Goal: Communication & Community: Participate in discussion

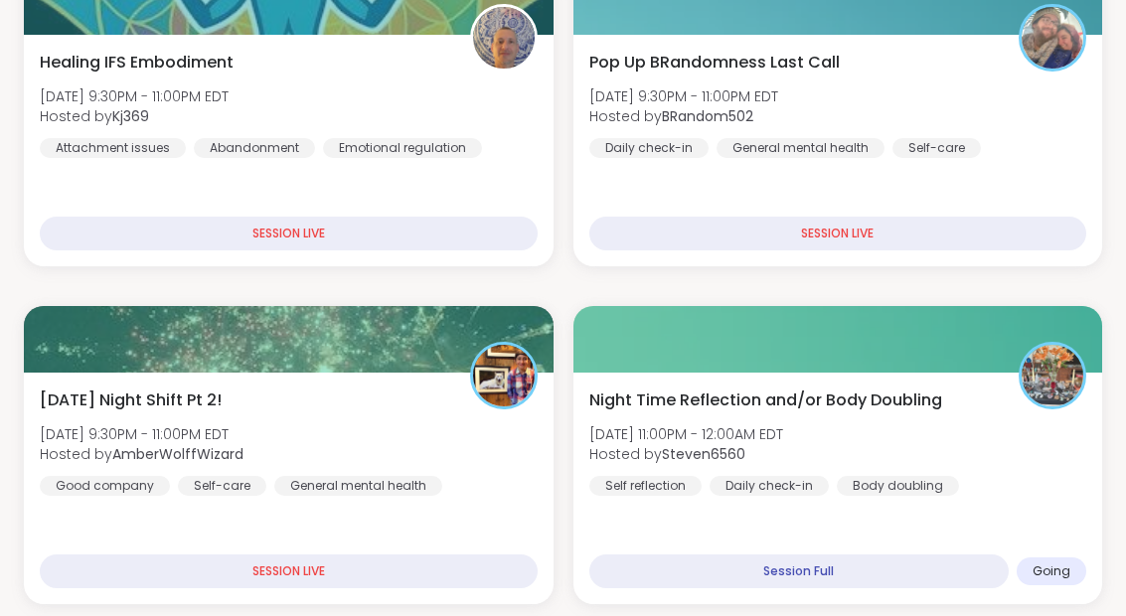
scroll to position [496, 0]
click at [1030, 183] on div "Pop Up BRandomness Last Call Sat, Sep 06 | 9:30PM - 11:00PM EDT Hosted by BRand…" at bounding box center [838, 150] width 530 height 231
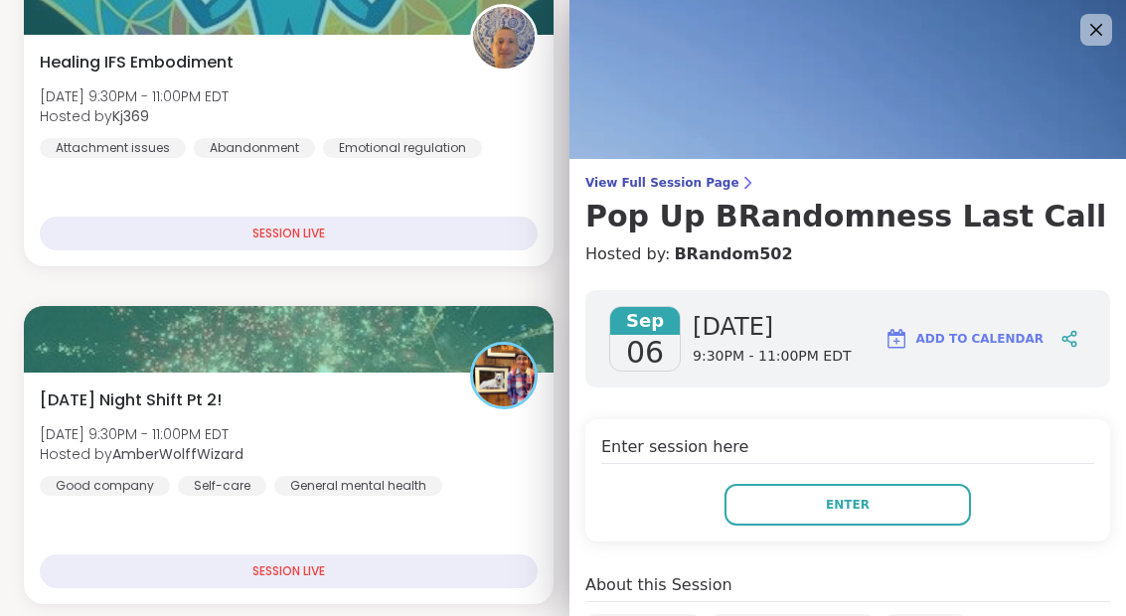
click at [922, 506] on button "Enter" at bounding box center [847, 505] width 246 height 42
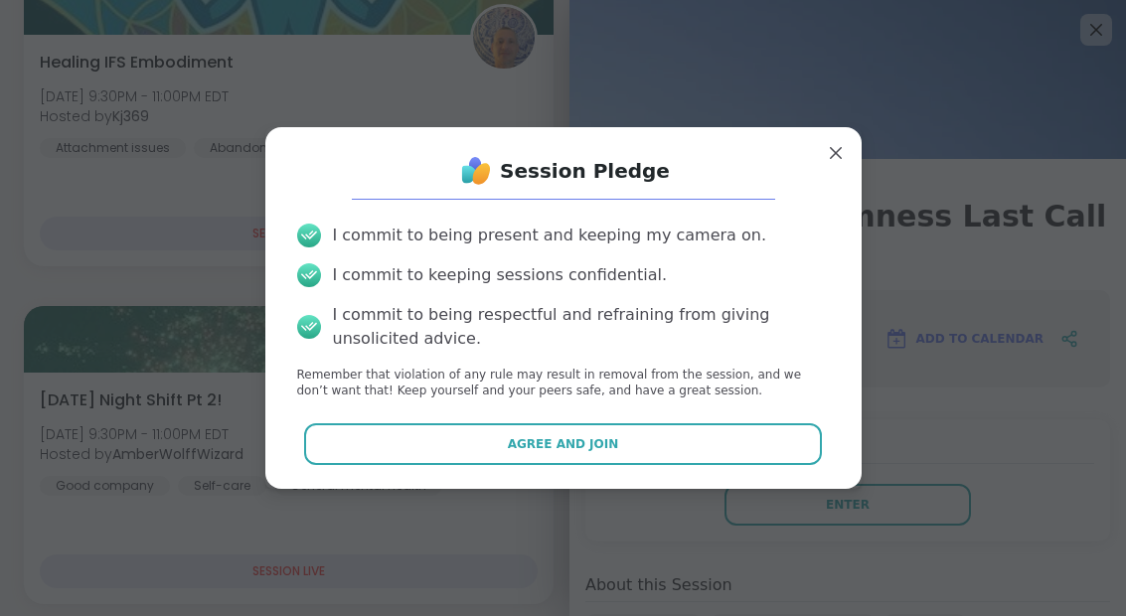
click at [670, 465] on button "Agree and Join" at bounding box center [563, 444] width 518 height 42
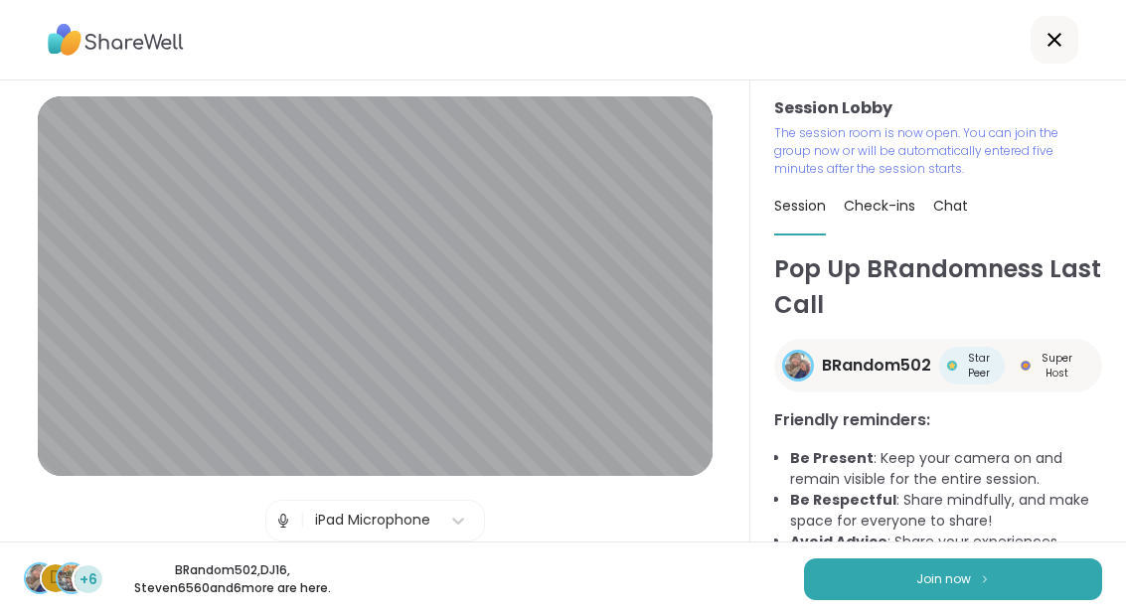
click at [987, 581] on img at bounding box center [985, 578] width 12 height 11
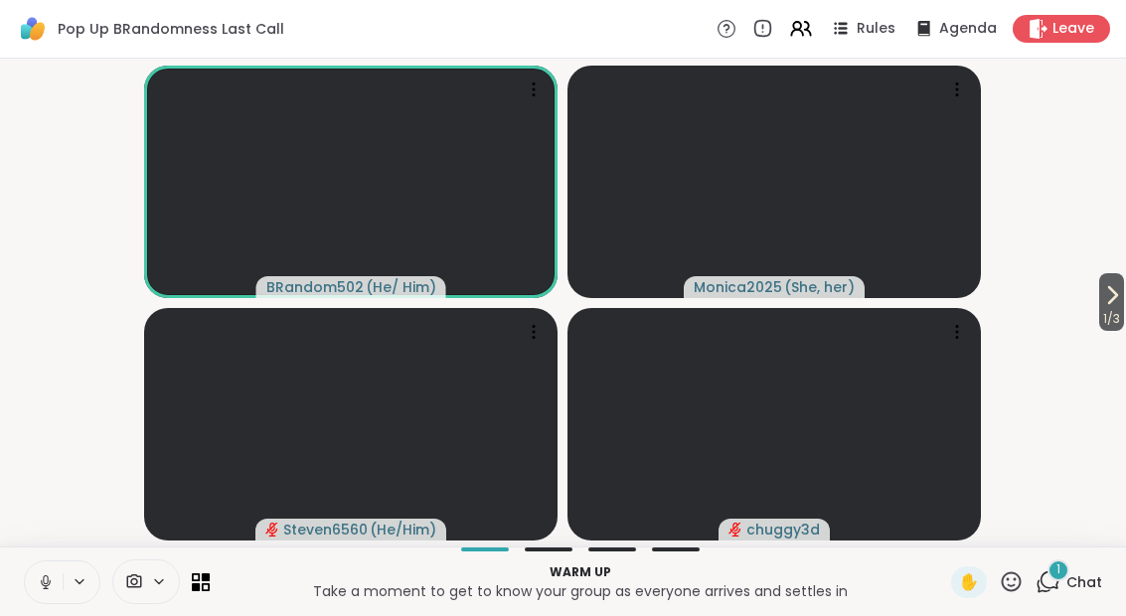
click at [50, 596] on button at bounding box center [44, 582] width 38 height 42
click at [1067, 579] on span "Chat" at bounding box center [1084, 582] width 36 height 20
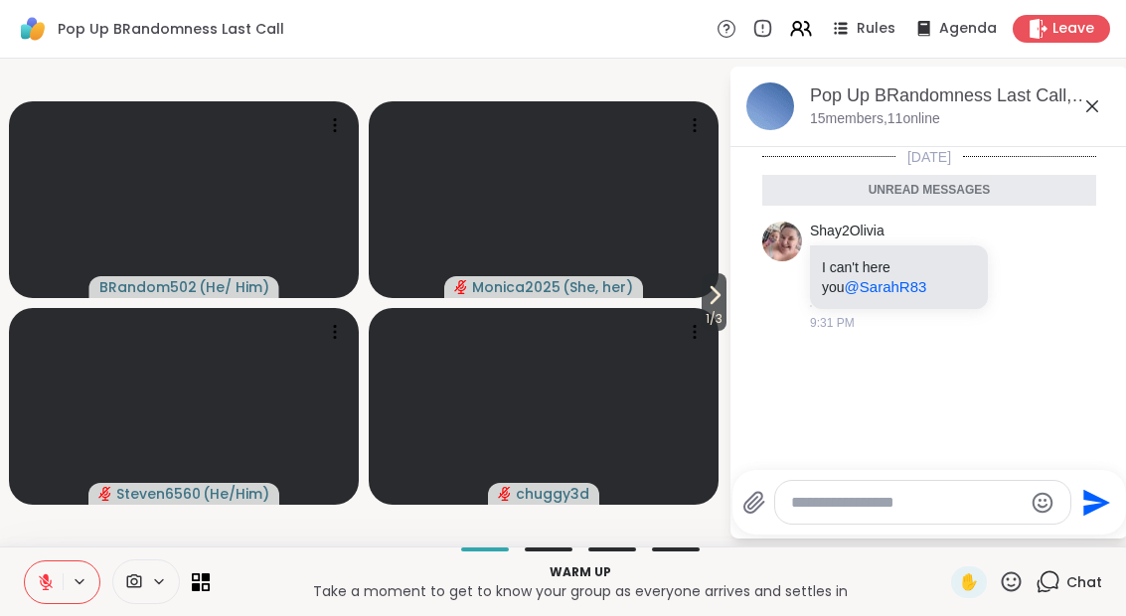
click at [1095, 112] on icon at bounding box center [1092, 106] width 24 height 24
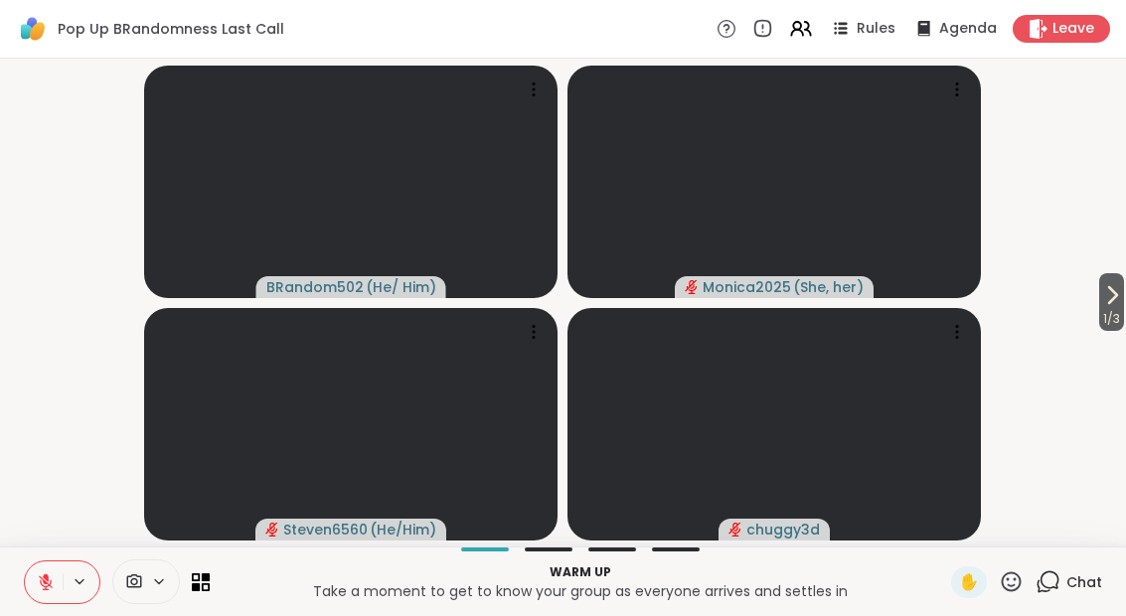
click at [1100, 294] on icon at bounding box center [1112, 295] width 24 height 24
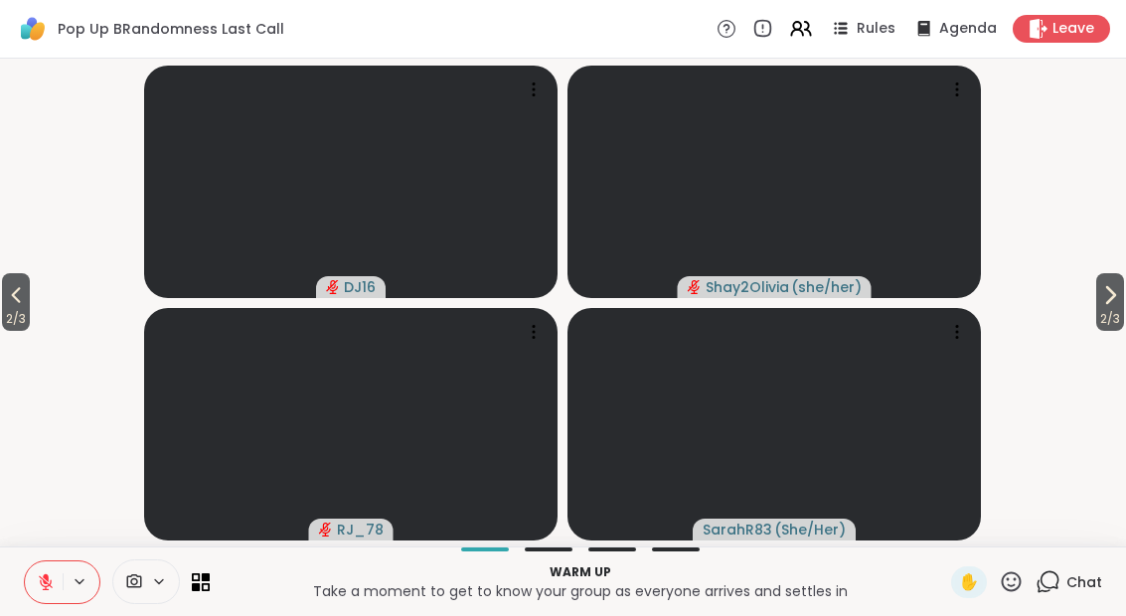
click at [1122, 315] on span "2 / 3" at bounding box center [1110, 319] width 28 height 24
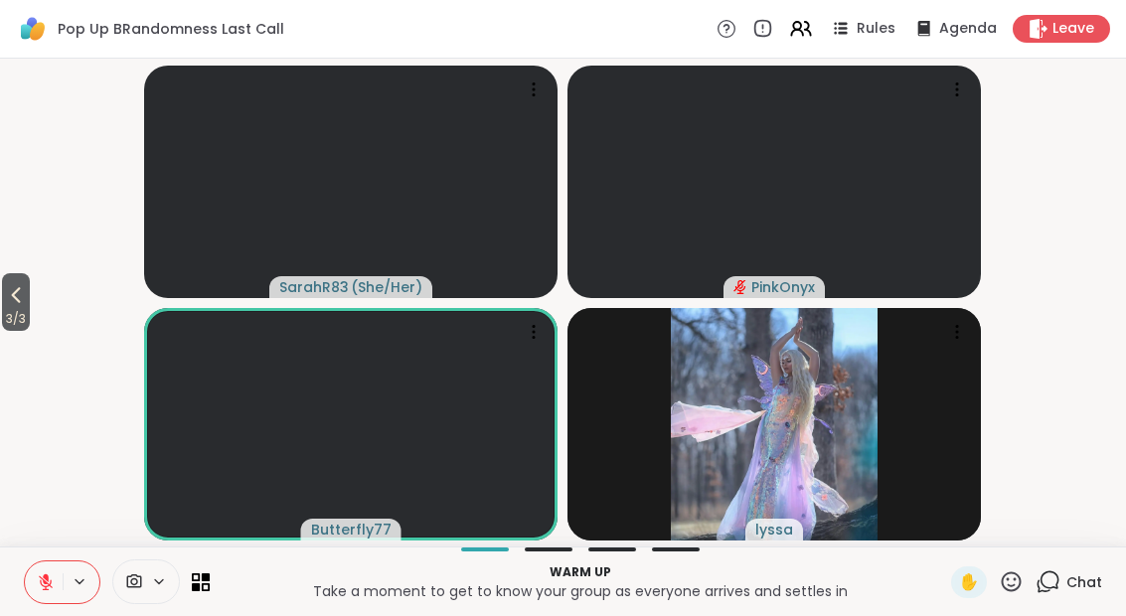
click at [22, 300] on icon at bounding box center [16, 295] width 24 height 24
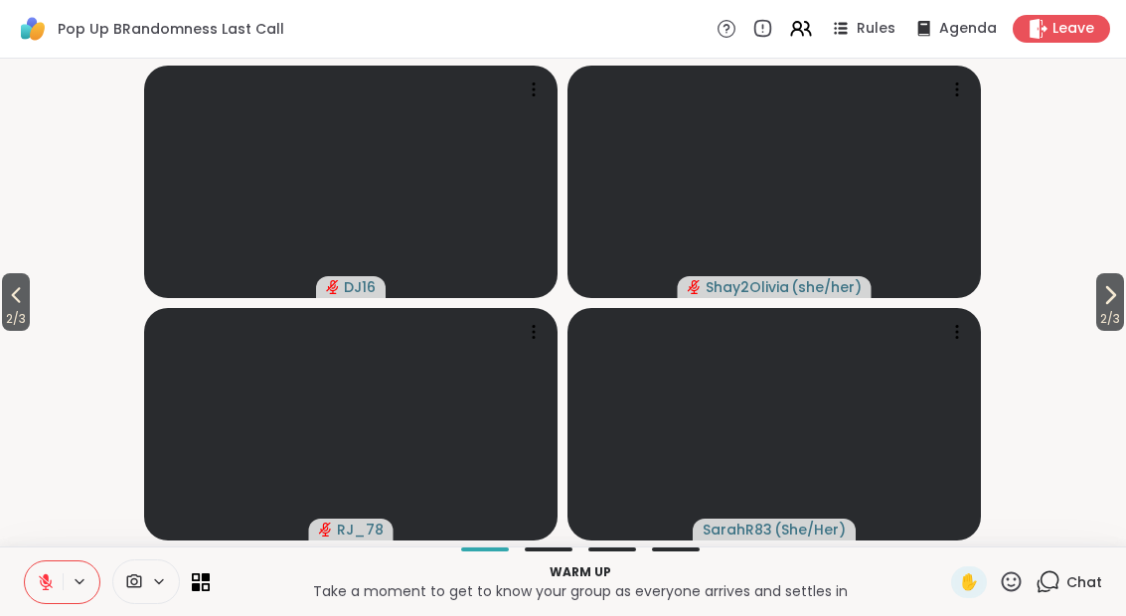
click at [22, 308] on span "2 / 3" at bounding box center [16, 319] width 28 height 24
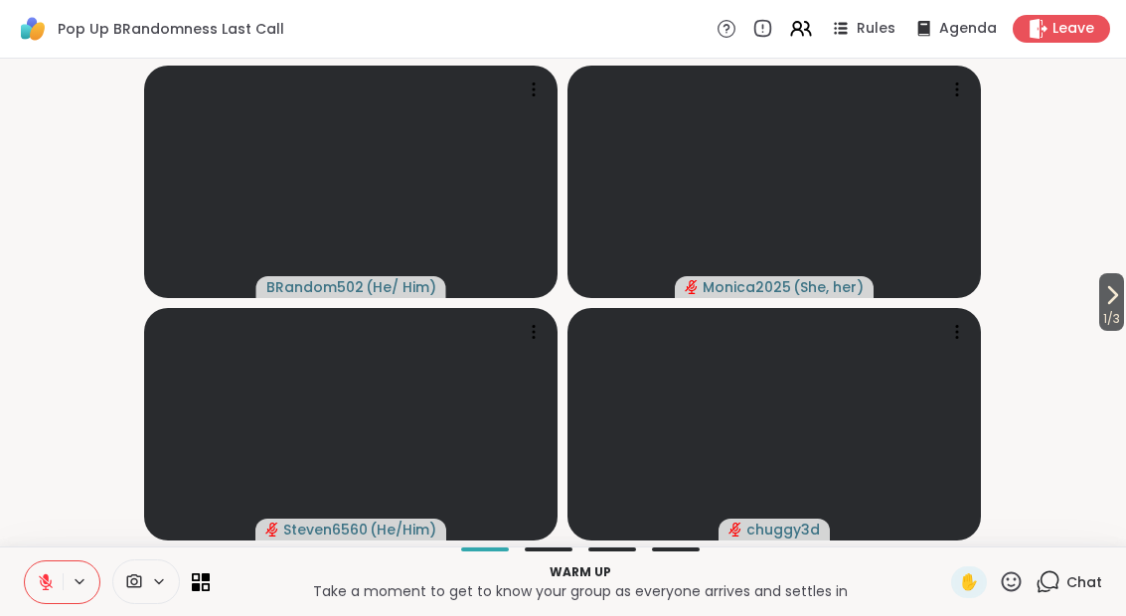
click at [1122, 301] on button "1 / 3" at bounding box center [1111, 302] width 25 height 58
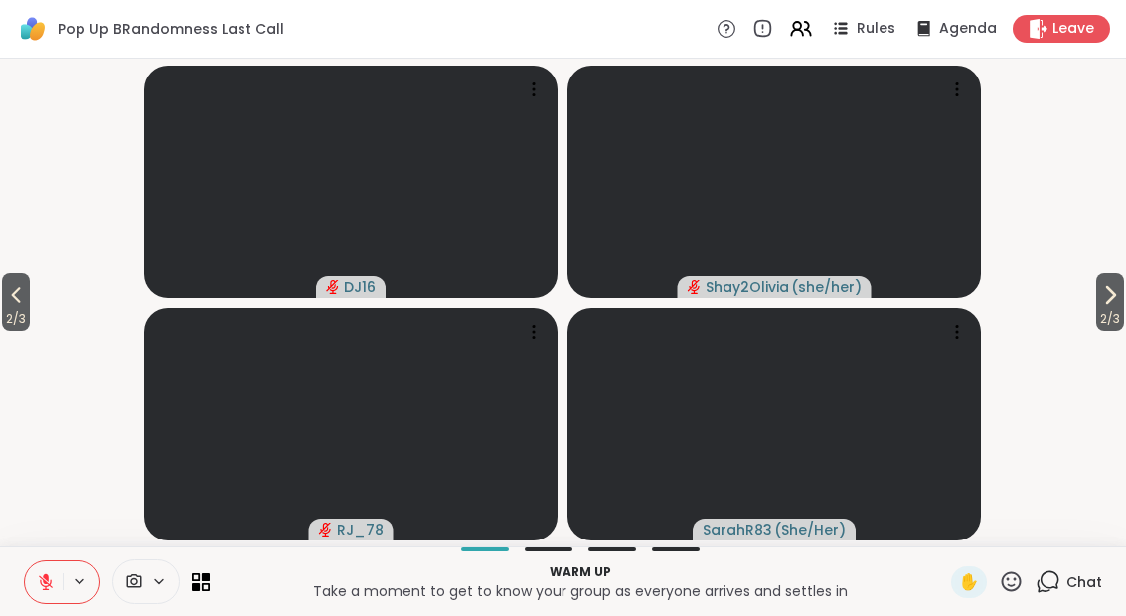
click at [17, 308] on span "2 / 3" at bounding box center [16, 319] width 28 height 24
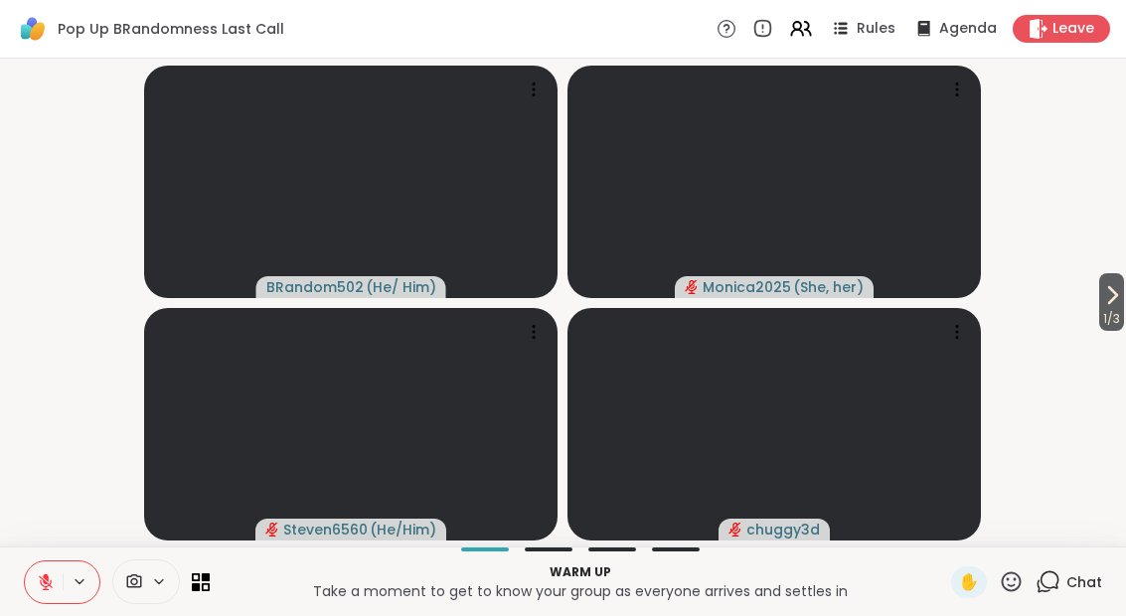
click at [793, 33] on icon at bounding box center [801, 29] width 24 height 24
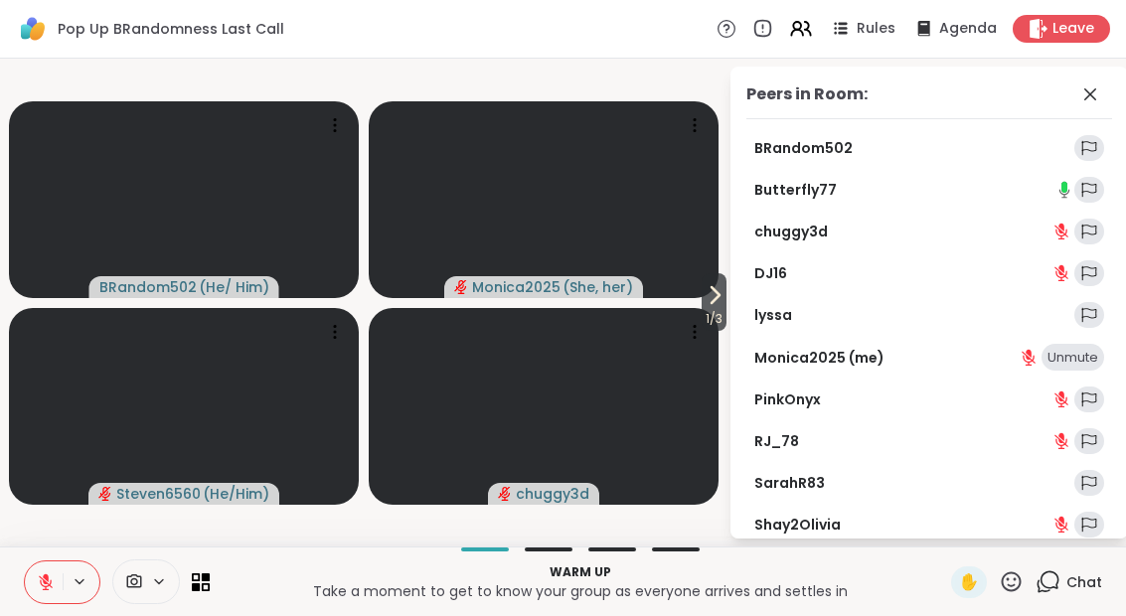
click at [1092, 99] on icon at bounding box center [1090, 94] width 24 height 24
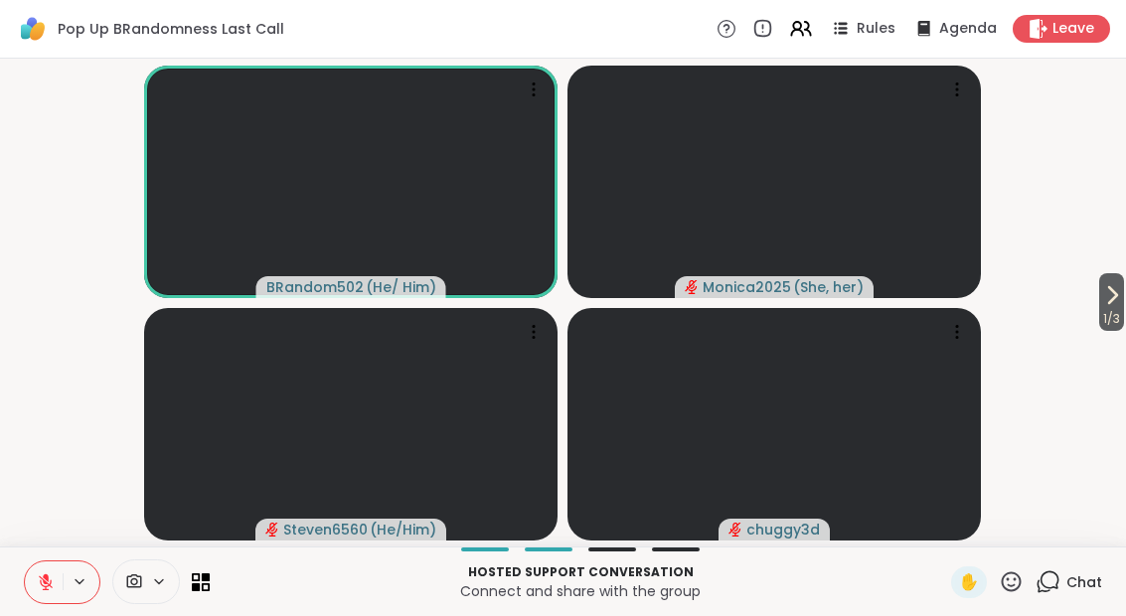
click at [1122, 300] on button "1 / 3" at bounding box center [1111, 302] width 25 height 58
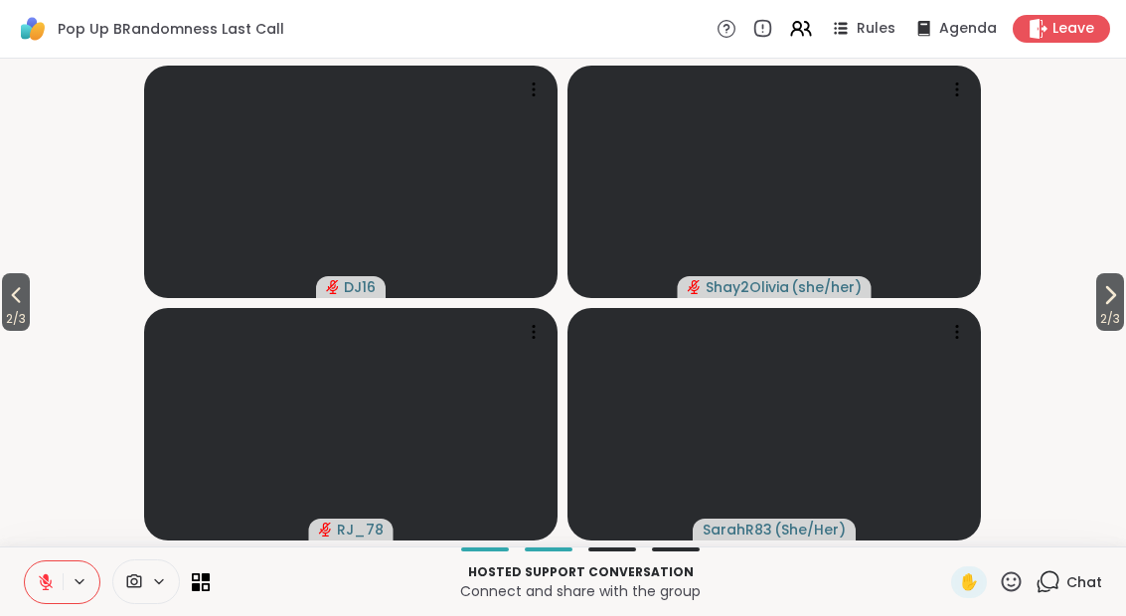
click at [1112, 307] on icon at bounding box center [1110, 295] width 24 height 24
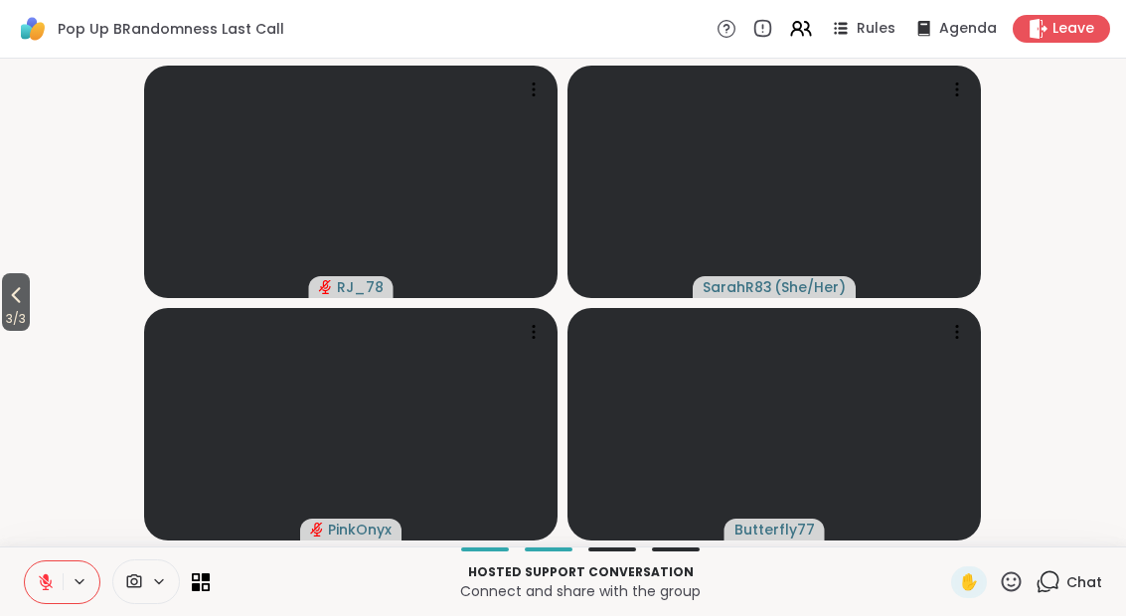
click at [5, 322] on span "3 / 3" at bounding box center [16, 319] width 28 height 24
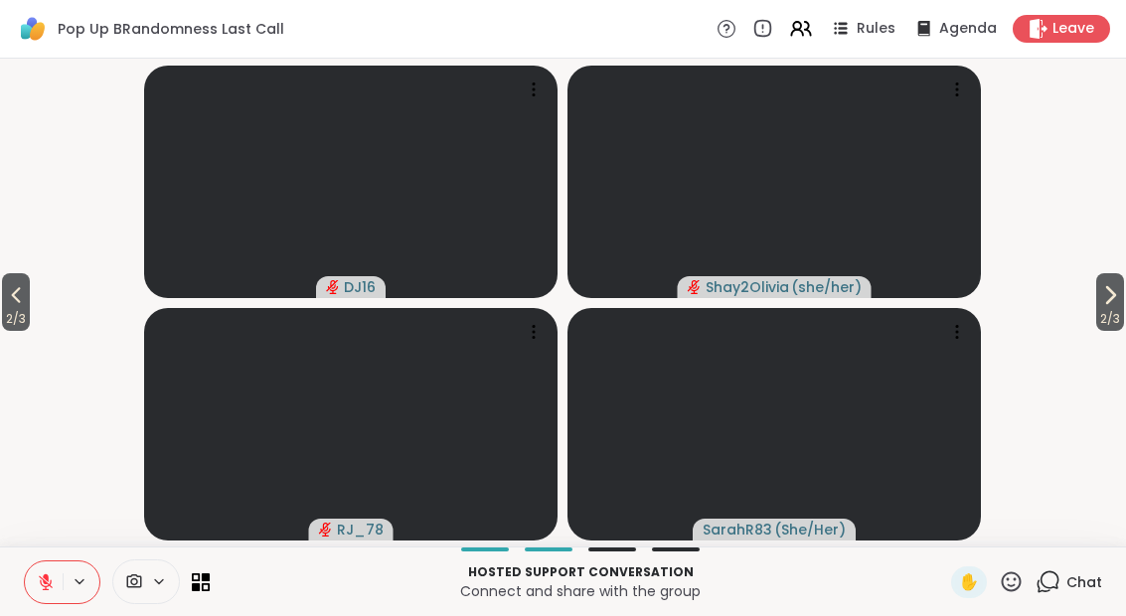
click at [6, 286] on button "2 / 3" at bounding box center [16, 302] width 28 height 58
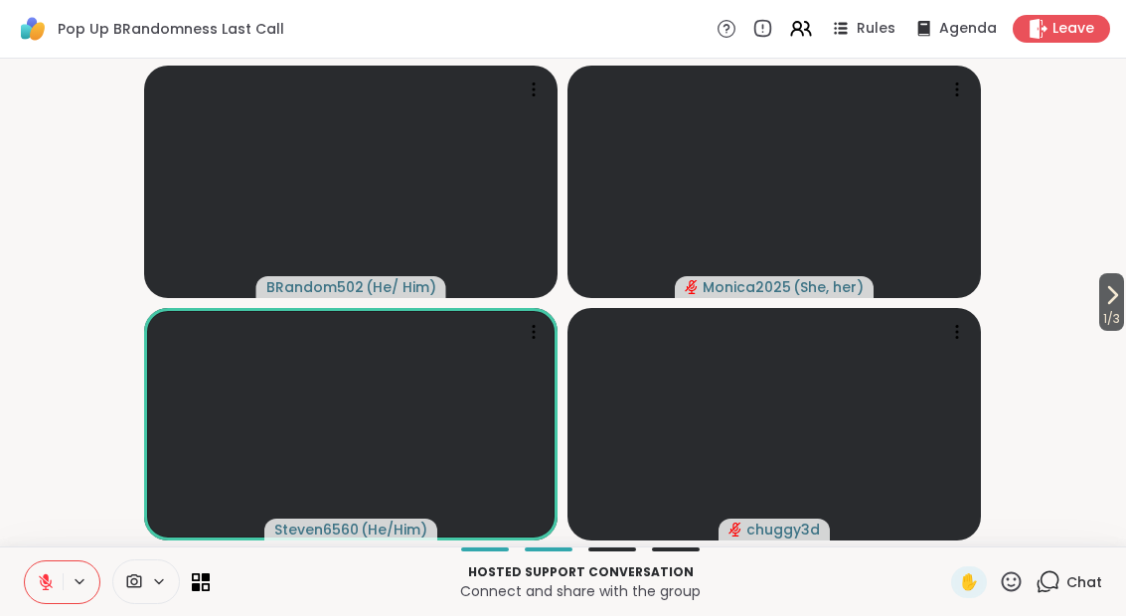
click at [802, 37] on icon at bounding box center [801, 29] width 24 height 24
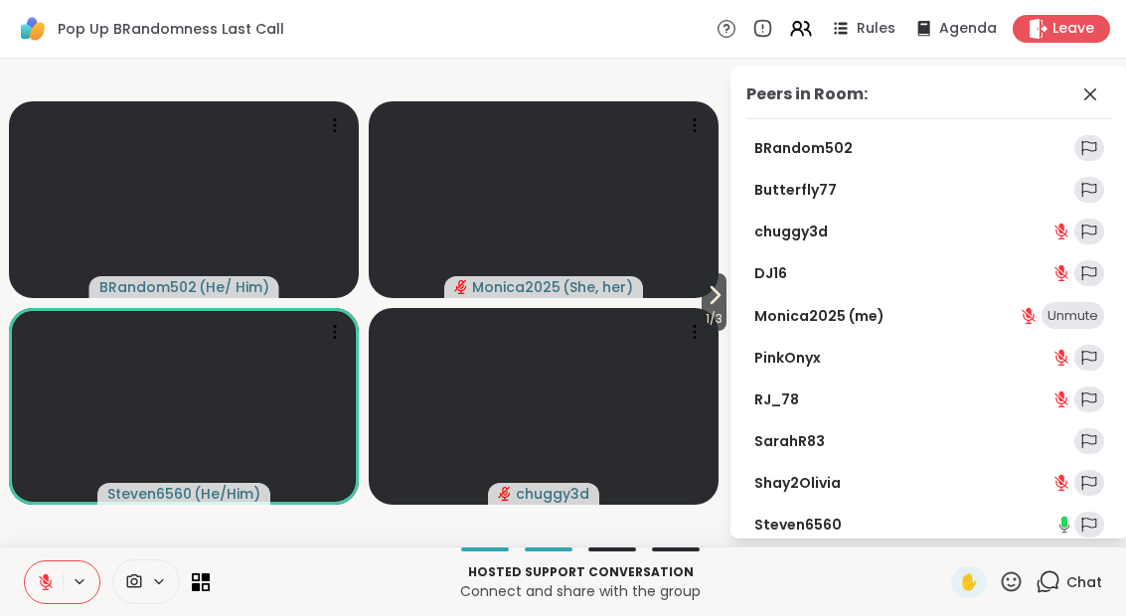
click at [1094, 91] on icon at bounding box center [1090, 94] width 24 height 24
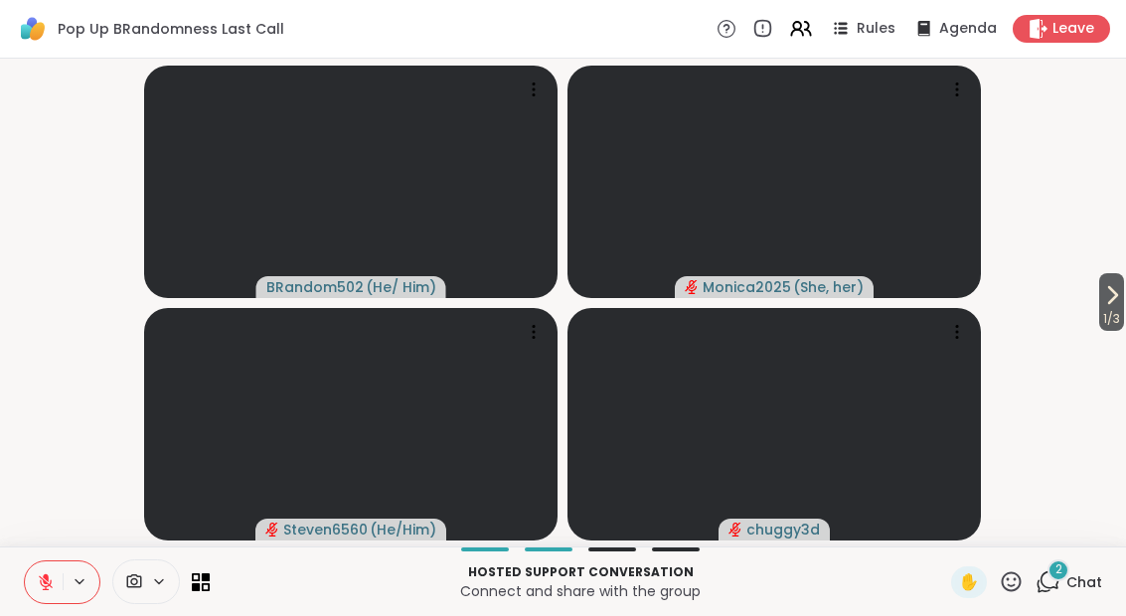
click at [573, 608] on div "Hosted support conversation Connect and share with the group ✋ 2 Chat" at bounding box center [563, 581] width 1126 height 70
click at [206, 586] on icon at bounding box center [201, 582] width 18 height 18
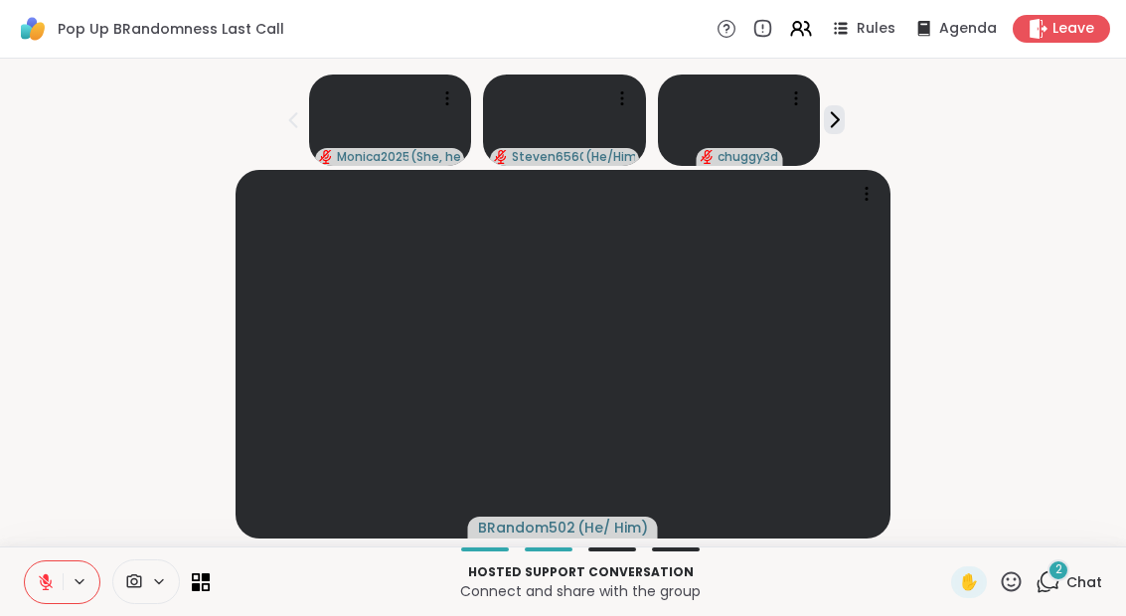
click at [1074, 566] on div "2 Chat" at bounding box center [1068, 582] width 67 height 32
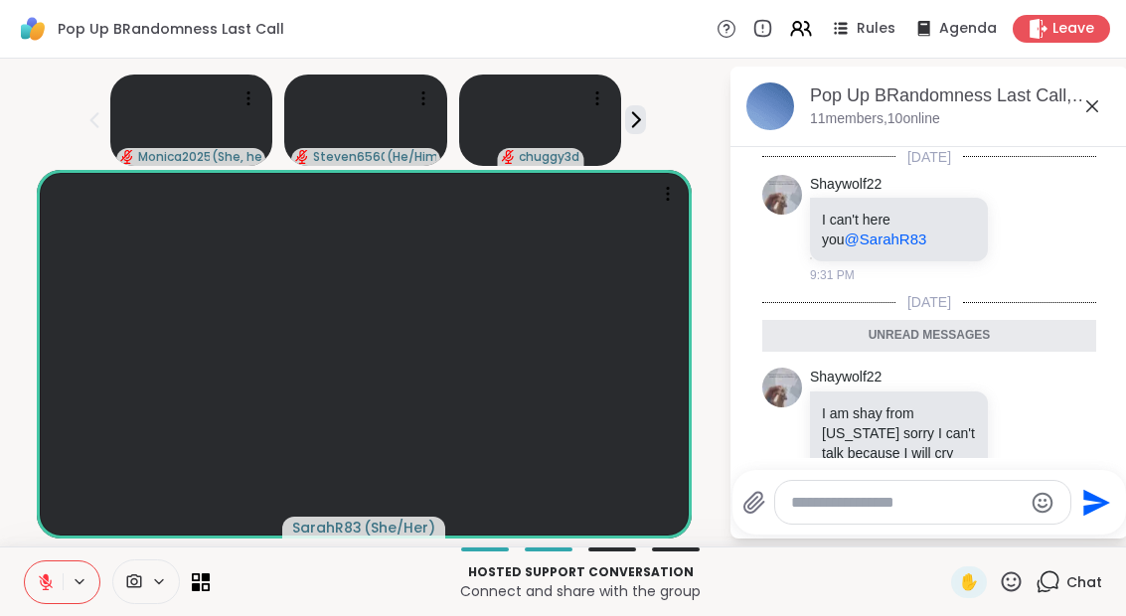
scroll to position [151, 0]
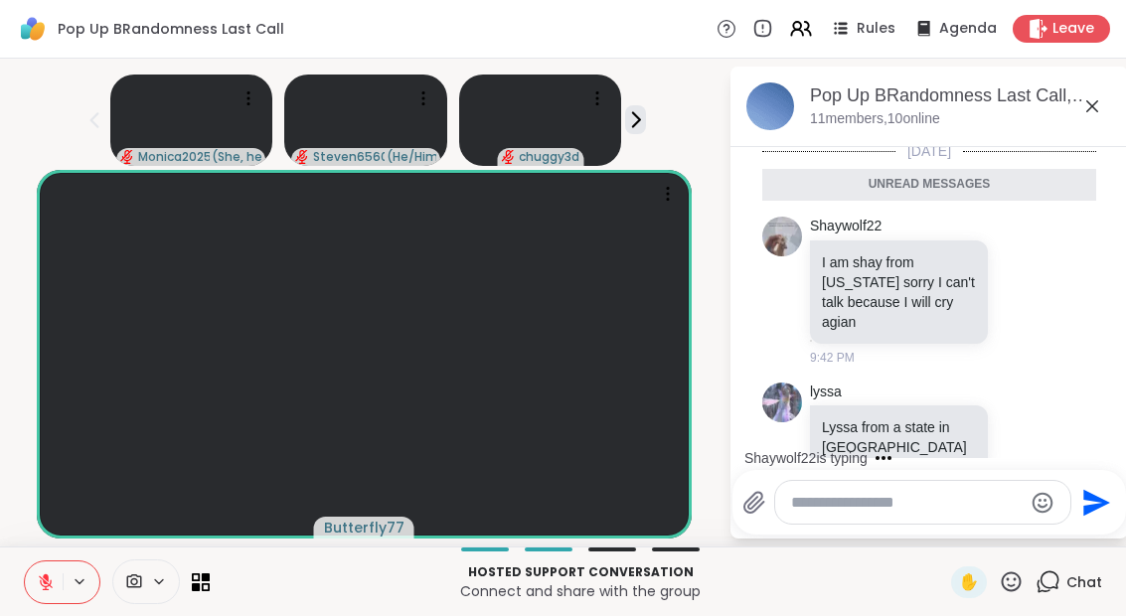
click at [1031, 280] on icon at bounding box center [1022, 290] width 18 height 20
click at [917, 253] on div "Select Reaction: Sad" at bounding box center [908, 258] width 18 height 18
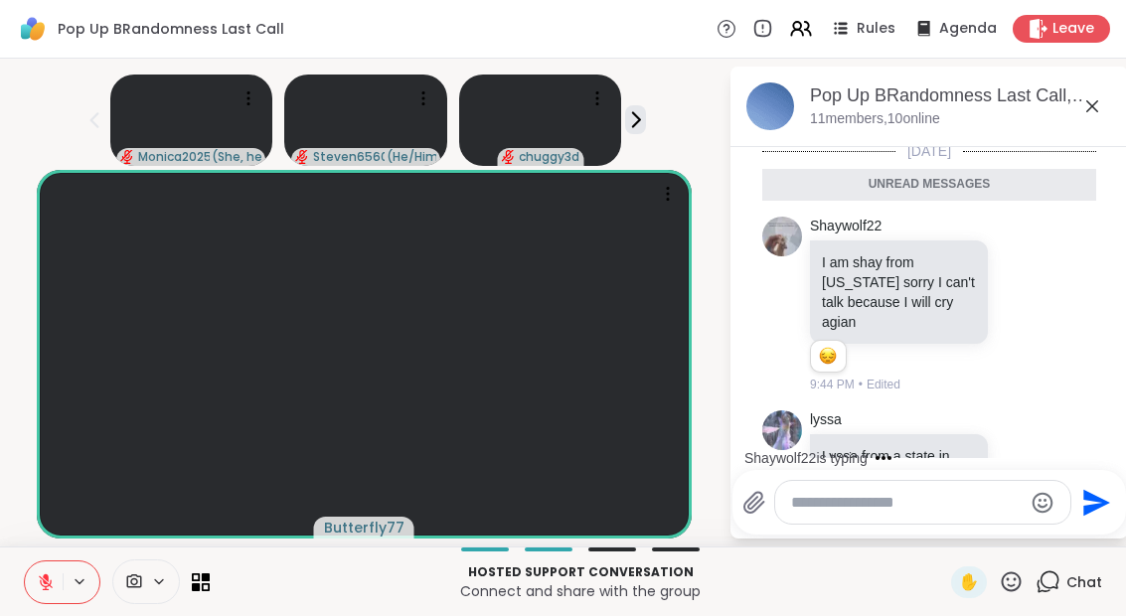
click at [1047, 298] on icon at bounding box center [1045, 305] width 14 height 14
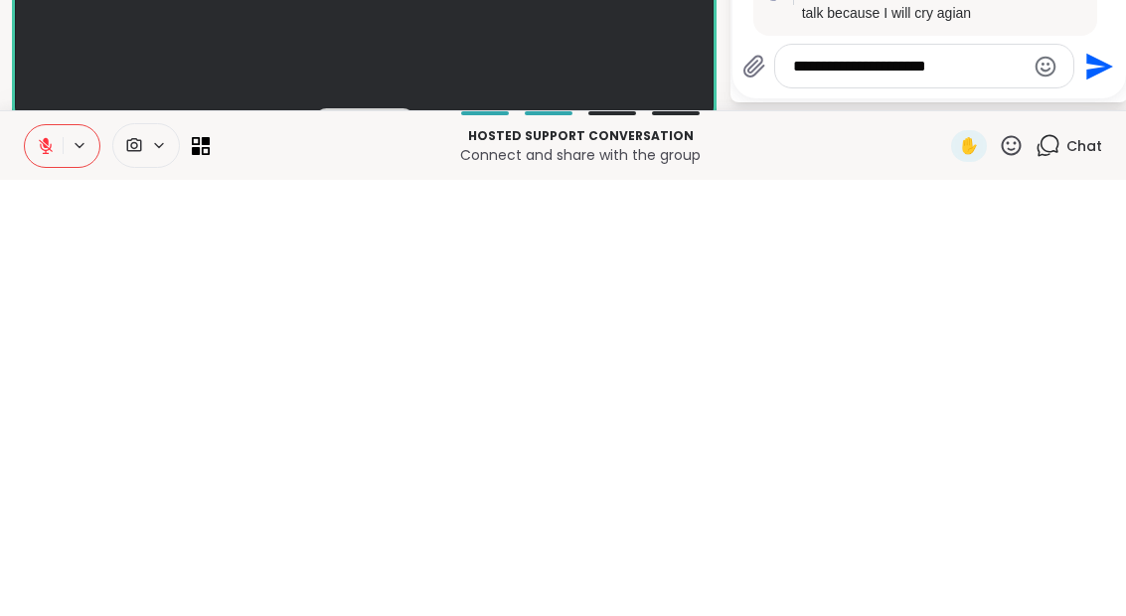
type textarea "**********"
click at [1107, 487] on icon "Send" at bounding box center [1097, 503] width 32 height 32
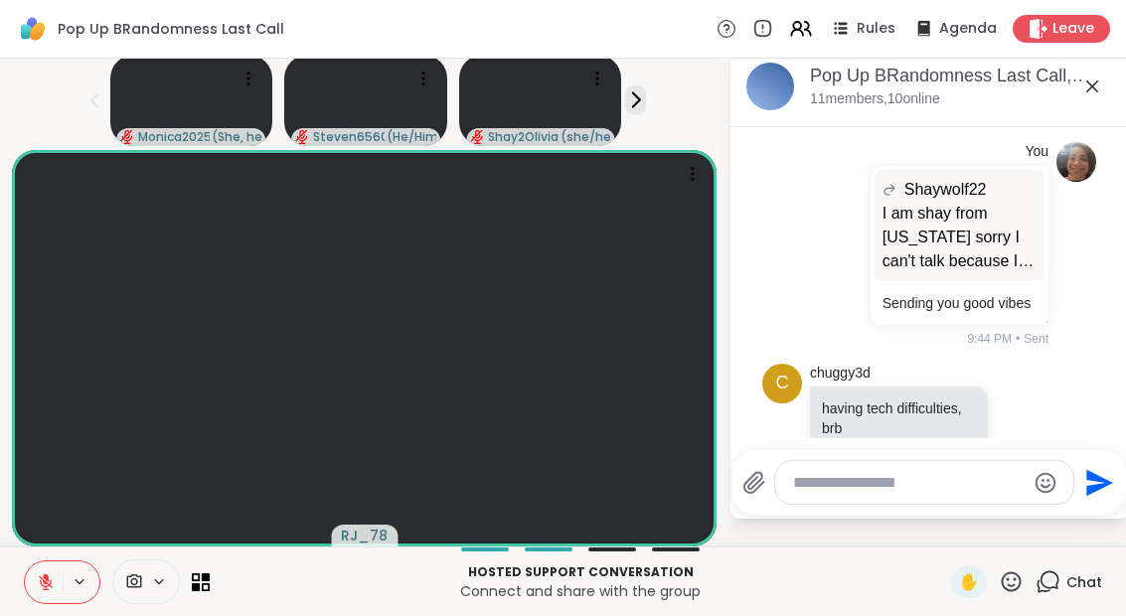
scroll to position [20, 0]
click at [46, 575] on icon at bounding box center [46, 577] width 6 height 8
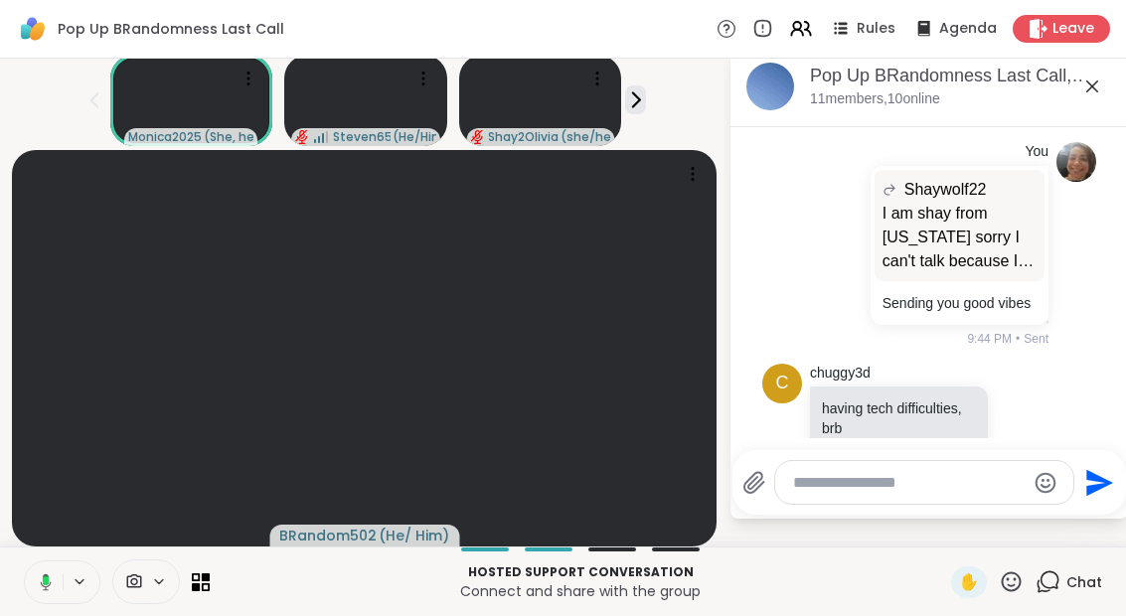
click at [42, 593] on button at bounding box center [42, 582] width 41 height 42
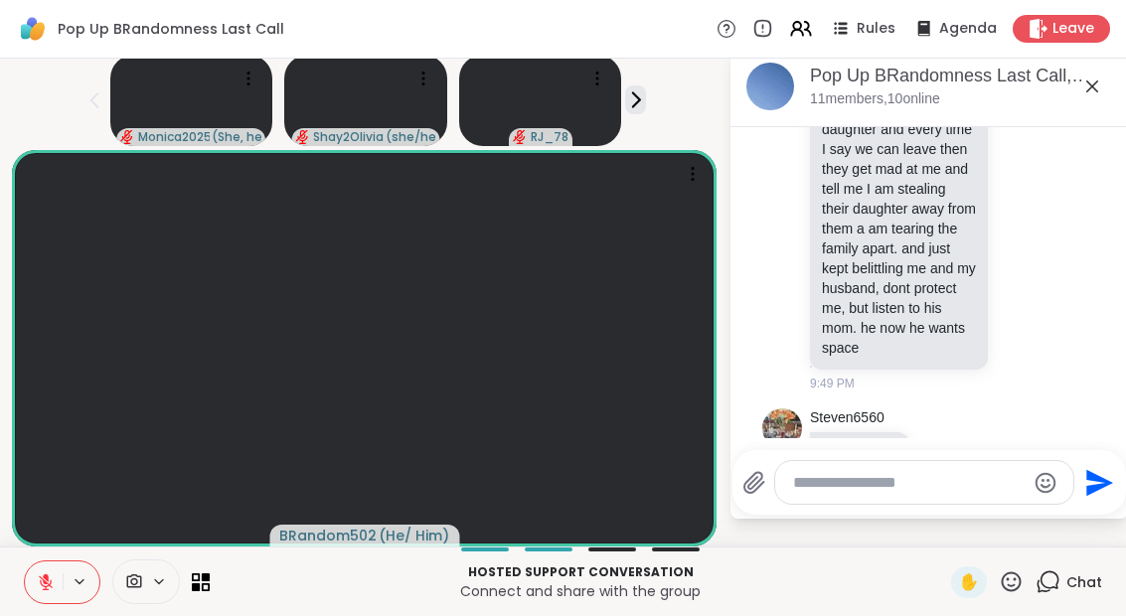
scroll to position [1370, 0]
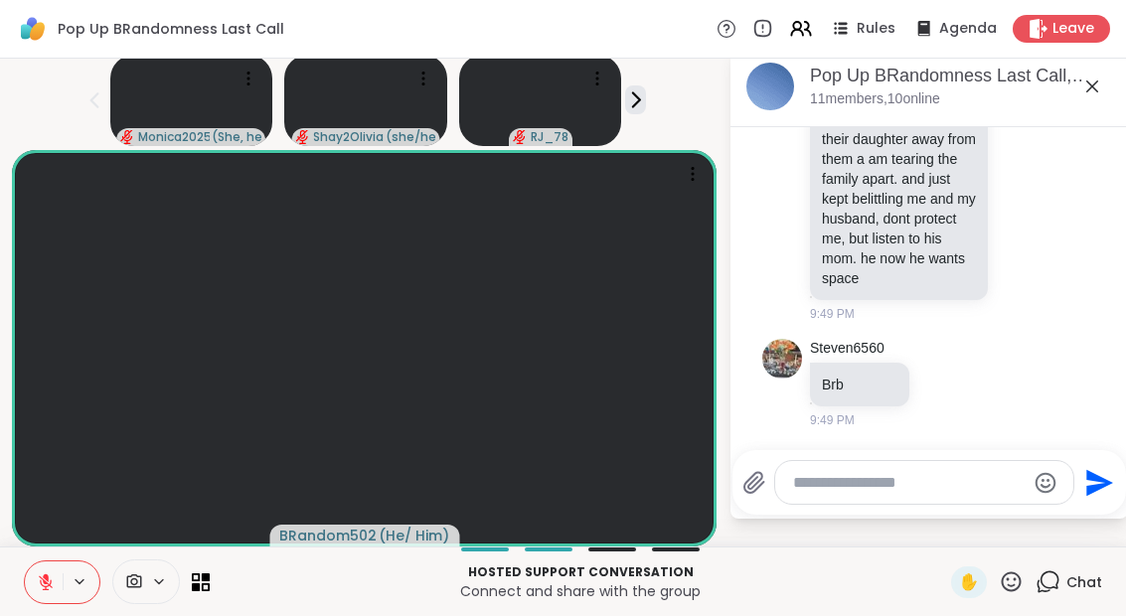
click at [916, 489] on textarea "Type your message" at bounding box center [908, 483] width 231 height 20
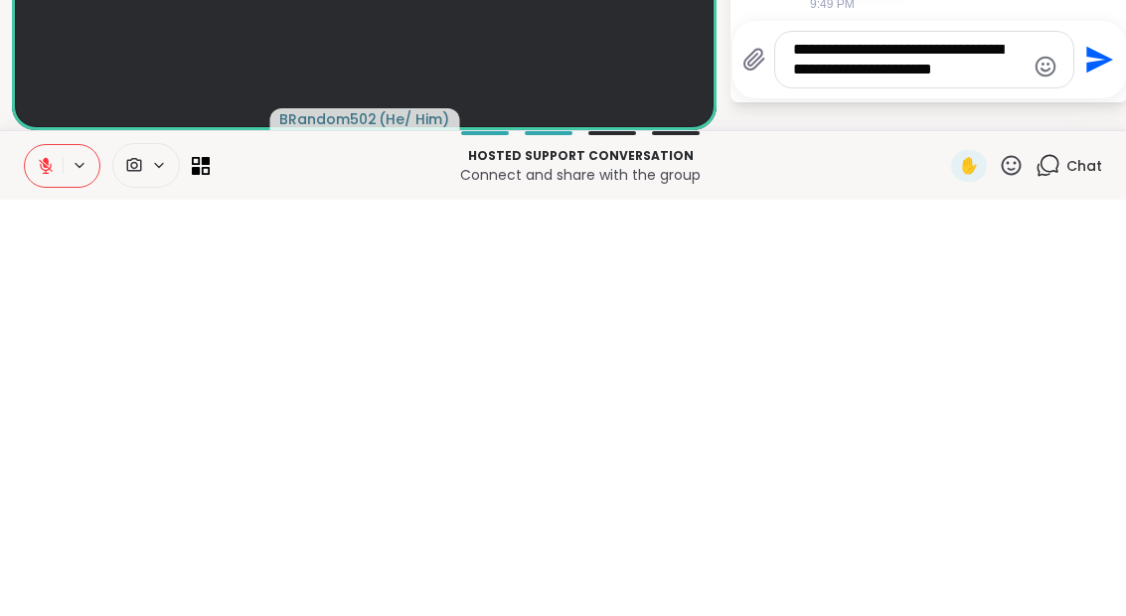
type textarea "**********"
click at [1111, 454] on button "Send" at bounding box center [1096, 476] width 45 height 45
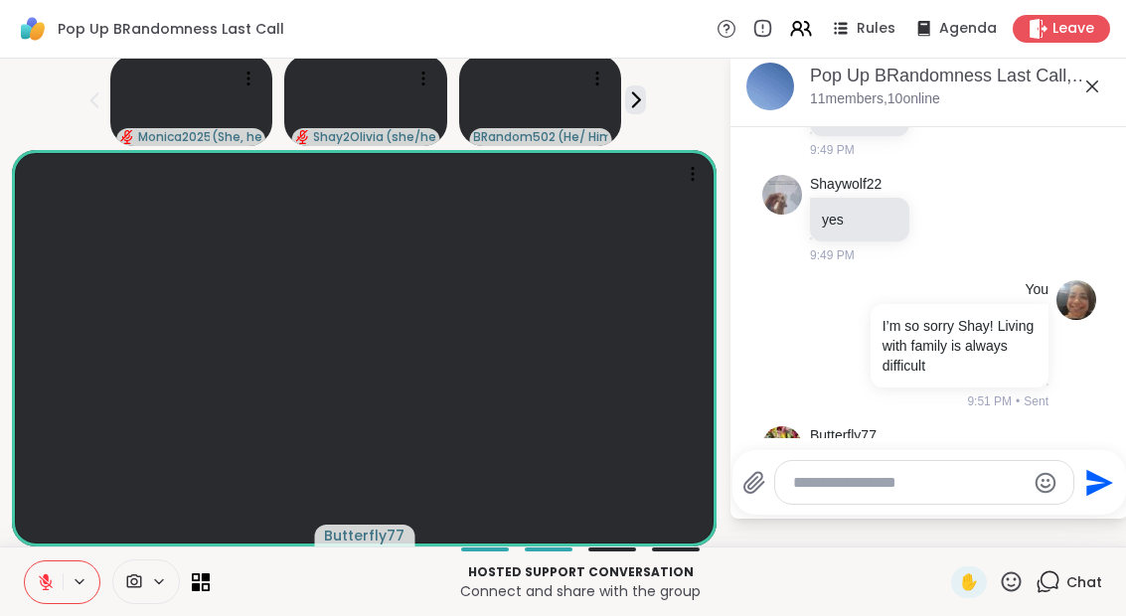
scroll to position [1805, 0]
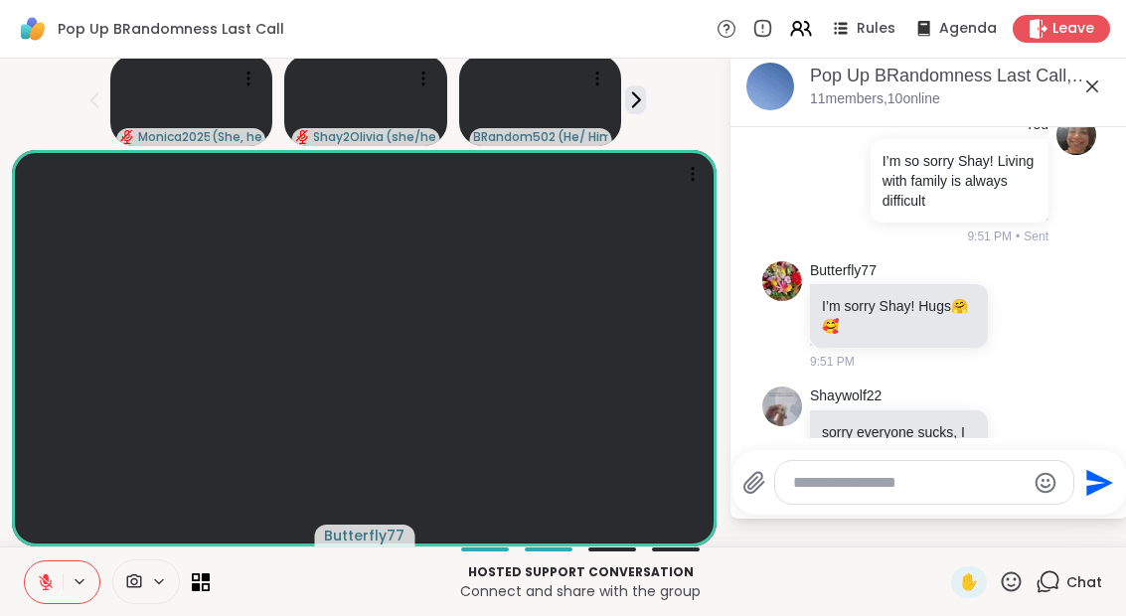
click at [38, 599] on button at bounding box center [44, 582] width 38 height 42
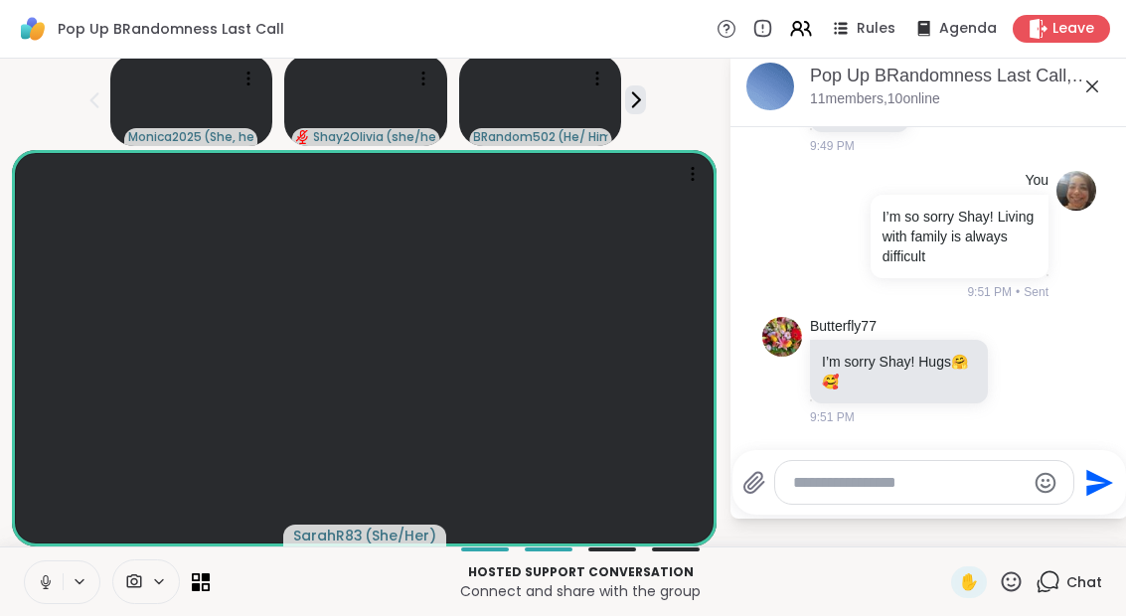
scroll to position [1758, 0]
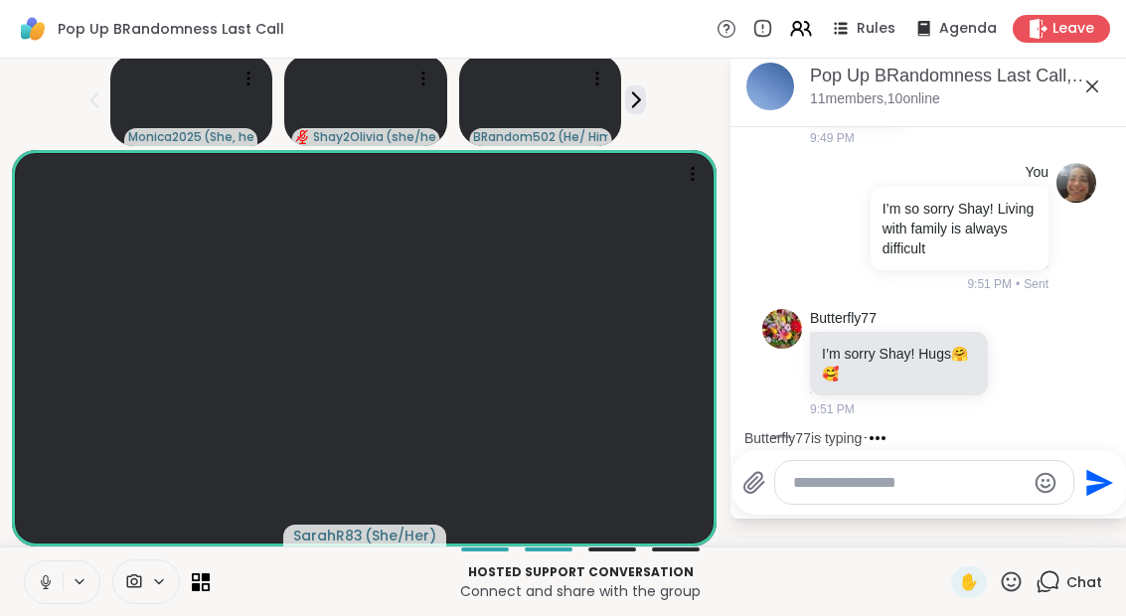
click at [859, 309] on link "Butterfly77" at bounding box center [843, 319] width 67 height 20
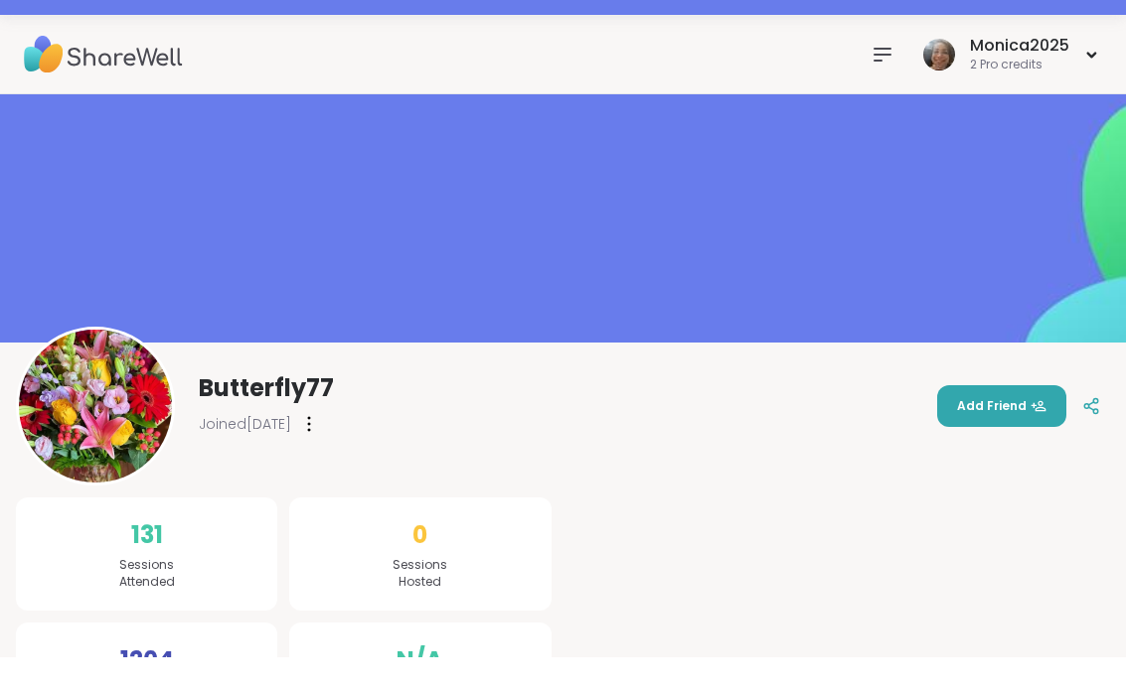
scroll to position [94, 0]
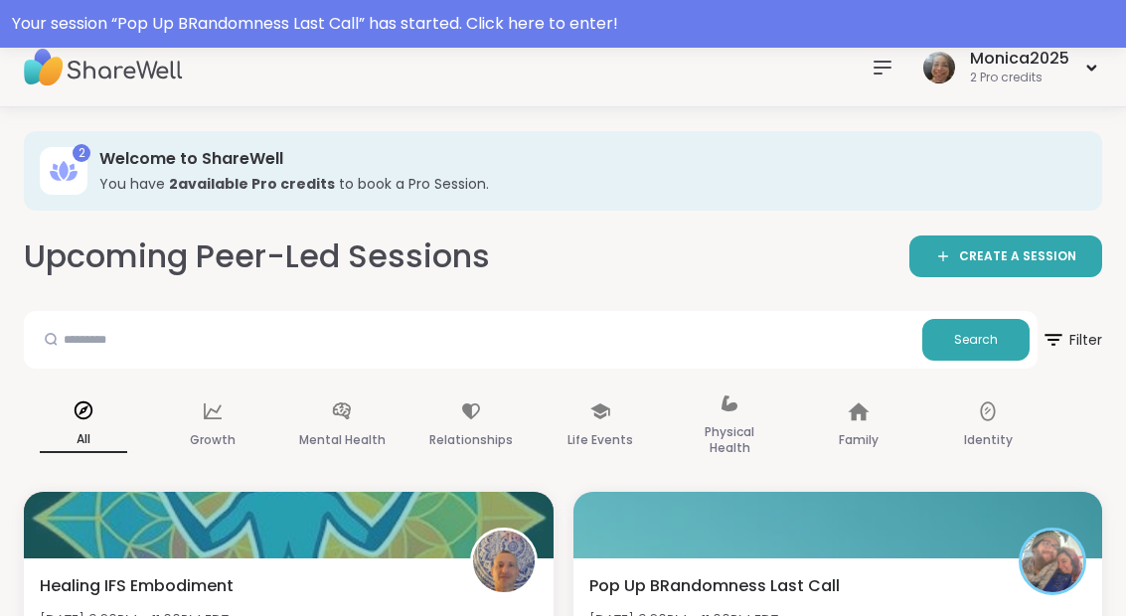
click at [725, 37] on div "Your session “ Pop Up BRandomness Last Call ” has started. Click here to enter!" at bounding box center [563, 24] width 1126 height 48
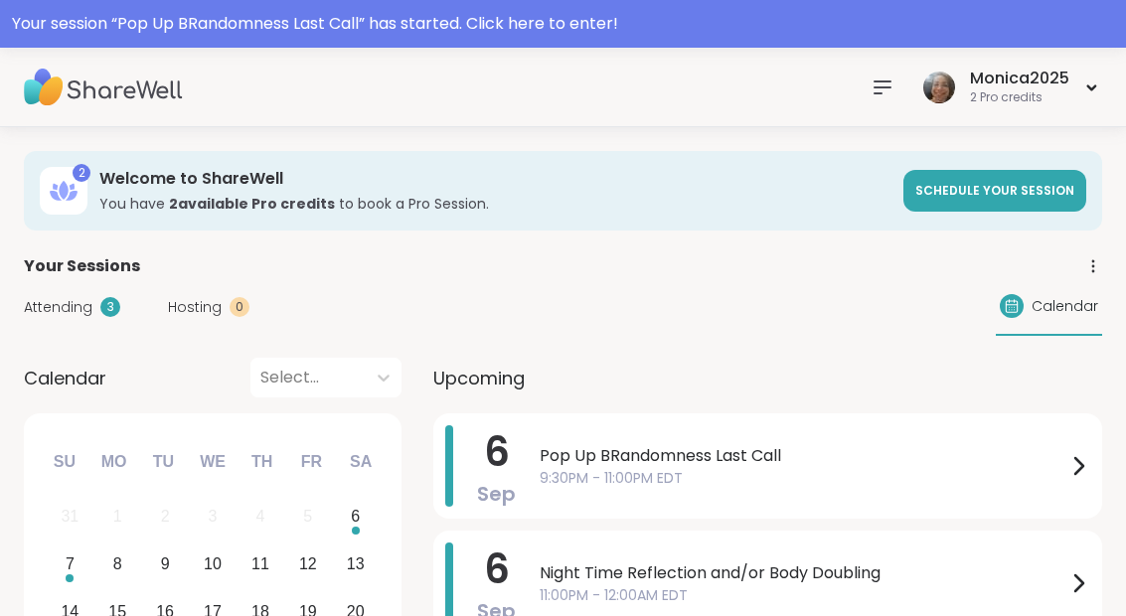
click at [783, 486] on span "9:30PM - 11:00PM EDT" at bounding box center [802, 478] width 527 height 21
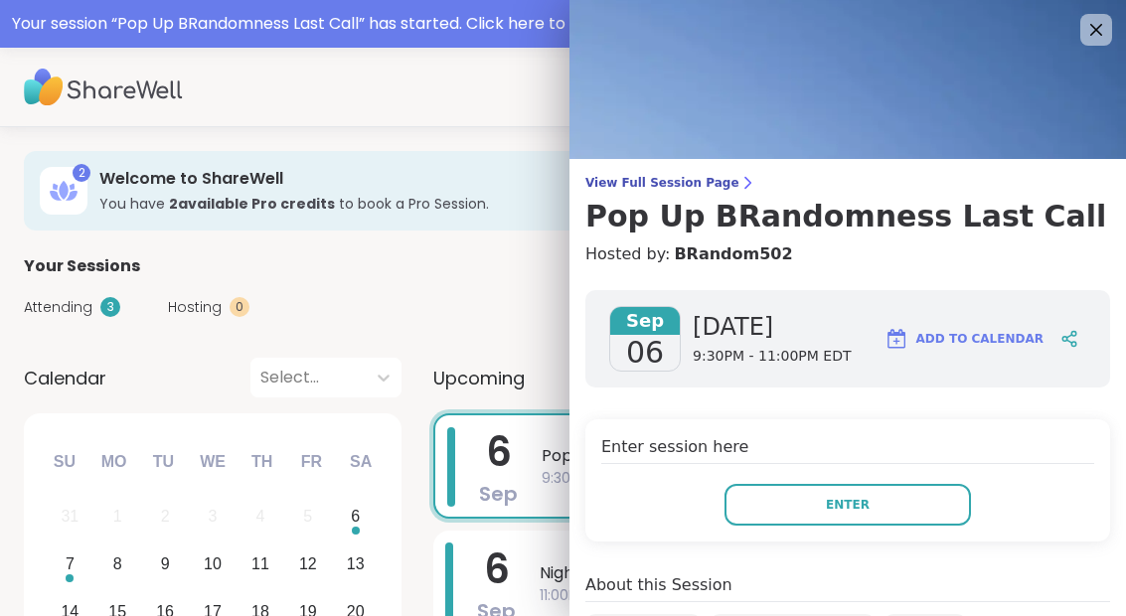
click at [895, 511] on button "Enter" at bounding box center [847, 505] width 246 height 42
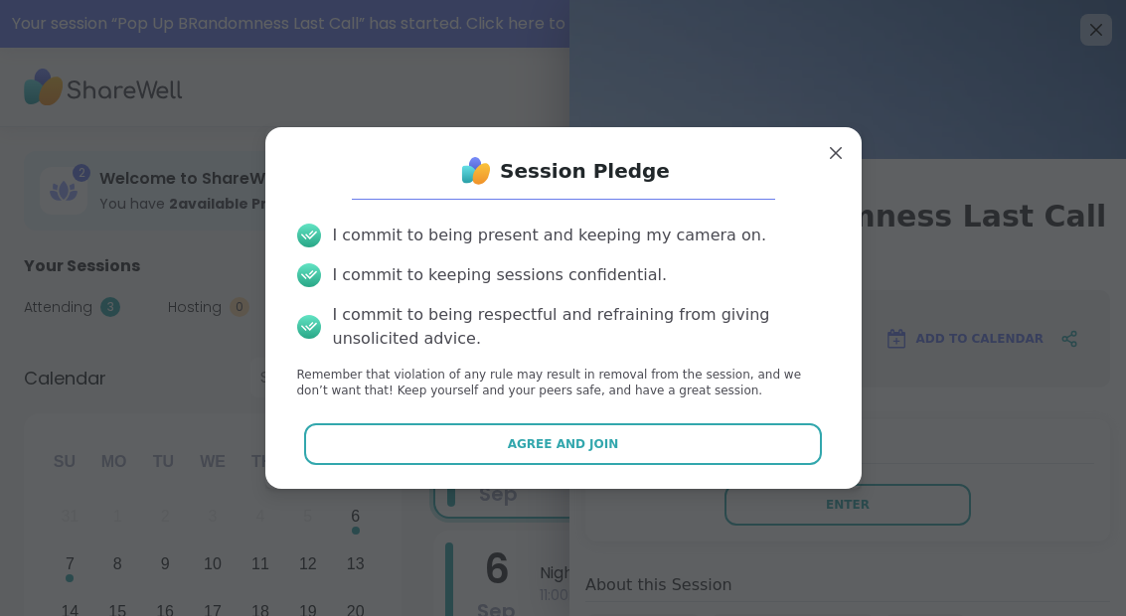
click at [718, 428] on button "Agree and Join" at bounding box center [563, 444] width 518 height 42
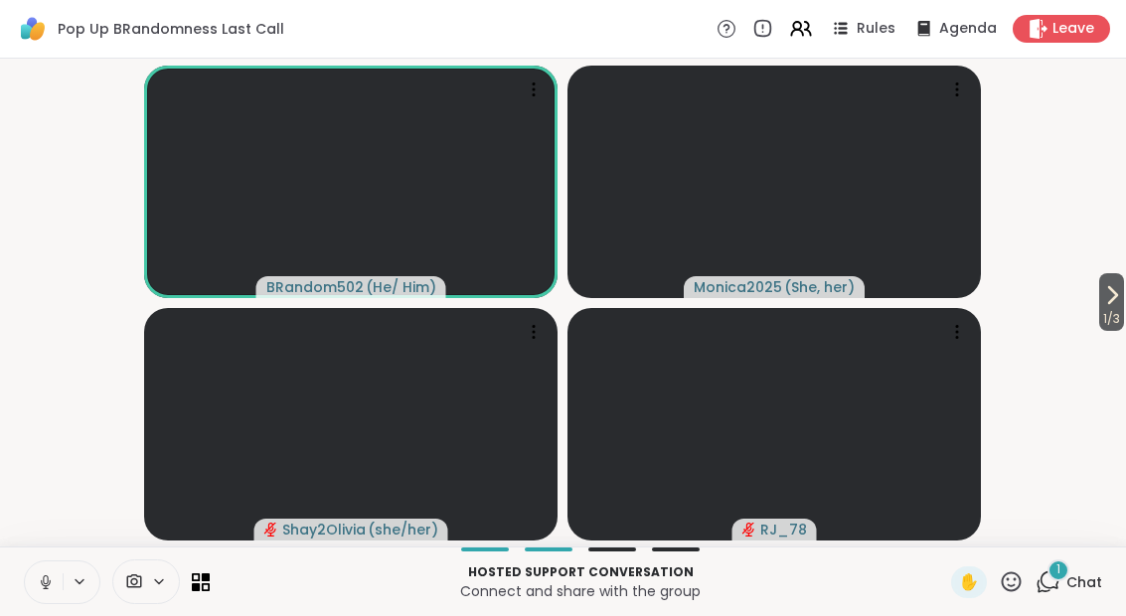
click at [1075, 576] on span "Chat" at bounding box center [1084, 582] width 36 height 20
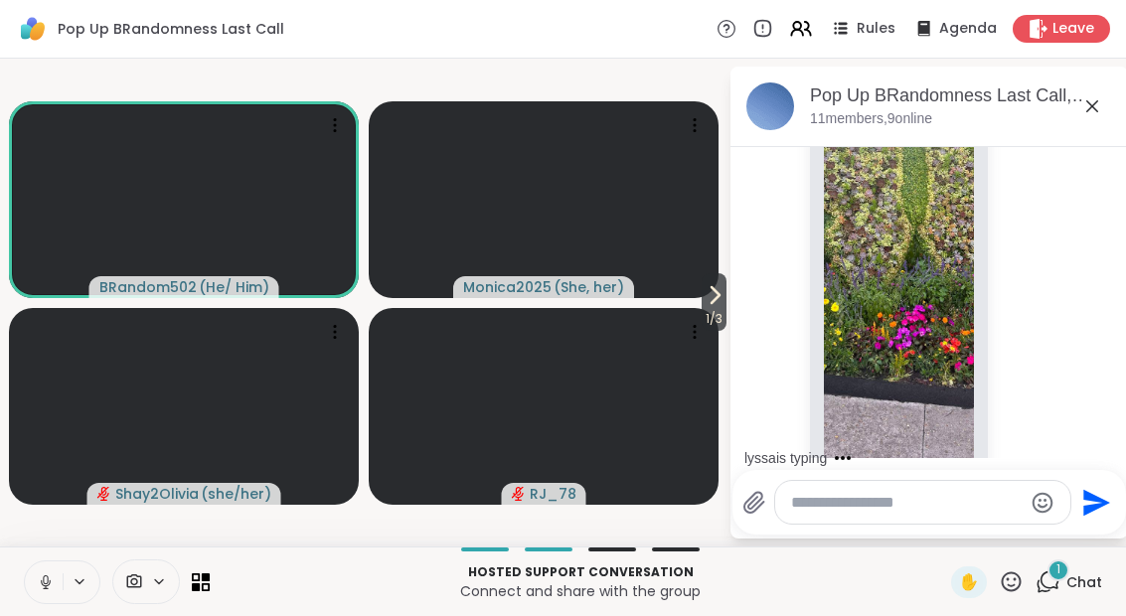
scroll to position [2937, 0]
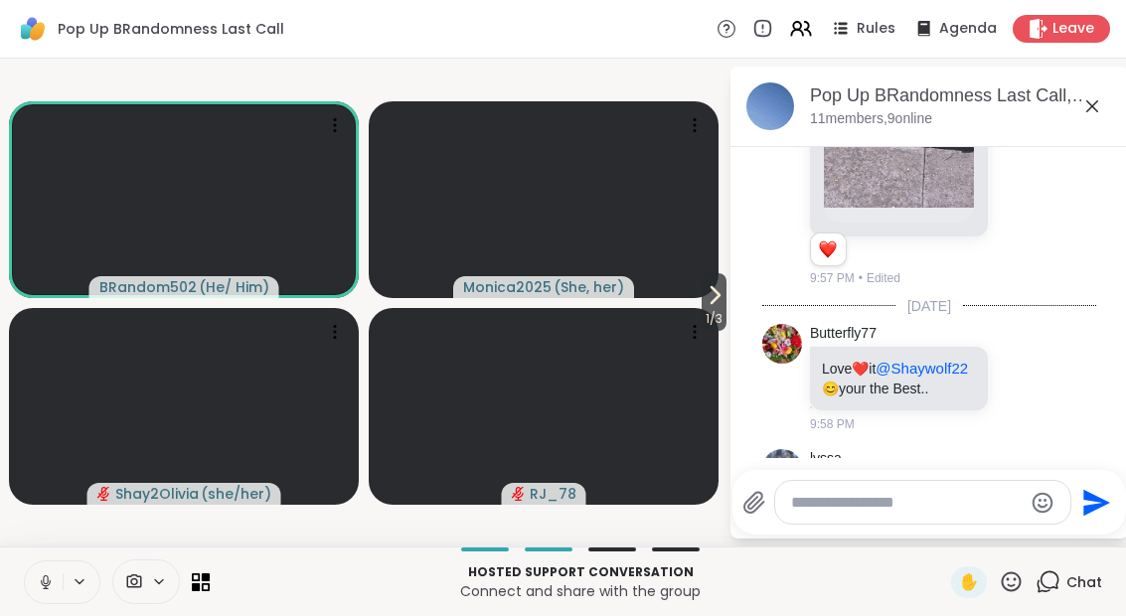
click at [723, 304] on button "1 / 3" at bounding box center [713, 302] width 25 height 58
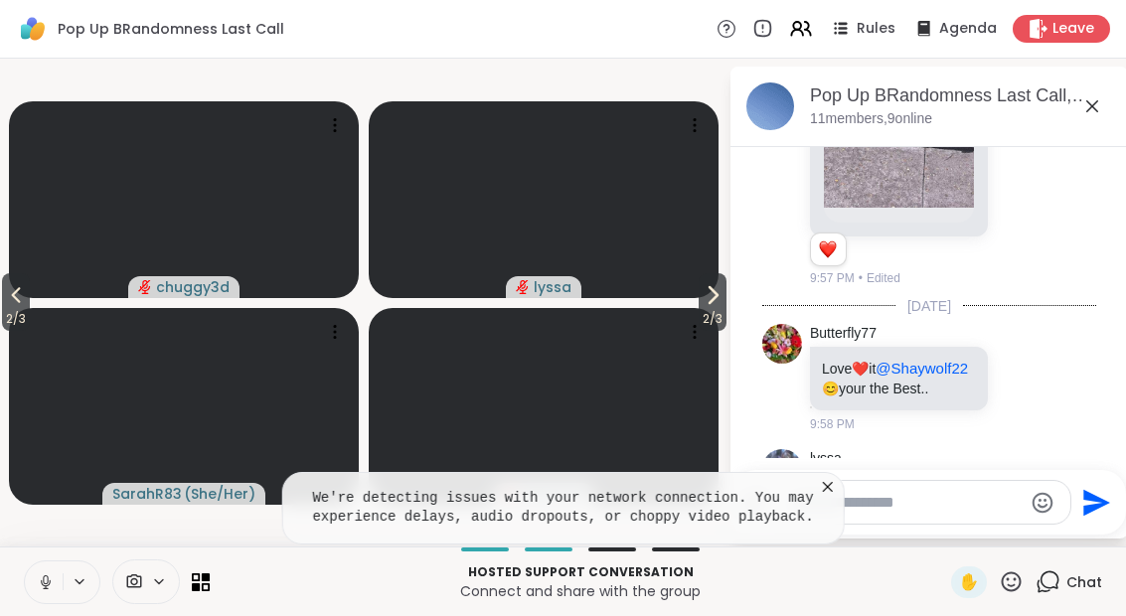
click at [706, 310] on span "2 / 3" at bounding box center [712, 319] width 28 height 24
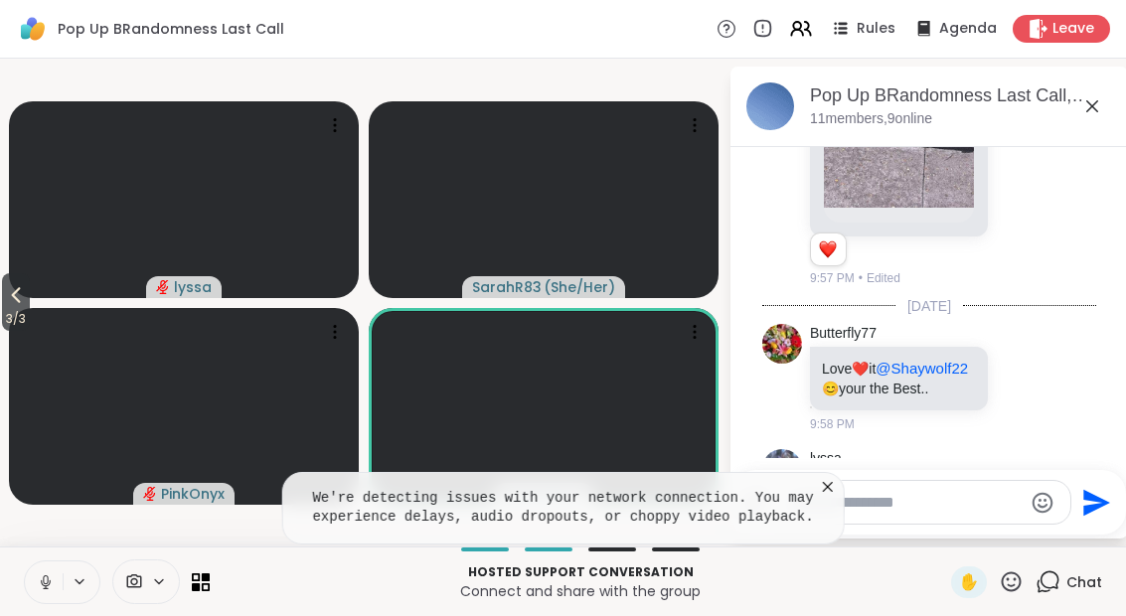
click at [16, 308] on span "3 / 3" at bounding box center [16, 319] width 28 height 24
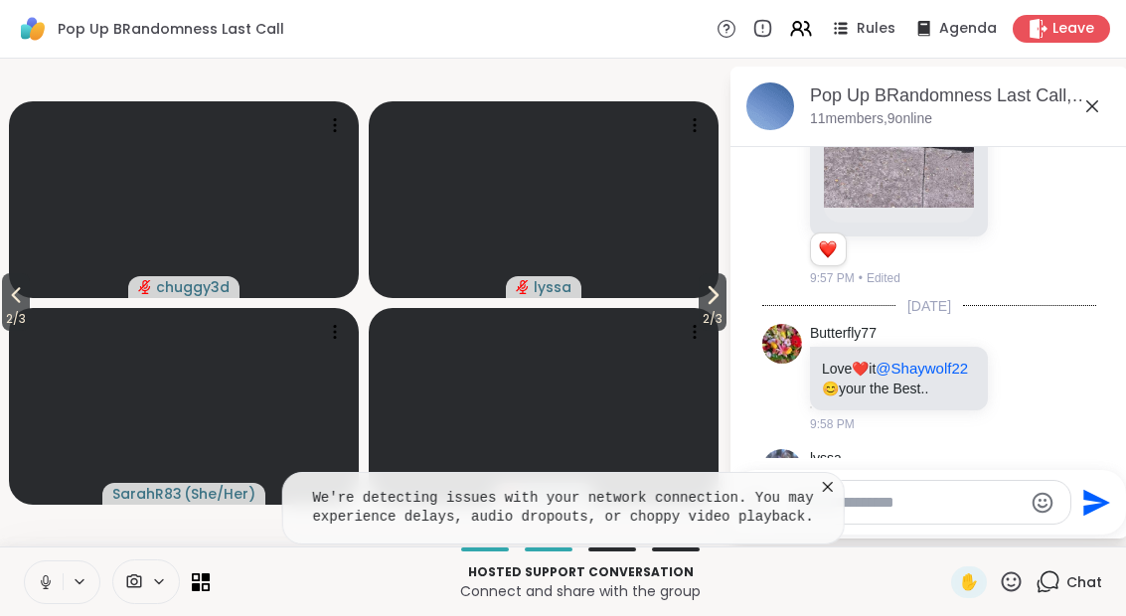
click at [835, 477] on icon at bounding box center [828, 487] width 20 height 20
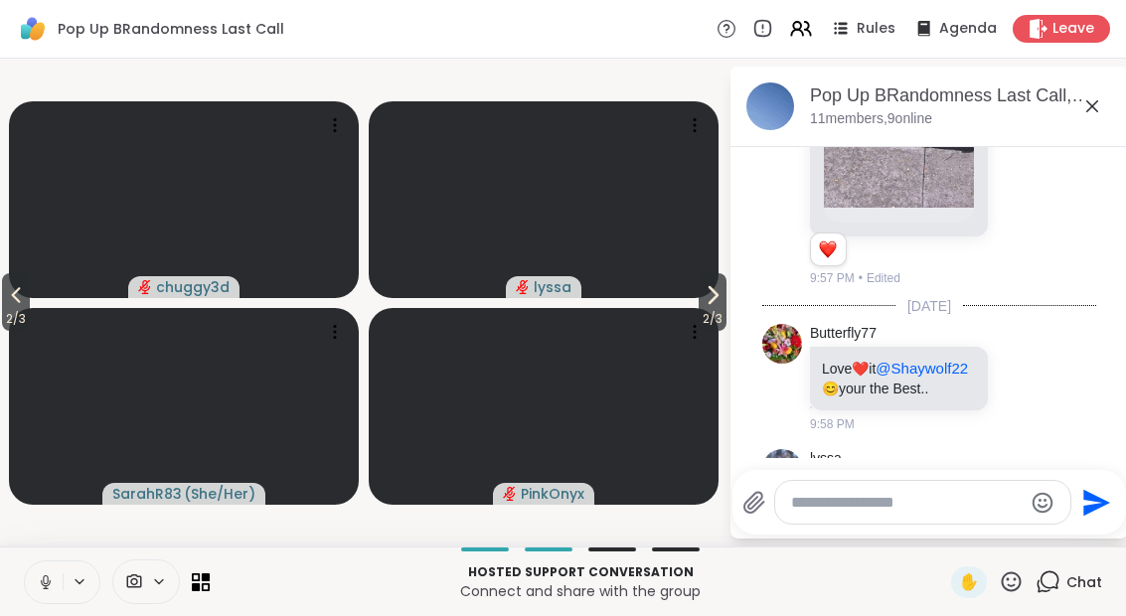
click at [18, 308] on span "2 / 3" at bounding box center [16, 319] width 28 height 24
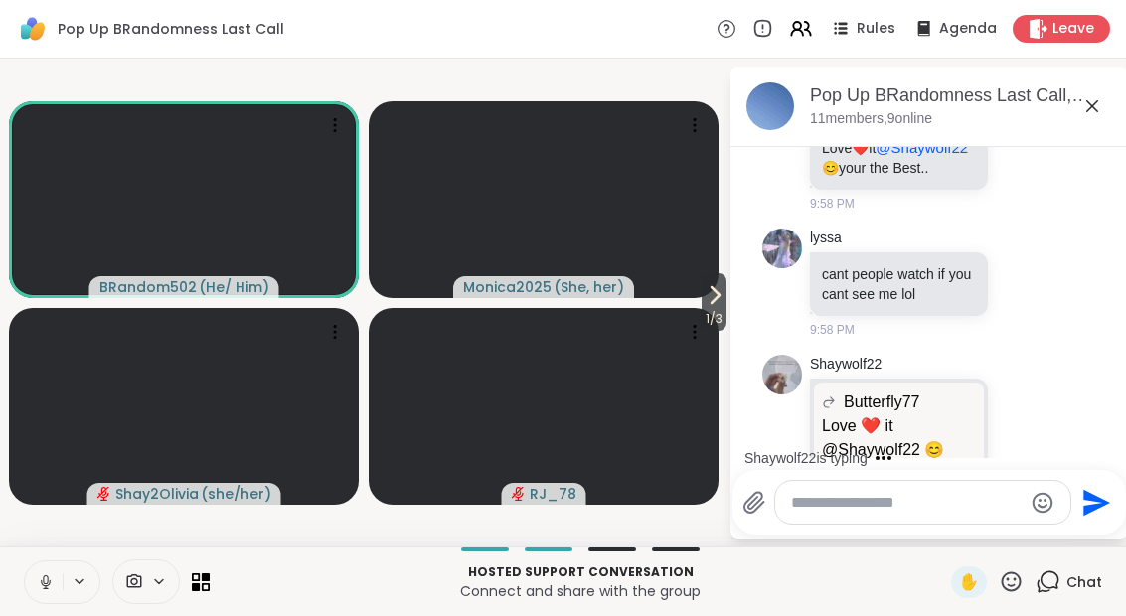
scroll to position [3263, 0]
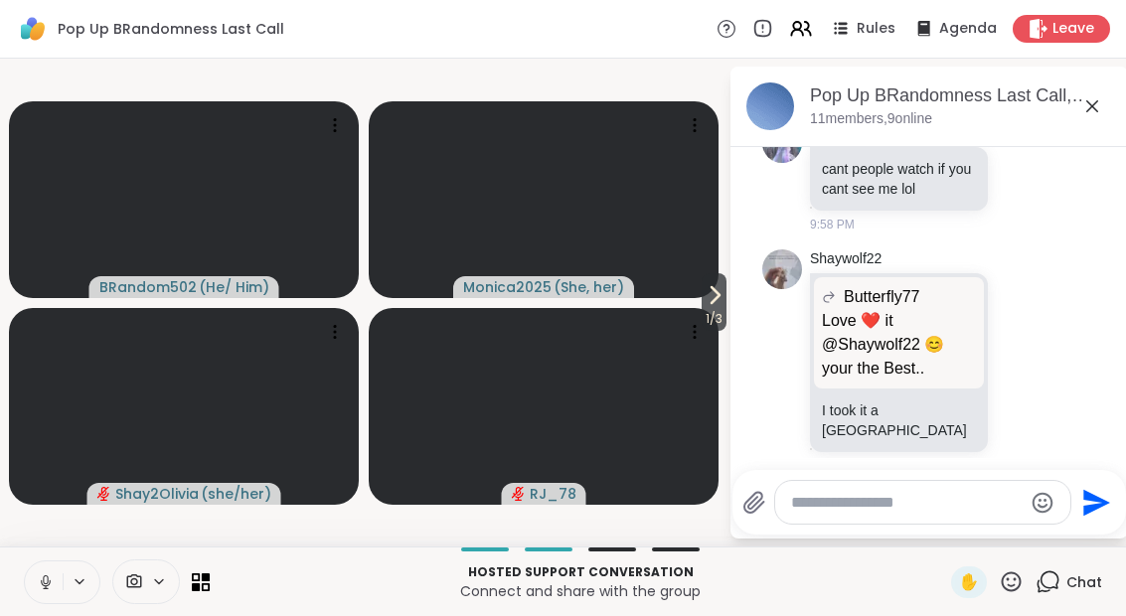
click at [711, 311] on span "1 / 3" at bounding box center [713, 319] width 25 height 24
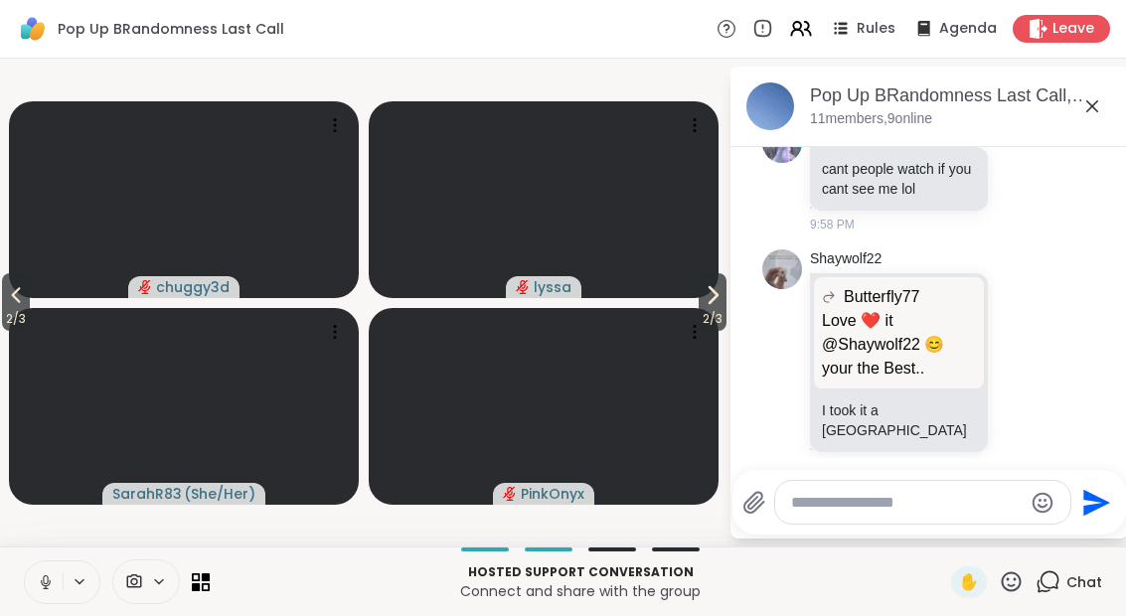
click at [704, 297] on icon at bounding box center [712, 295] width 24 height 24
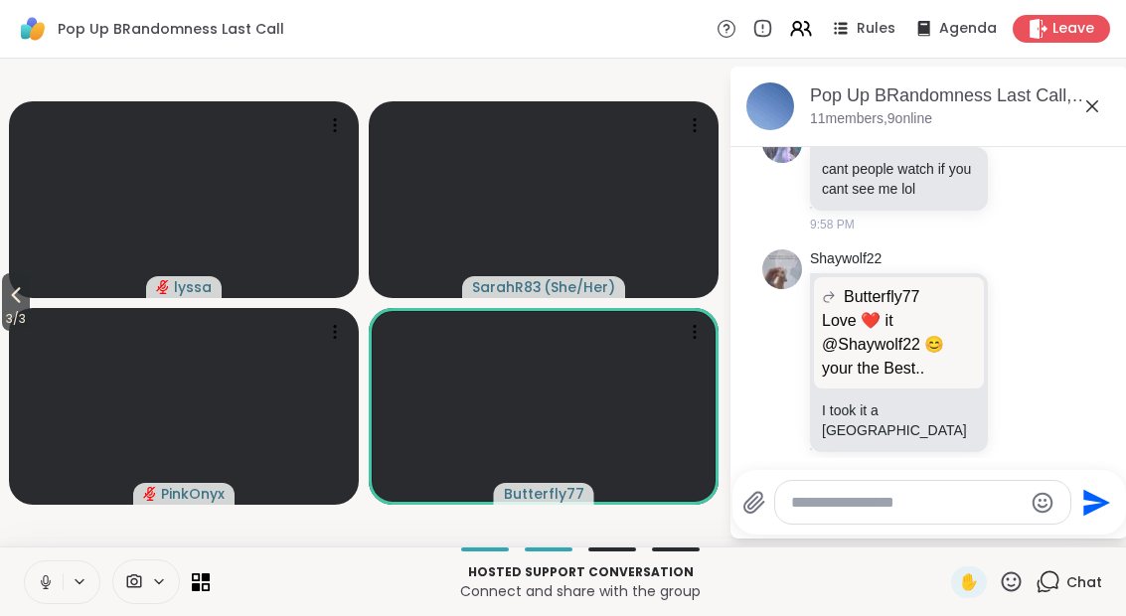
click at [22, 319] on span "3 / 3" at bounding box center [16, 319] width 28 height 24
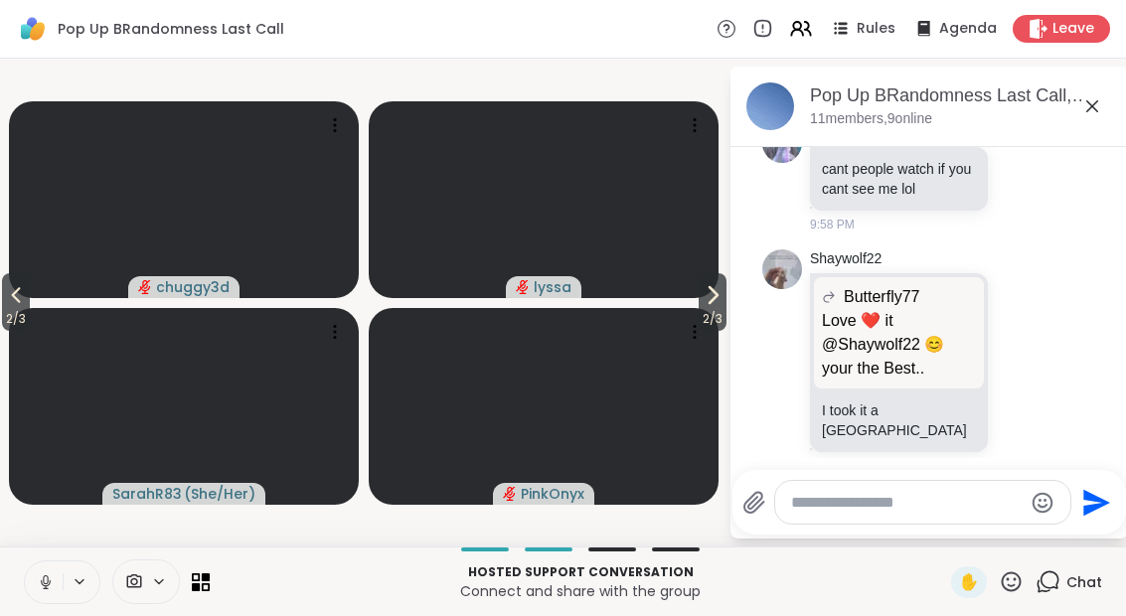
click at [4, 308] on span "2 / 3" at bounding box center [16, 319] width 28 height 24
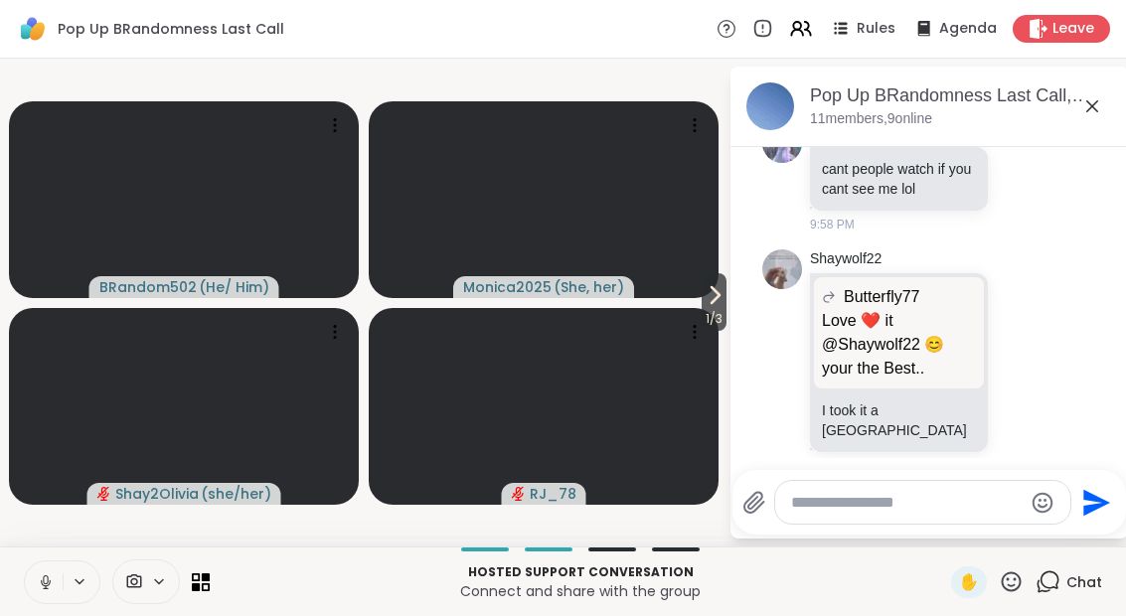
click at [703, 311] on span "1 / 3" at bounding box center [713, 319] width 25 height 24
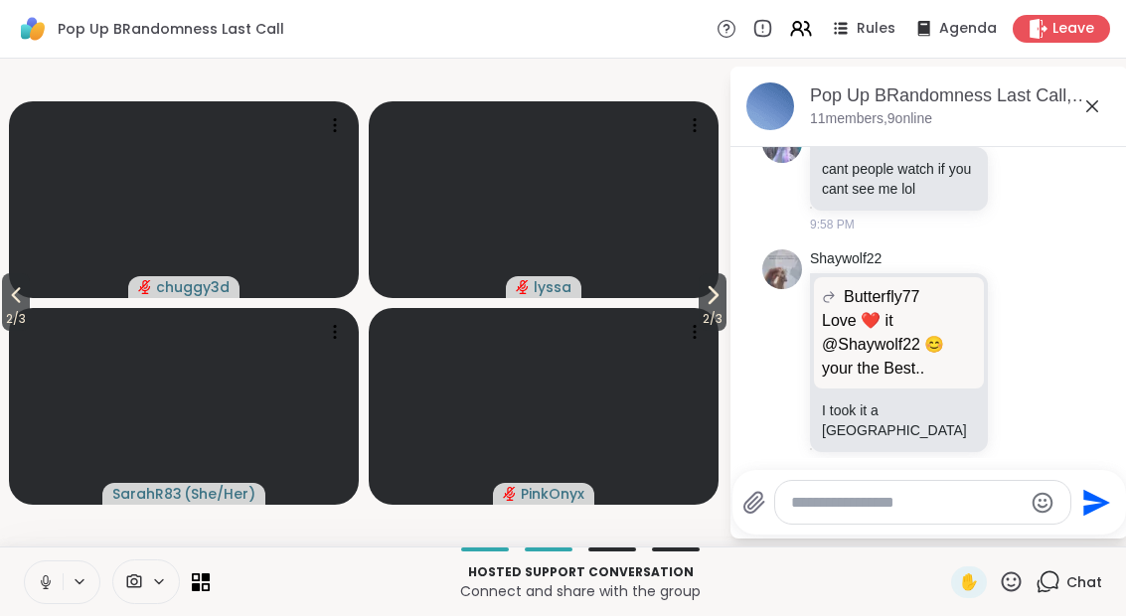
click at [698, 307] on button "2 / 3" at bounding box center [712, 302] width 28 height 58
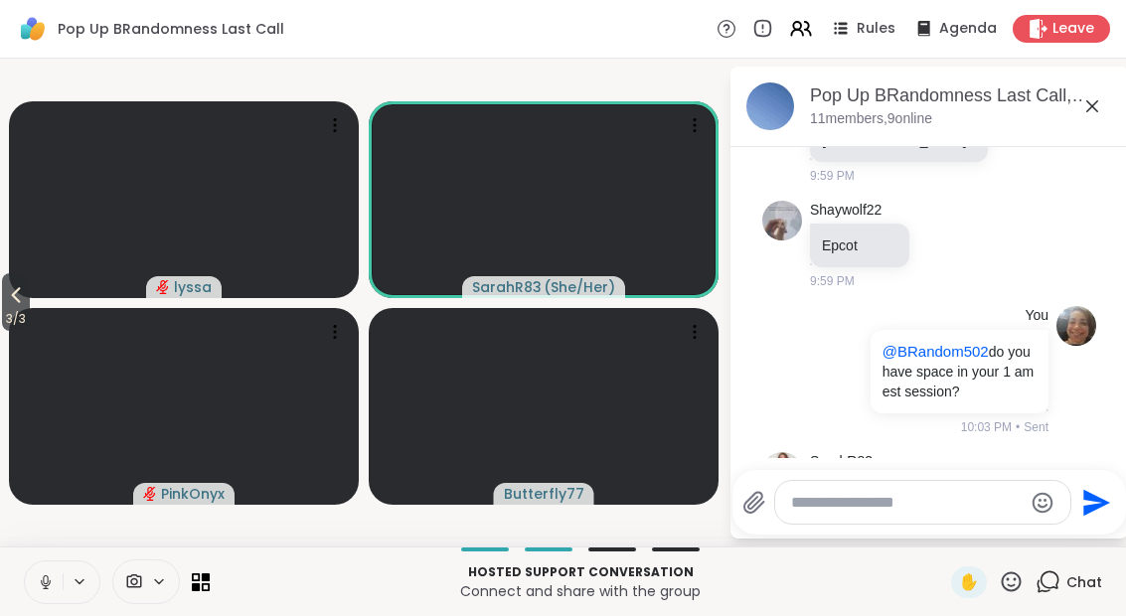
scroll to position [3581, 0]
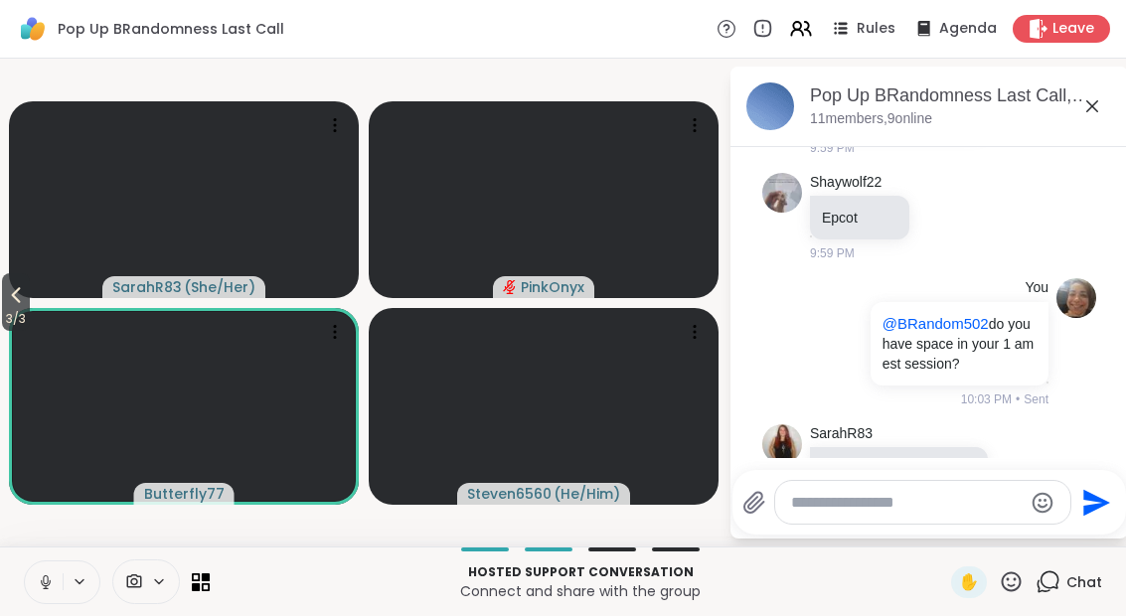
click at [5, 309] on span "3 / 3" at bounding box center [16, 319] width 28 height 24
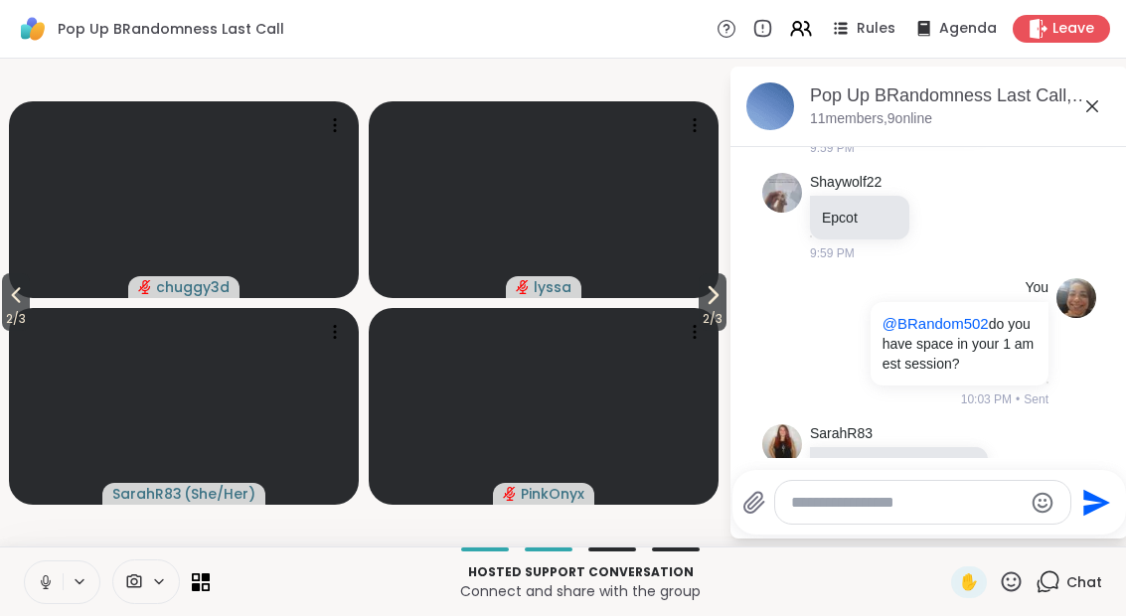
click at [4, 314] on span "2 / 3" at bounding box center [16, 319] width 28 height 24
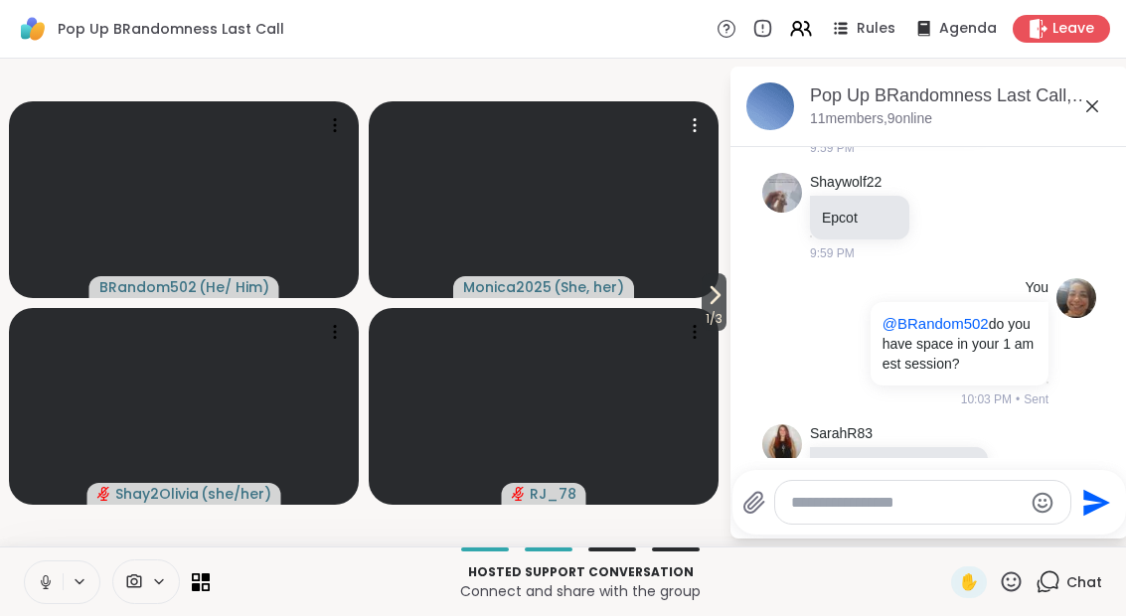
click at [684, 294] on video at bounding box center [544, 199] width 350 height 197
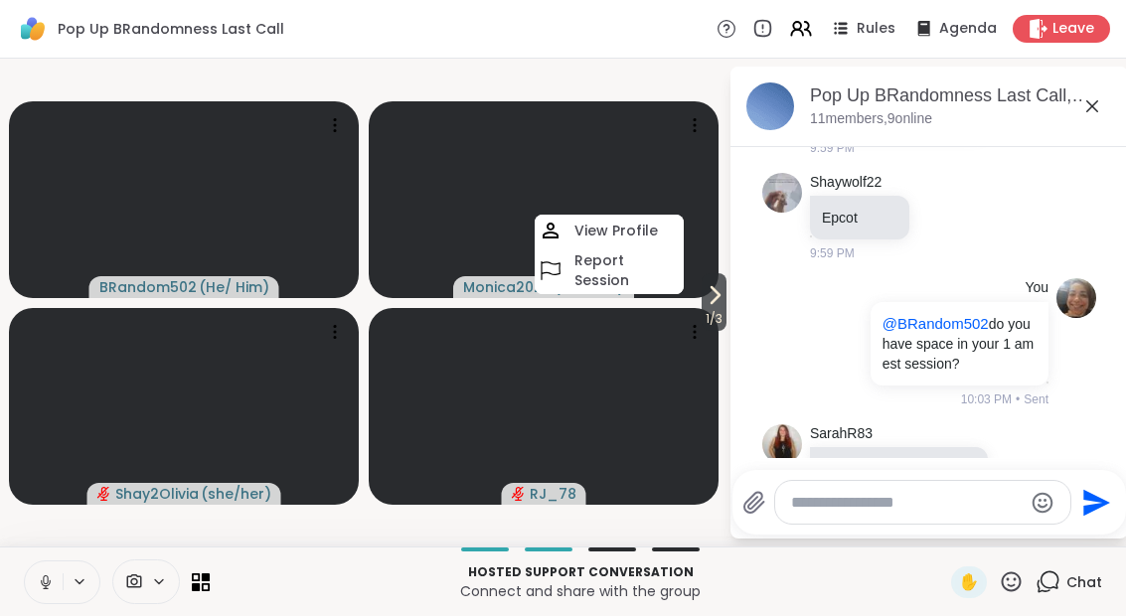
click at [749, 416] on li "SarahR83 @Butterfly77 I can soooooo relate! so sorry you're dealing with that 1…" at bounding box center [929, 503] width 361 height 174
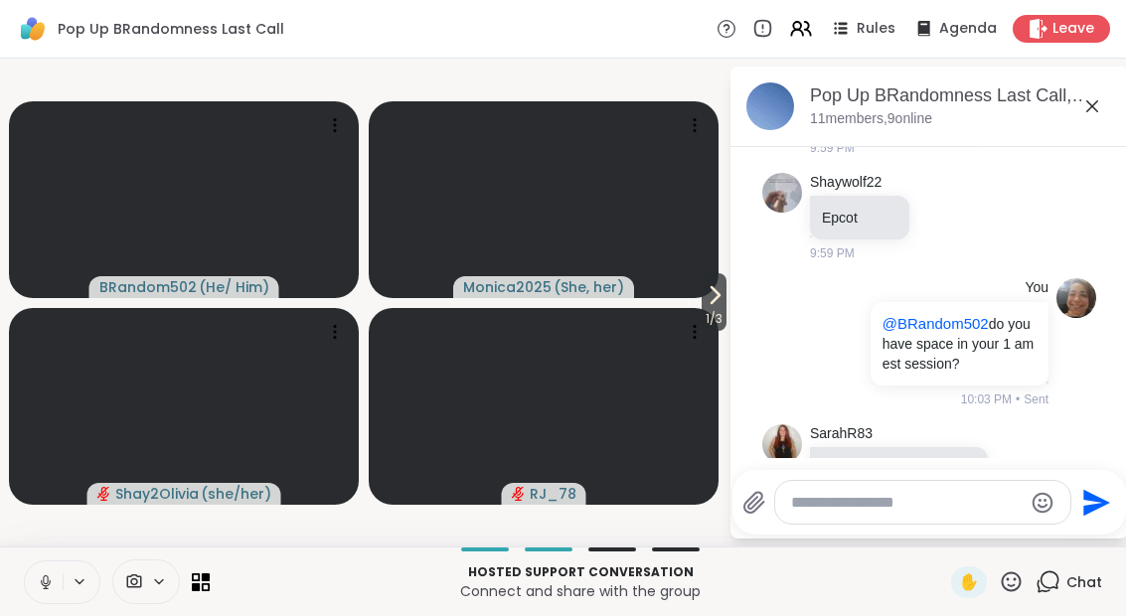
click at [722, 318] on span "1 / 3" at bounding box center [713, 319] width 25 height 24
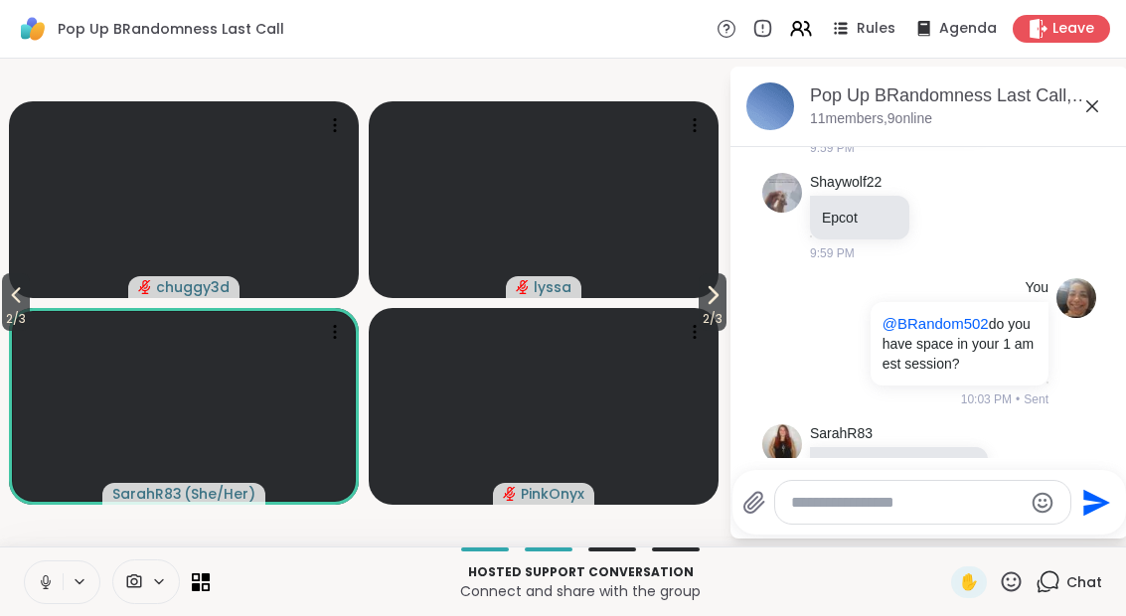
click at [703, 311] on span "2 / 3" at bounding box center [712, 319] width 28 height 24
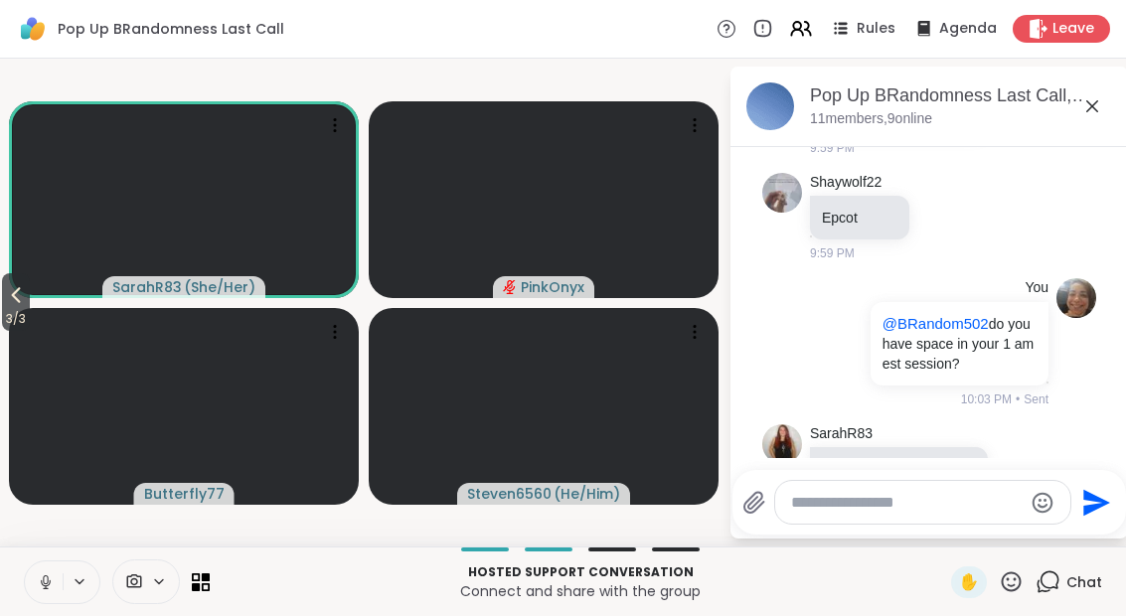
click at [1044, 430] on div "SarahR83 @Butterfly77 I can soooooo relate! so sorry you're dealing with that 1…" at bounding box center [931, 503] width 243 height 158
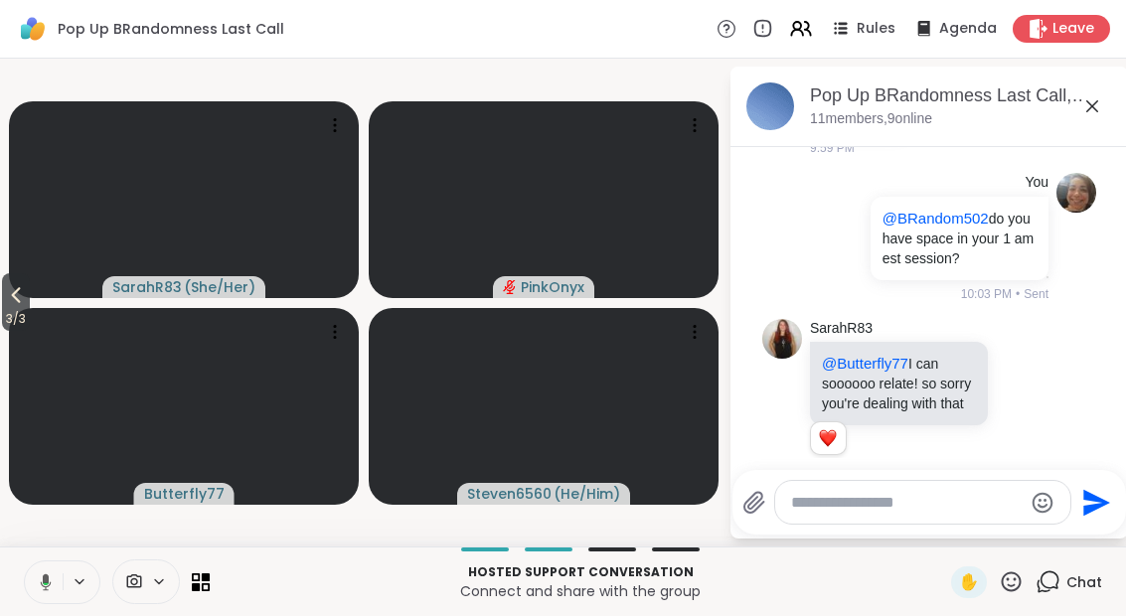
scroll to position [3714, 0]
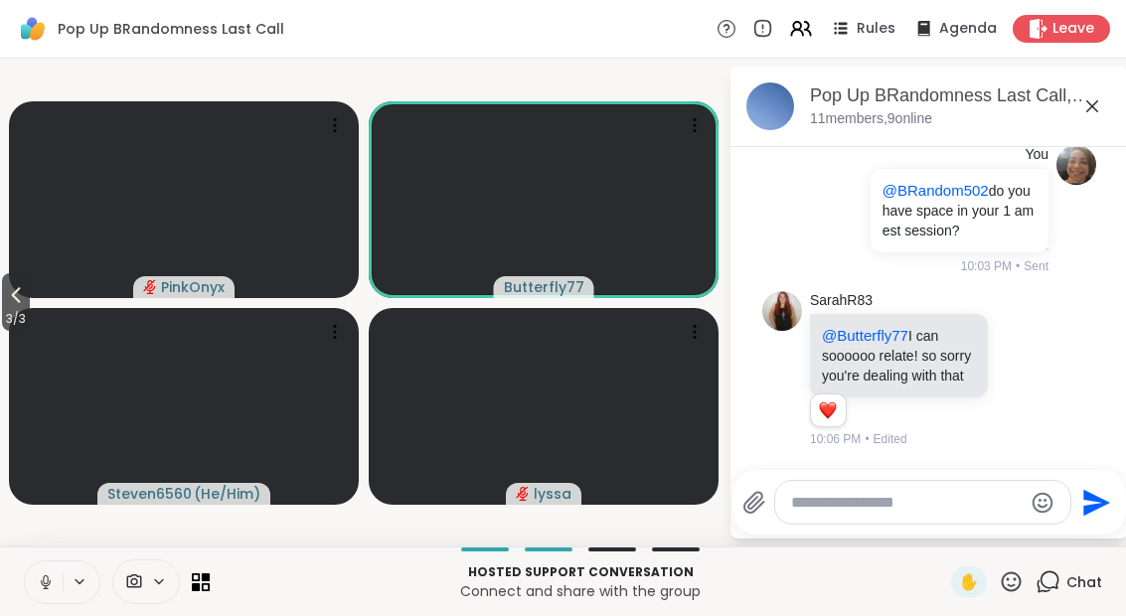
click at [30, 308] on span "3 / 3" at bounding box center [16, 319] width 28 height 24
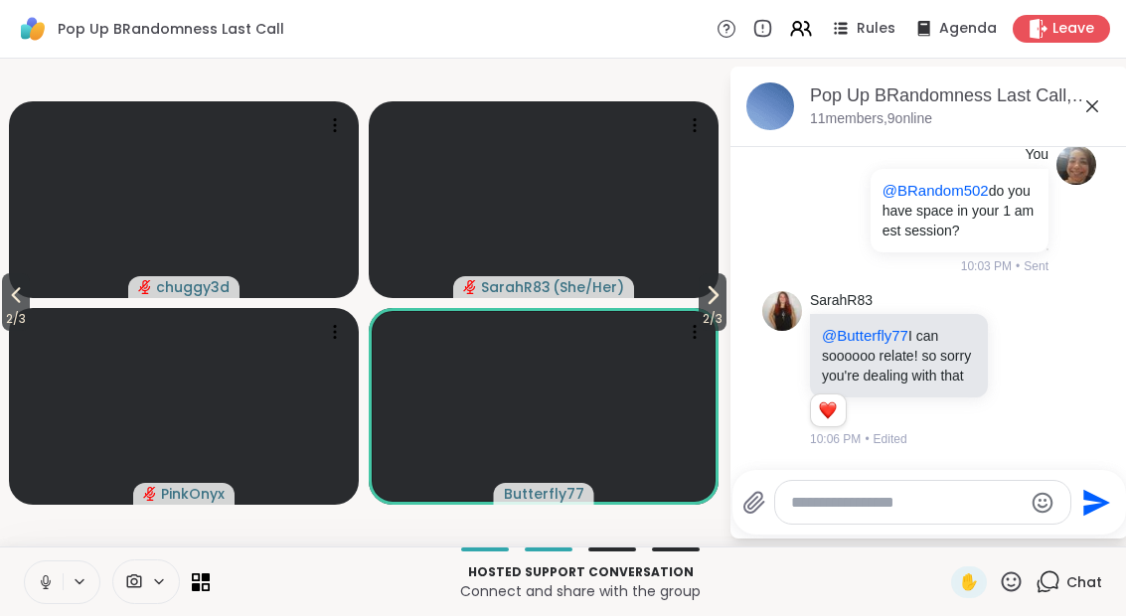
click at [3, 312] on span "2 / 3" at bounding box center [16, 319] width 28 height 24
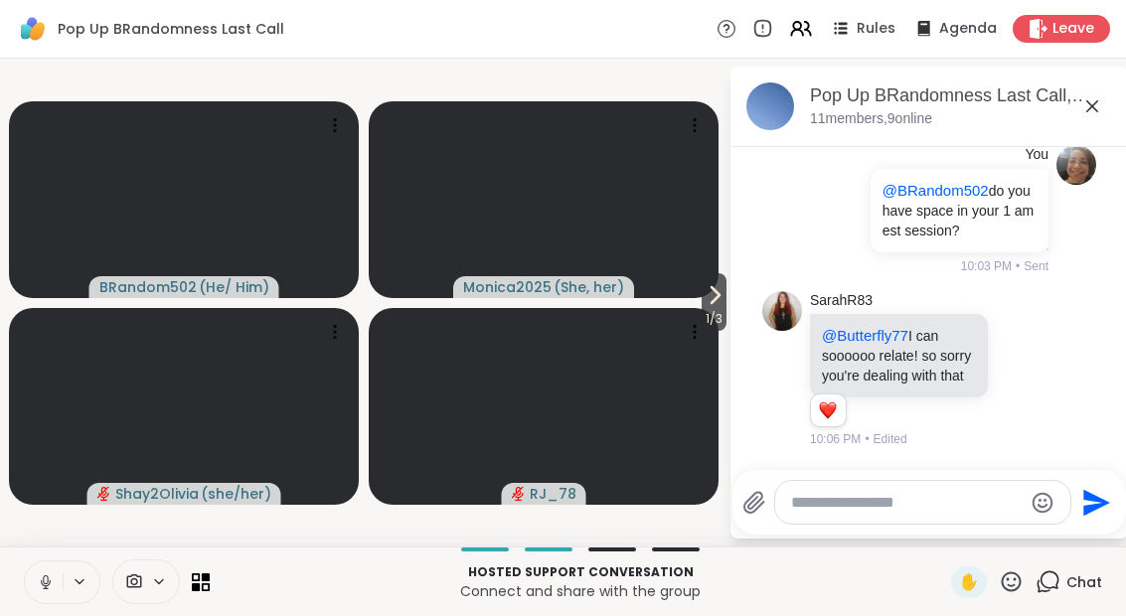
click at [702, 295] on icon at bounding box center [714, 295] width 24 height 24
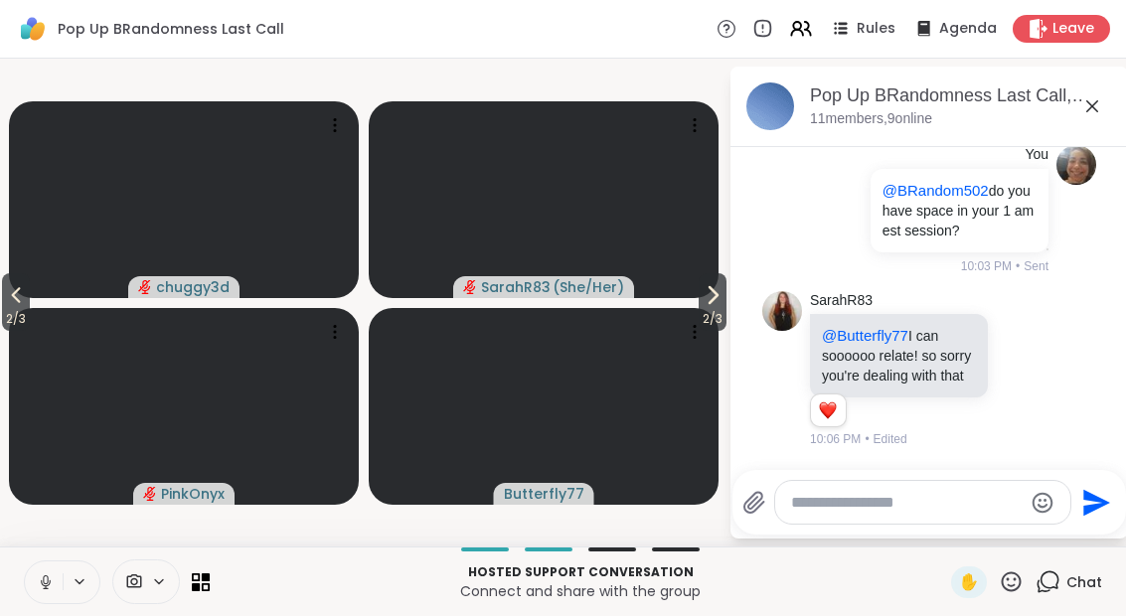
click at [706, 309] on span "2 / 3" at bounding box center [712, 319] width 28 height 24
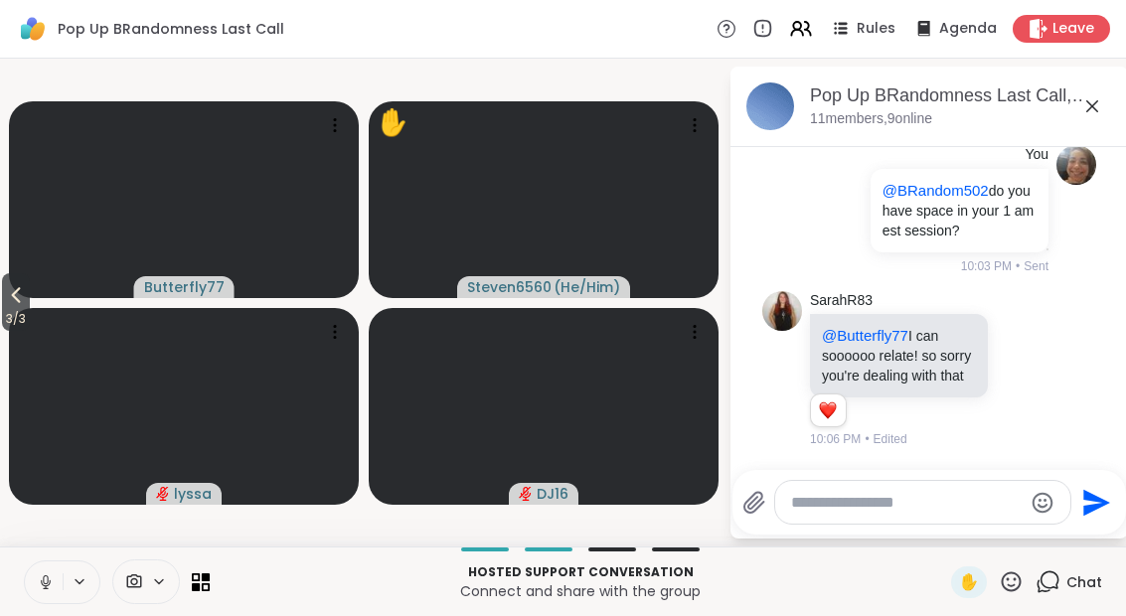
click at [4, 287] on button "3 / 3" at bounding box center [16, 302] width 28 height 58
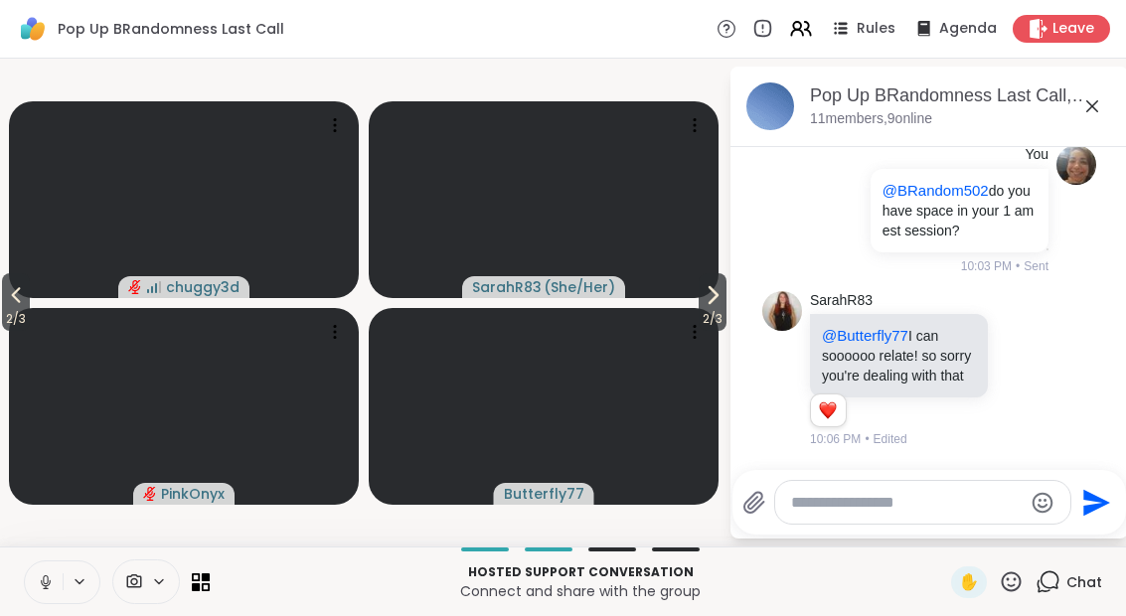
click at [723, 307] on button "2 / 3" at bounding box center [712, 302] width 28 height 58
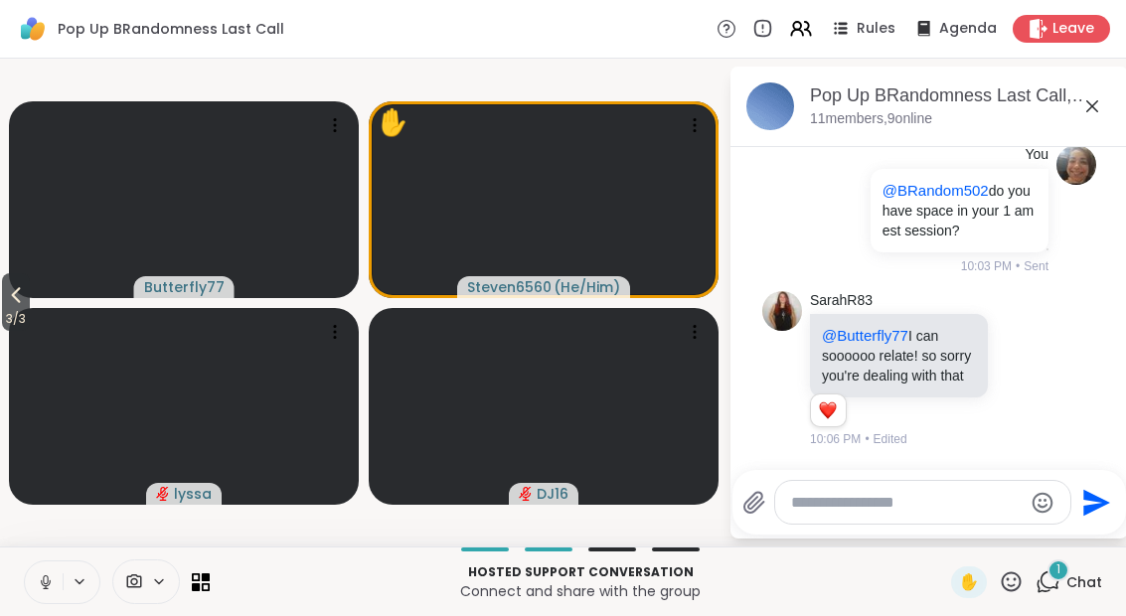
scroll to position [3859, 0]
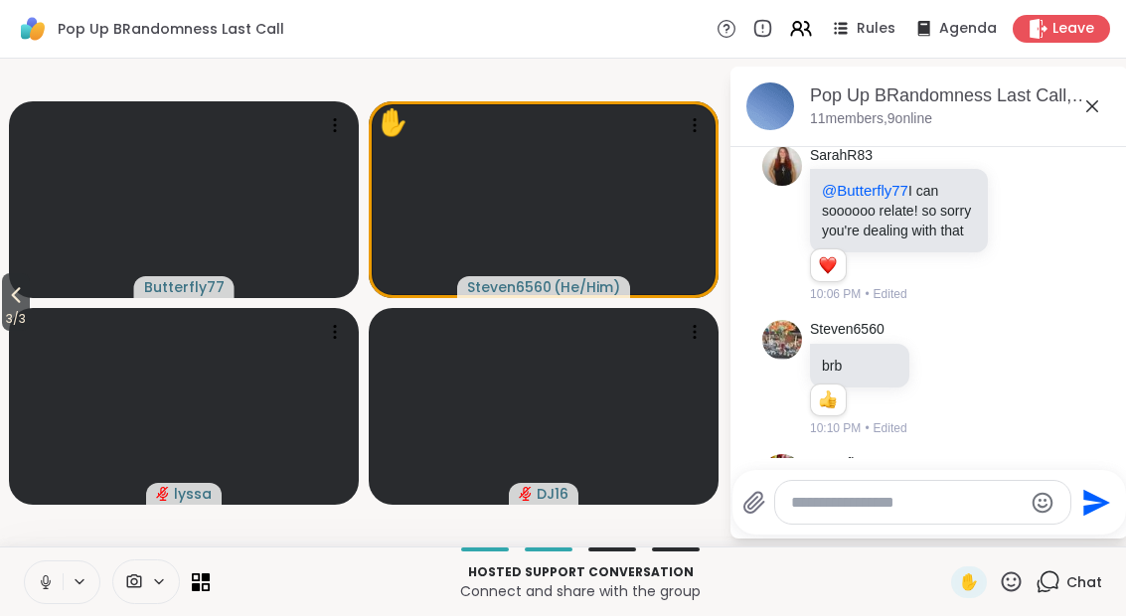
click at [21, 301] on icon at bounding box center [16, 296] width 9 height 16
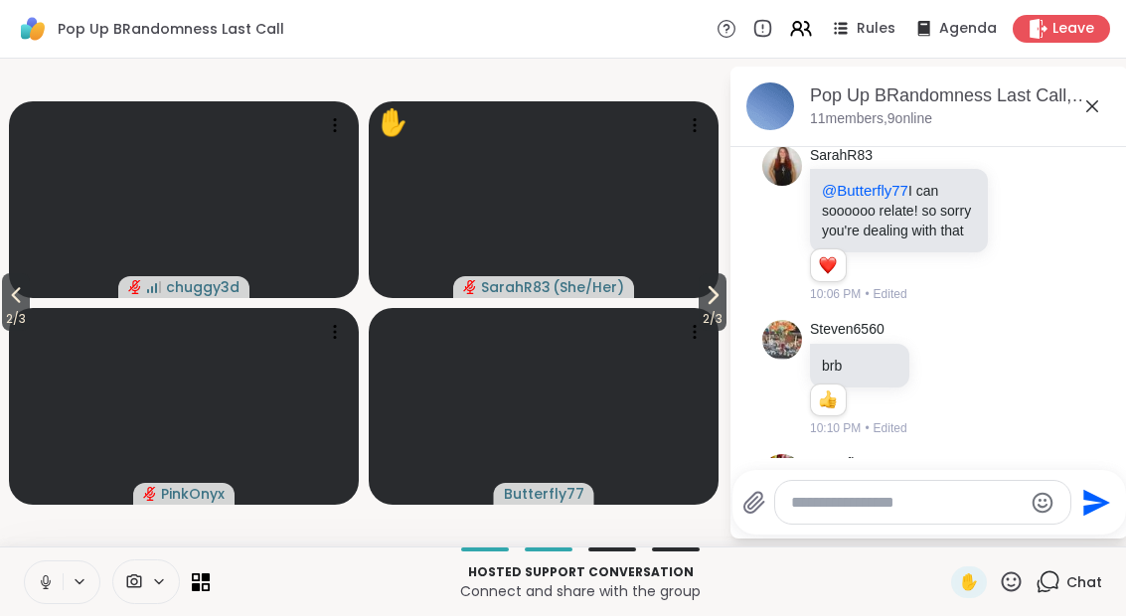
click at [12, 301] on icon at bounding box center [16, 295] width 24 height 24
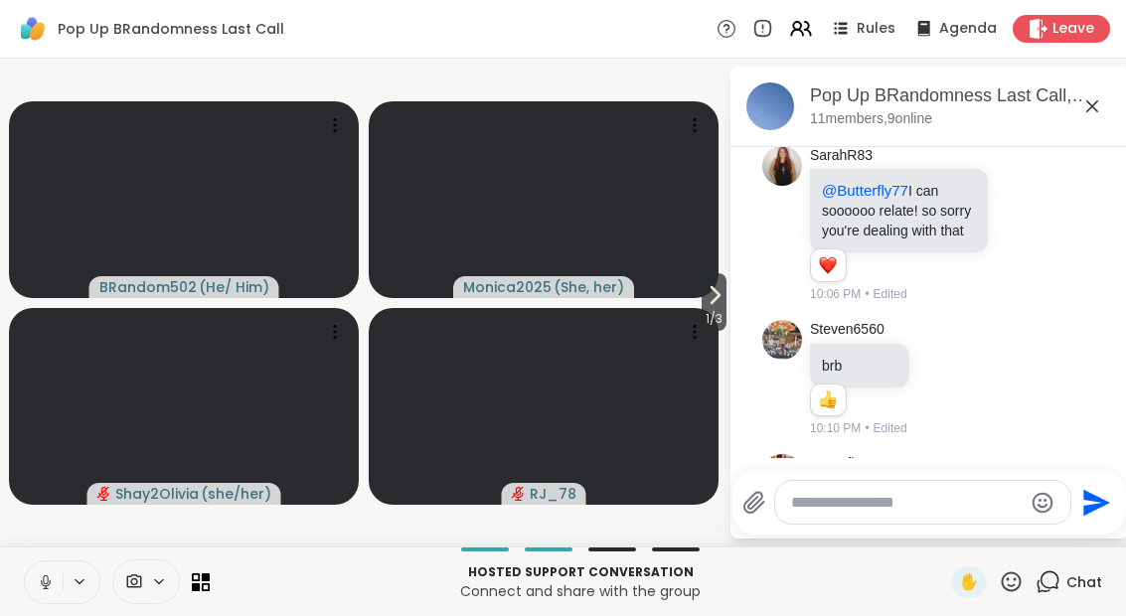
click at [701, 311] on span "1 / 3" at bounding box center [713, 319] width 25 height 24
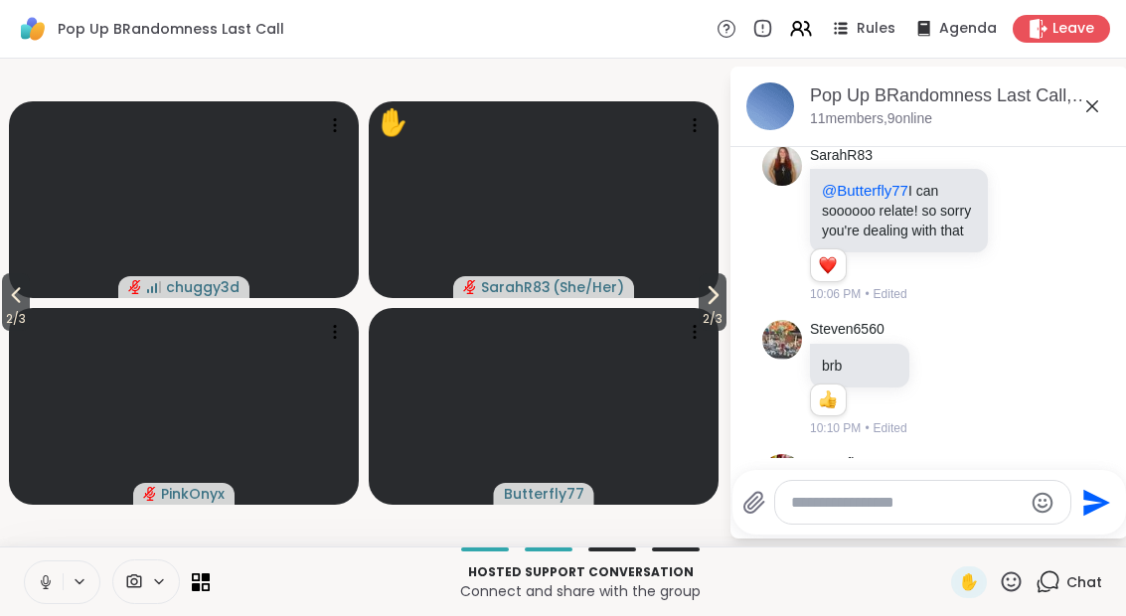
click at [710, 298] on icon at bounding box center [713, 295] width 8 height 16
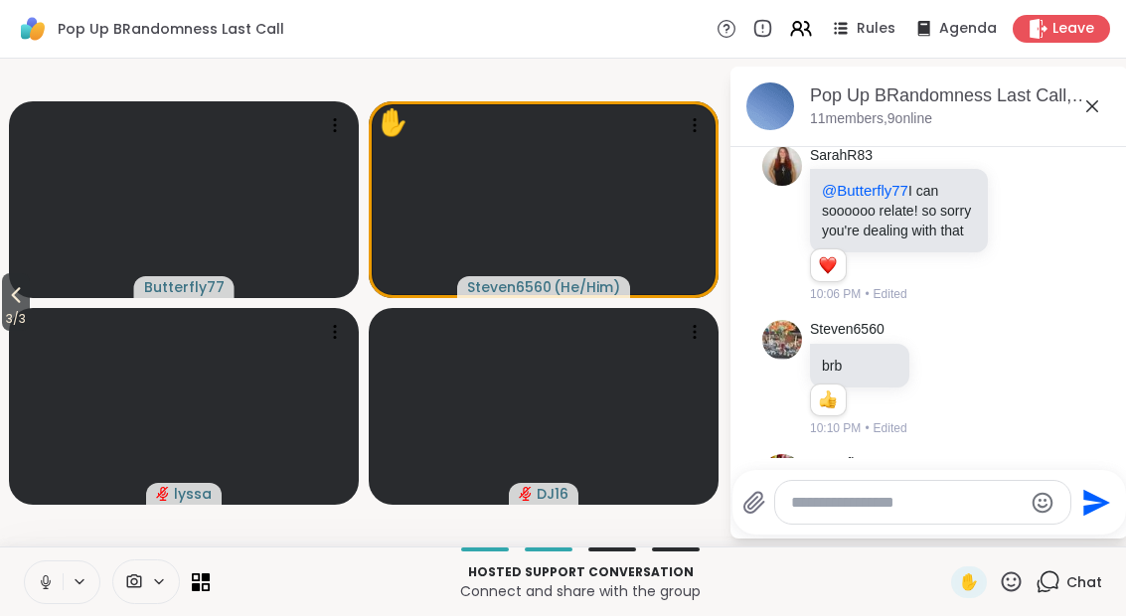
click at [67, 576] on button at bounding box center [81, 581] width 37 height 17
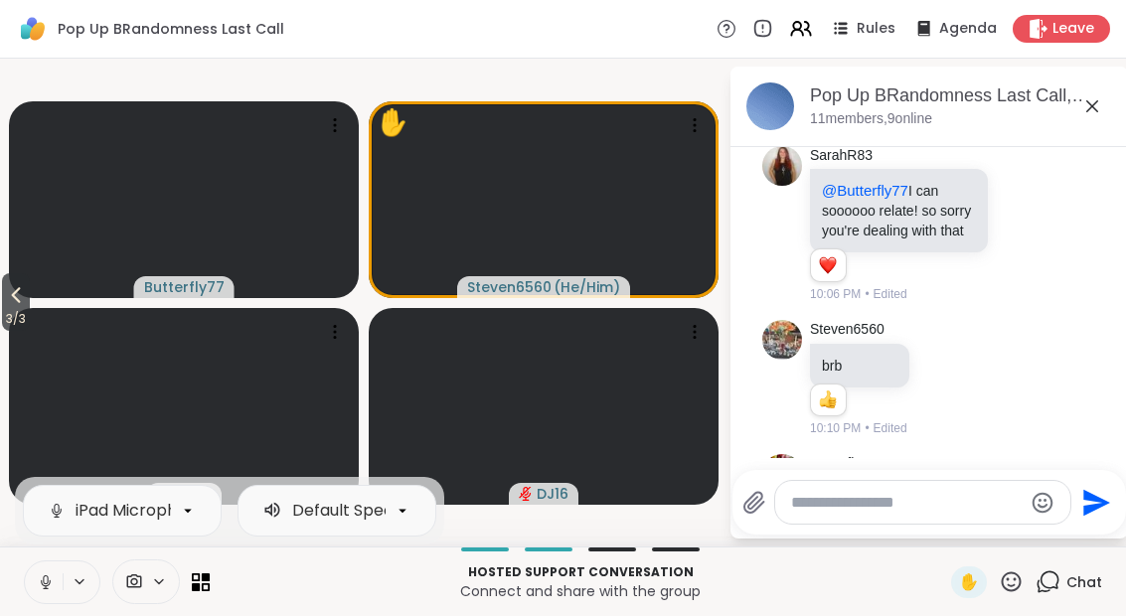
click at [60, 586] on button at bounding box center [44, 582] width 38 height 42
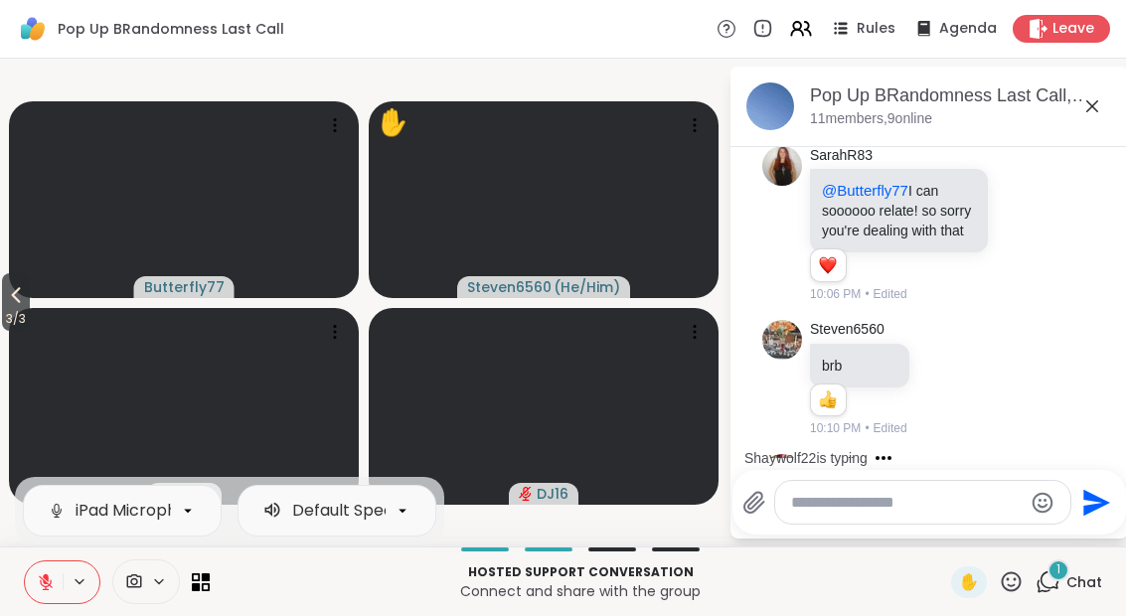
scroll to position [3964, 0]
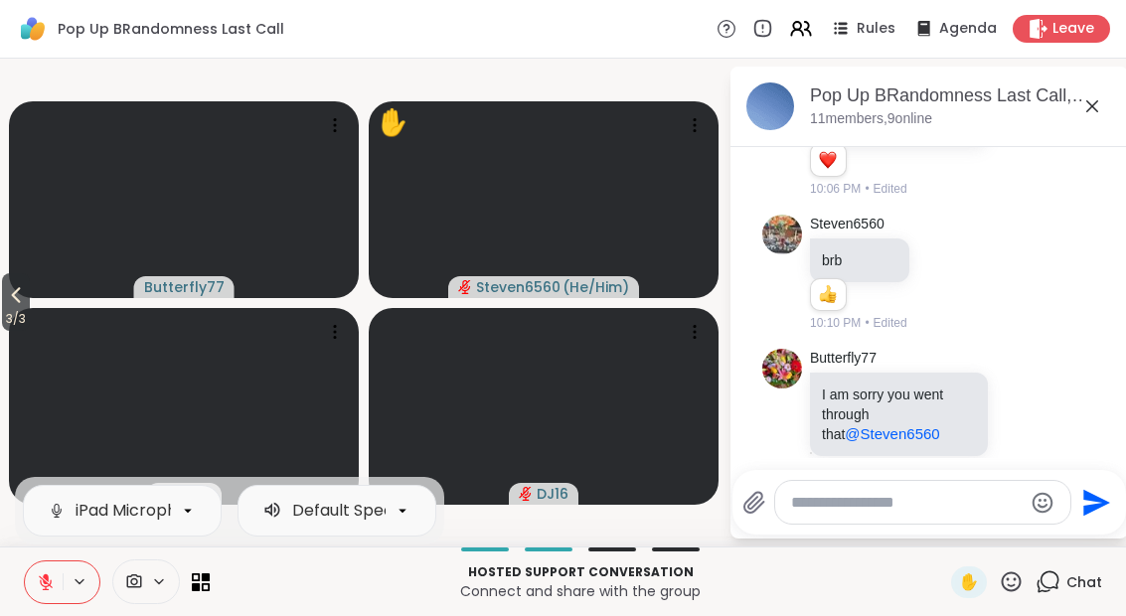
click at [205, 590] on icon at bounding box center [206, 586] width 8 height 8
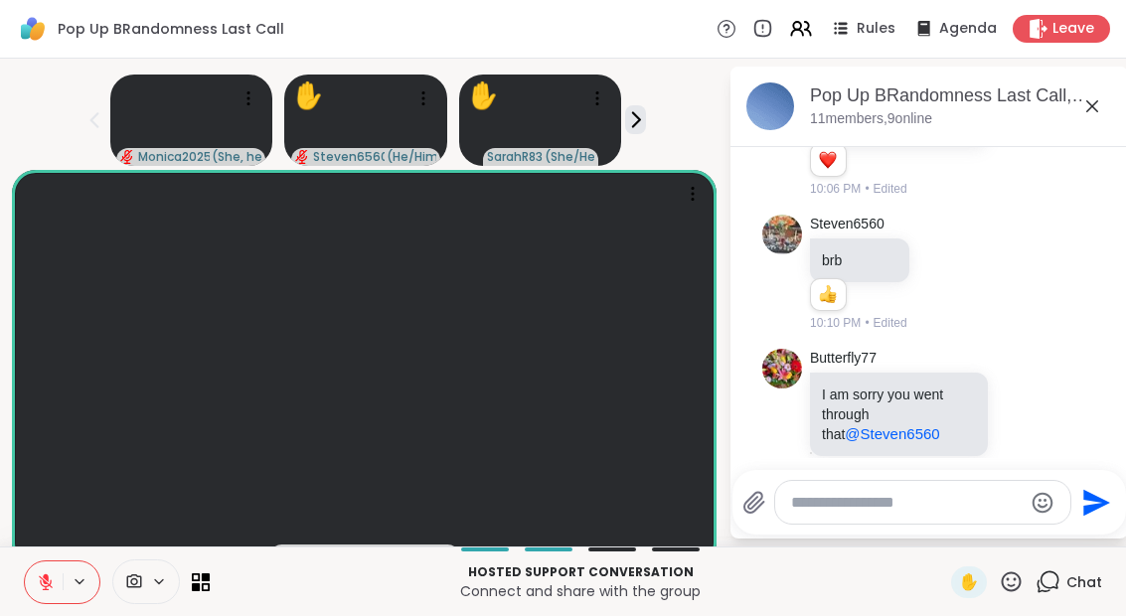
scroll to position [4129, 0]
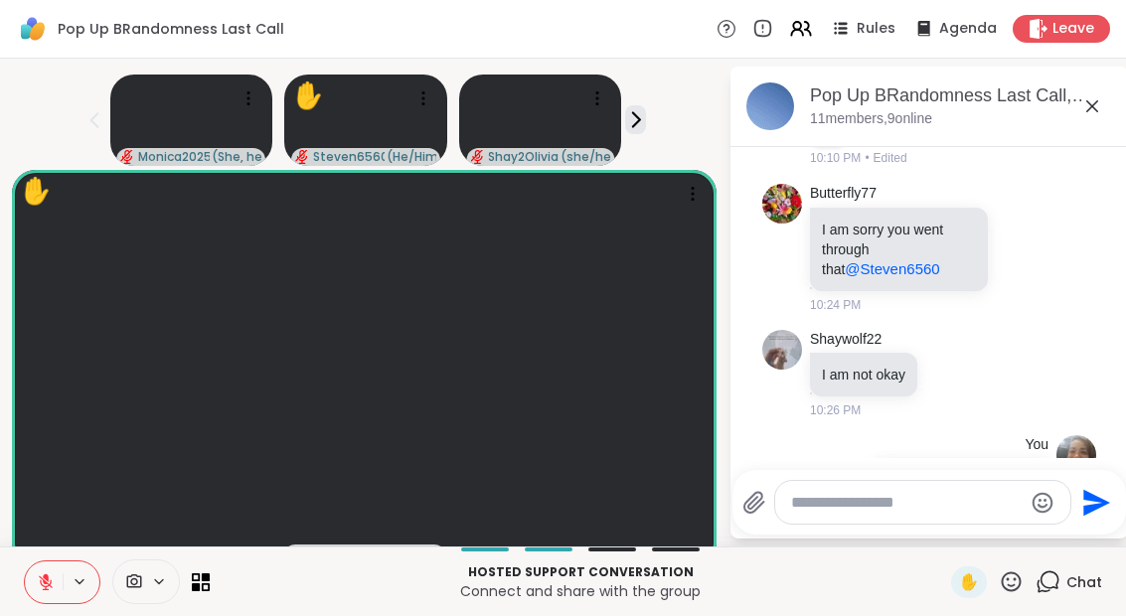
click at [48, 600] on button at bounding box center [44, 582] width 38 height 42
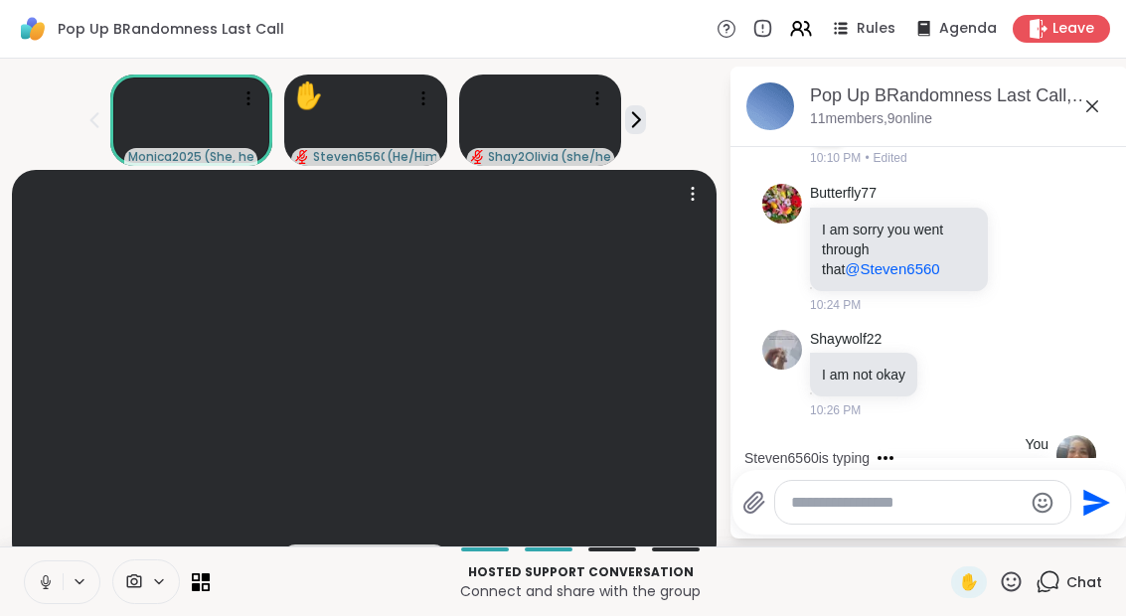
click at [332, 486] on video at bounding box center [364, 368] width 704 height 396
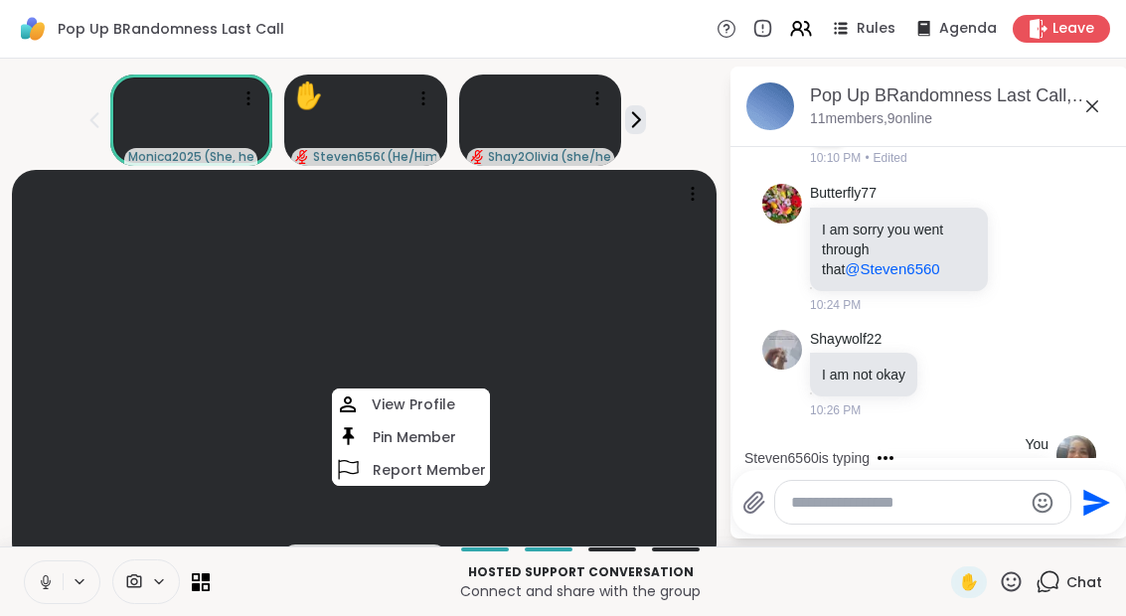
click at [214, 569] on div "Hosted support conversation Connect and share with the group ✋ Chat" at bounding box center [563, 581] width 1126 height 70
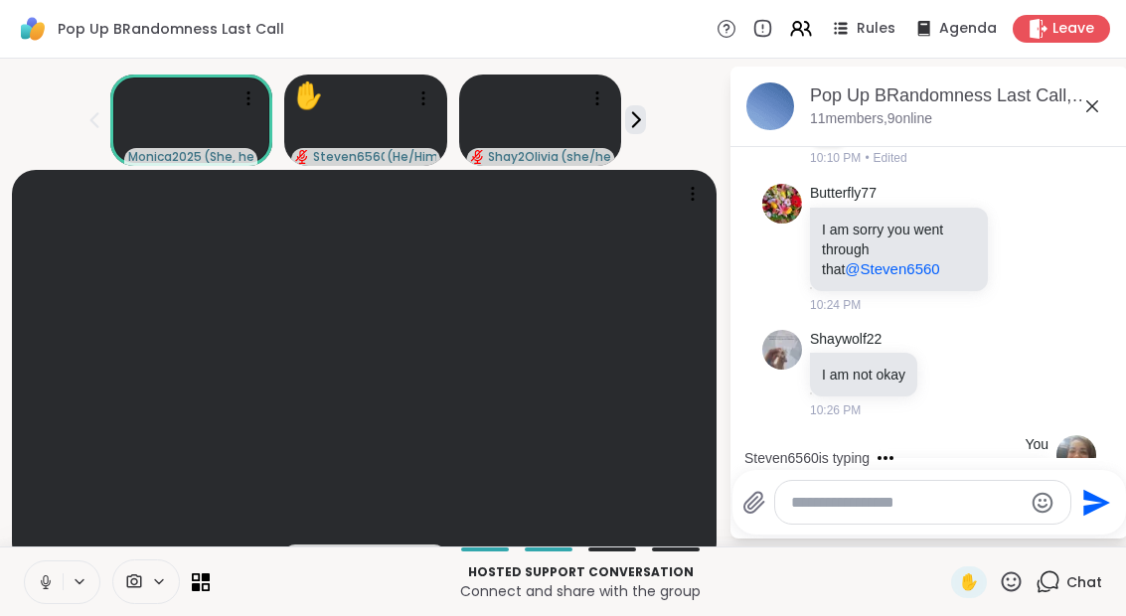
click at [203, 588] on icon at bounding box center [206, 586] width 8 height 8
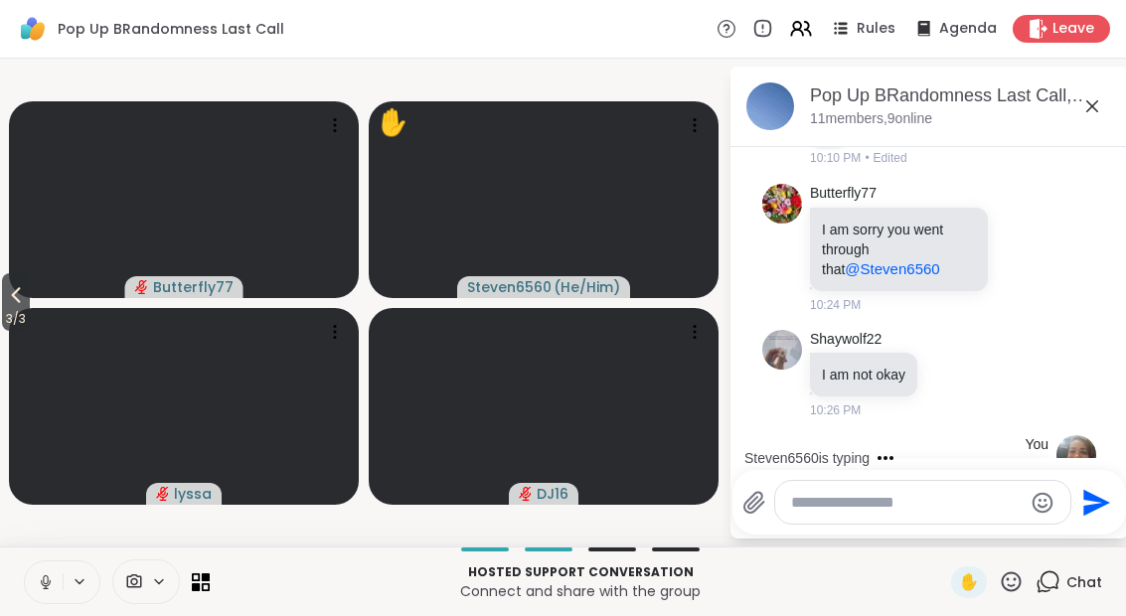
click at [50, 571] on button at bounding box center [44, 582] width 38 height 42
click at [4, 299] on button "3 / 3" at bounding box center [16, 302] width 28 height 58
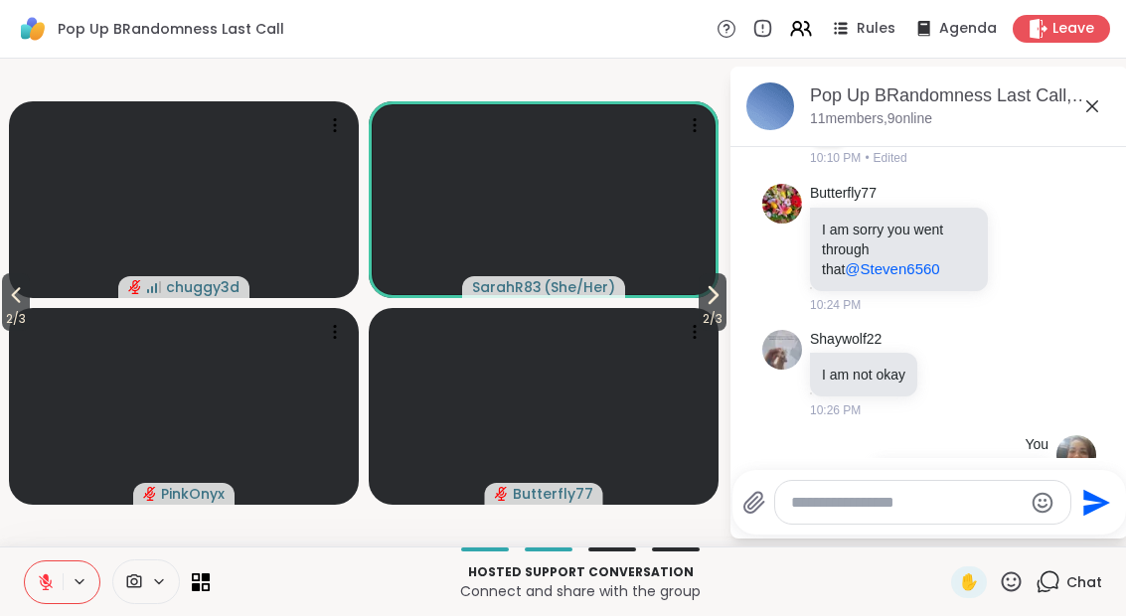
click at [18, 317] on span "2 / 3" at bounding box center [16, 319] width 28 height 24
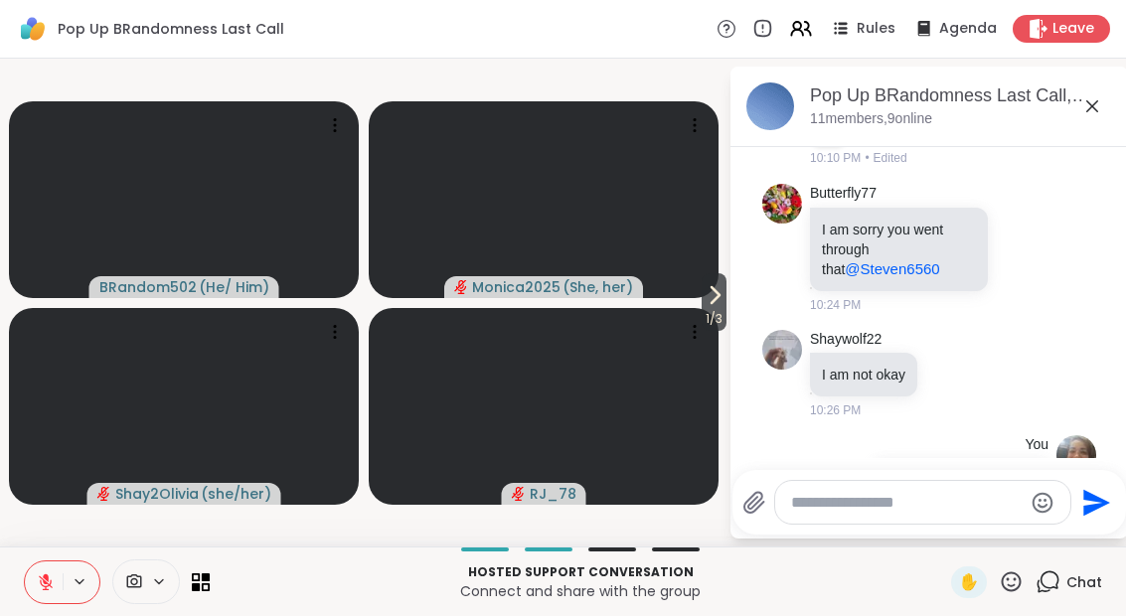
click at [716, 327] on span "1 / 3" at bounding box center [713, 319] width 25 height 24
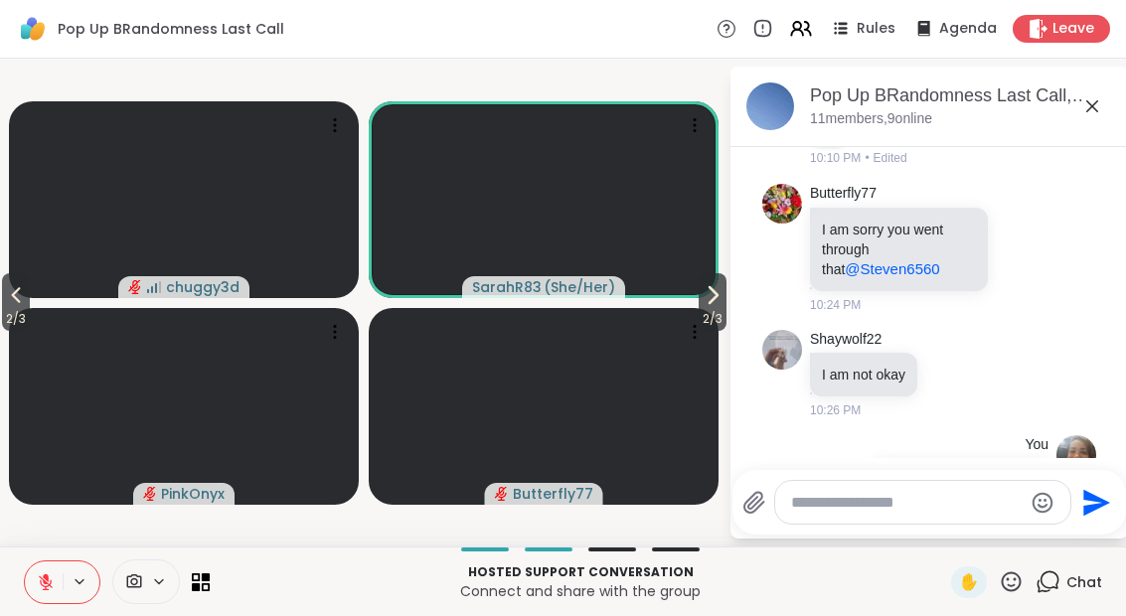
click at [722, 311] on span "2 / 3" at bounding box center [712, 319] width 28 height 24
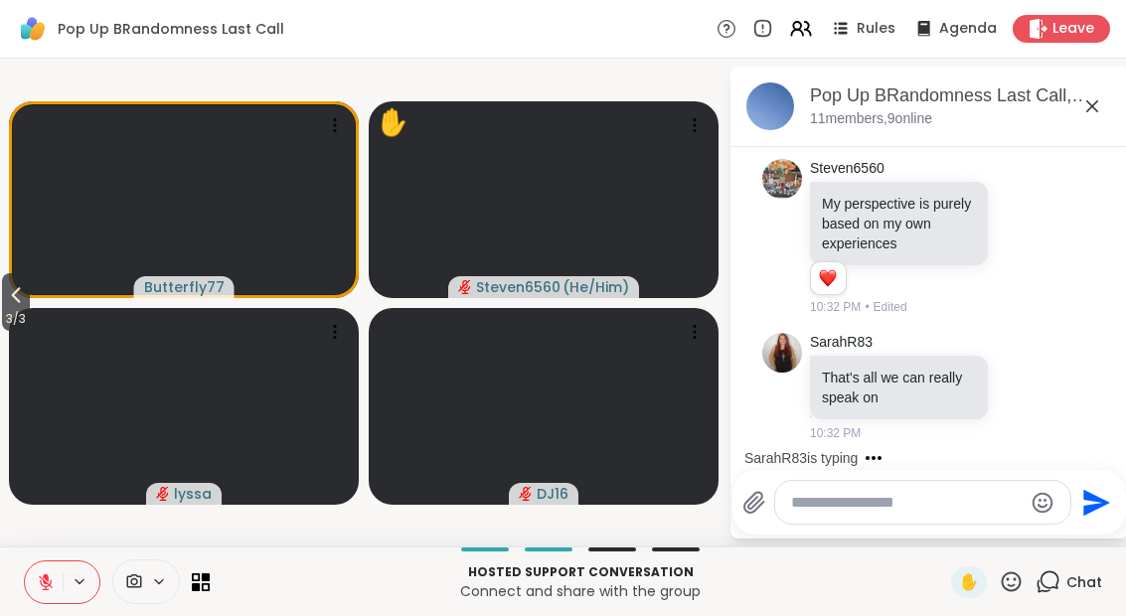
scroll to position [4922, 0]
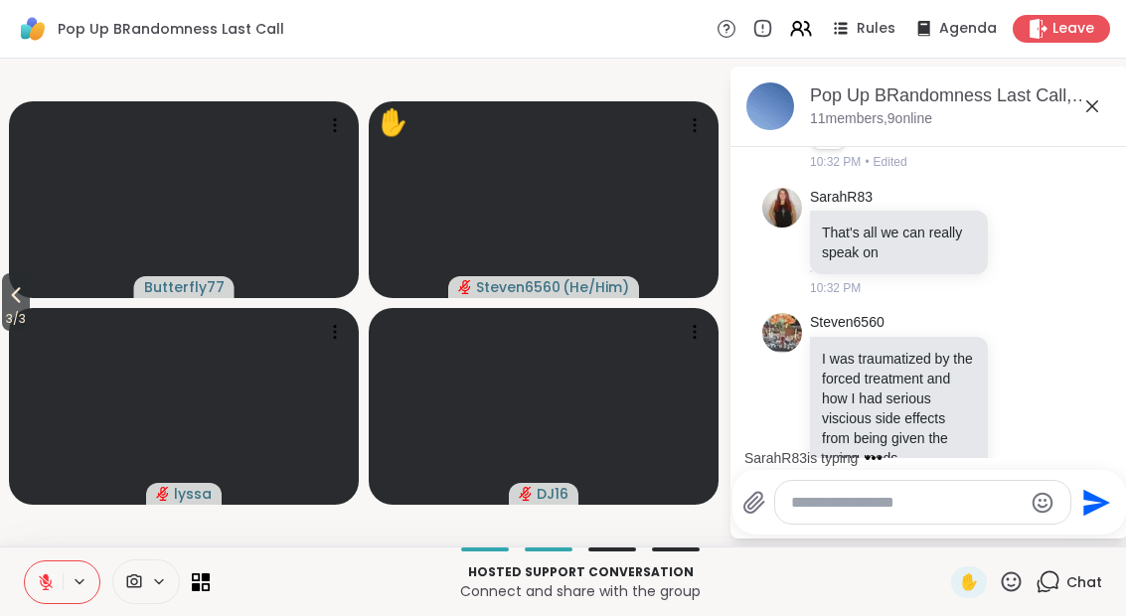
click at [205, 588] on icon at bounding box center [201, 582] width 18 height 18
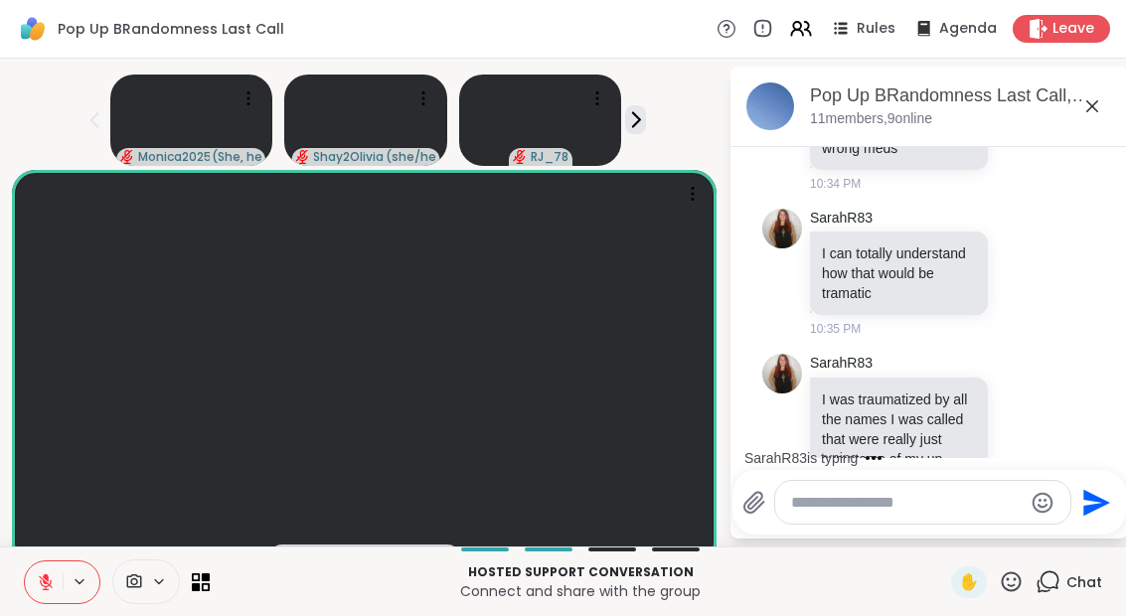
scroll to position [5357, 0]
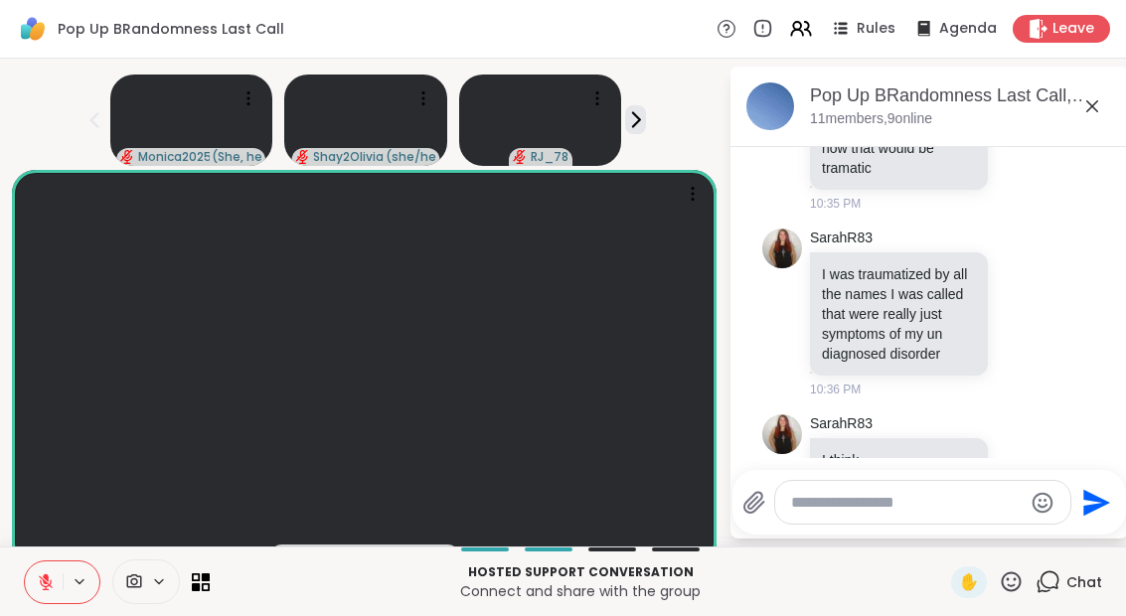
click at [36, 592] on button at bounding box center [44, 582] width 38 height 42
click at [70, 562] on div at bounding box center [62, 582] width 77 height 44
click at [47, 597] on button at bounding box center [44, 582] width 38 height 42
click at [50, 561] on button at bounding box center [44, 582] width 38 height 42
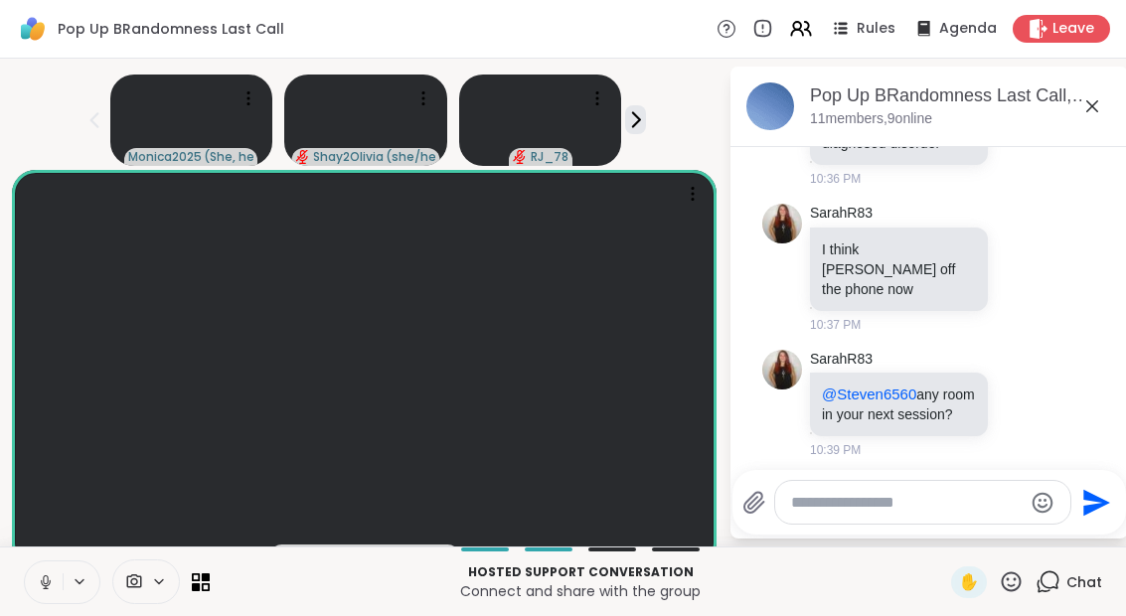
scroll to position [5693, 0]
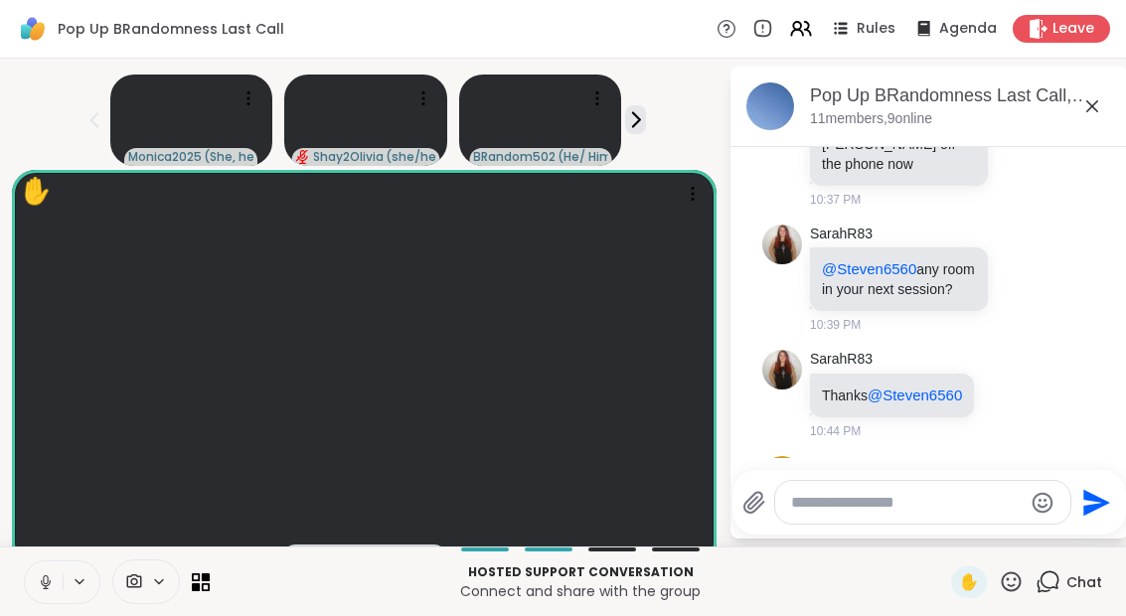
click at [49, 578] on icon at bounding box center [46, 582] width 18 height 18
click at [1016, 593] on icon at bounding box center [1010, 581] width 25 height 25
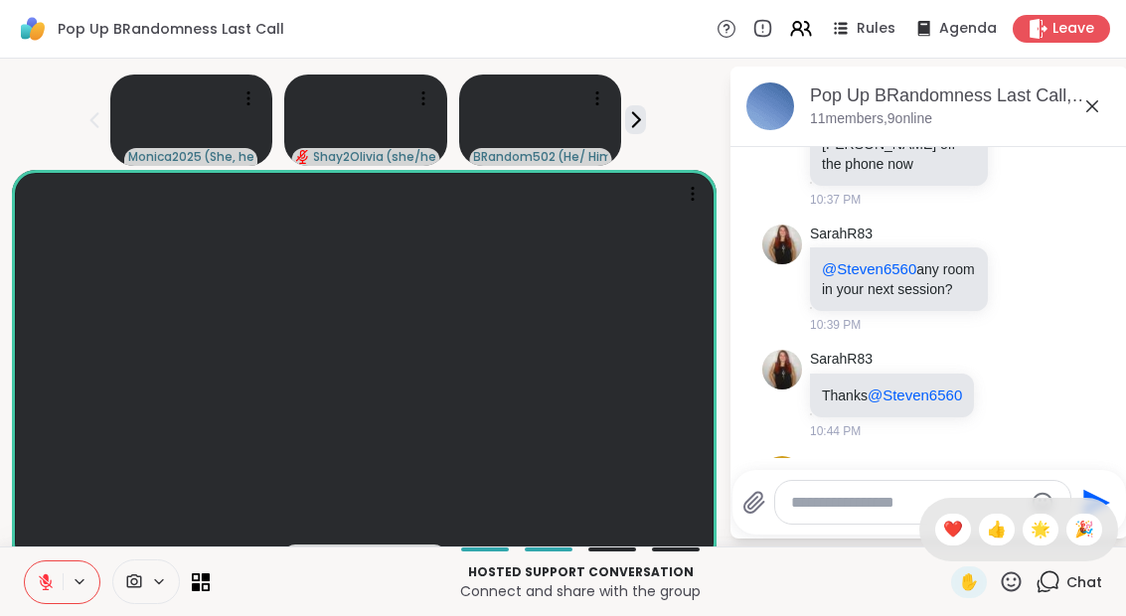
click at [947, 529] on span "❤️" at bounding box center [953, 530] width 20 height 24
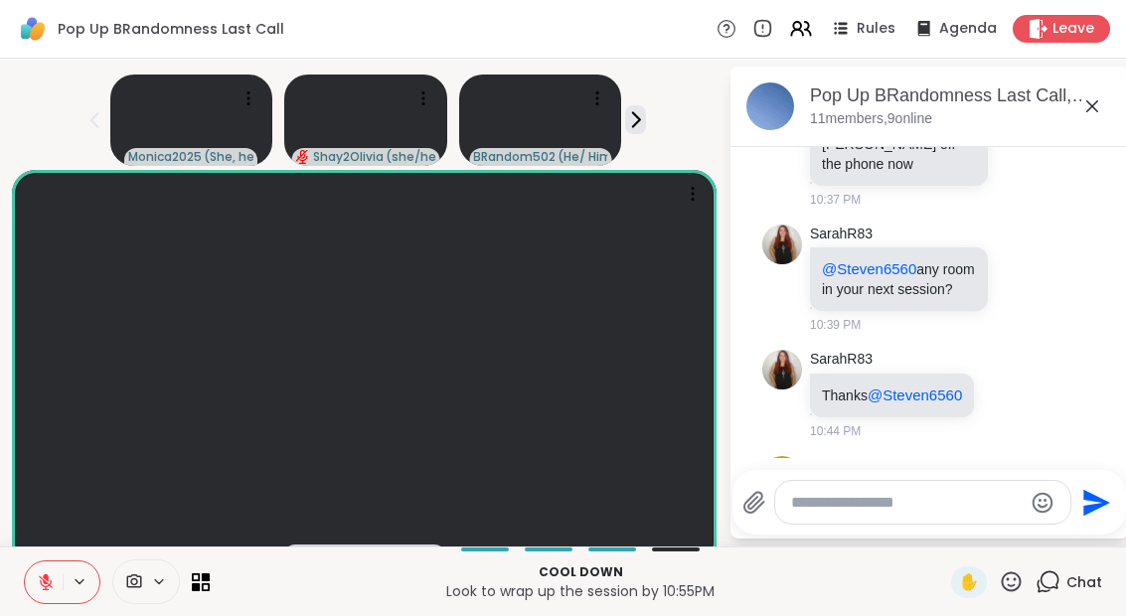
click at [63, 560] on div at bounding box center [62, 582] width 77 height 44
click at [62, 564] on button at bounding box center [44, 582] width 38 height 42
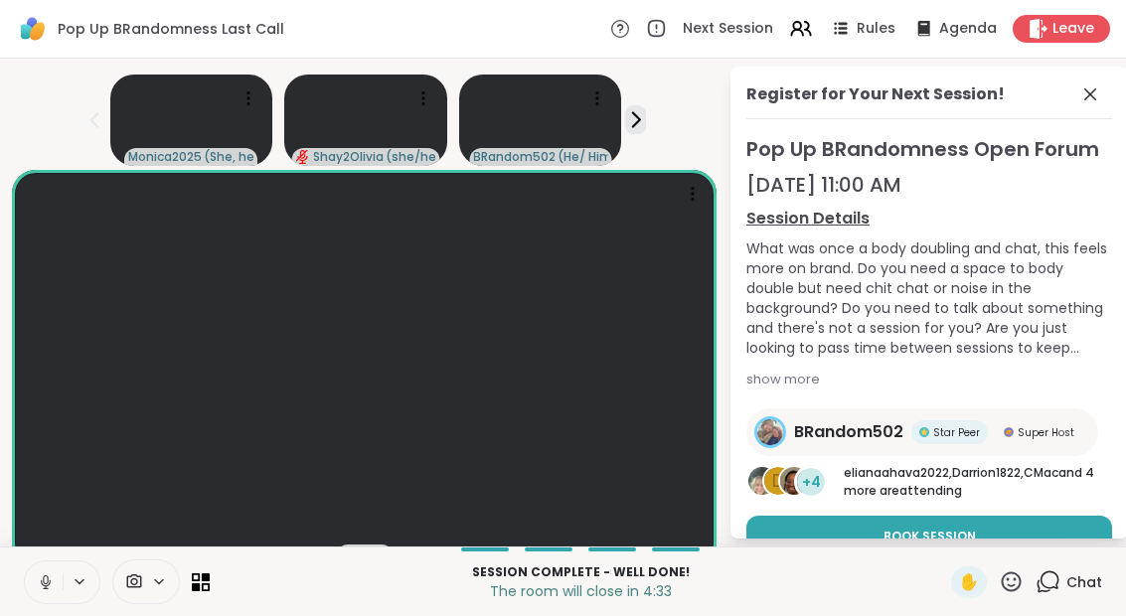
click at [1092, 96] on icon at bounding box center [1090, 94] width 12 height 12
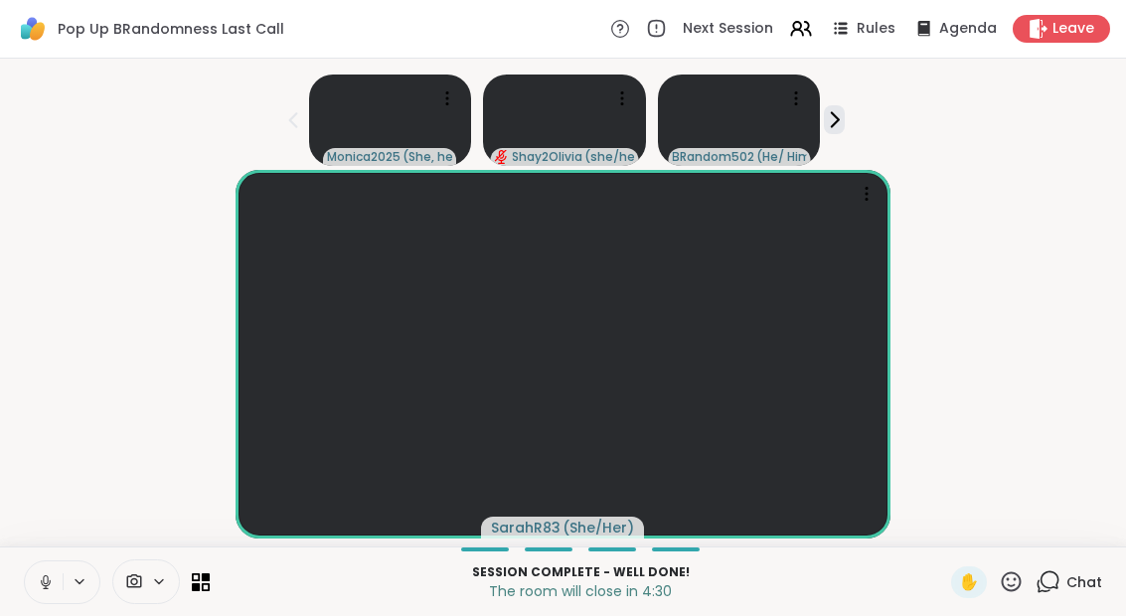
click at [1055, 594] on div "Chat" at bounding box center [1068, 582] width 67 height 32
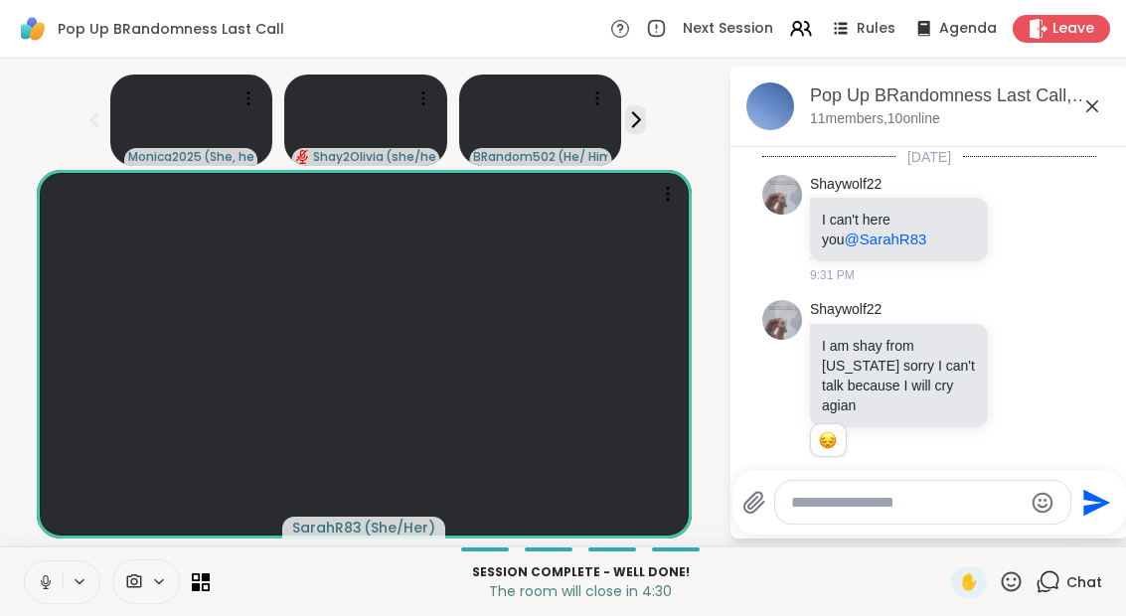
scroll to position [5673, 0]
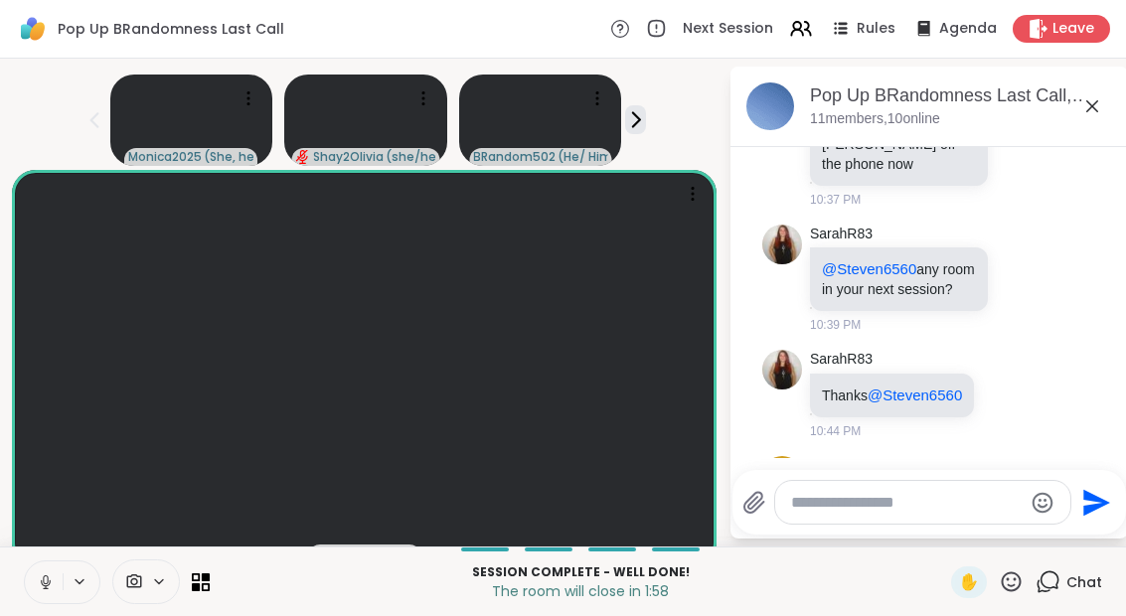
click at [60, 586] on button at bounding box center [44, 582] width 38 height 42
click at [44, 600] on button at bounding box center [44, 582] width 38 height 42
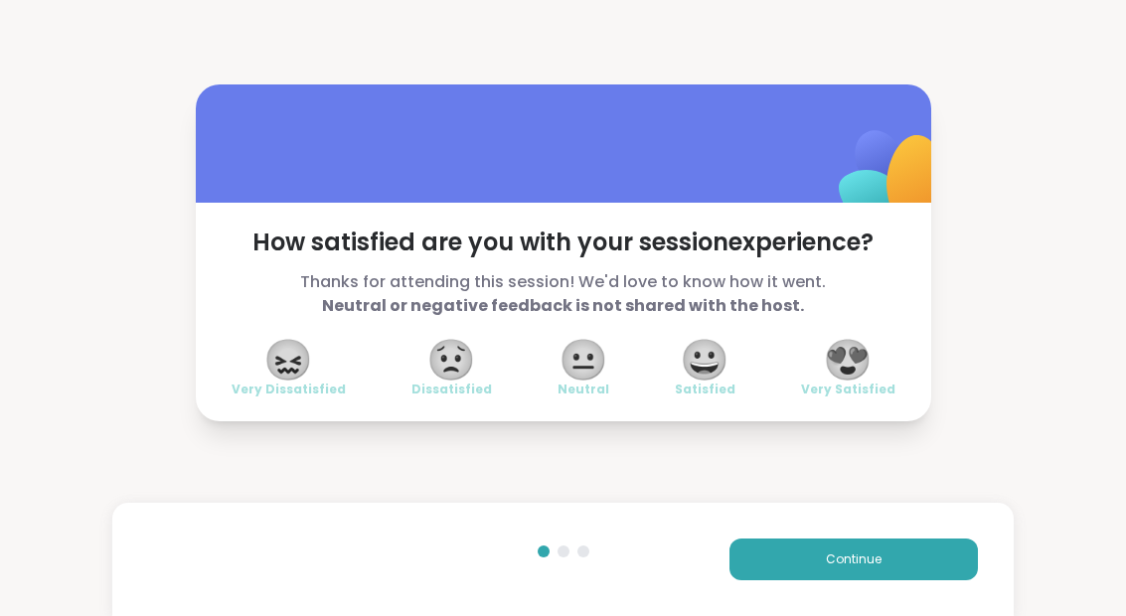
click at [702, 357] on span "😀" at bounding box center [705, 360] width 50 height 36
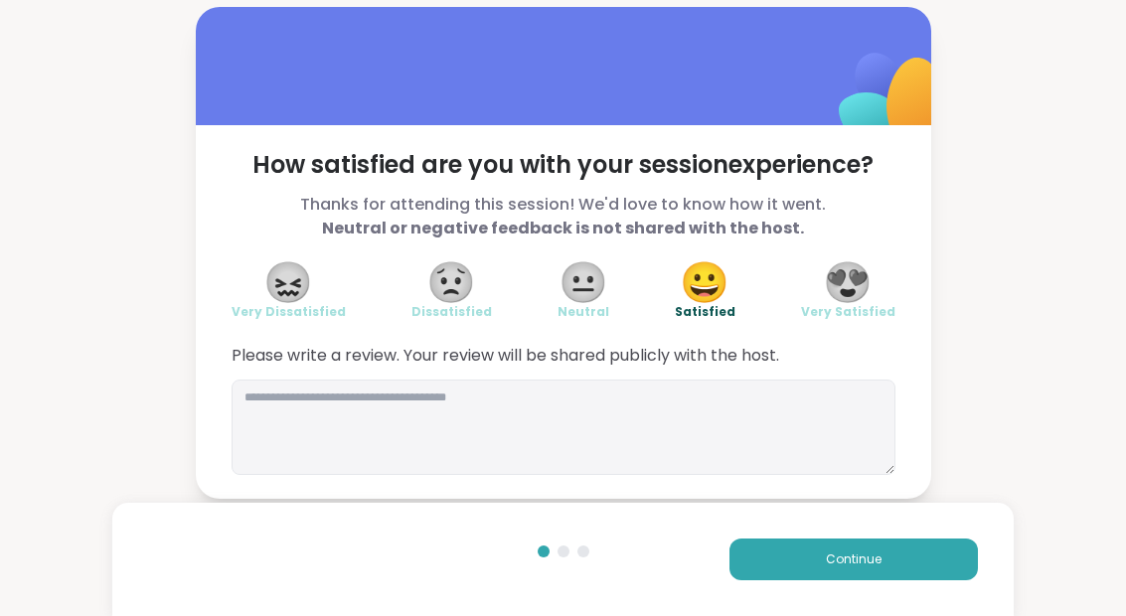
click at [915, 553] on button "Continue" at bounding box center [853, 559] width 248 height 42
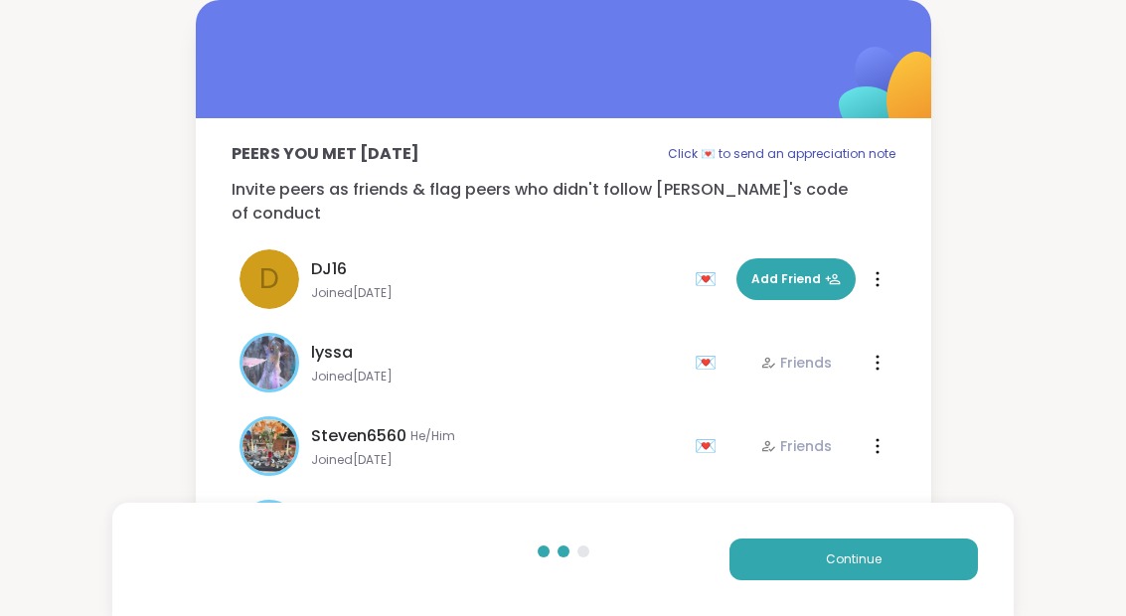
click at [891, 551] on button "Continue" at bounding box center [853, 559] width 248 height 42
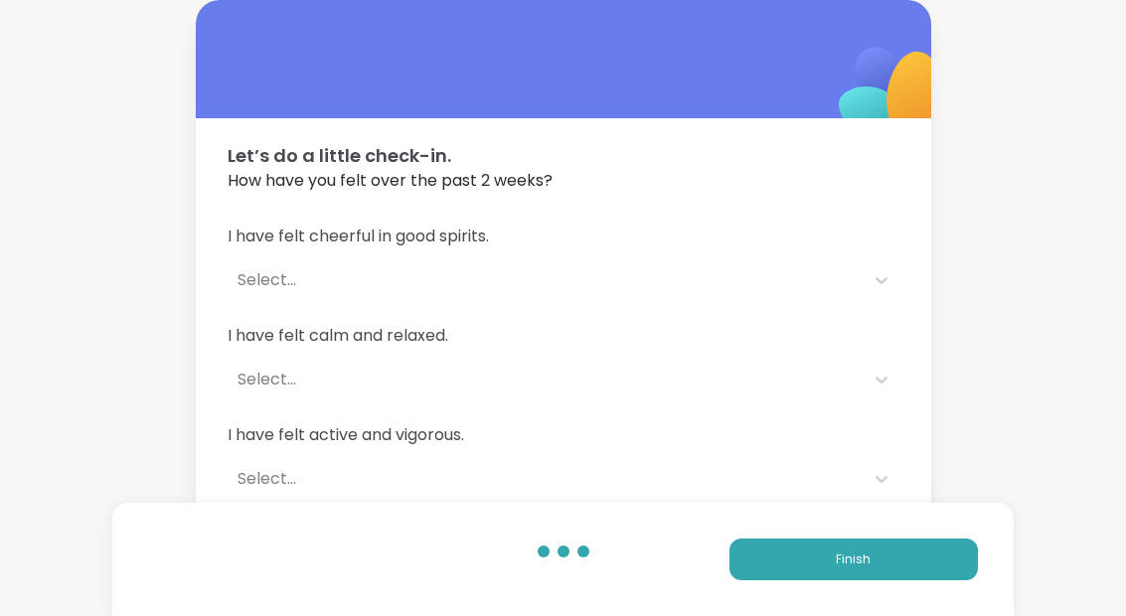
click at [900, 546] on button "Finish" at bounding box center [853, 559] width 248 height 42
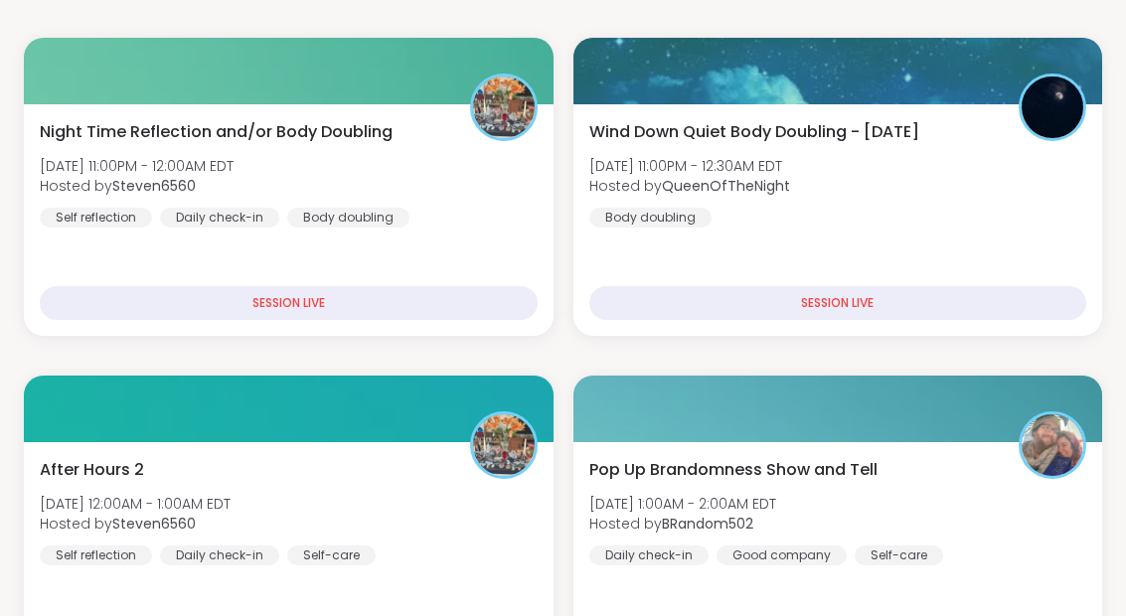
scroll to position [428, 0]
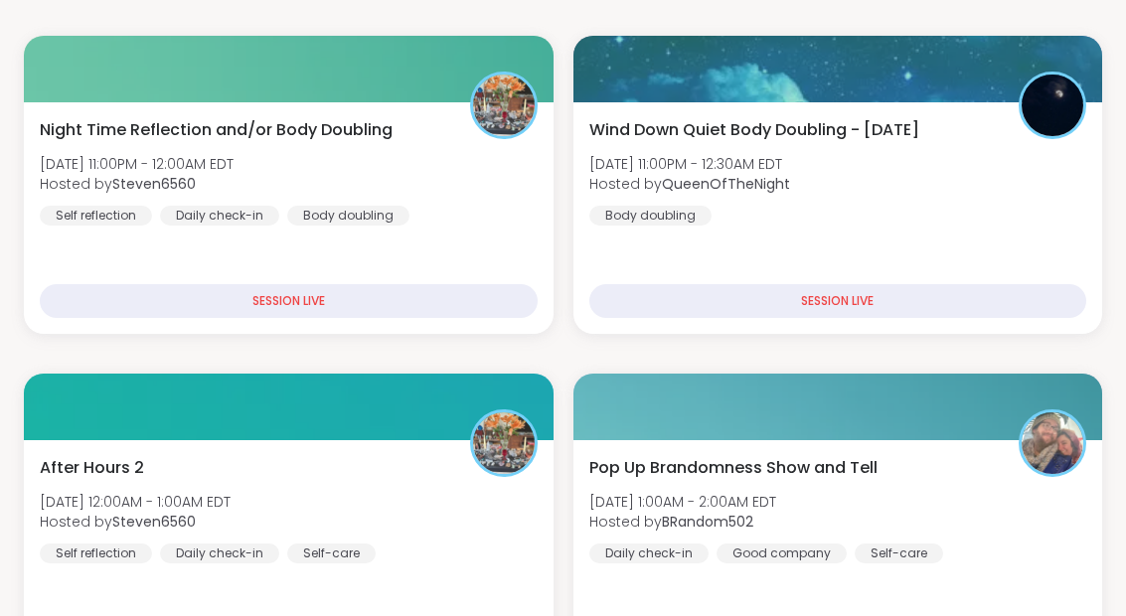
click at [407, 143] on div "Night Time Reflection and/or Body Doubling [DATE] 11:00PM - 12:00AM EDT Hosted …" at bounding box center [289, 171] width 498 height 107
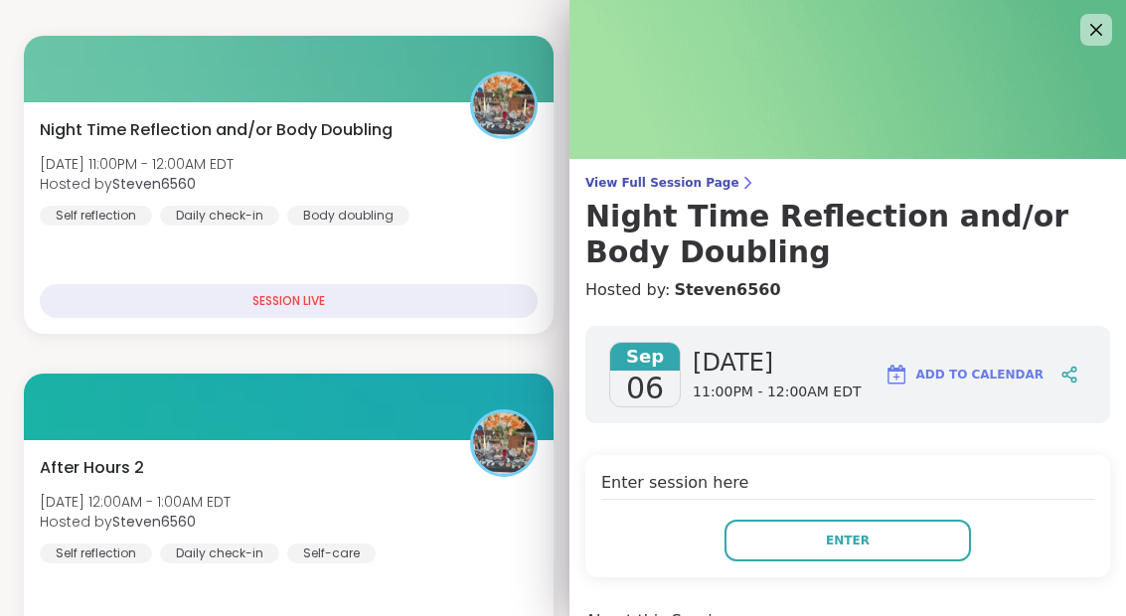
click at [846, 536] on span "Enter" at bounding box center [848, 541] width 44 height 18
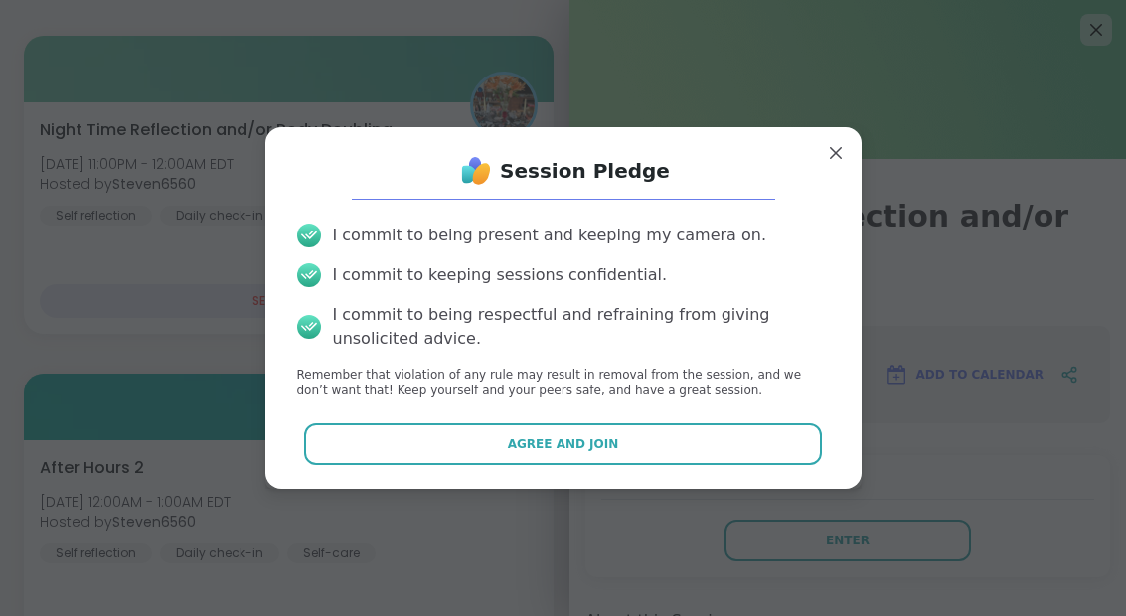
click at [581, 453] on span "Agree and Join" at bounding box center [563, 444] width 111 height 18
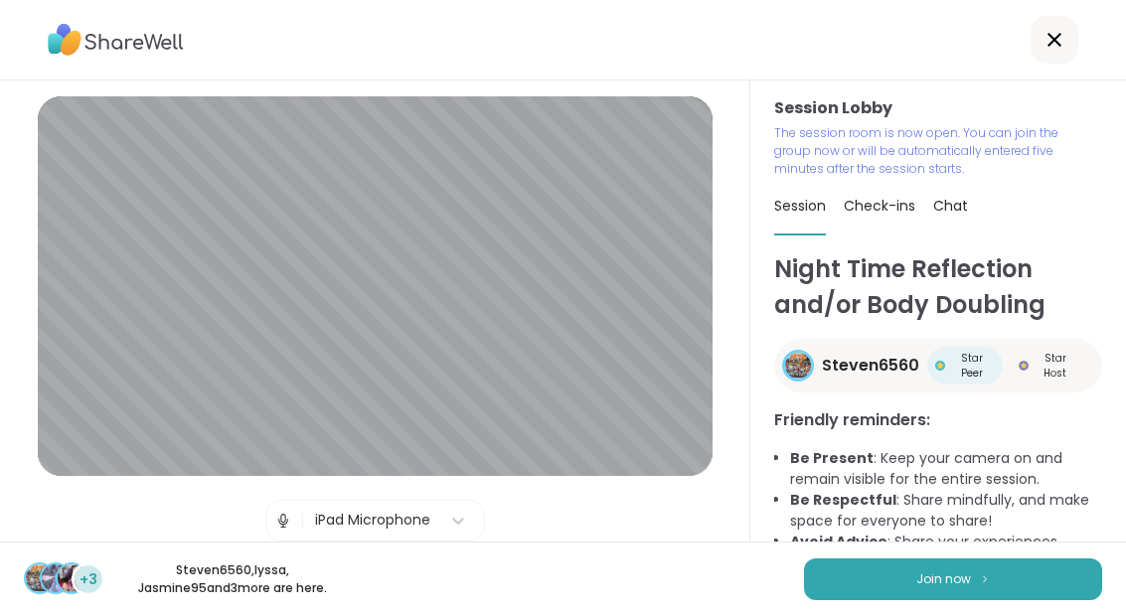
click at [963, 599] on button "Join now" at bounding box center [953, 579] width 298 height 42
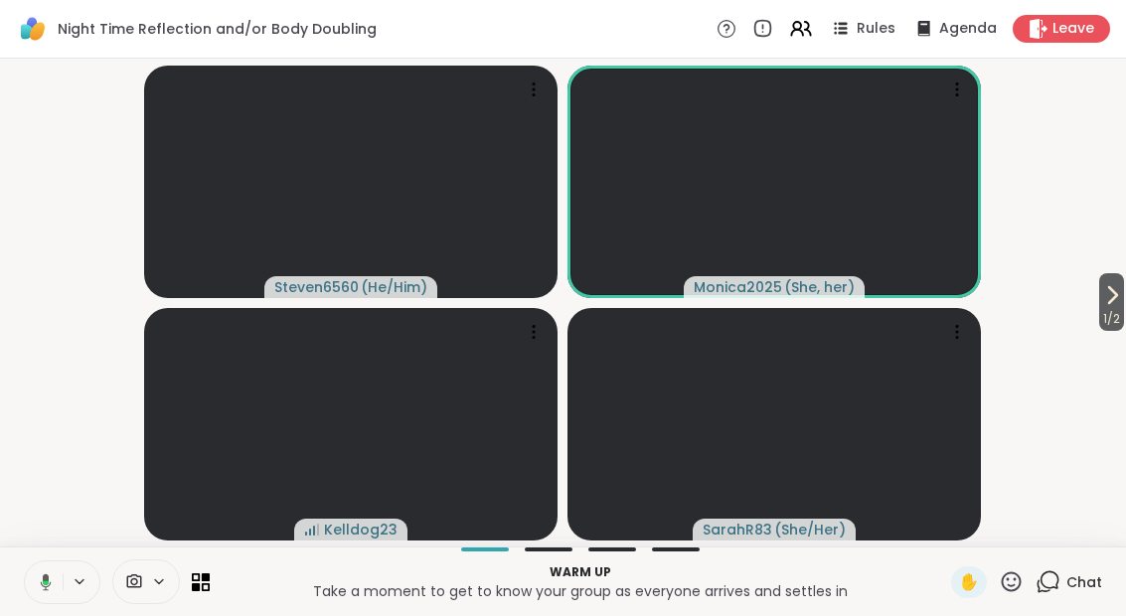
click at [1122, 284] on button "1 / 2" at bounding box center [1111, 302] width 25 height 58
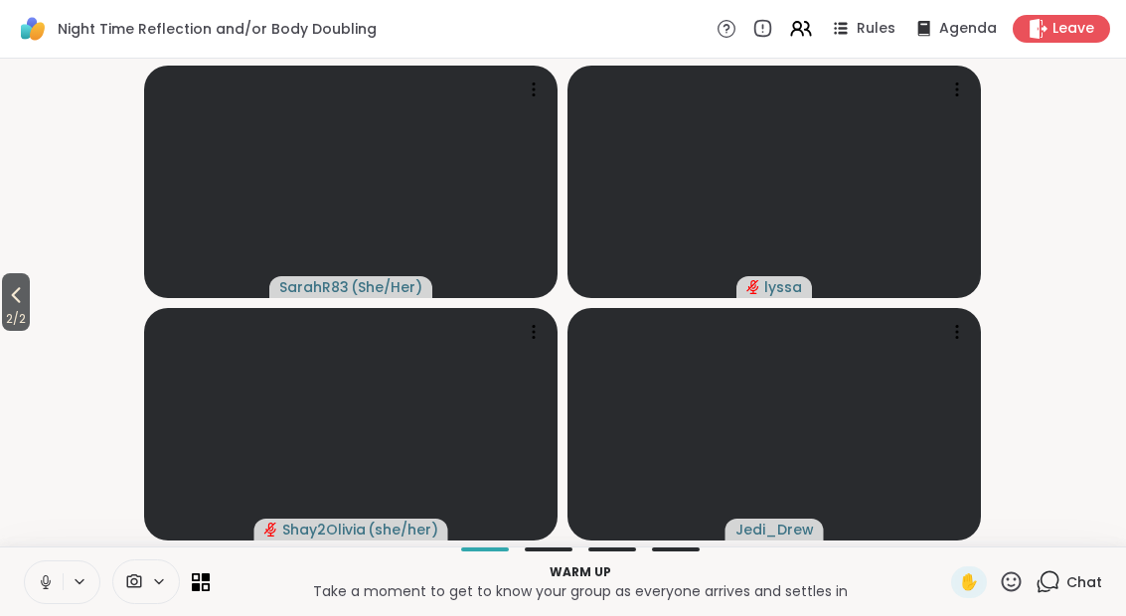
click at [2, 324] on span "2 / 2" at bounding box center [16, 319] width 28 height 24
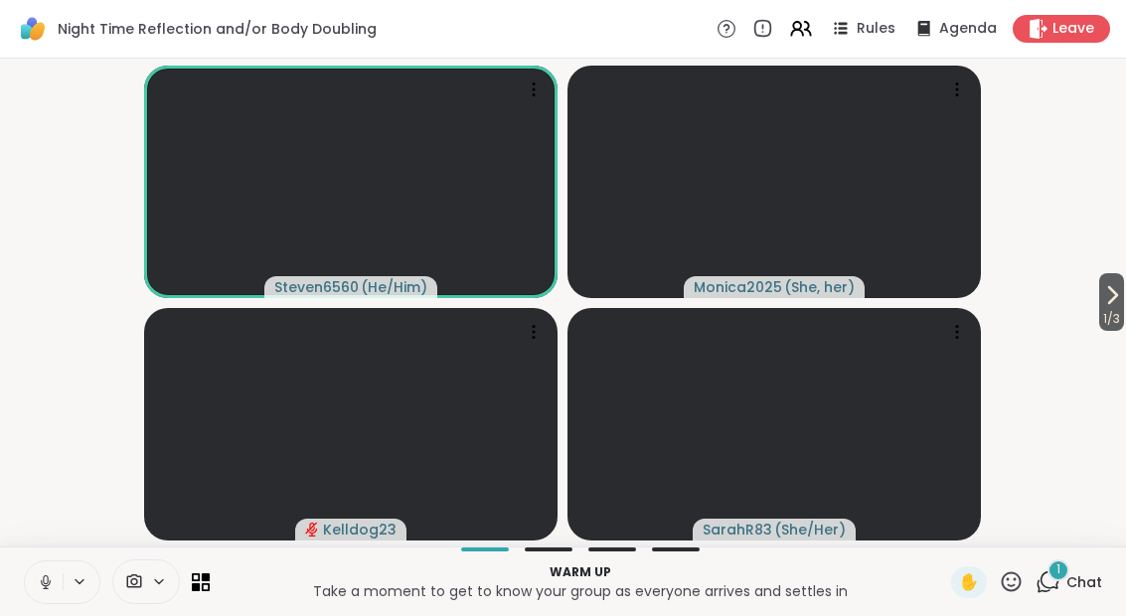
click at [1062, 597] on div "1 Chat" at bounding box center [1068, 582] width 67 height 32
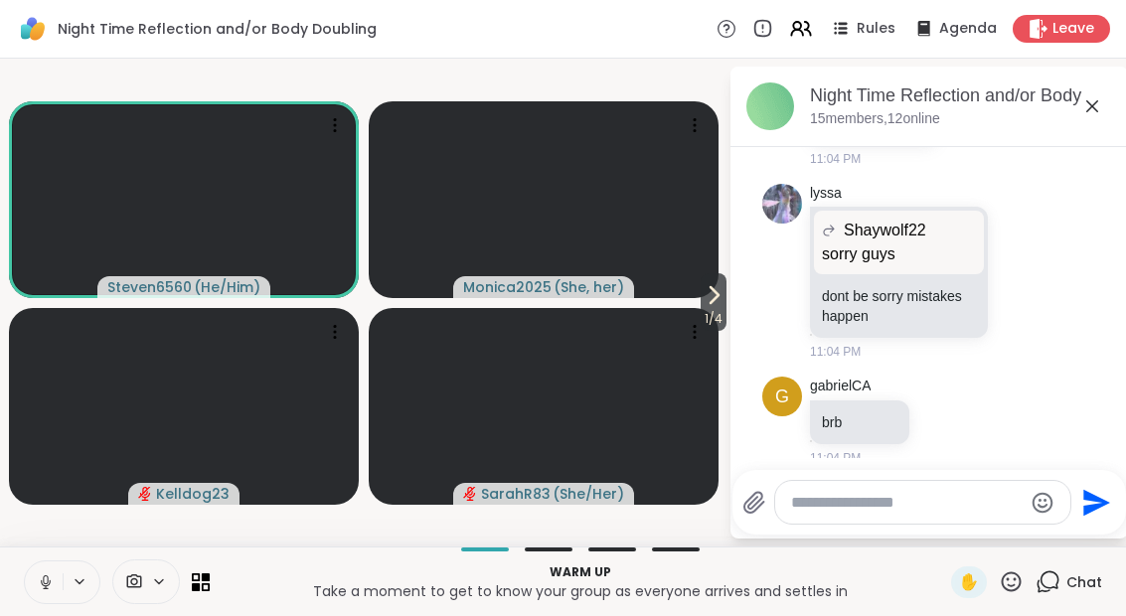
scroll to position [977, 0]
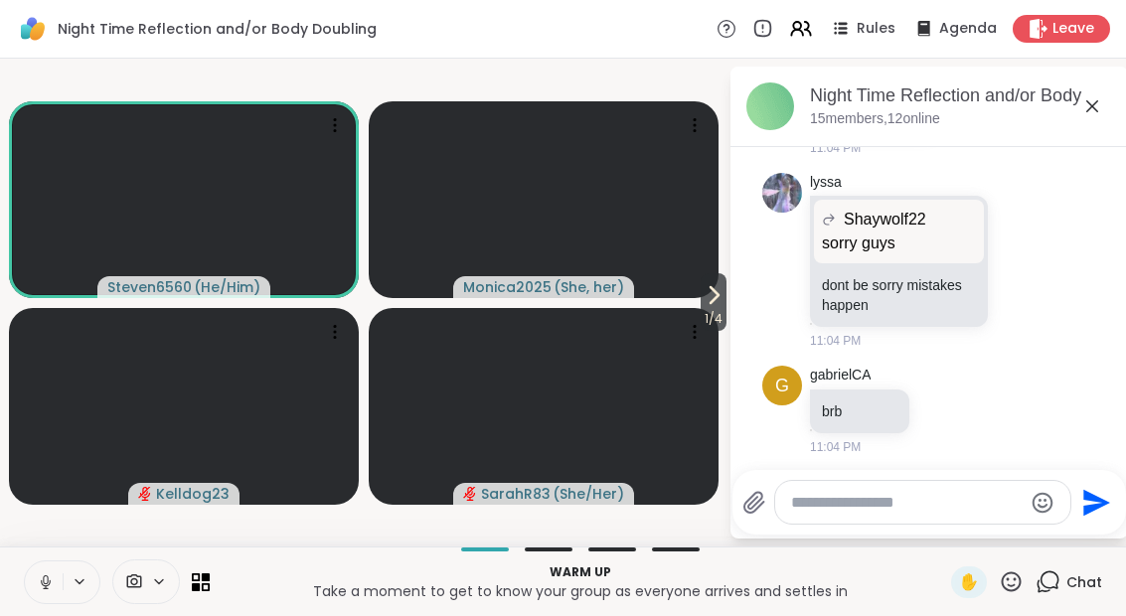
click at [43, 590] on icon at bounding box center [46, 582] width 18 height 18
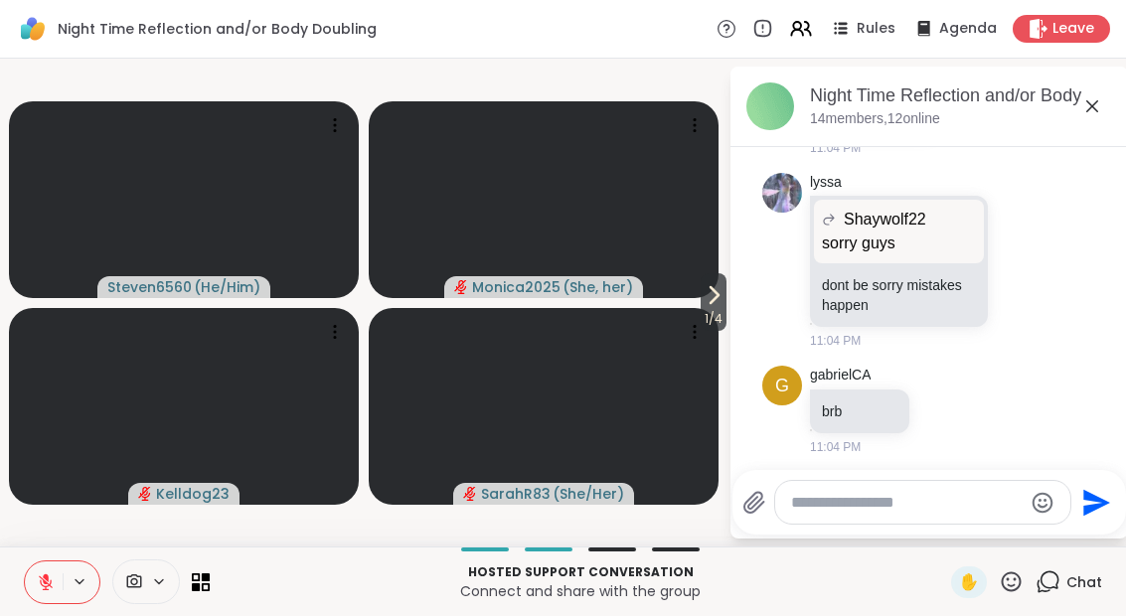
click at [223, 567] on p "Hosted support conversation" at bounding box center [580, 572] width 717 height 18
click at [197, 587] on icon at bounding box center [196, 586] width 8 height 8
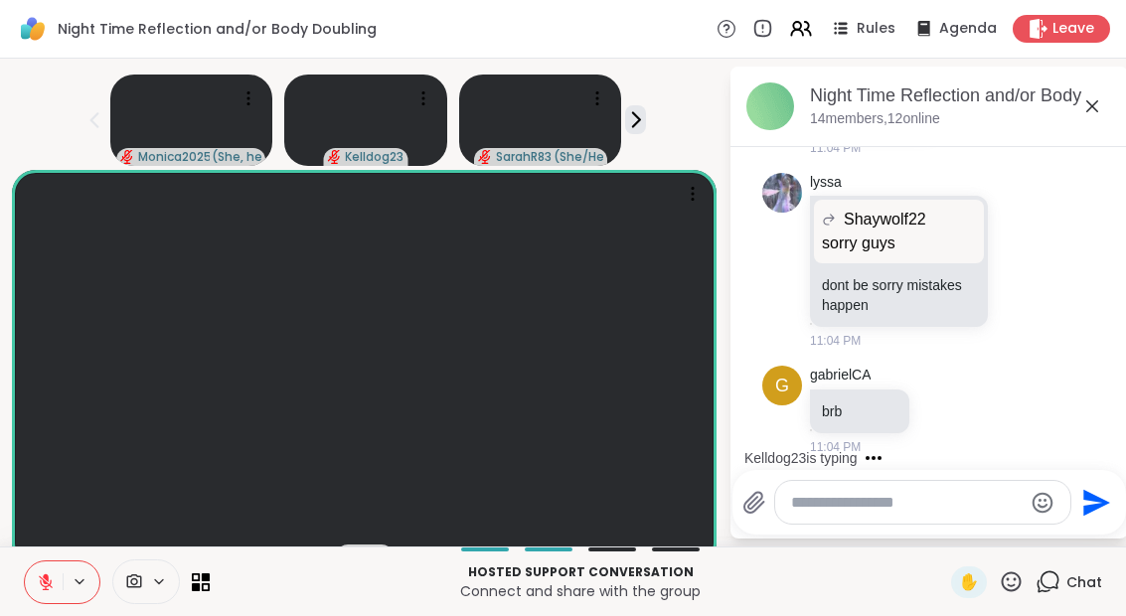
scroll to position [1082, 0]
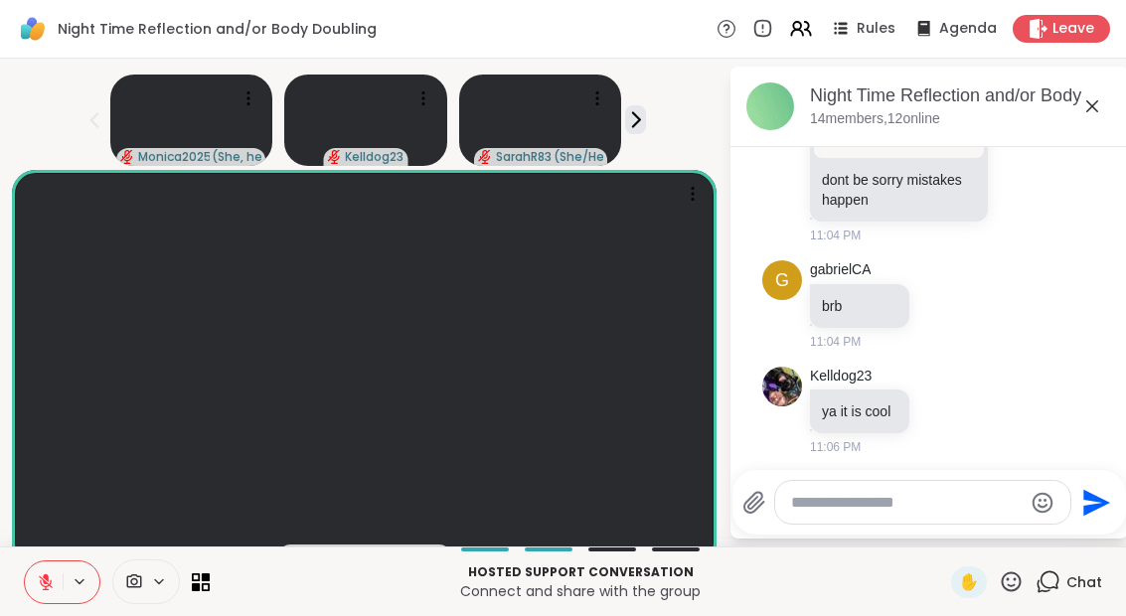
click at [55, 575] on button at bounding box center [44, 582] width 38 height 42
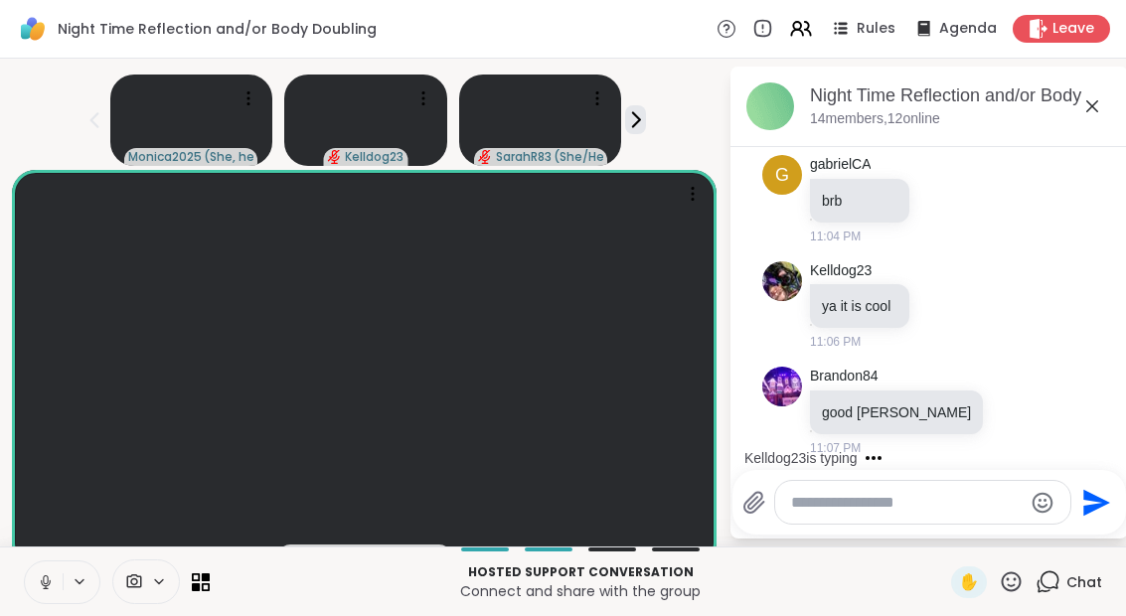
click at [29, 591] on button at bounding box center [44, 582] width 38 height 42
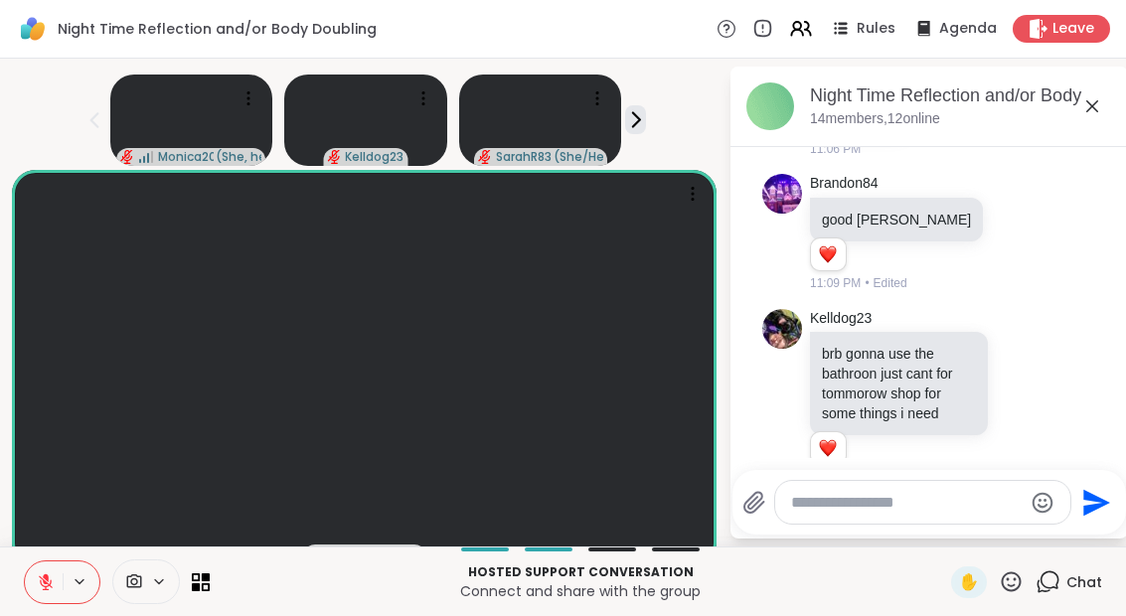
scroll to position [1513, 0]
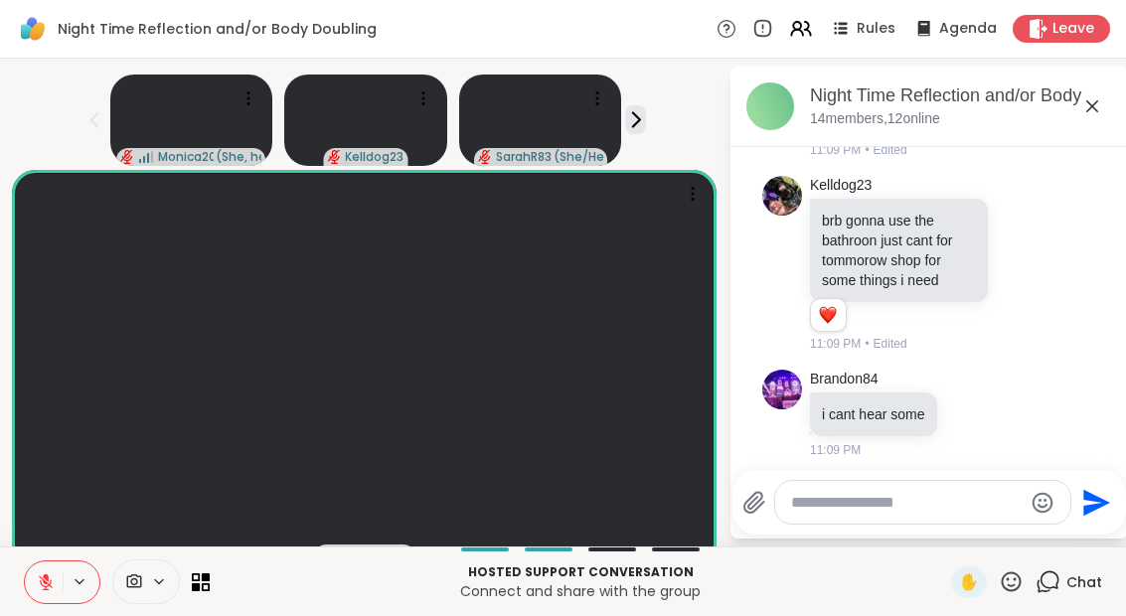
click at [1003, 601] on div "Hosted support conversation Connect and share with the group ✋ Chat" at bounding box center [563, 581] width 1126 height 70
click at [1006, 592] on icon at bounding box center [1010, 581] width 25 height 25
click at [1023, 535] on div "🌟" at bounding box center [1040, 530] width 36 height 32
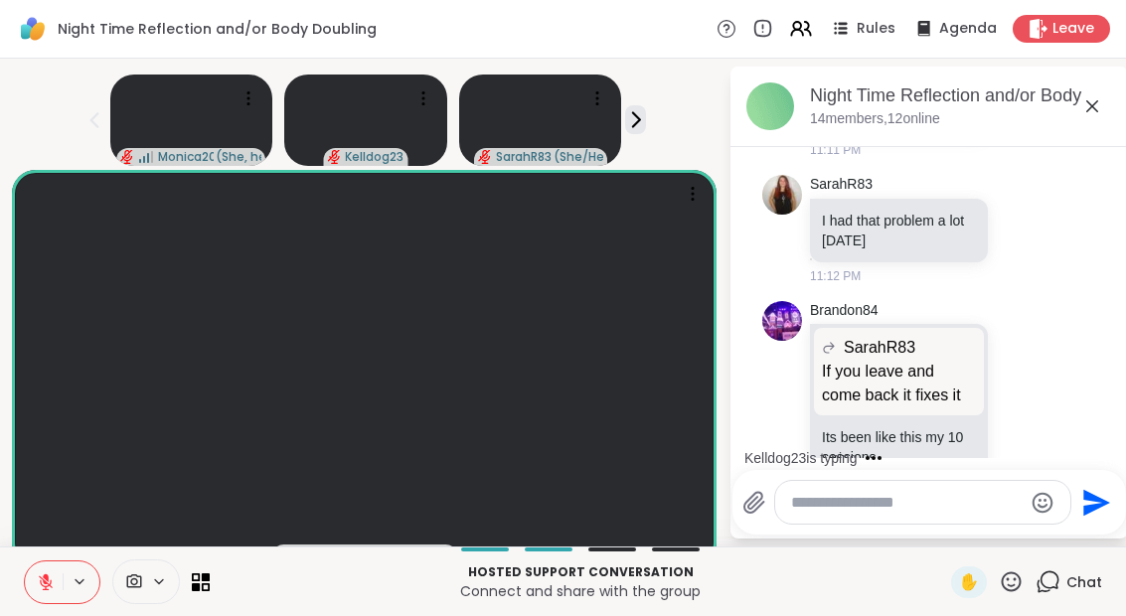
scroll to position [2364, 0]
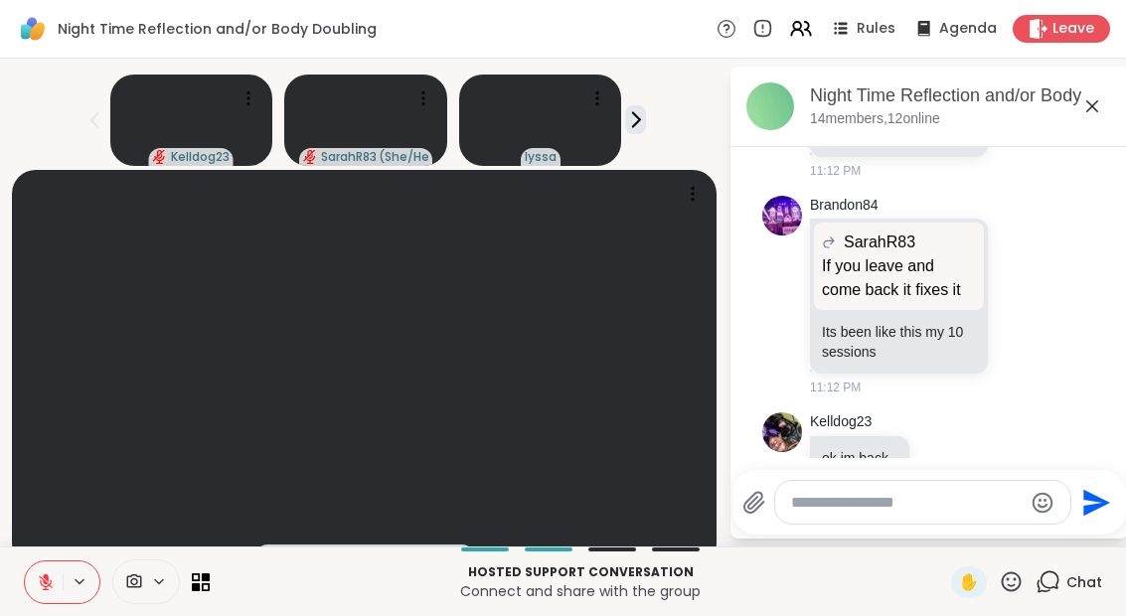
click at [1016, 593] on icon at bounding box center [1010, 581] width 25 height 25
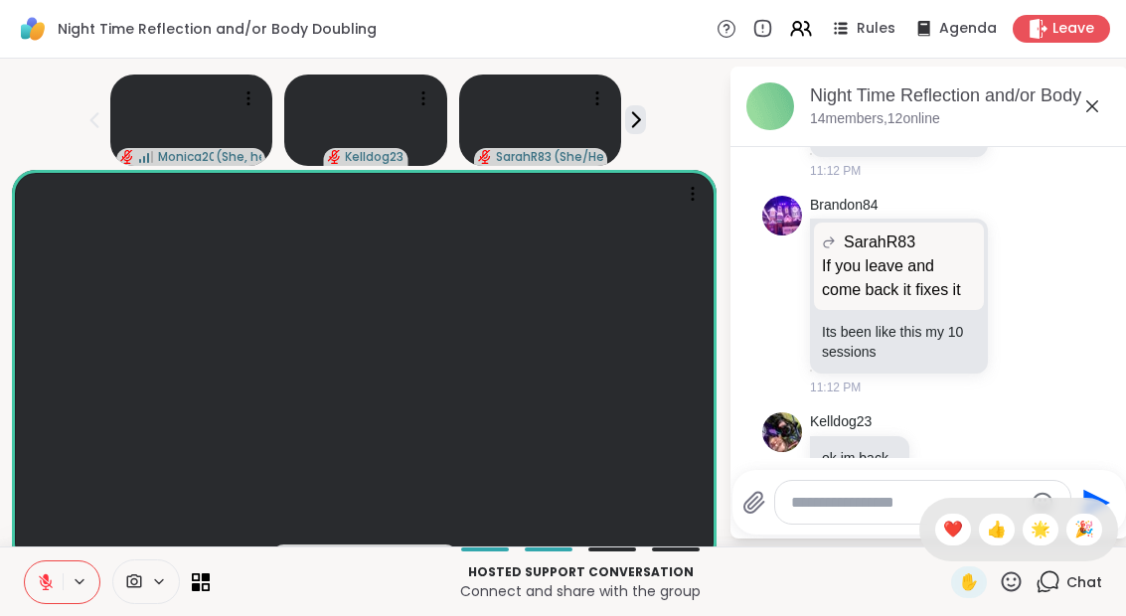
click at [1044, 525] on span "🌟" at bounding box center [1040, 530] width 20 height 24
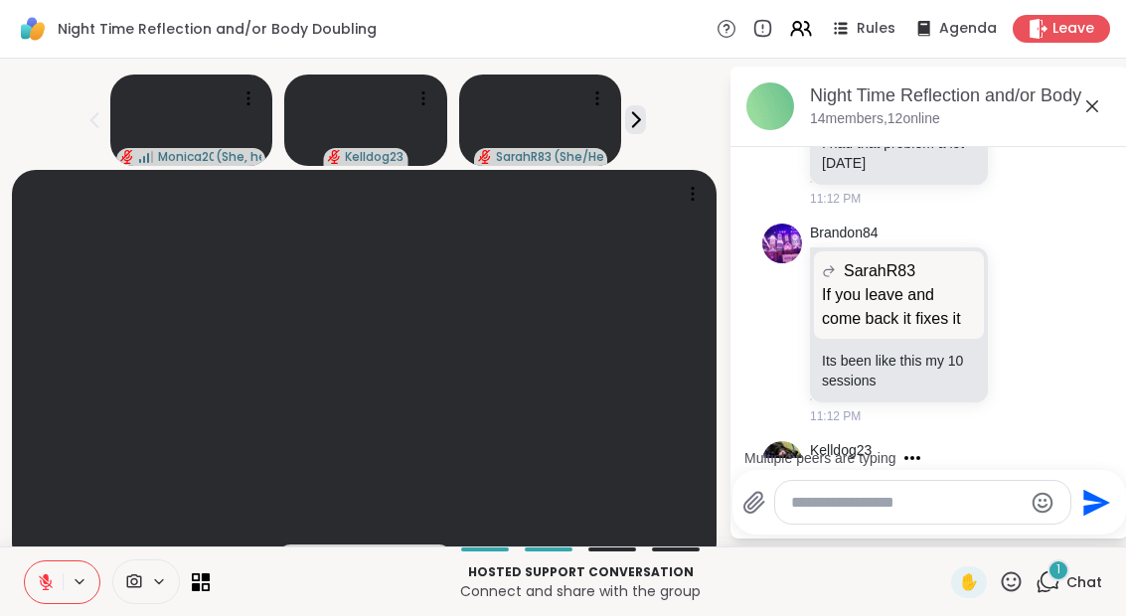
scroll to position [2517, 0]
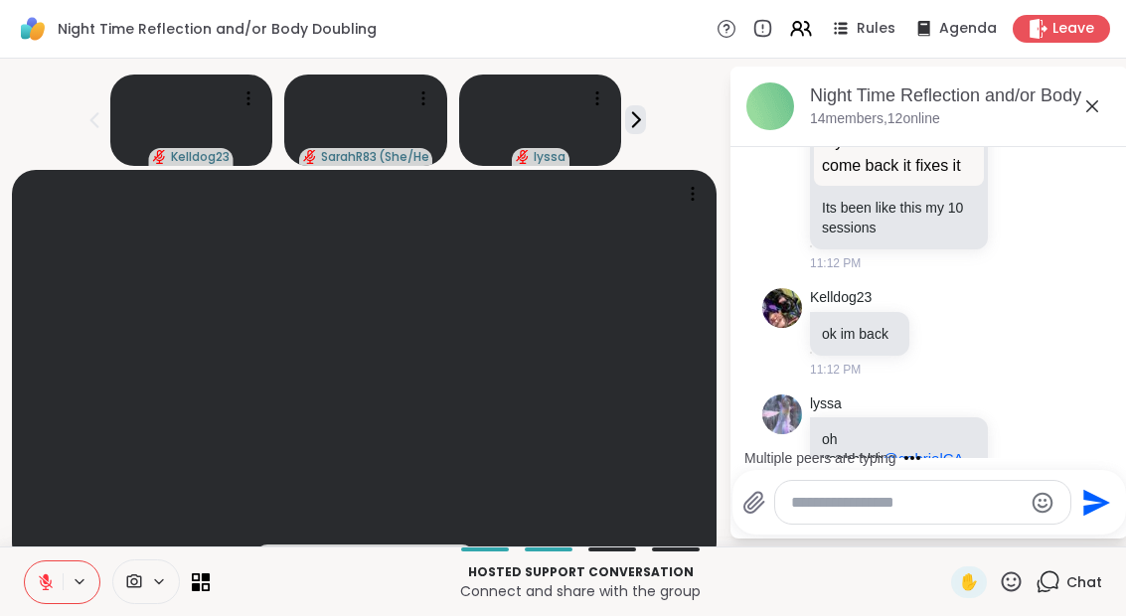
click at [208, 606] on div "Hosted support conversation Connect and share with the group ✋ Chat" at bounding box center [563, 581] width 1126 height 70
click at [193, 589] on icon at bounding box center [196, 586] width 8 height 8
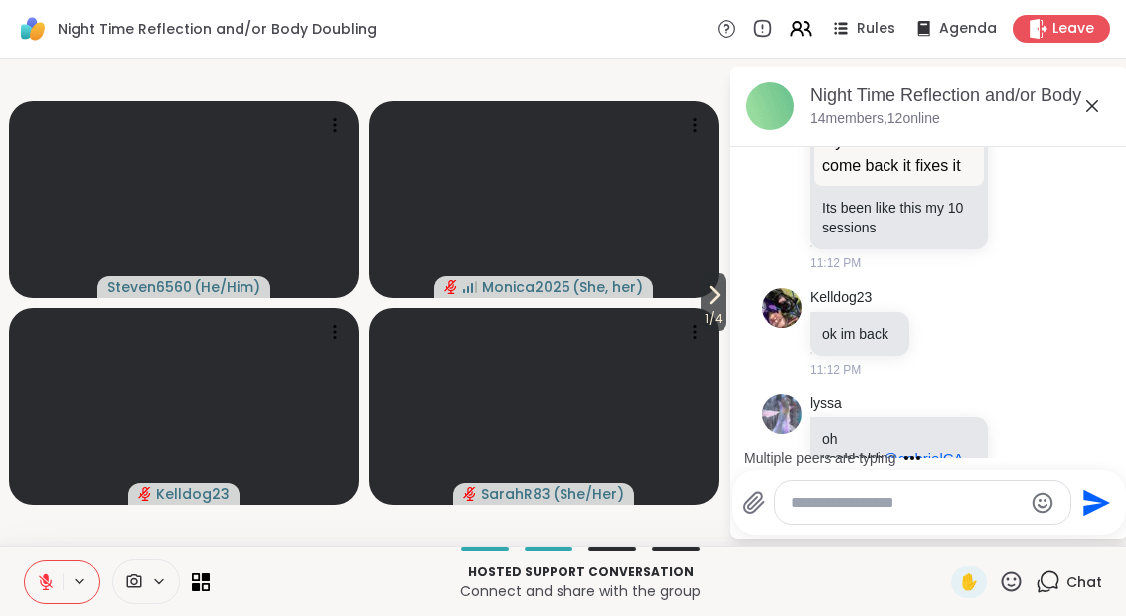
scroll to position [2662, 0]
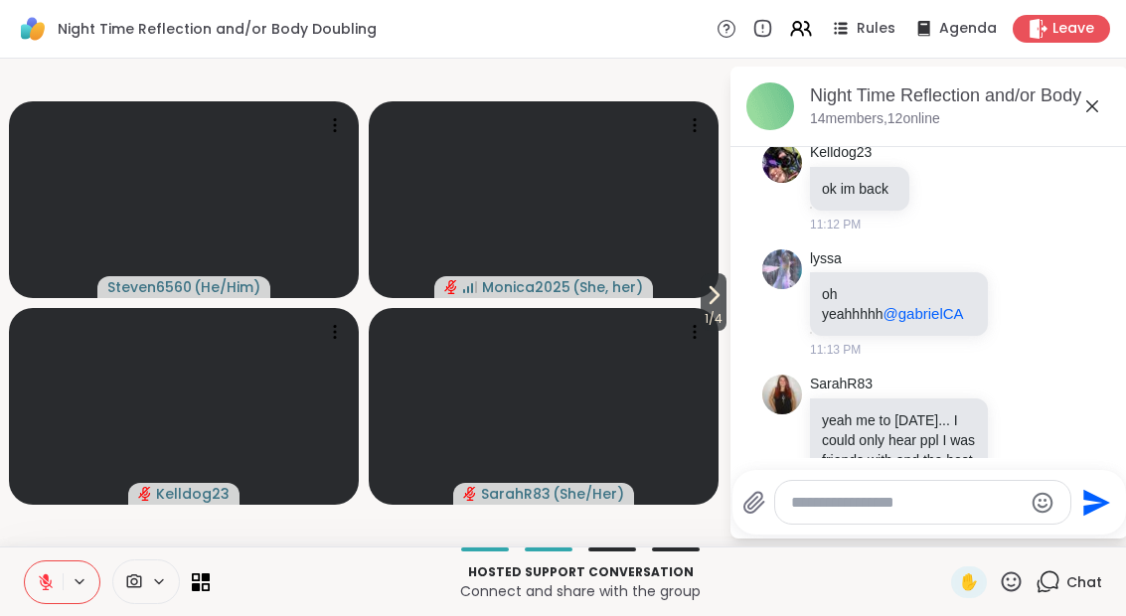
click at [701, 305] on icon at bounding box center [713, 295] width 24 height 24
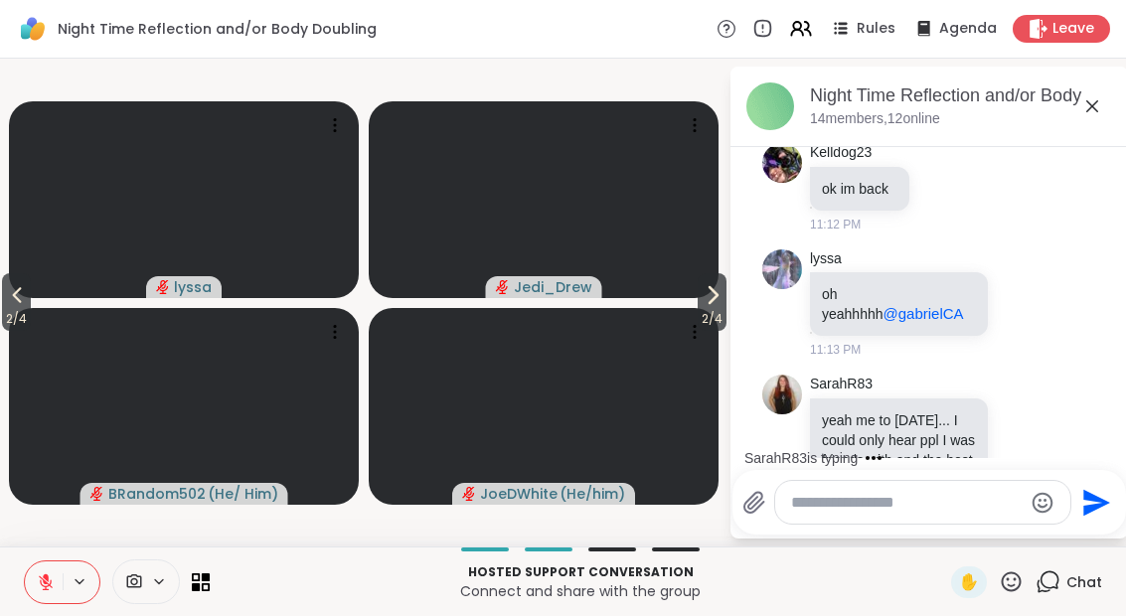
click at [717, 307] on icon at bounding box center [712, 295] width 24 height 24
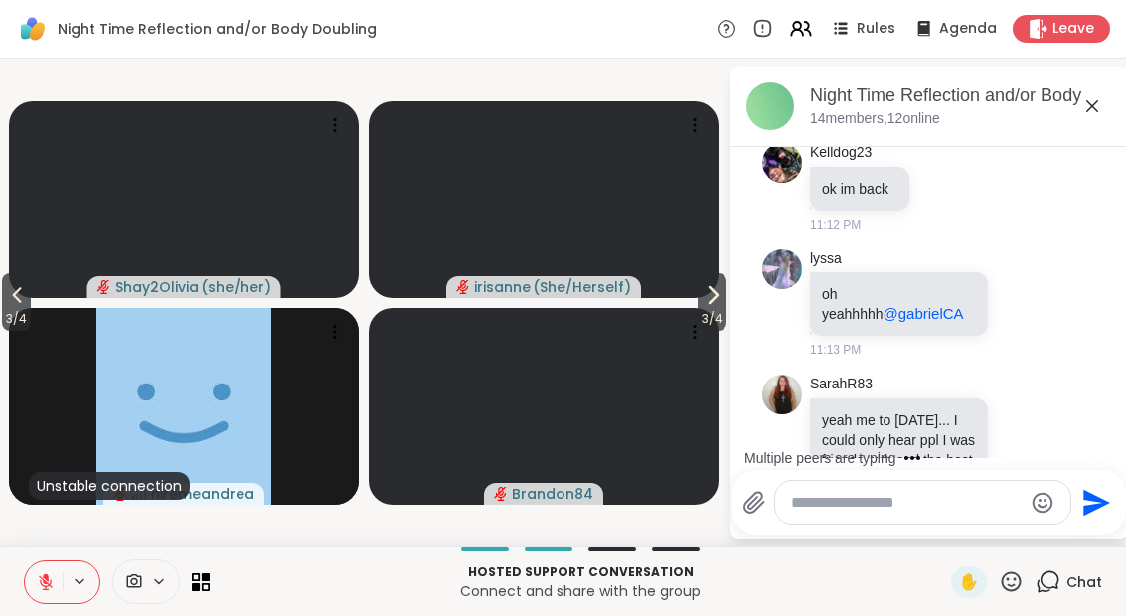
click at [209, 590] on icon at bounding box center [206, 586] width 8 height 8
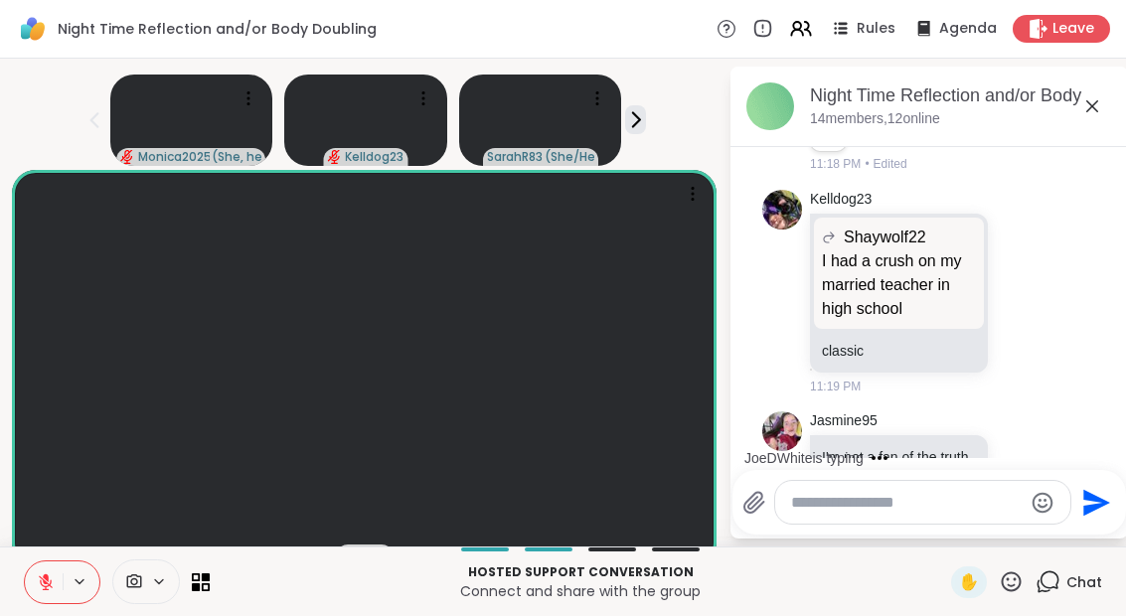
scroll to position [4388, 0]
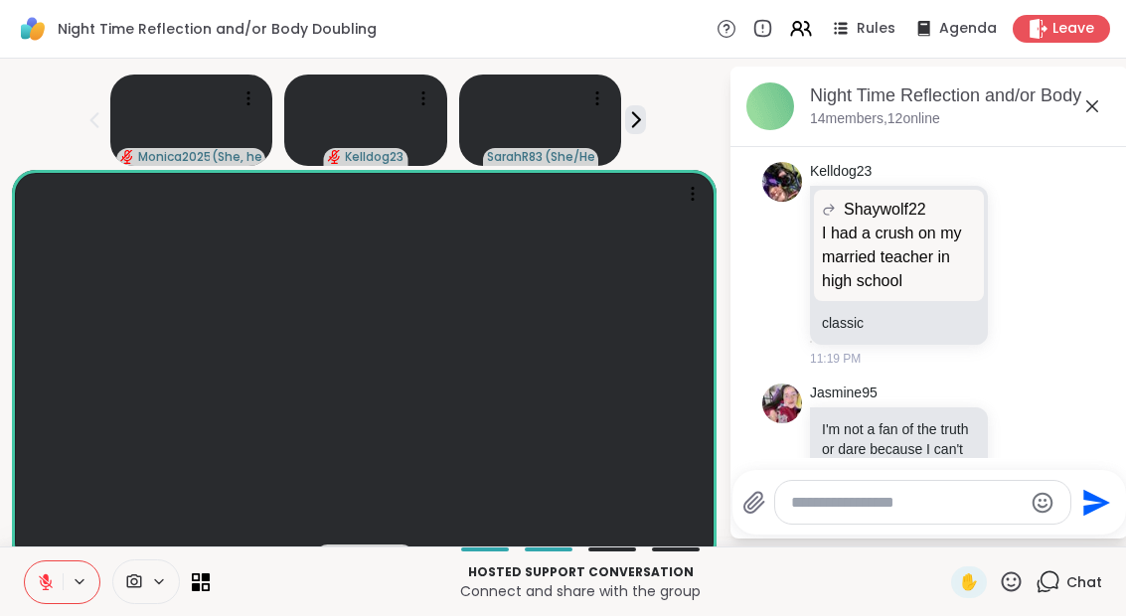
click at [944, 542] on div "11:19 PM • Edited" at bounding box center [901, 551] width 182 height 18
click at [203, 574] on icon at bounding box center [206, 577] width 8 height 8
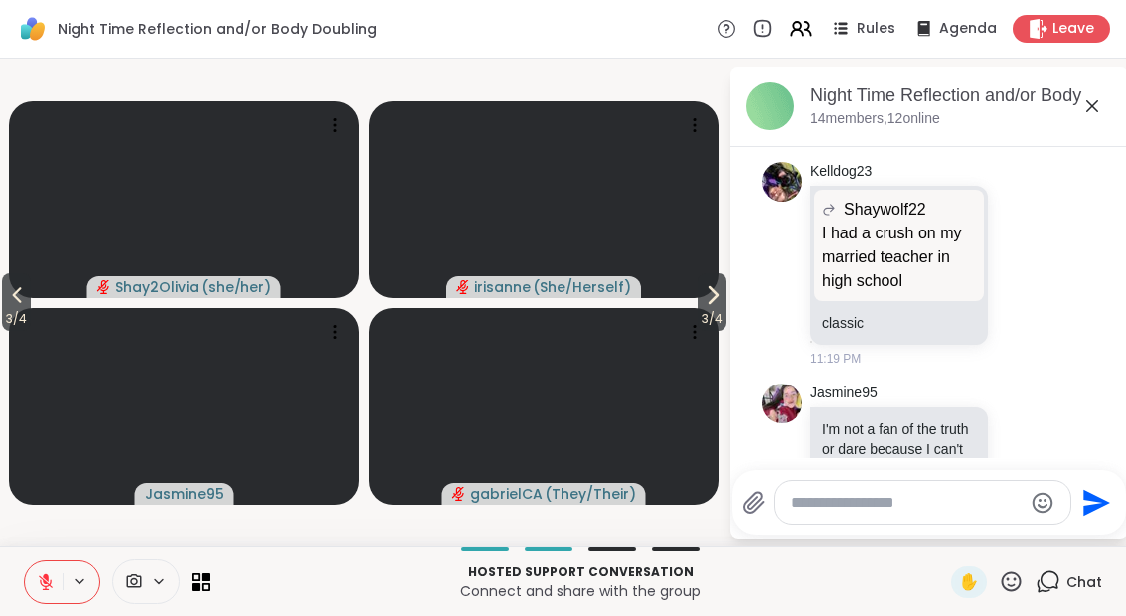
click at [716, 318] on span "3 / 4" at bounding box center [711, 319] width 29 height 24
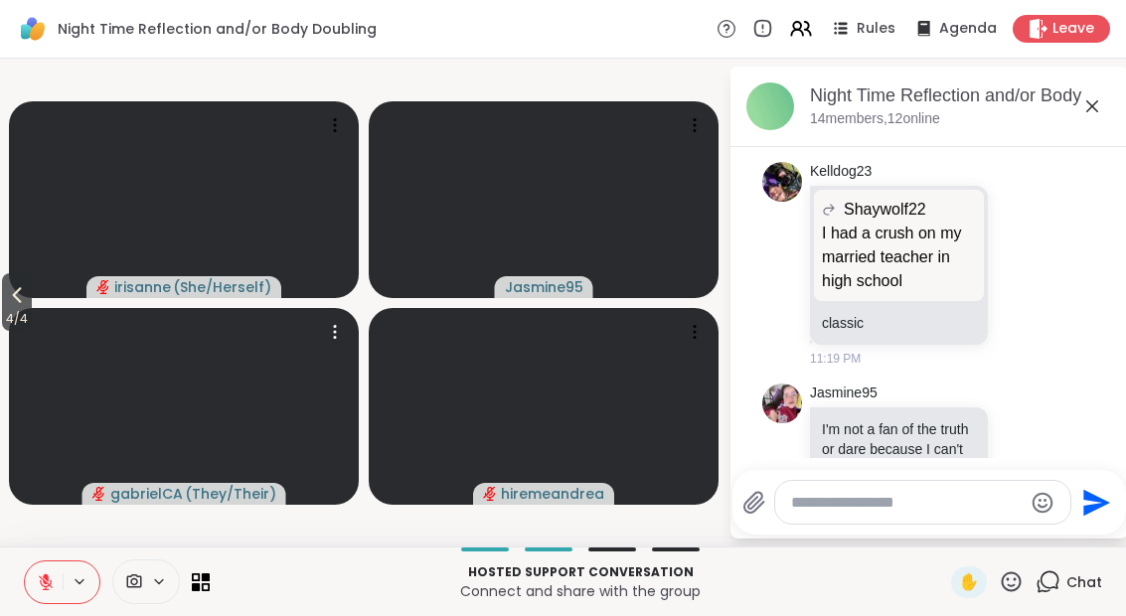
click at [60, 334] on video at bounding box center [184, 406] width 350 height 197
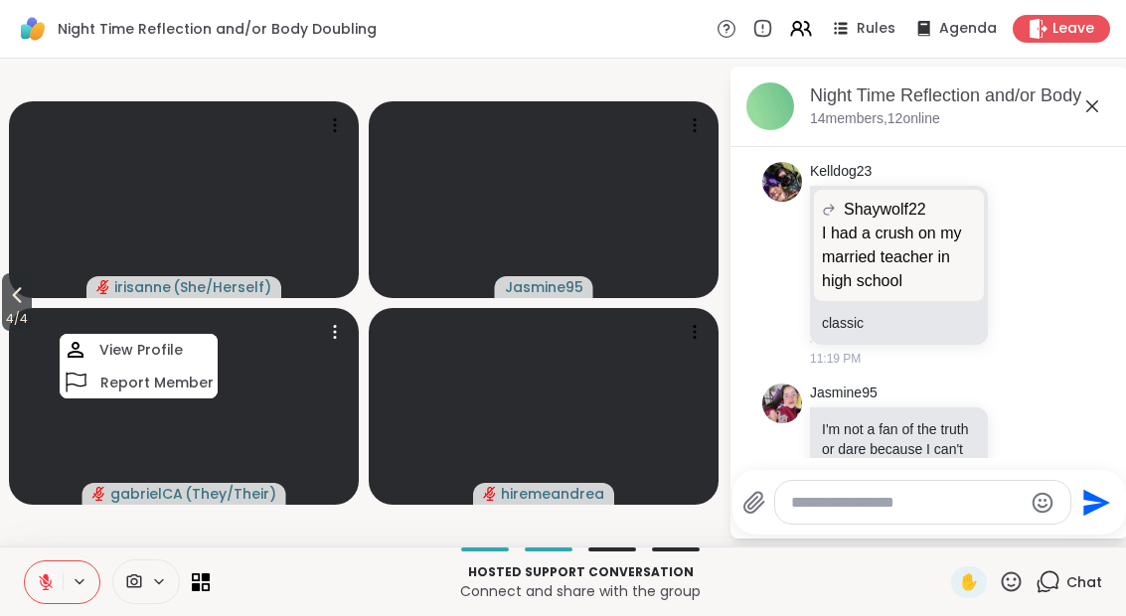
click at [17, 316] on span "4 / 4" at bounding box center [17, 319] width 30 height 24
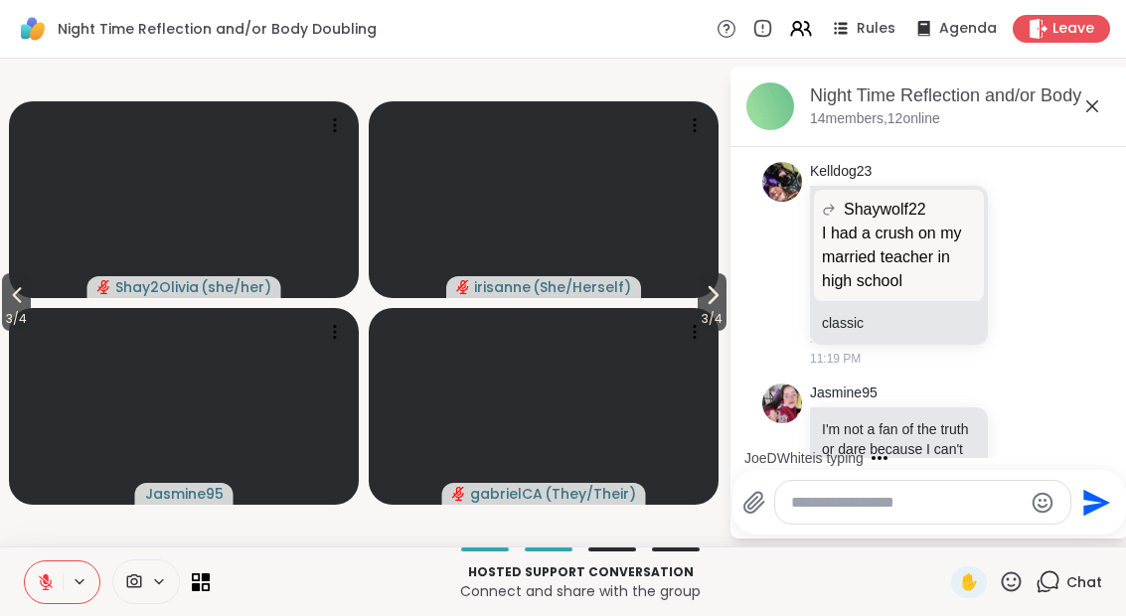
click at [2, 309] on span "3 / 4" at bounding box center [16, 319] width 29 height 24
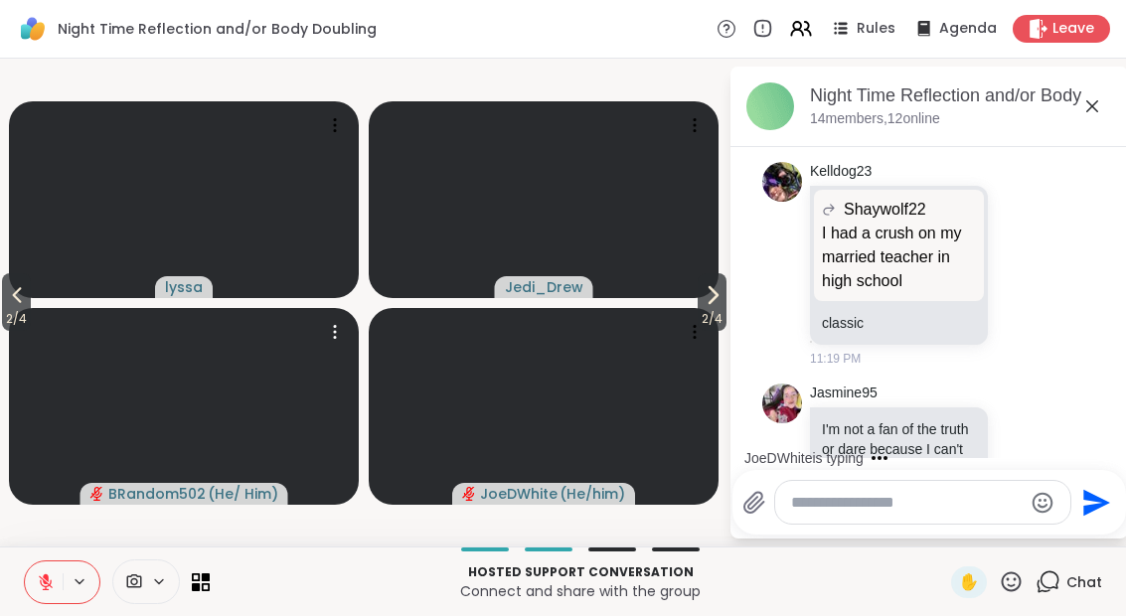
click at [38, 323] on video at bounding box center [184, 406] width 350 height 197
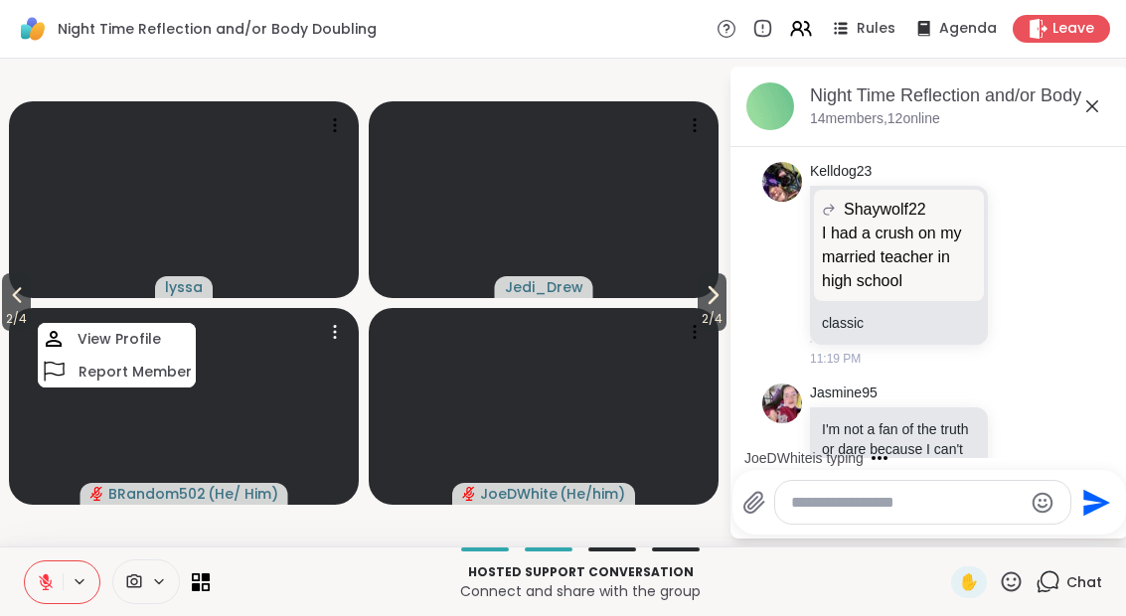
click at [4, 299] on button "2 / 4" at bounding box center [16, 302] width 29 height 58
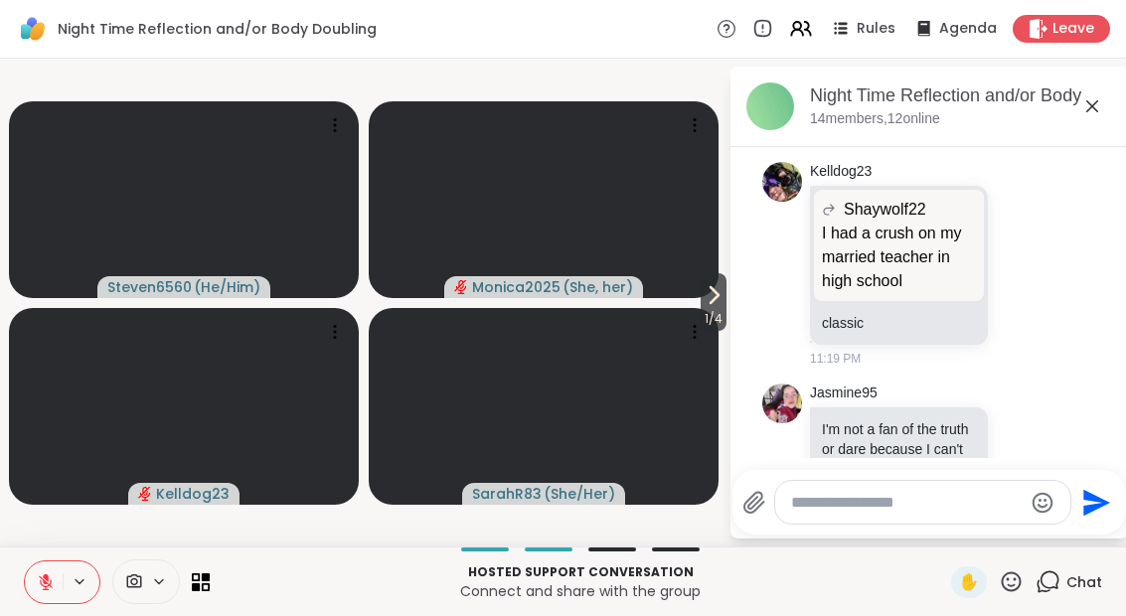
click at [701, 303] on icon at bounding box center [713, 295] width 24 height 24
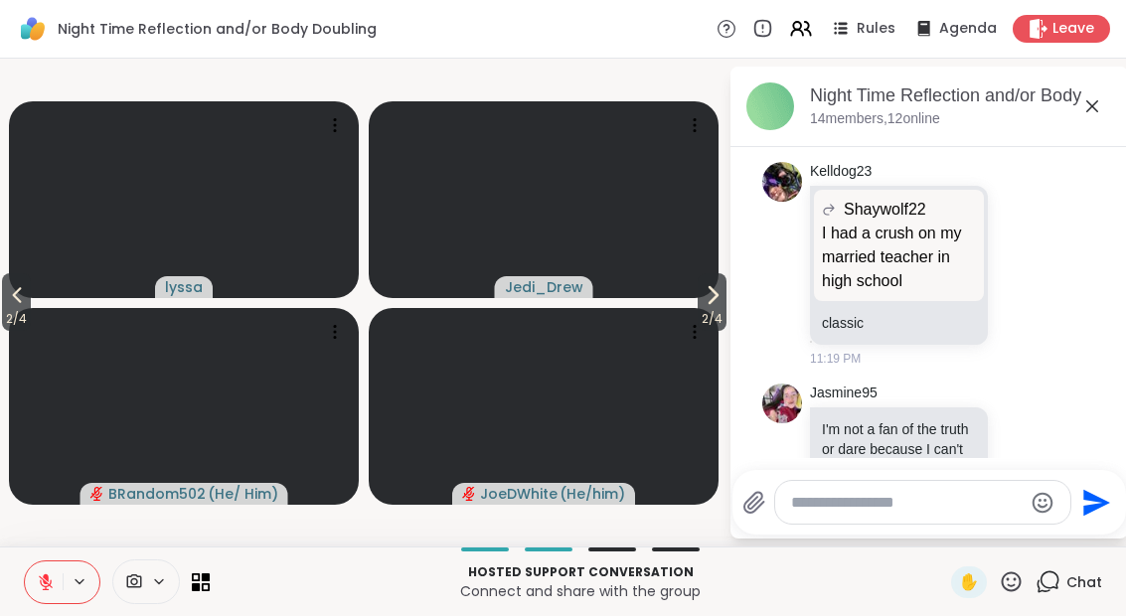
click at [713, 302] on icon at bounding box center [712, 295] width 24 height 24
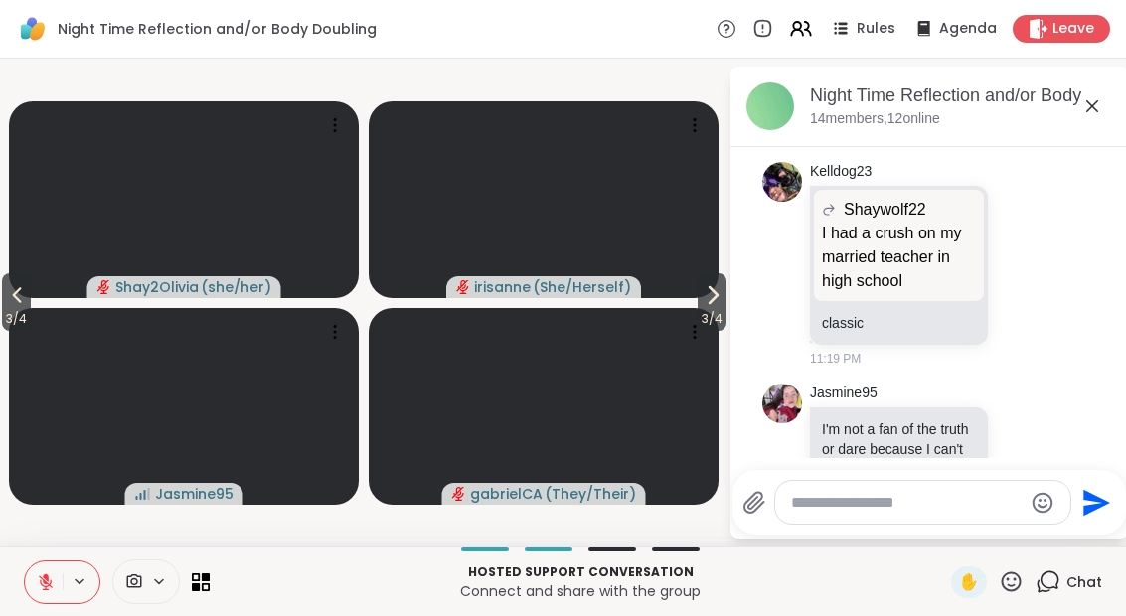
click at [718, 304] on icon at bounding box center [712, 295] width 24 height 24
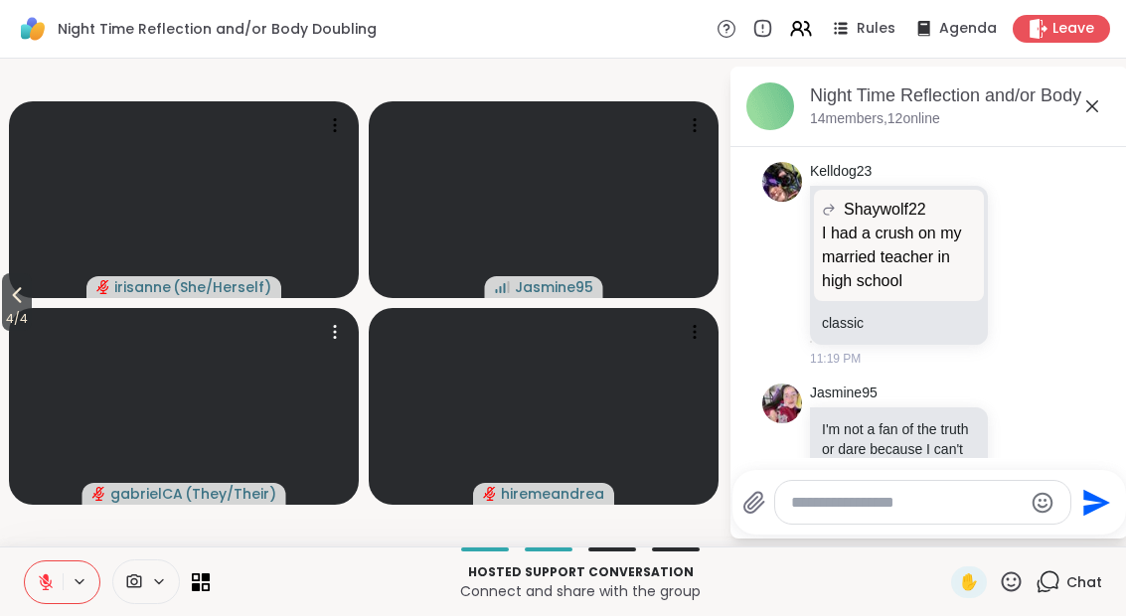
click at [43, 316] on video at bounding box center [184, 406] width 350 height 197
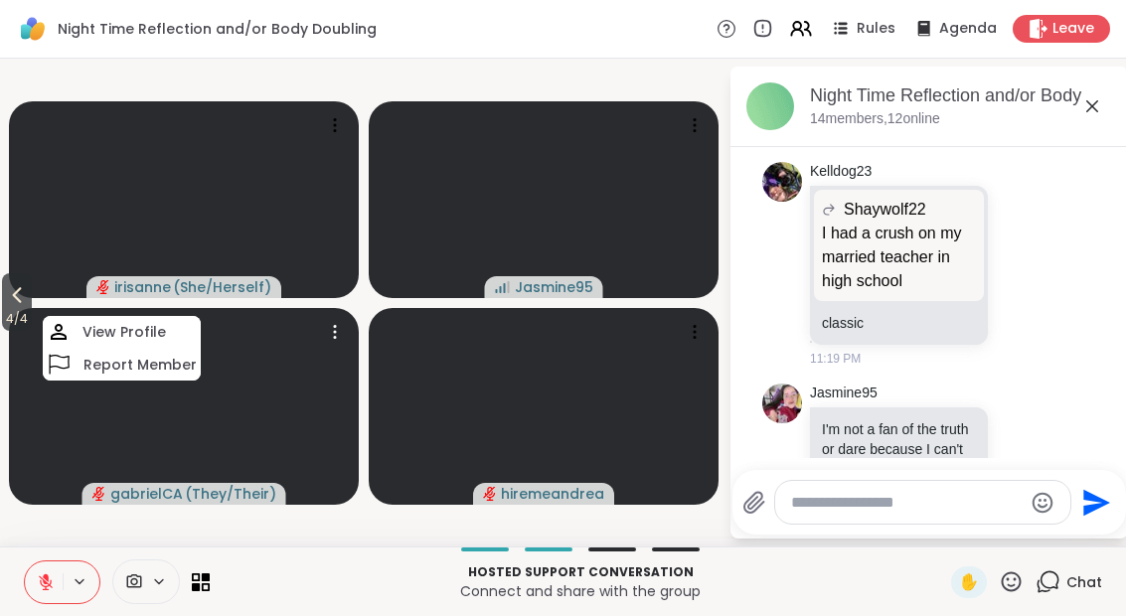
click at [5, 307] on button "4 / 4" at bounding box center [17, 302] width 30 height 58
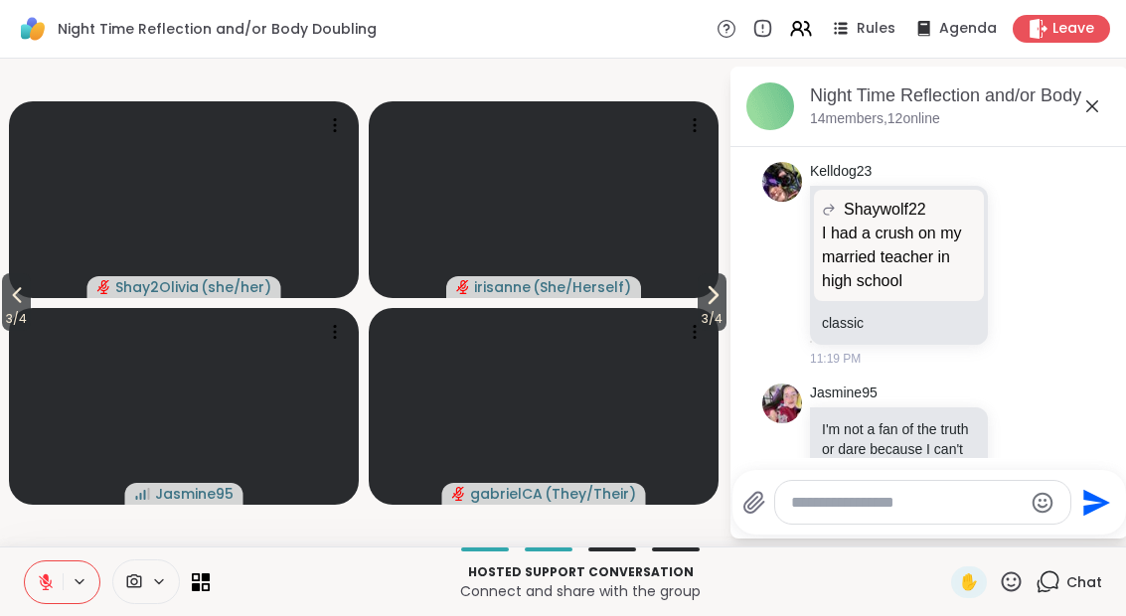
click at [17, 307] on icon at bounding box center [17, 295] width 24 height 24
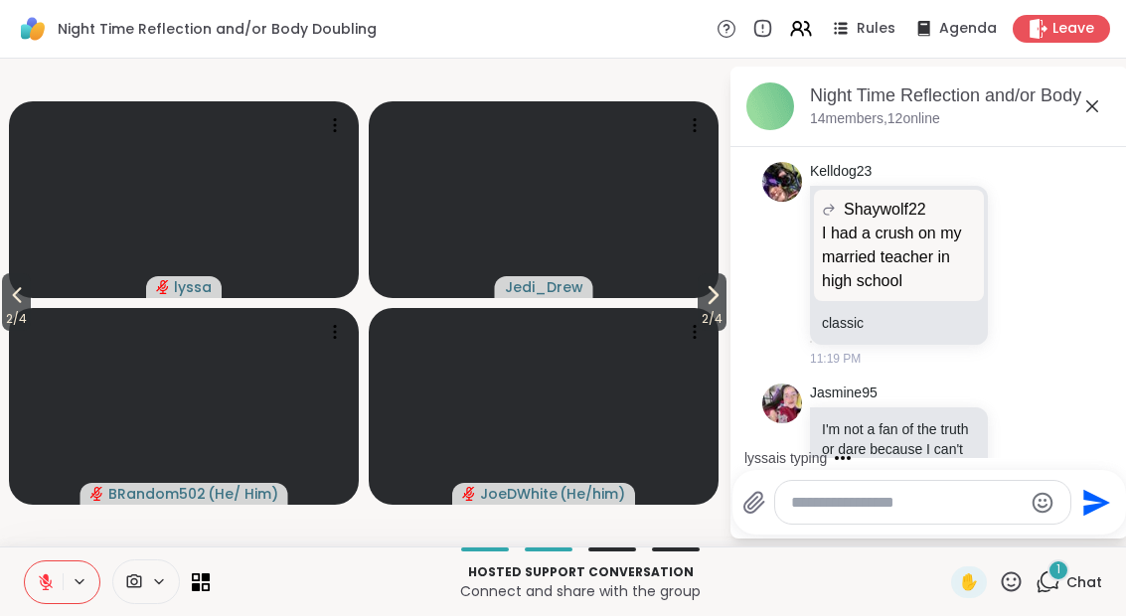
scroll to position [4688, 0]
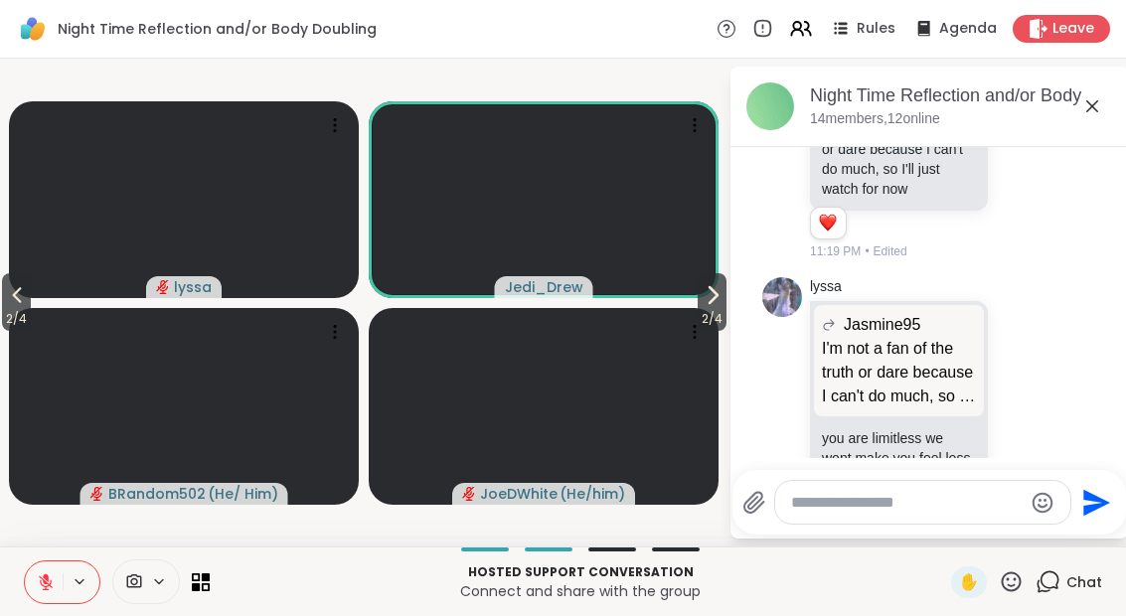
click at [1025, 409] on icon at bounding box center [1022, 419] width 18 height 20
click at [877, 368] on button "Select Reaction: Heart" at bounding box center [864, 388] width 40 height 40
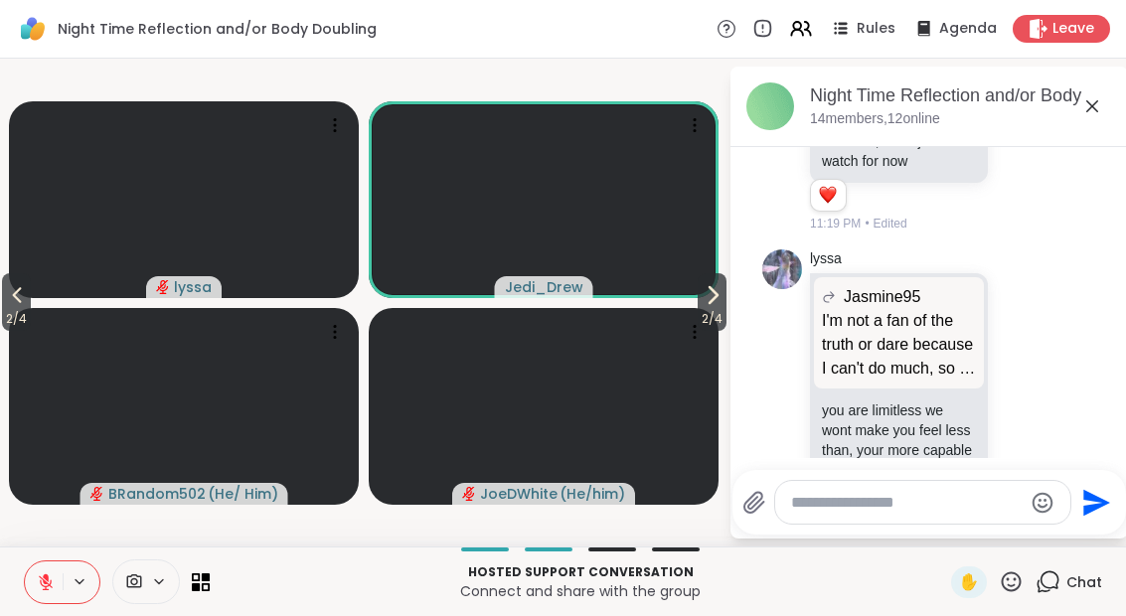
click at [825, 516] on div "Reactions: love" at bounding box center [828, 525] width 18 height 18
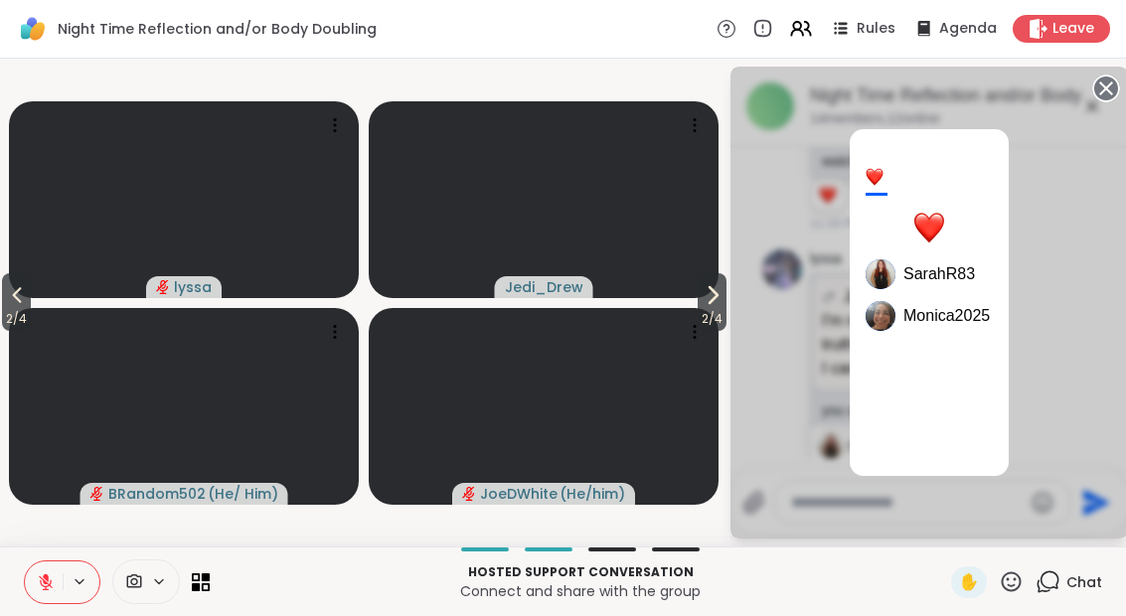
click at [1118, 84] on icon at bounding box center [1106, 89] width 28 height 28
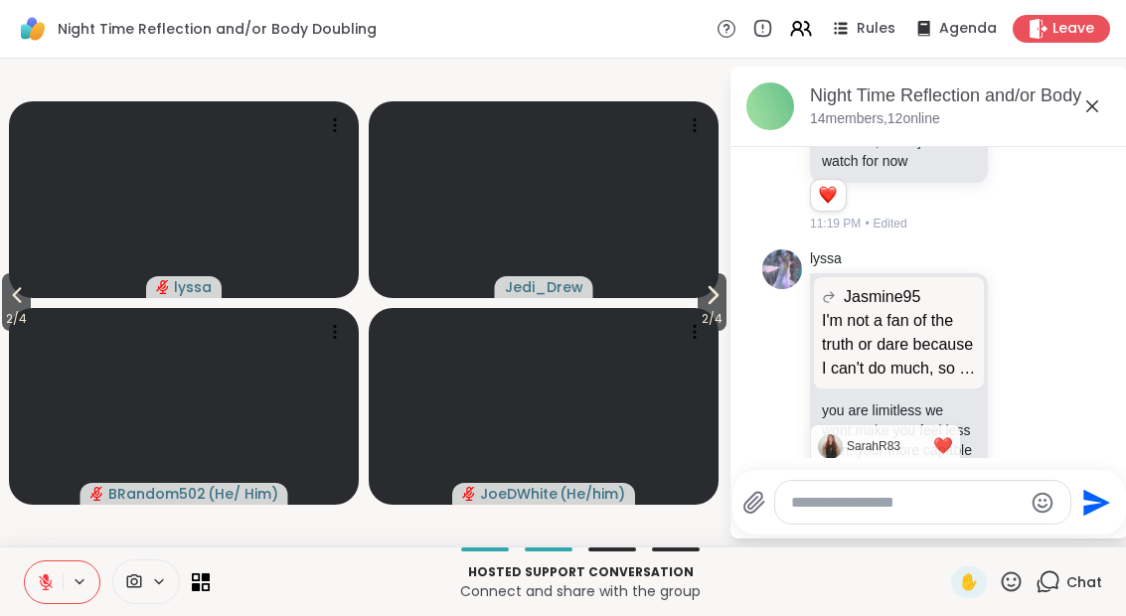
click at [1097, 102] on icon at bounding box center [1092, 106] width 24 height 24
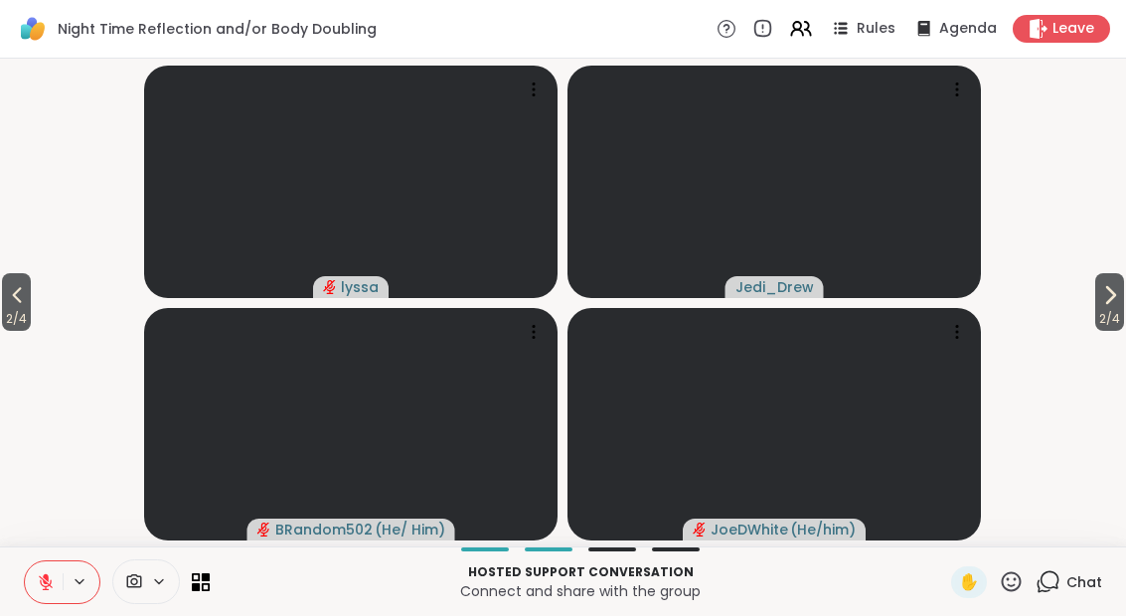
click at [1069, 596] on div "Chat" at bounding box center [1068, 582] width 67 height 32
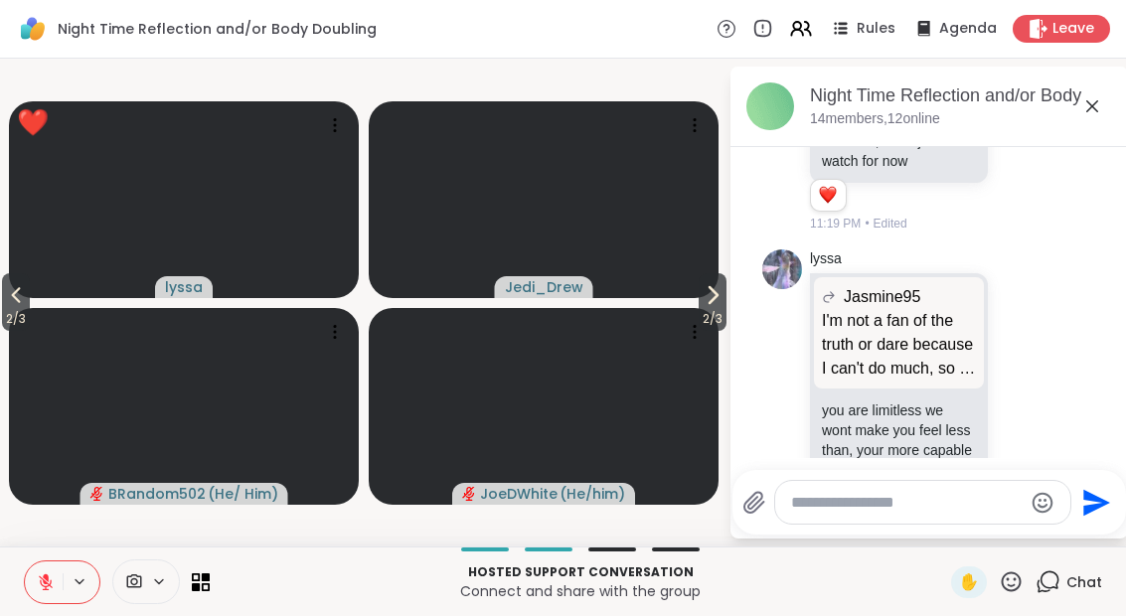
click at [5, 310] on span "2 / 3" at bounding box center [16, 319] width 28 height 24
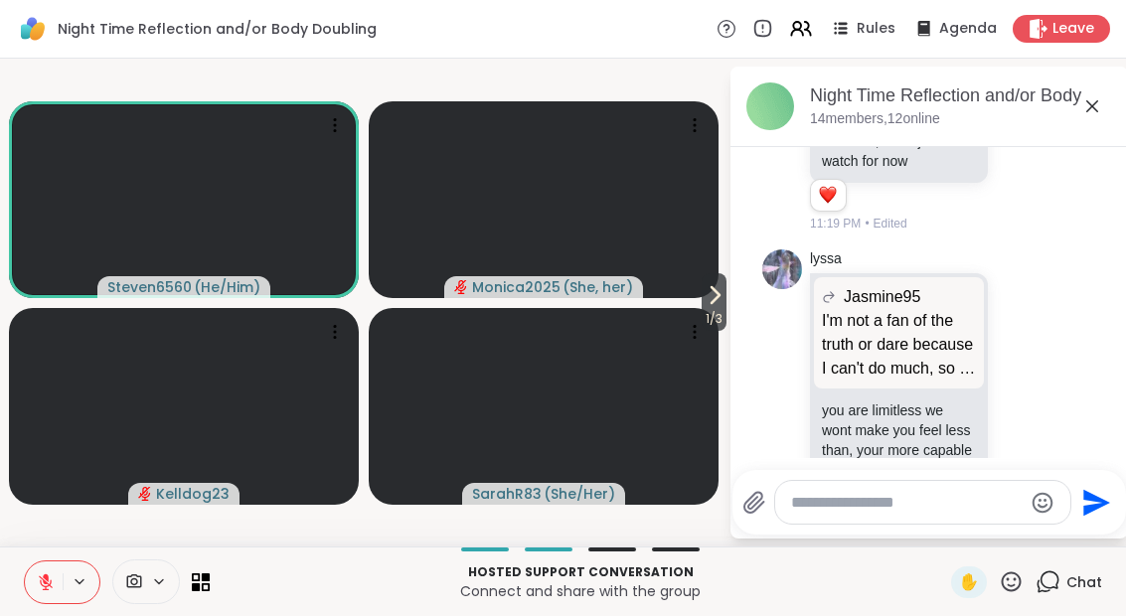
click at [34, 570] on button at bounding box center [44, 582] width 38 height 42
click at [52, 596] on button at bounding box center [44, 582] width 38 height 42
click at [12, 591] on div "Hosted support conversation Connect and share with the group ✋ Chat" at bounding box center [563, 581] width 1126 height 70
click at [50, 570] on button at bounding box center [44, 582] width 38 height 42
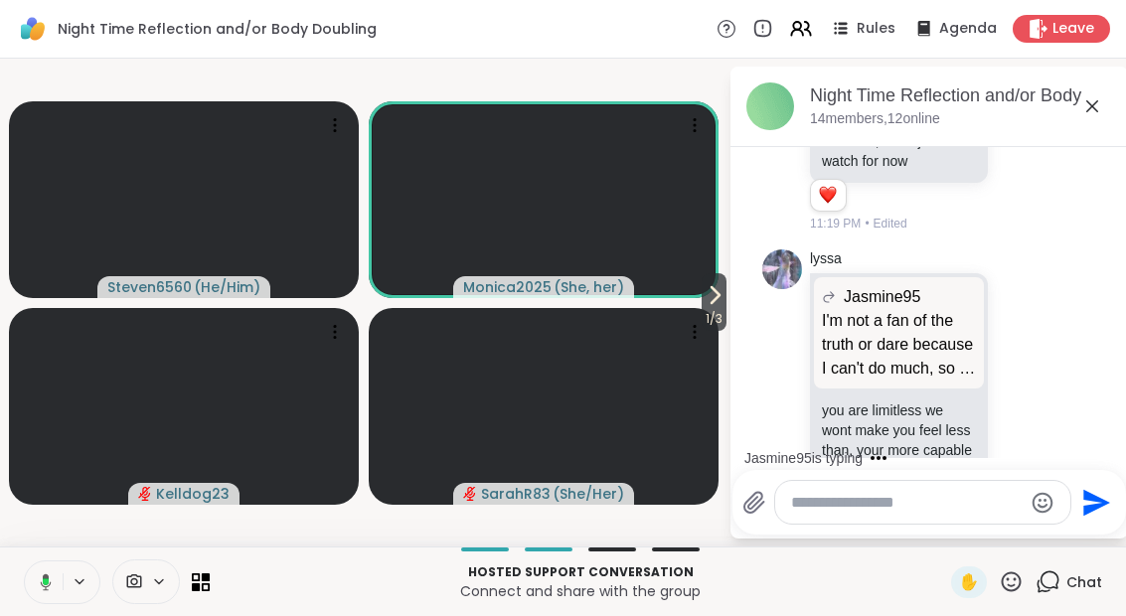
click at [703, 309] on span "1 / 3" at bounding box center [713, 319] width 25 height 24
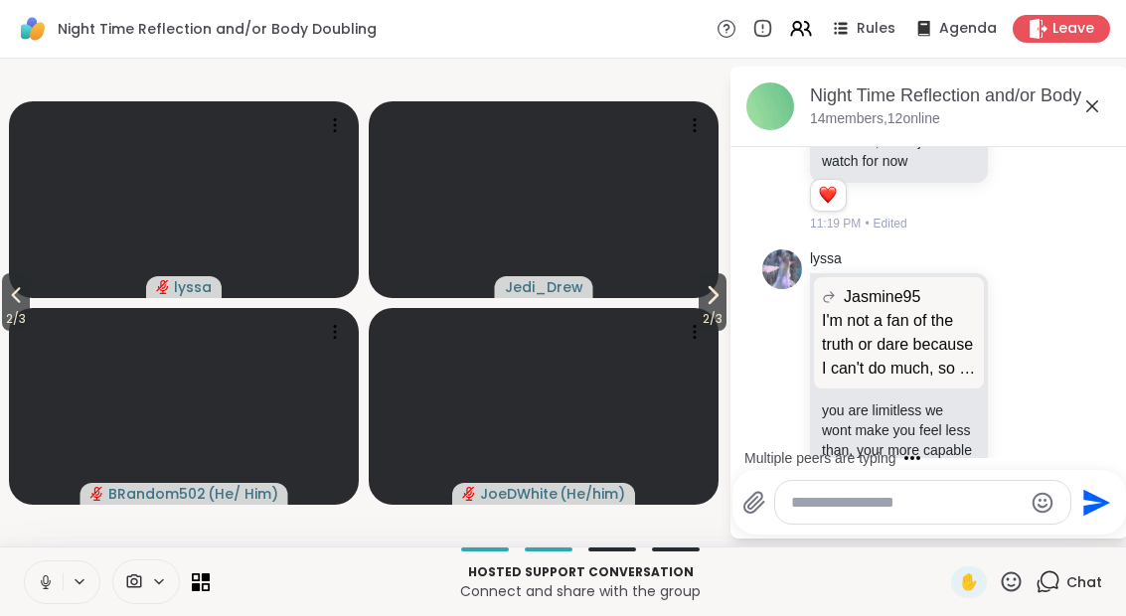
click at [700, 302] on icon at bounding box center [712, 295] width 24 height 24
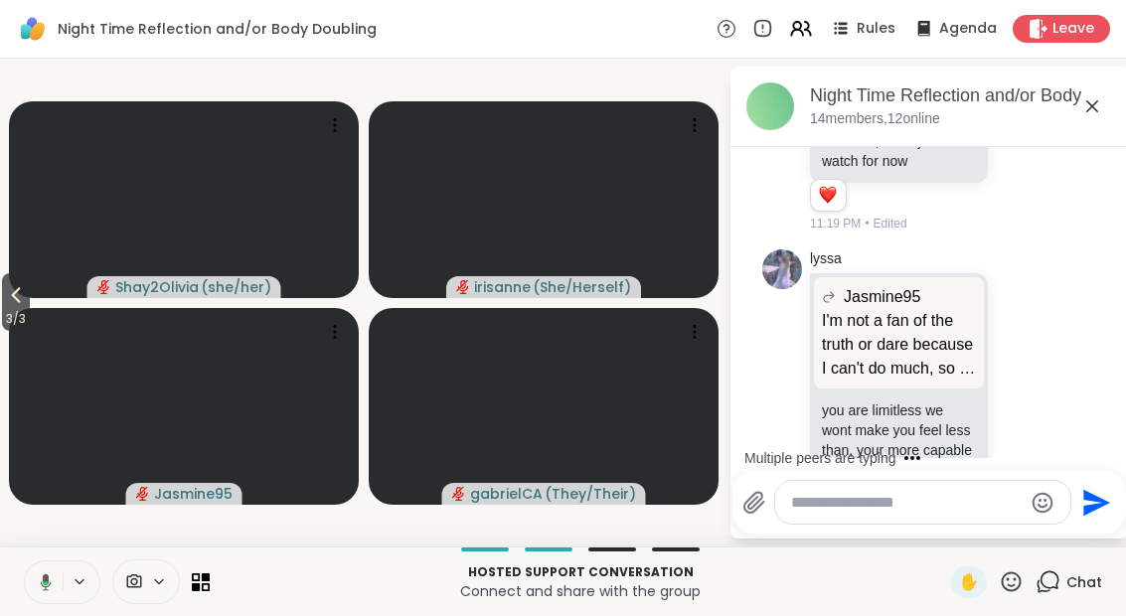
click at [2, 316] on span "3 / 3" at bounding box center [16, 319] width 28 height 24
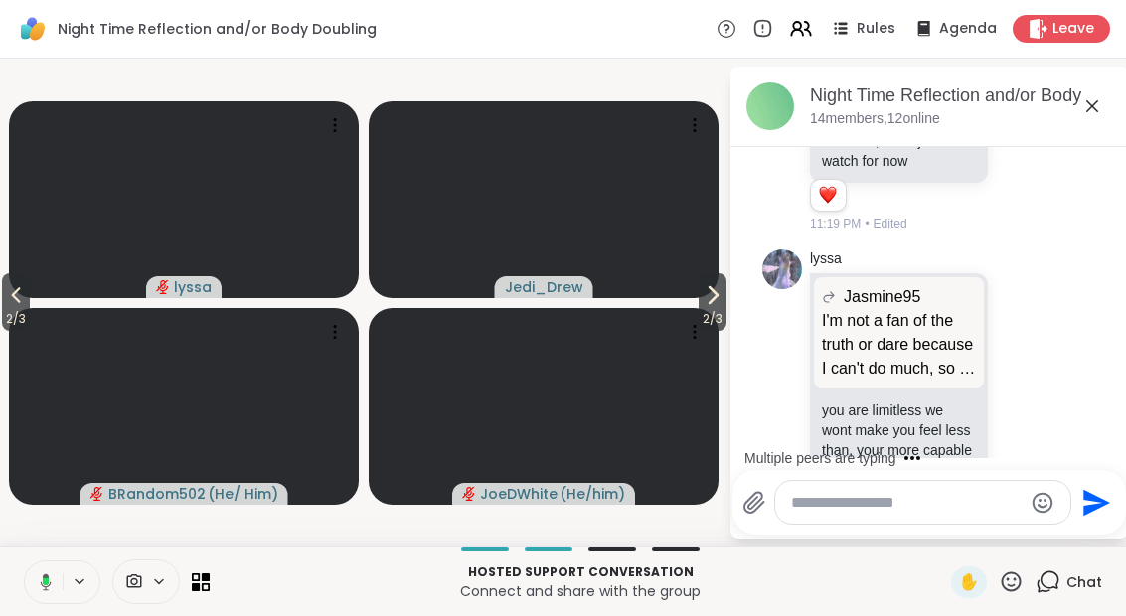
click at [4, 305] on button "2 / 3" at bounding box center [16, 302] width 28 height 58
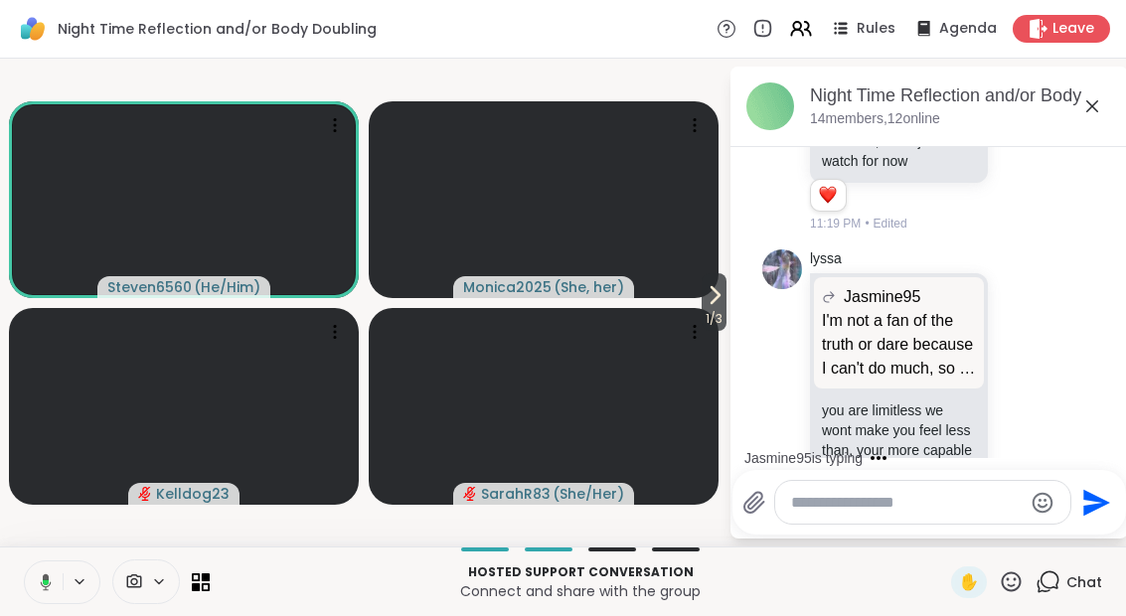
scroll to position [4861, 0]
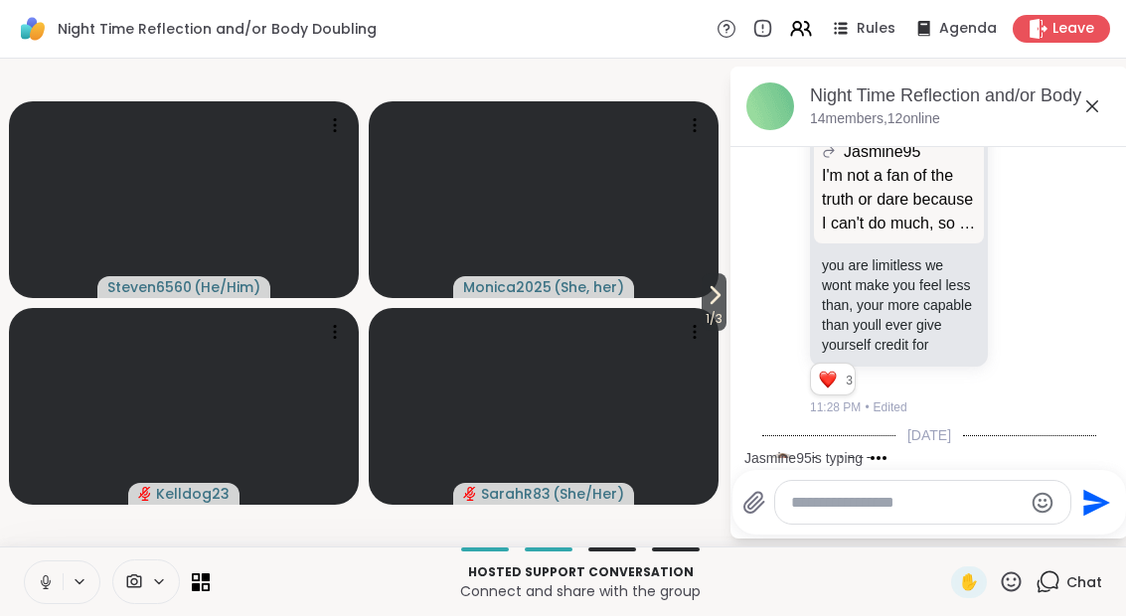
click at [705, 325] on span "1 / 3" at bounding box center [713, 319] width 25 height 24
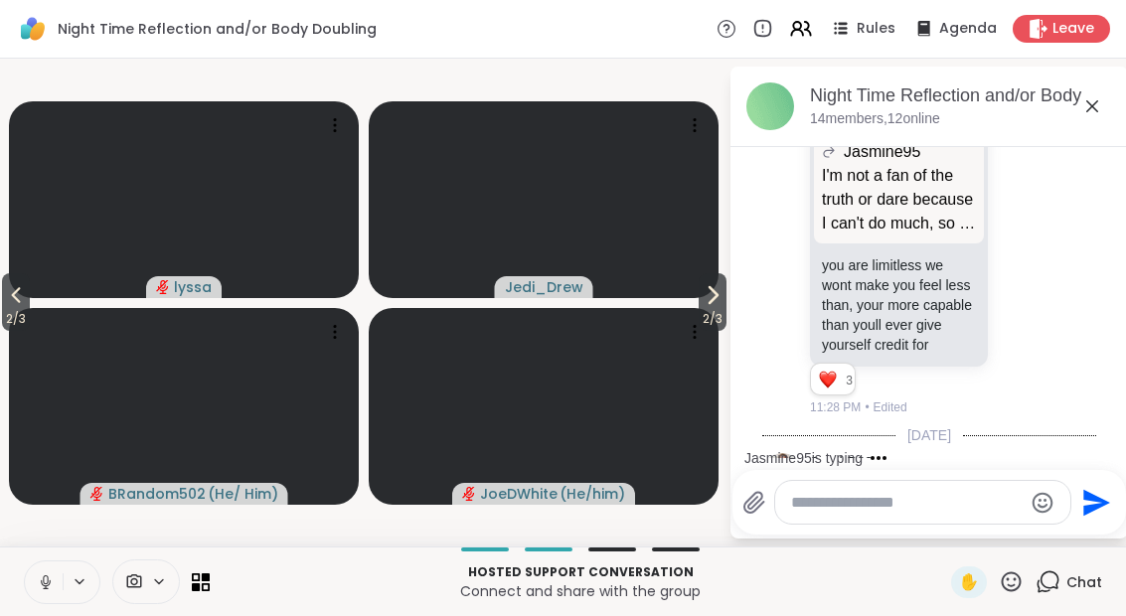
click at [701, 298] on icon at bounding box center [712, 295] width 24 height 24
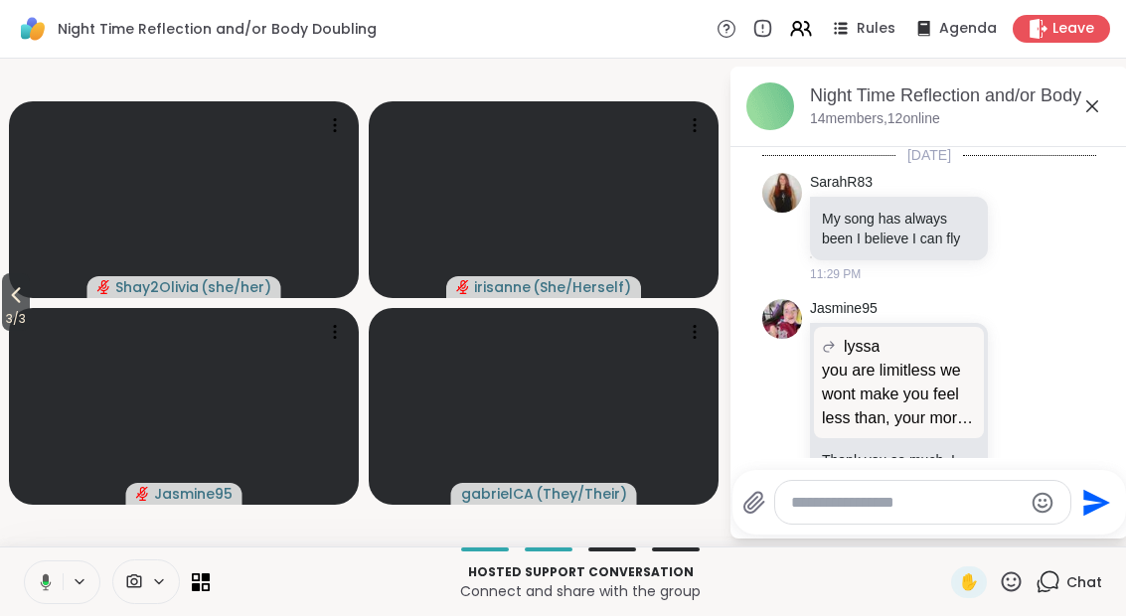
scroll to position [5169, 0]
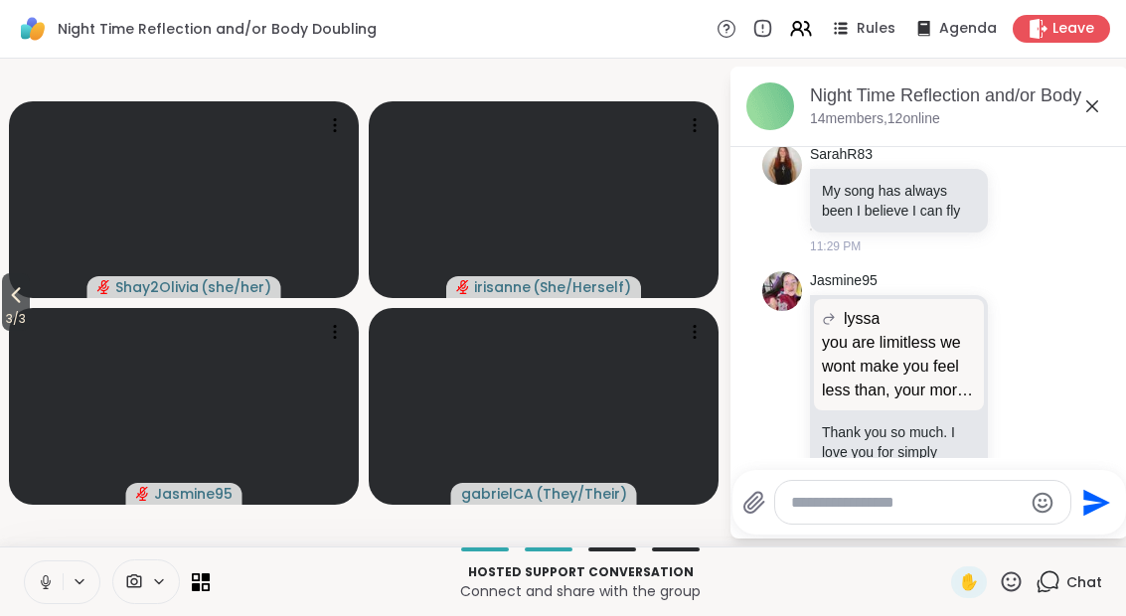
click at [62, 587] on button at bounding box center [44, 582] width 38 height 42
click at [37, 576] on icon at bounding box center [46, 582] width 18 height 18
click at [34, 587] on button at bounding box center [44, 582] width 38 height 42
click at [196, 590] on icon at bounding box center [196, 586] width 8 height 8
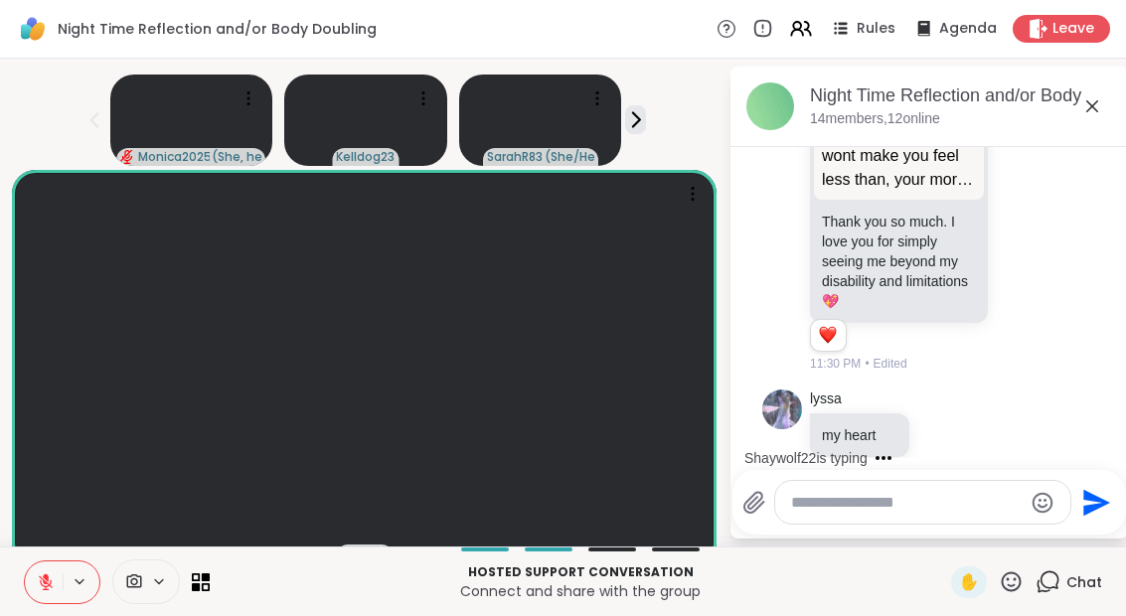
scroll to position [5485, 0]
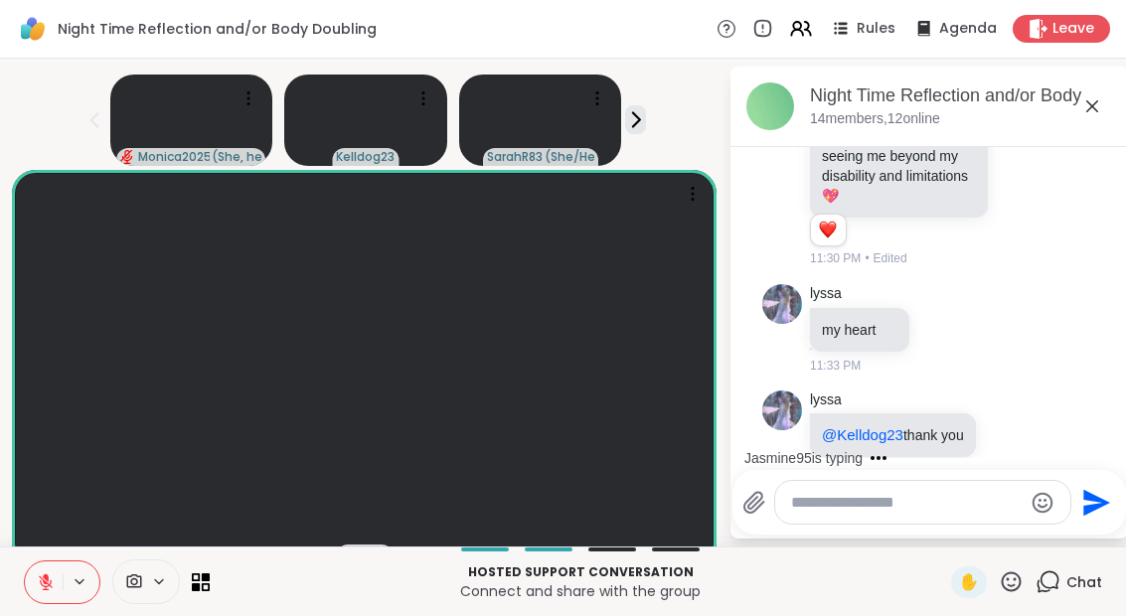
click at [215, 574] on div "Hosted support conversation Connect and share with the group ✋ Chat" at bounding box center [563, 581] width 1126 height 70
click at [197, 576] on icon at bounding box center [201, 582] width 18 height 18
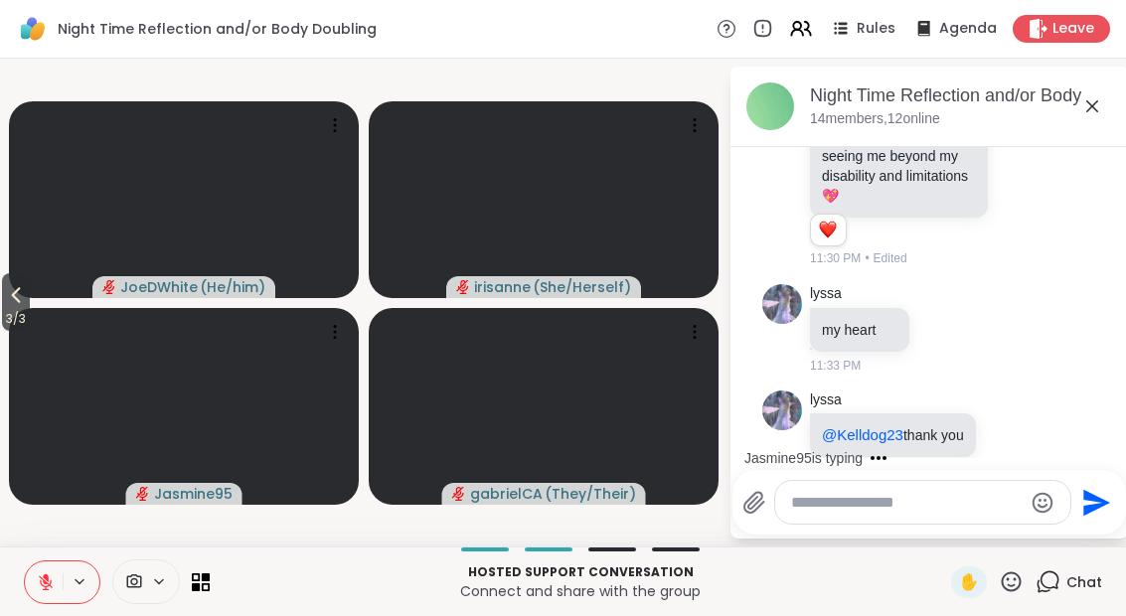
click at [30, 317] on span "3 / 3" at bounding box center [16, 319] width 28 height 24
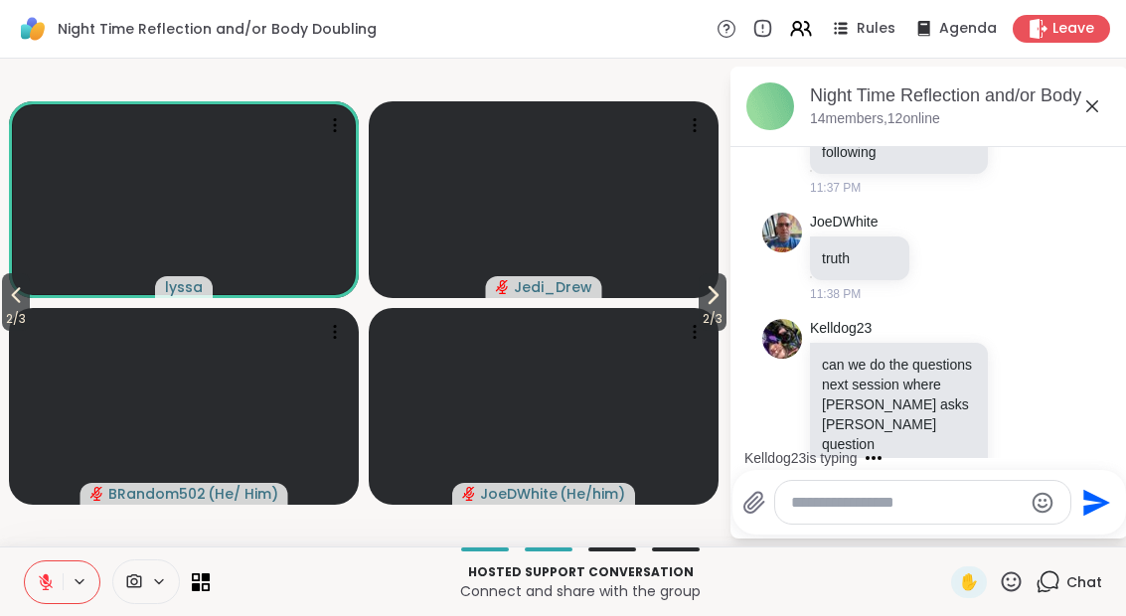
scroll to position [6348, 0]
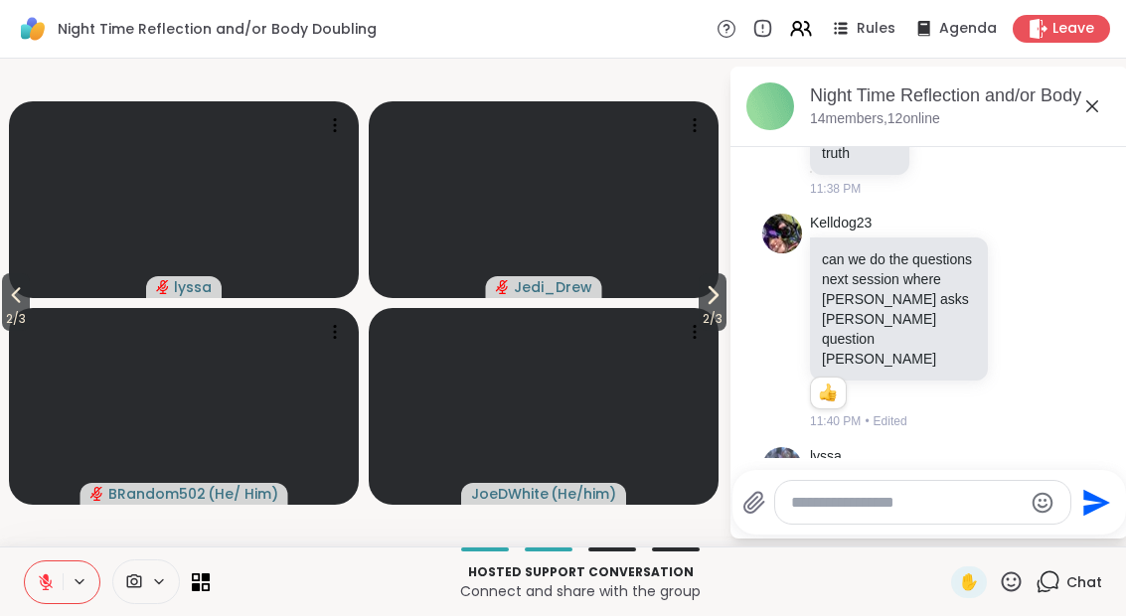
click at [718, 281] on button "2 / 3" at bounding box center [712, 302] width 28 height 58
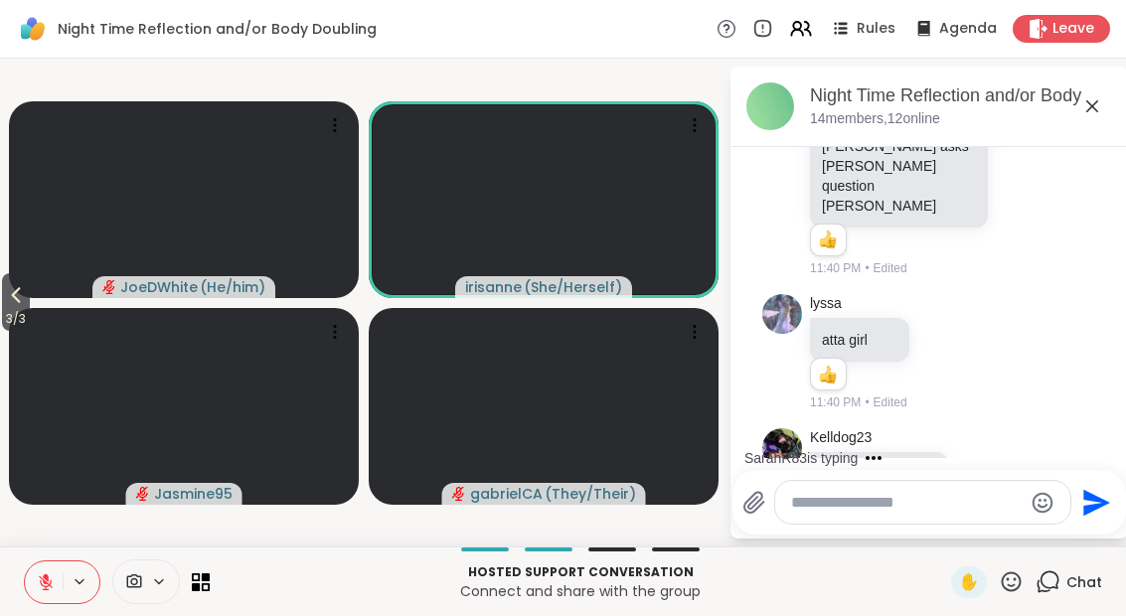
scroll to position [6606, 0]
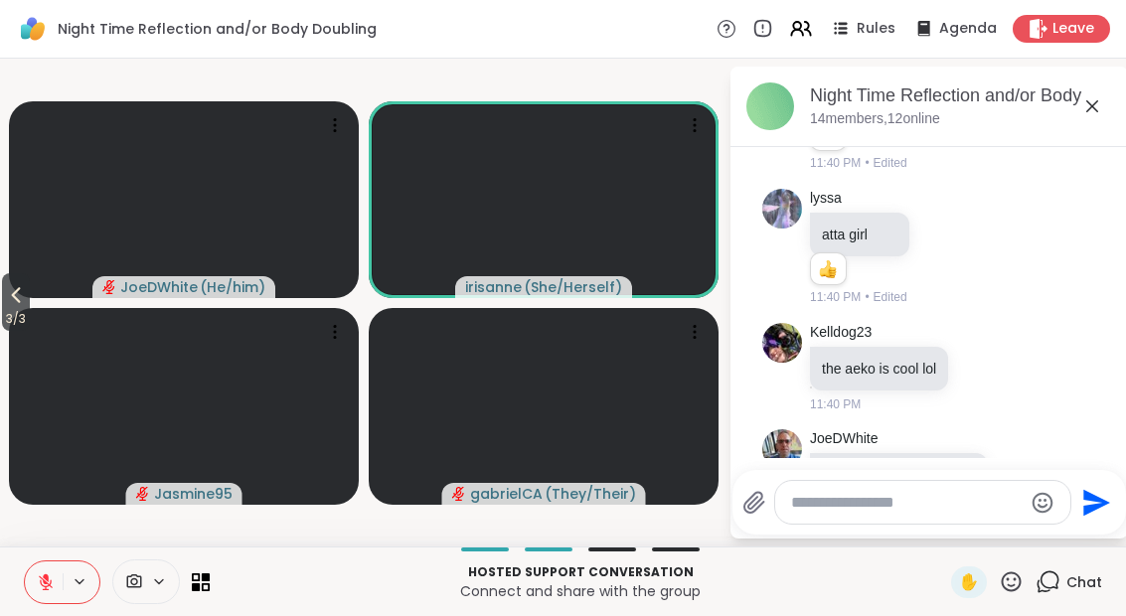
click at [1016, 590] on icon at bounding box center [1011, 581] width 20 height 20
click at [1053, 529] on div "🌟" at bounding box center [1040, 530] width 36 height 32
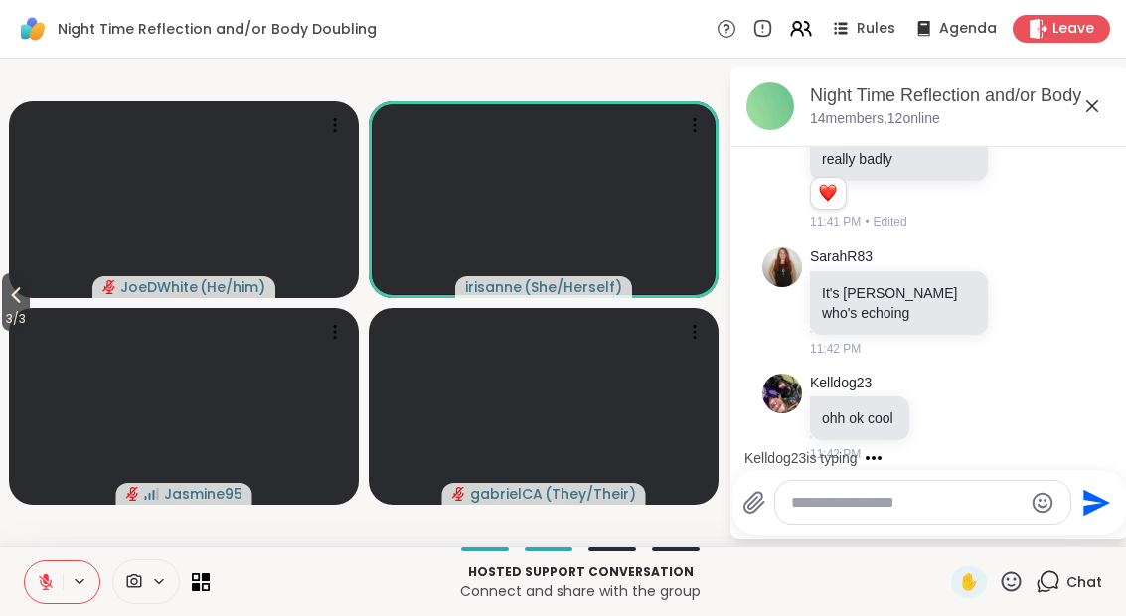
scroll to position [7087, 0]
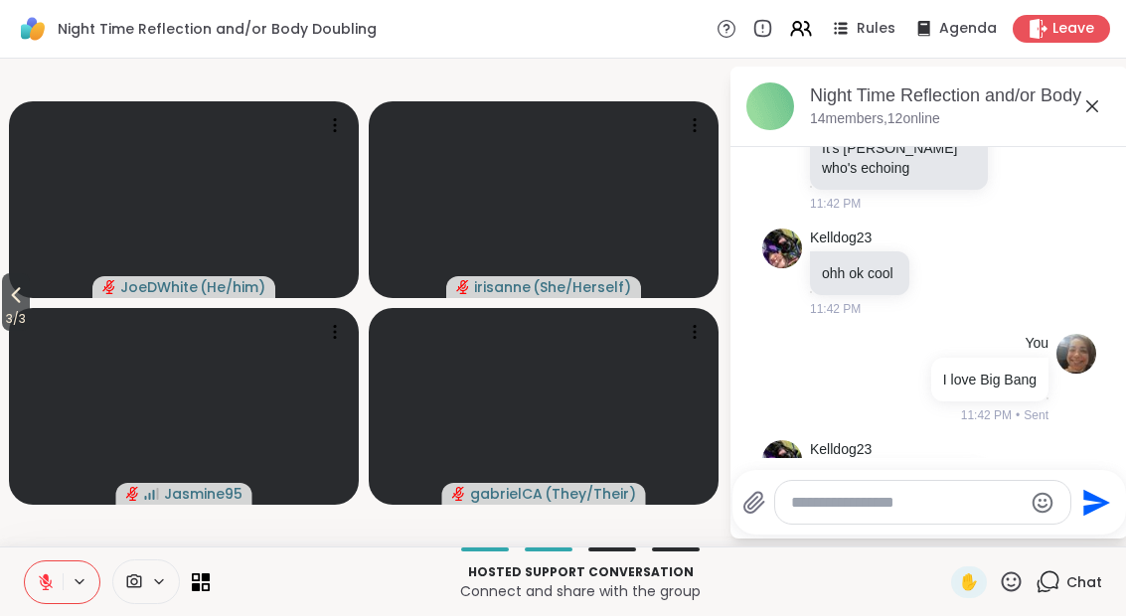
click at [10, 298] on icon at bounding box center [16, 295] width 24 height 24
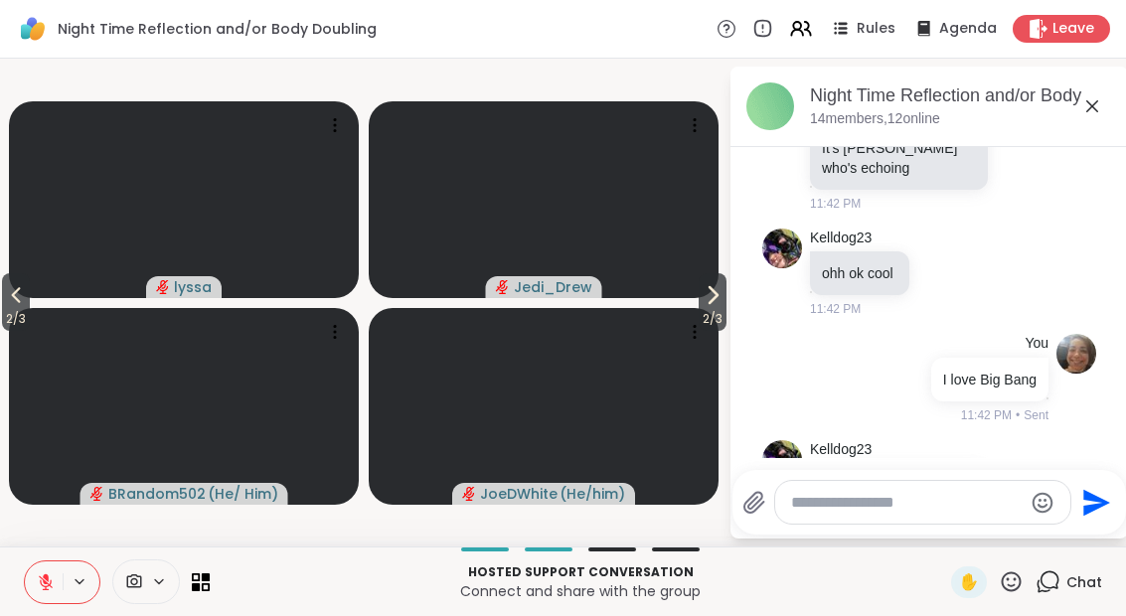
click at [200, 575] on icon at bounding box center [196, 577] width 8 height 8
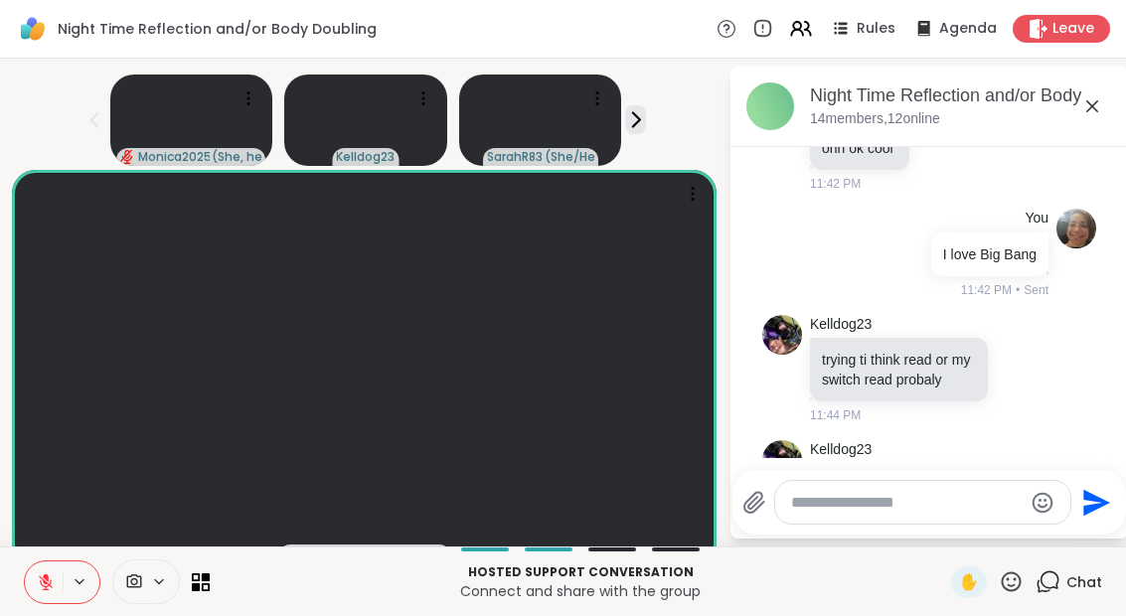
scroll to position [7240, 0]
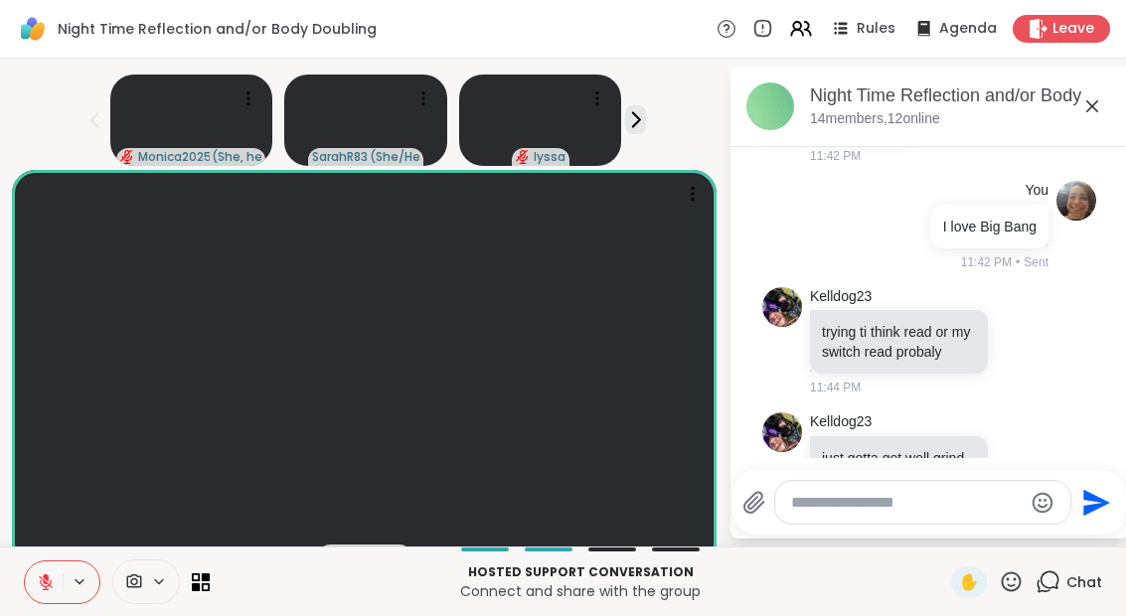
click at [879, 585] on button "Select Reaction: Heart" at bounding box center [864, 605] width 40 height 40
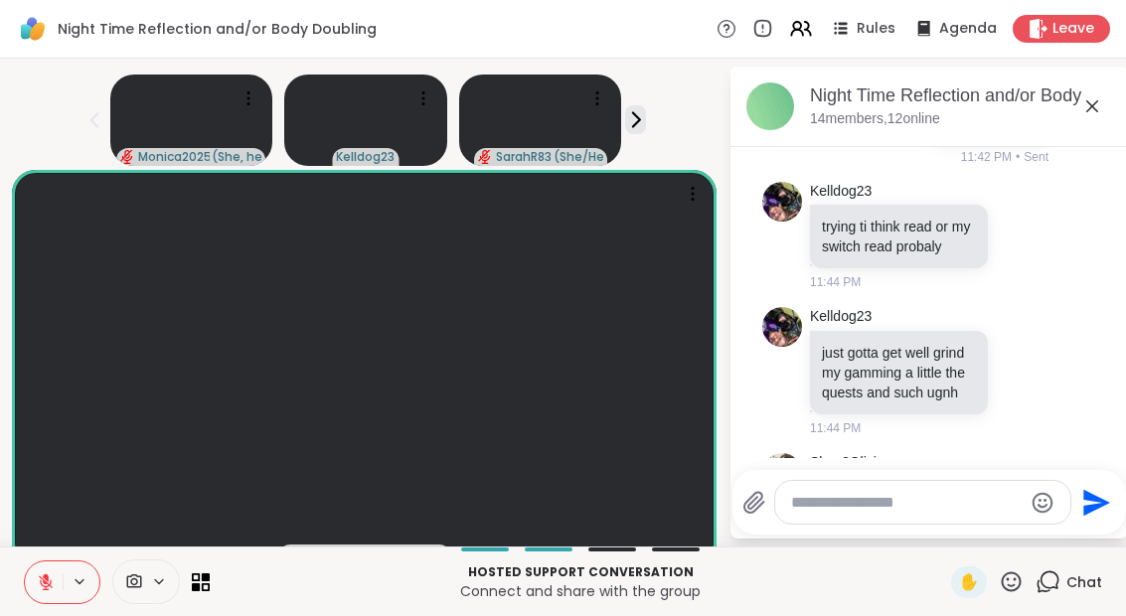
click at [44, 582] on icon at bounding box center [46, 582] width 14 height 14
click at [52, 602] on button at bounding box center [44, 582] width 38 height 42
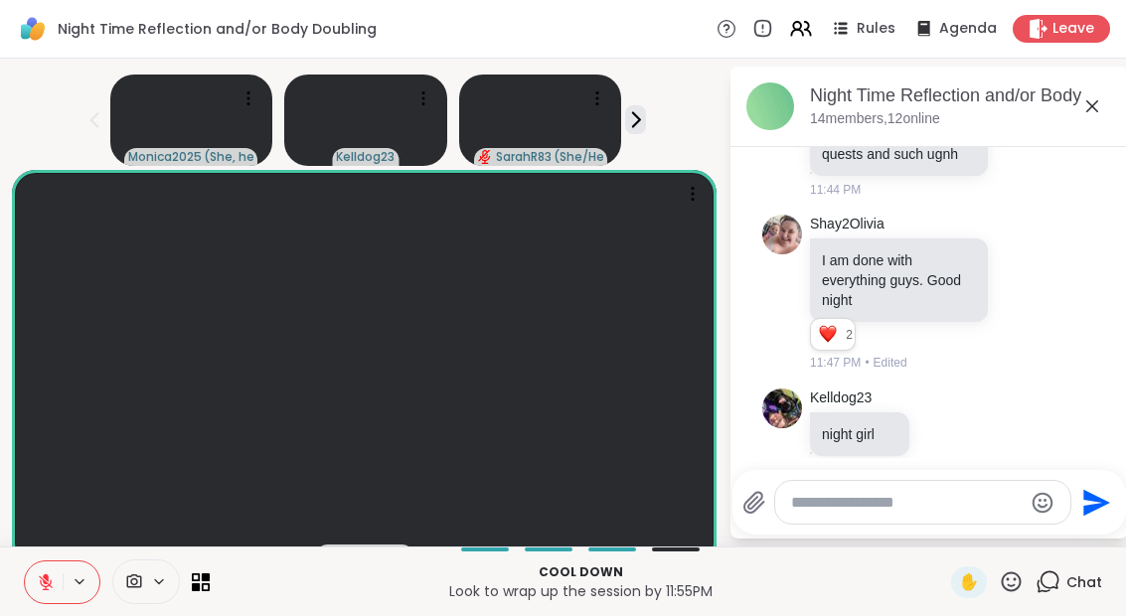
scroll to position [7611, 0]
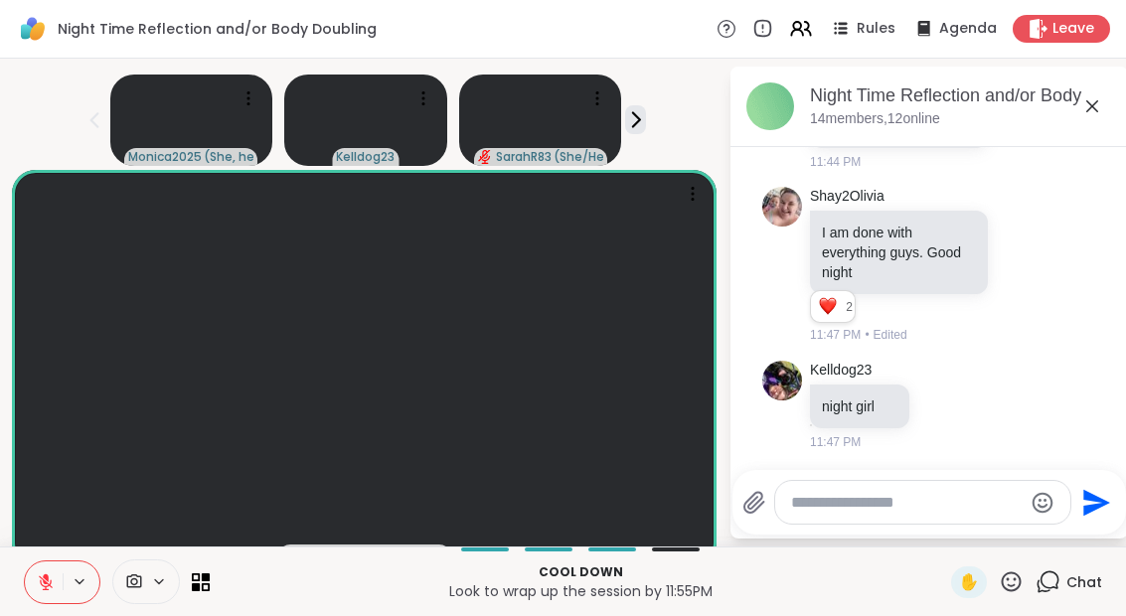
click at [835, 502] on p "Yup... boyfriends phones" at bounding box center [898, 512] width 153 height 20
click at [820, 537] on div "Reactions: wow" at bounding box center [828, 546] width 18 height 18
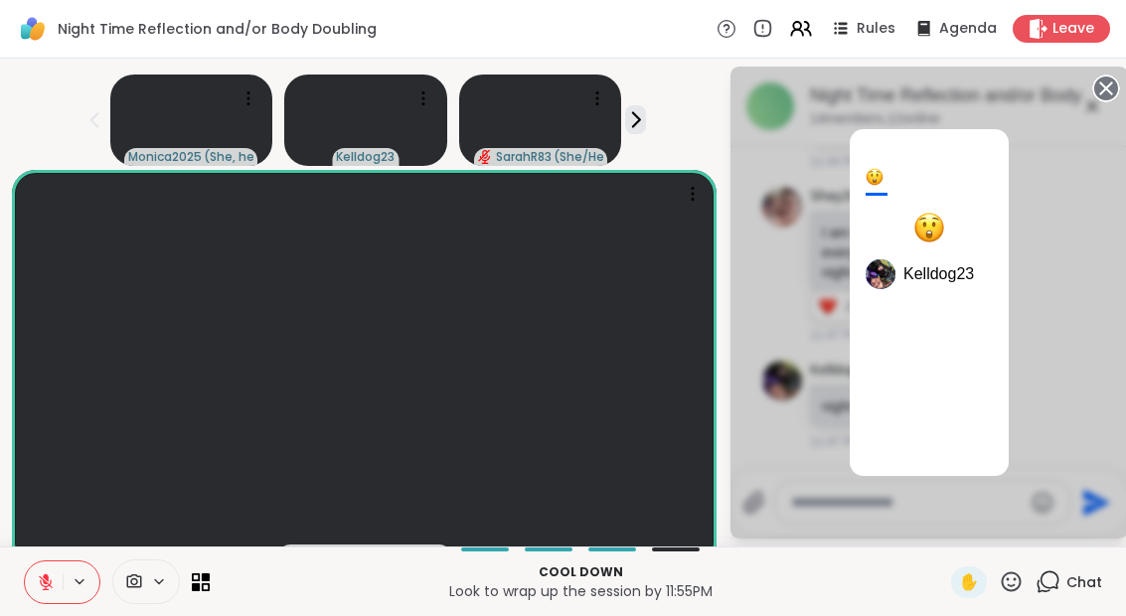
click at [1108, 86] on icon at bounding box center [1106, 89] width 28 height 28
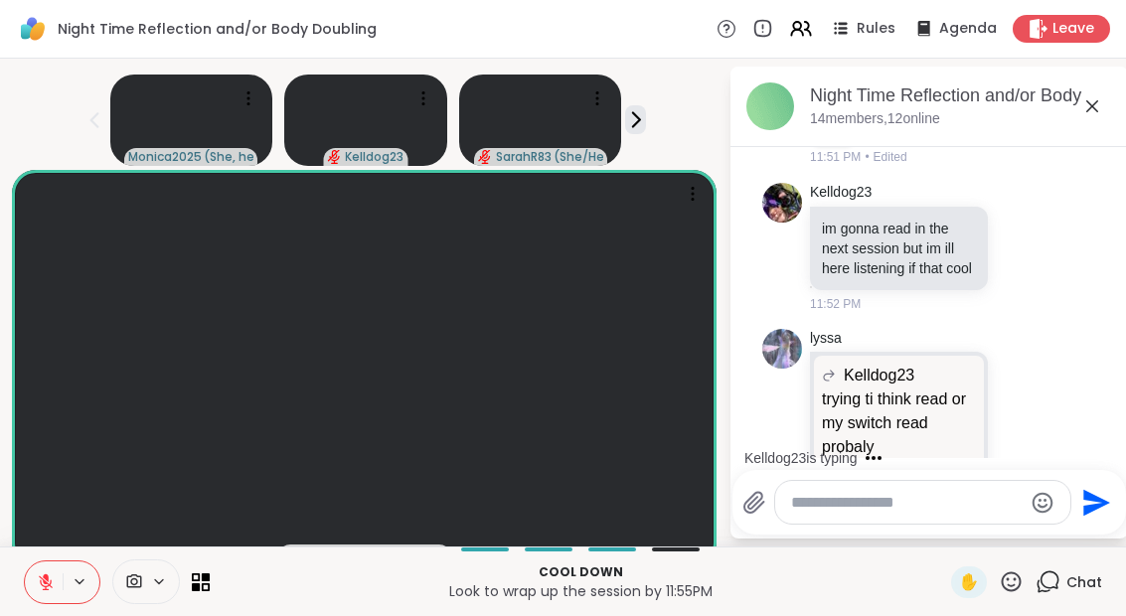
scroll to position [8623, 0]
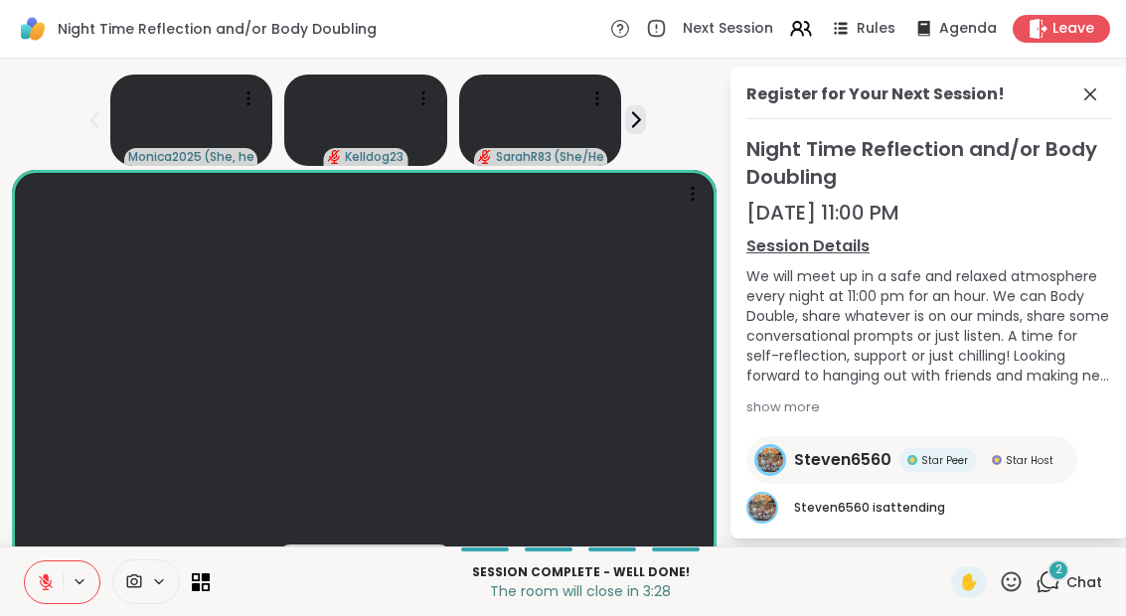
click at [50, 575] on icon at bounding box center [46, 582] width 18 height 18
click at [1105, 91] on span at bounding box center [1092, 94] width 28 height 24
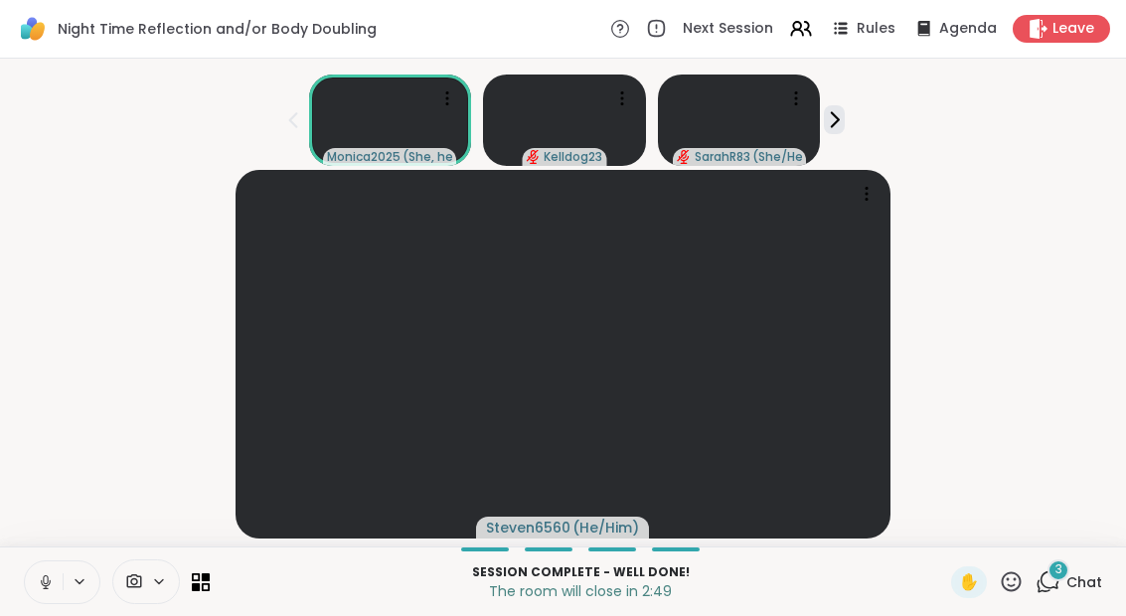
click at [54, 599] on button at bounding box center [44, 582] width 38 height 42
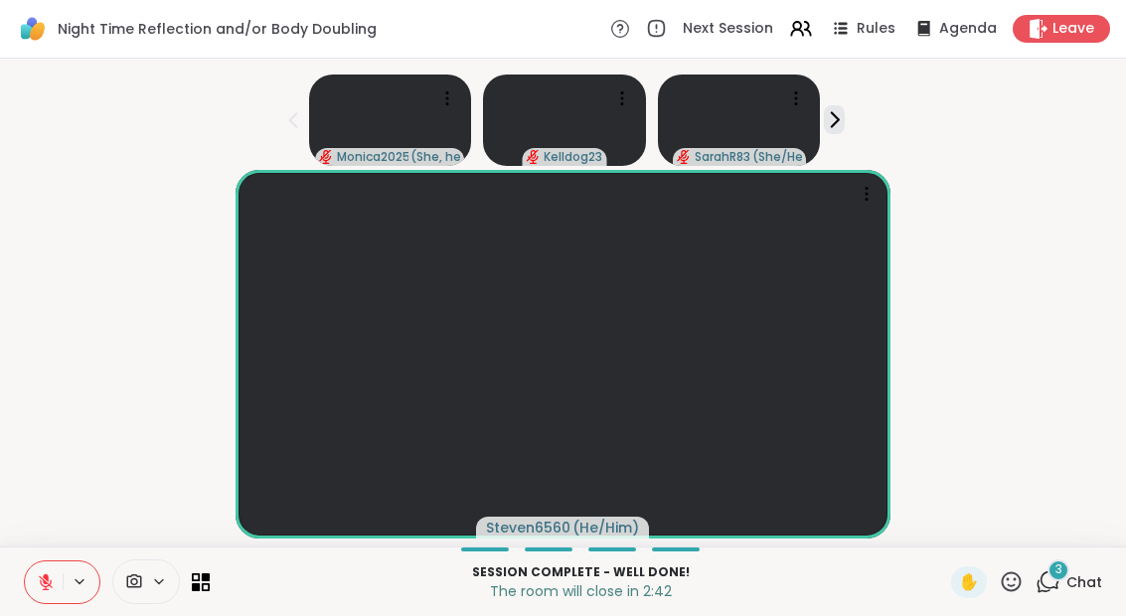
click at [214, 575] on div "Session Complete - well done! The room will close in 2:42 ✋ 3 Chat" at bounding box center [563, 581] width 1126 height 70
click at [207, 587] on icon at bounding box center [201, 582] width 18 height 18
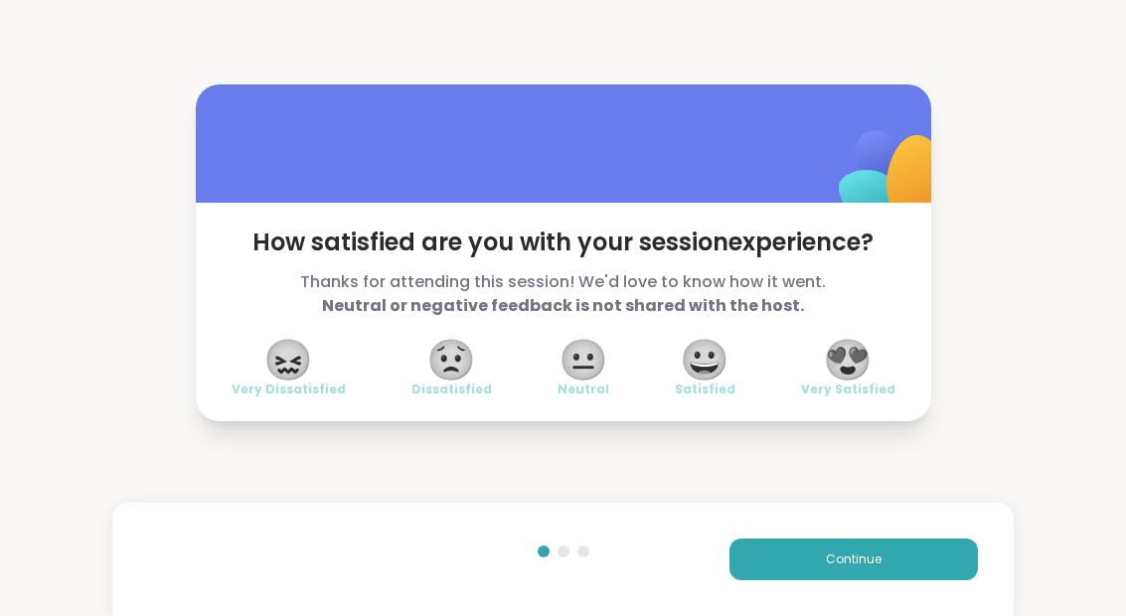
click at [718, 367] on span "😀" at bounding box center [705, 360] width 50 height 36
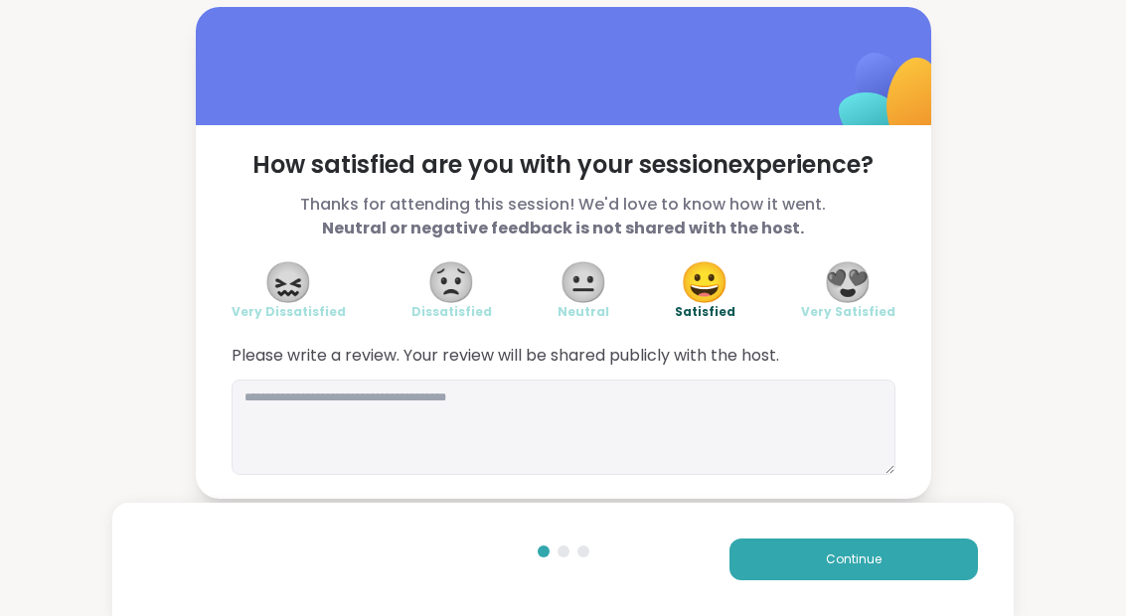
click at [908, 577] on button "Continue" at bounding box center [853, 559] width 248 height 42
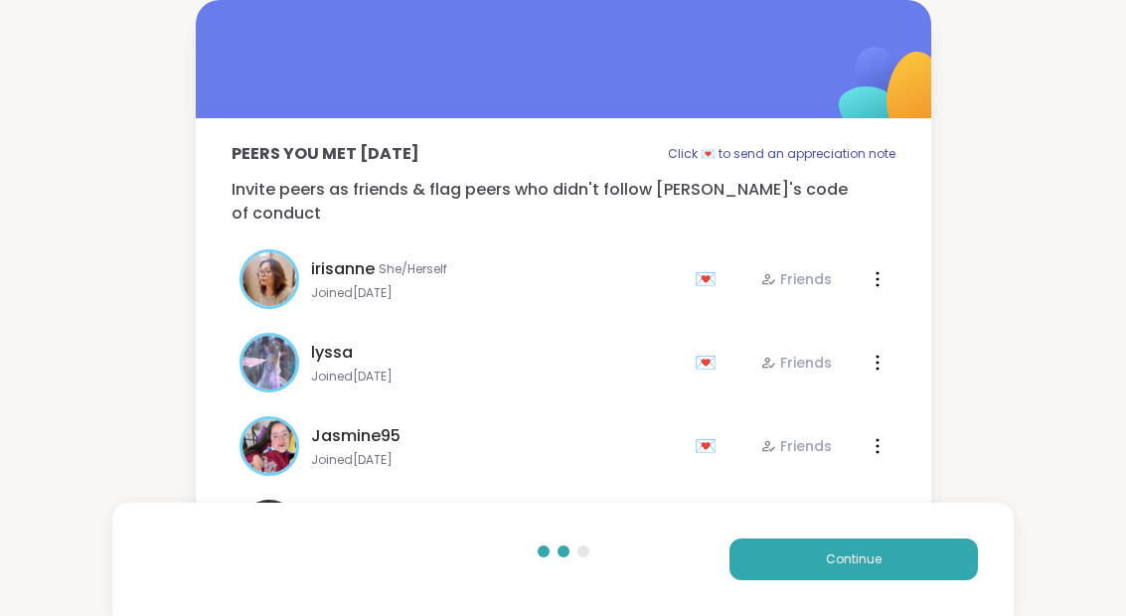
click at [917, 574] on button "Continue" at bounding box center [853, 559] width 248 height 42
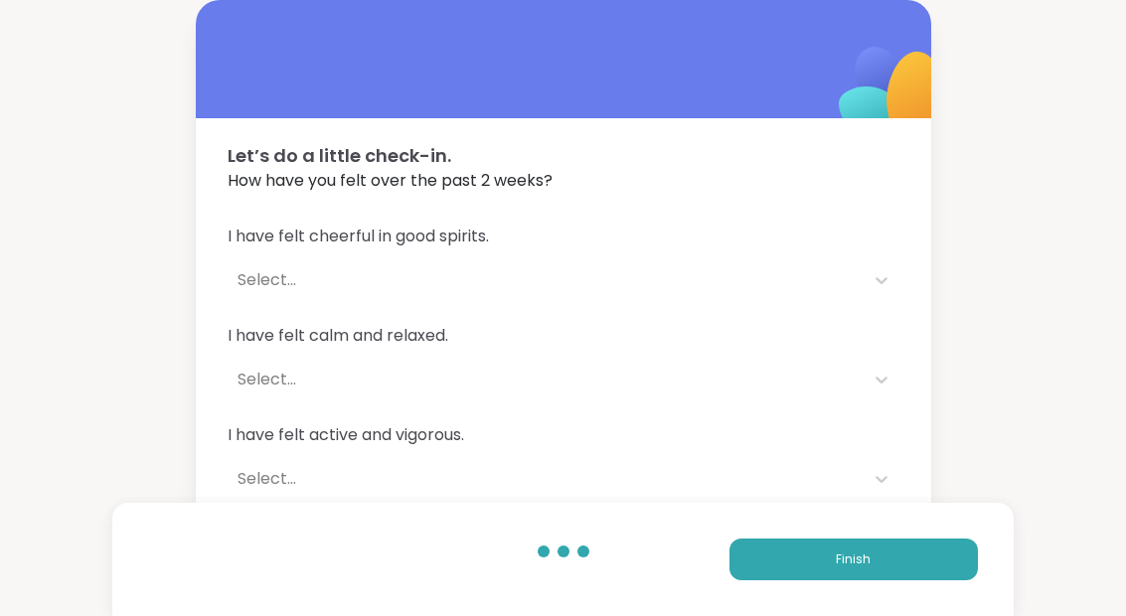
click at [904, 566] on button "Finish" at bounding box center [853, 559] width 248 height 42
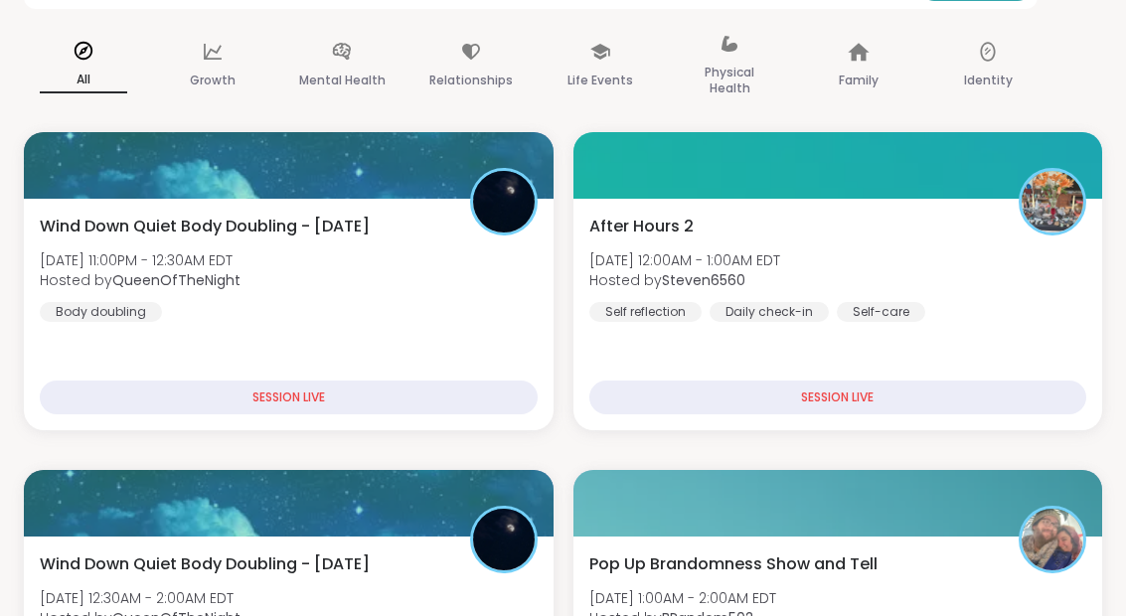
scroll to position [332, 0]
click at [835, 256] on div "After Hours 2 [DATE] 12:00AM - 1:00AM EDT Hosted by Steven6560 Self reflection …" at bounding box center [838, 268] width 498 height 107
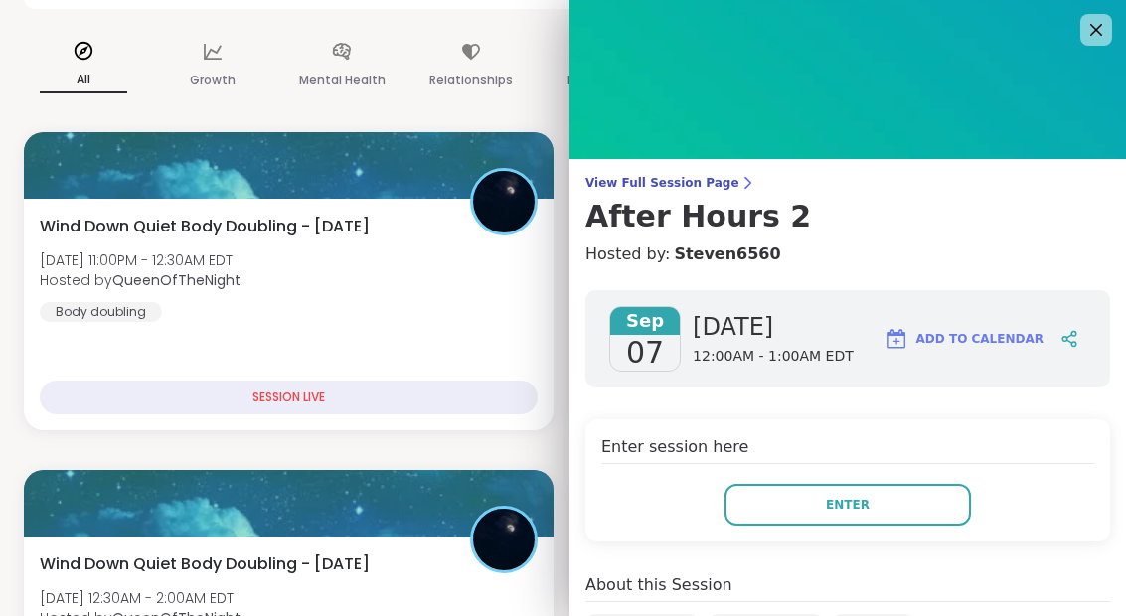
click at [881, 510] on button "Enter" at bounding box center [847, 505] width 246 height 42
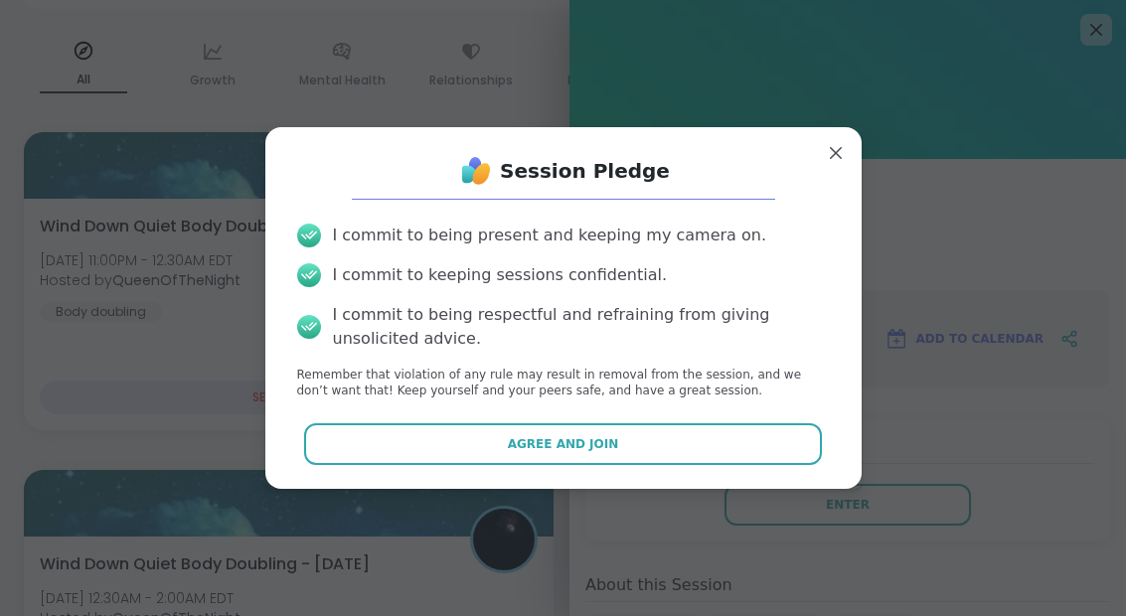
click at [661, 465] on button "Agree and Join" at bounding box center [563, 444] width 518 height 42
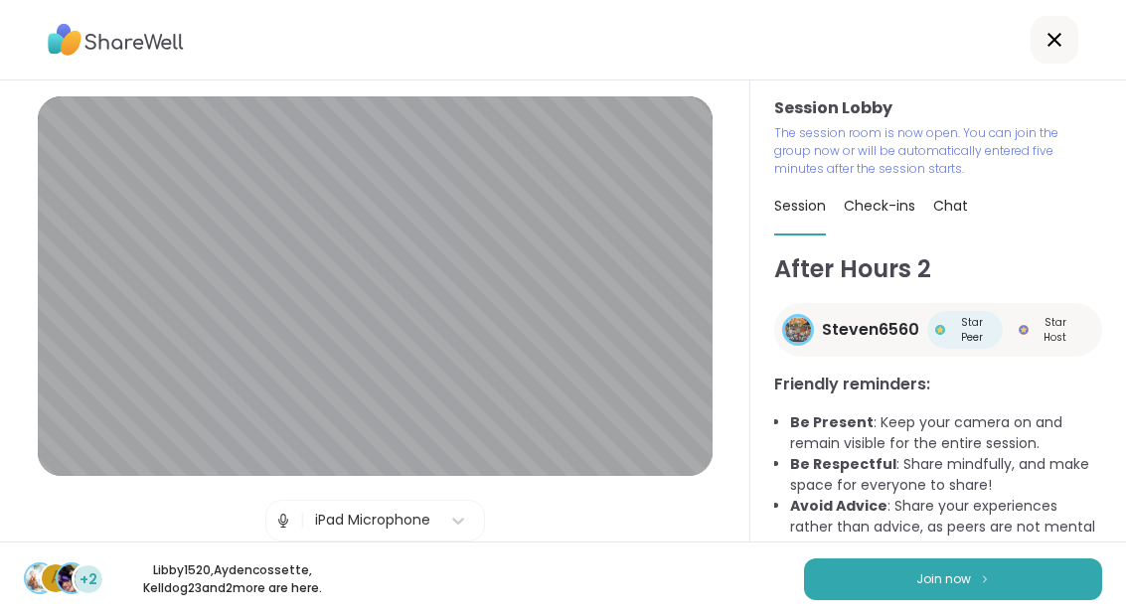
click at [935, 579] on span "Join now" at bounding box center [943, 579] width 55 height 18
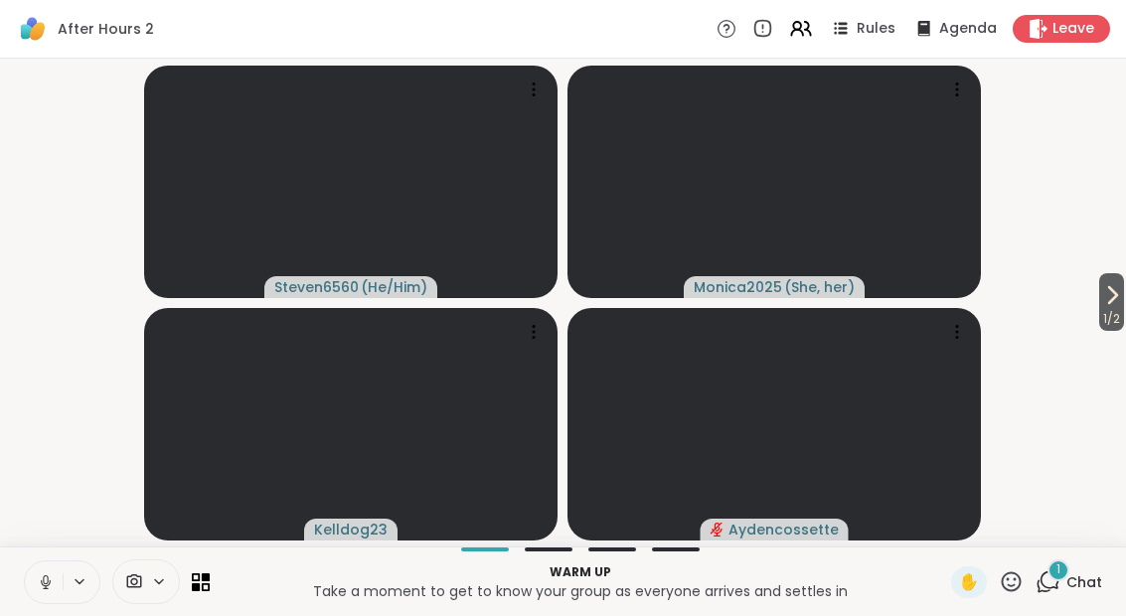
click at [1071, 591] on span "Chat" at bounding box center [1084, 582] width 36 height 20
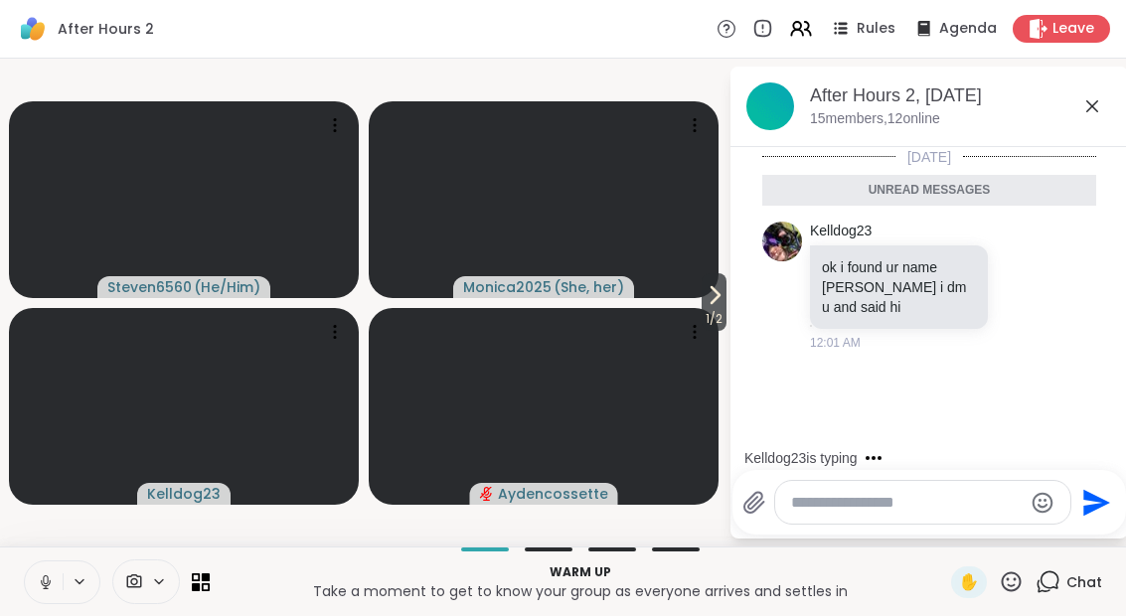
click at [701, 319] on span "1 / 2" at bounding box center [713, 319] width 25 height 24
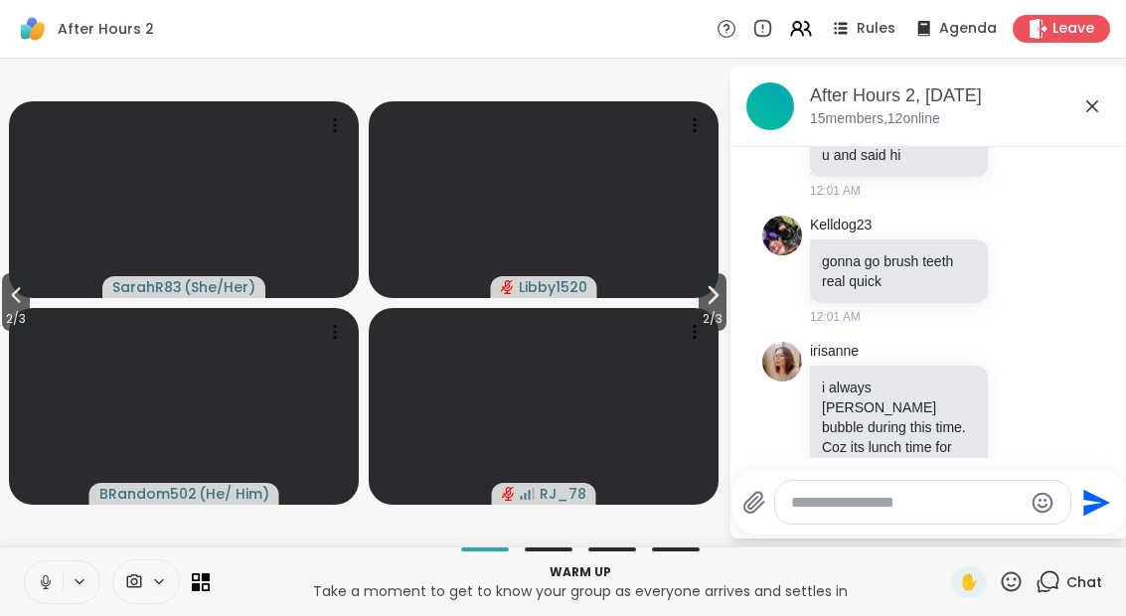
scroll to position [132, 0]
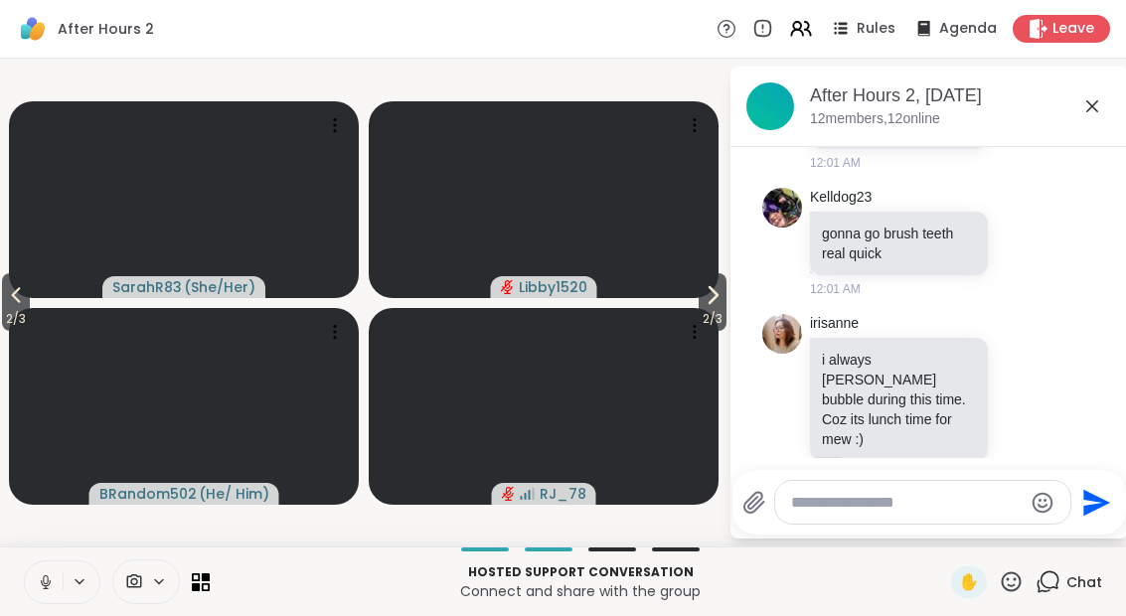
click at [56, 596] on button at bounding box center [44, 582] width 38 height 42
click at [716, 333] on video at bounding box center [544, 406] width 350 height 197
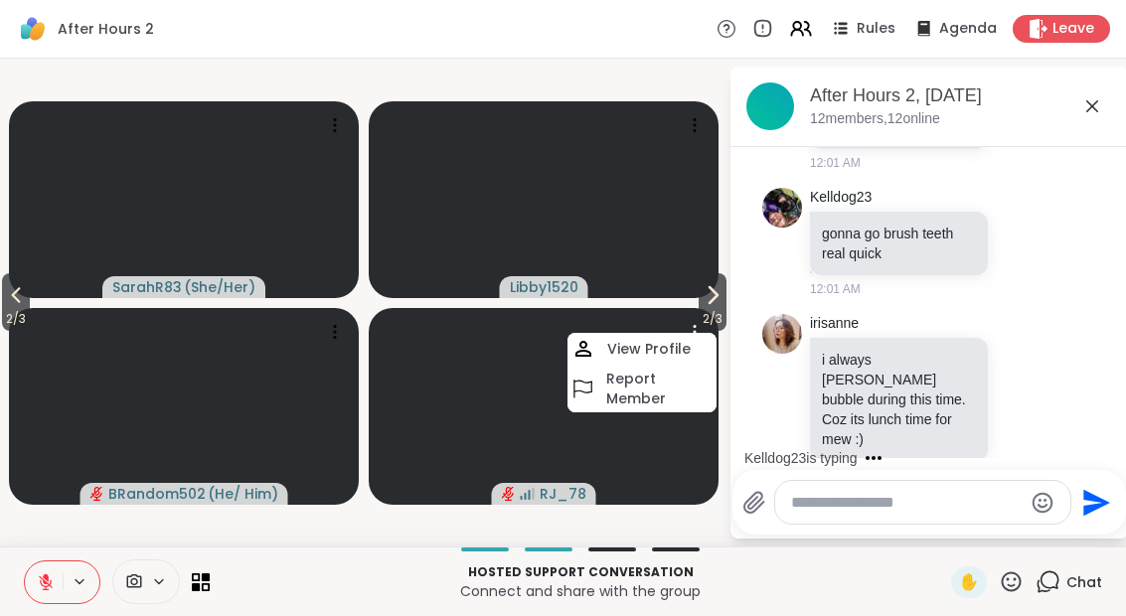
click at [723, 276] on button "2 / 3" at bounding box center [712, 302] width 28 height 58
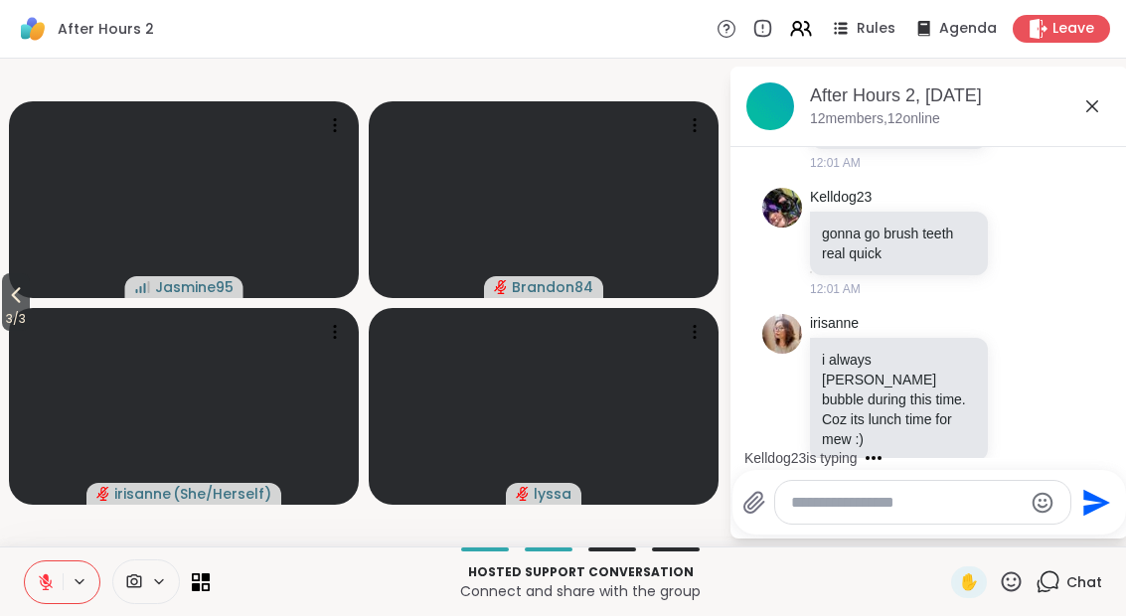
click at [15, 321] on span "3 / 3" at bounding box center [16, 319] width 28 height 24
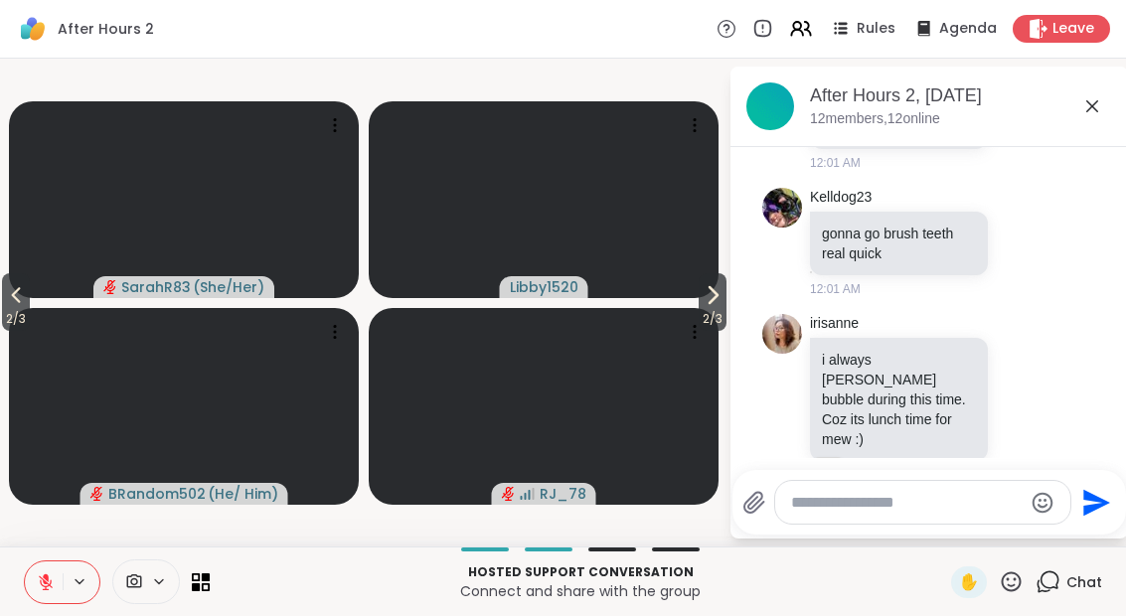
click at [19, 292] on icon at bounding box center [16, 296] width 9 height 16
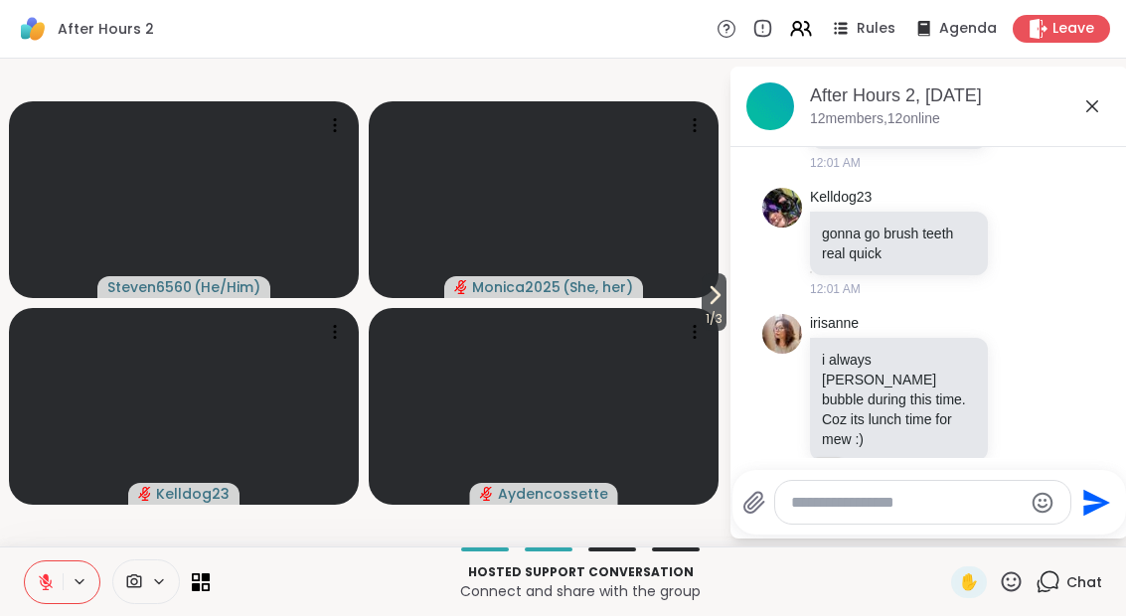
click at [710, 297] on icon at bounding box center [714, 295] width 24 height 24
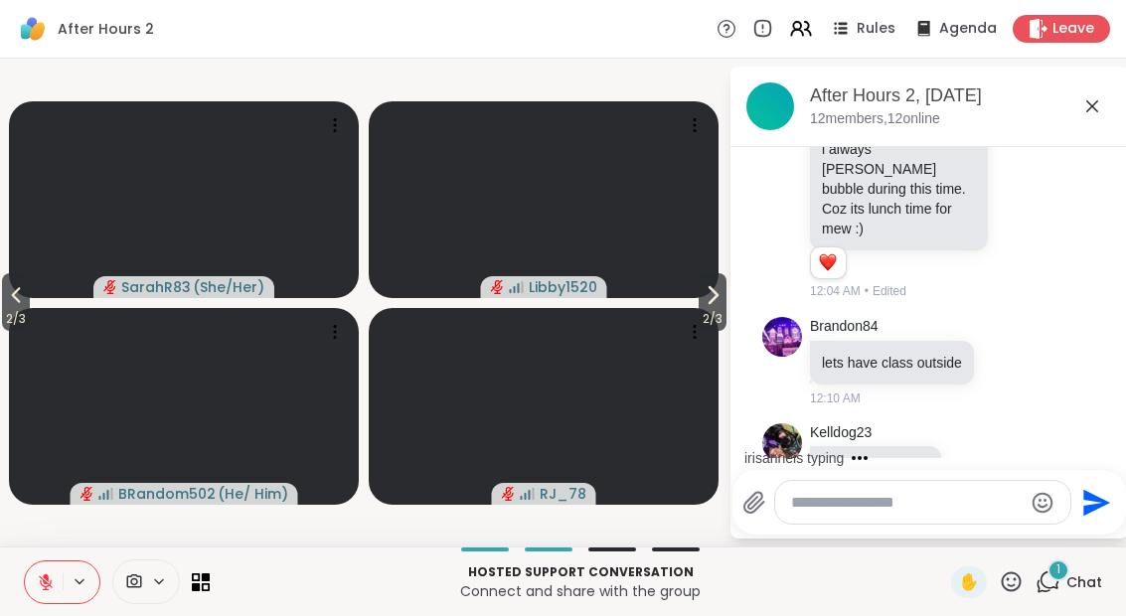
scroll to position [528, 0]
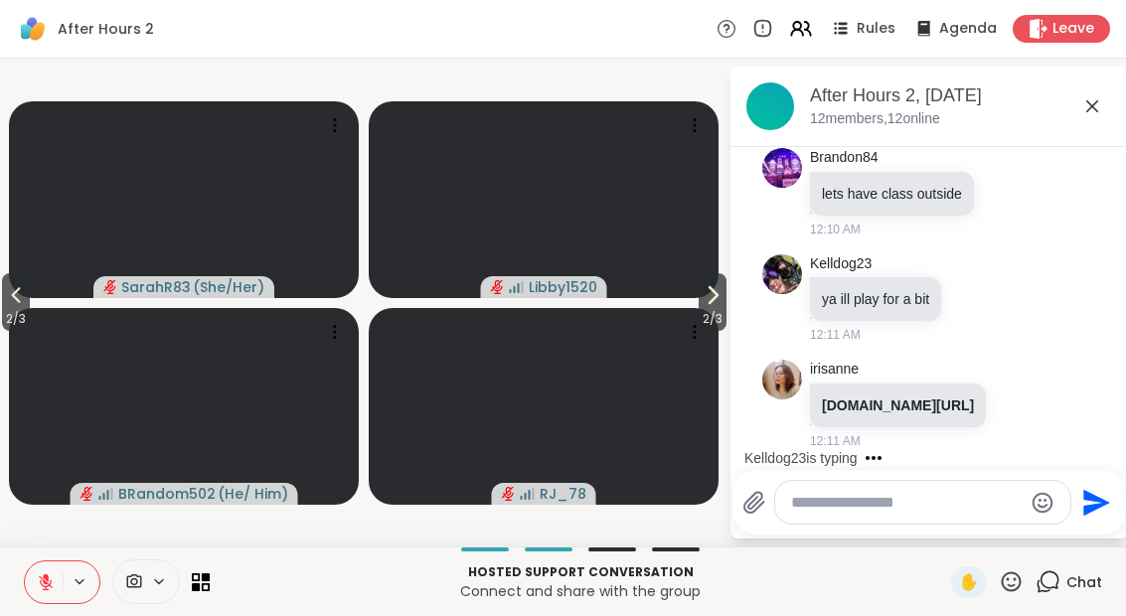
click at [722, 297] on button "2 / 3" at bounding box center [712, 302] width 28 height 58
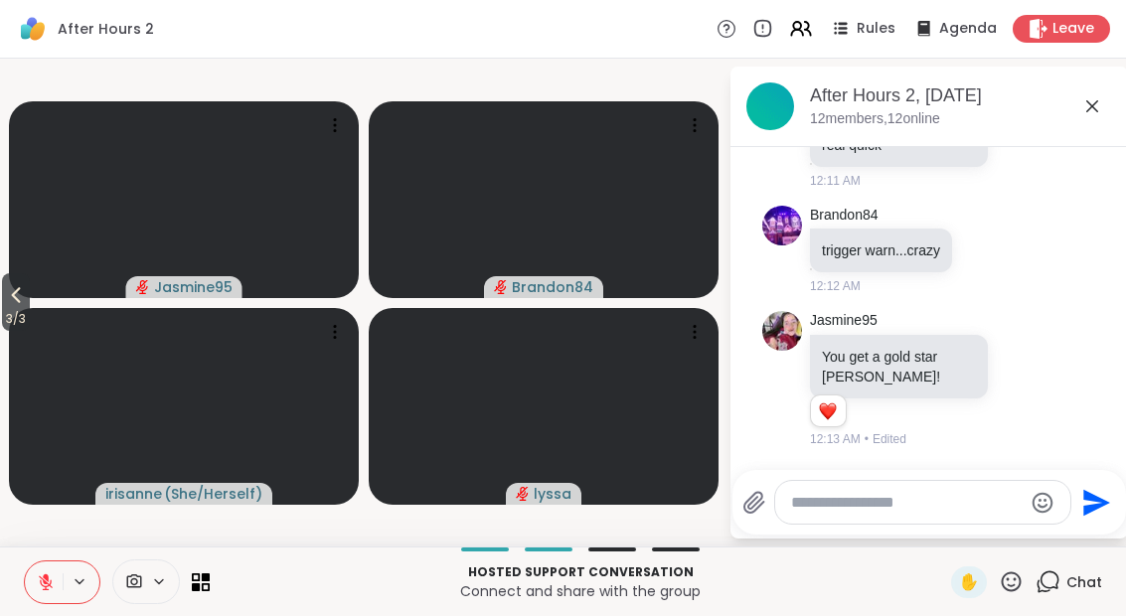
scroll to position [1016, 0]
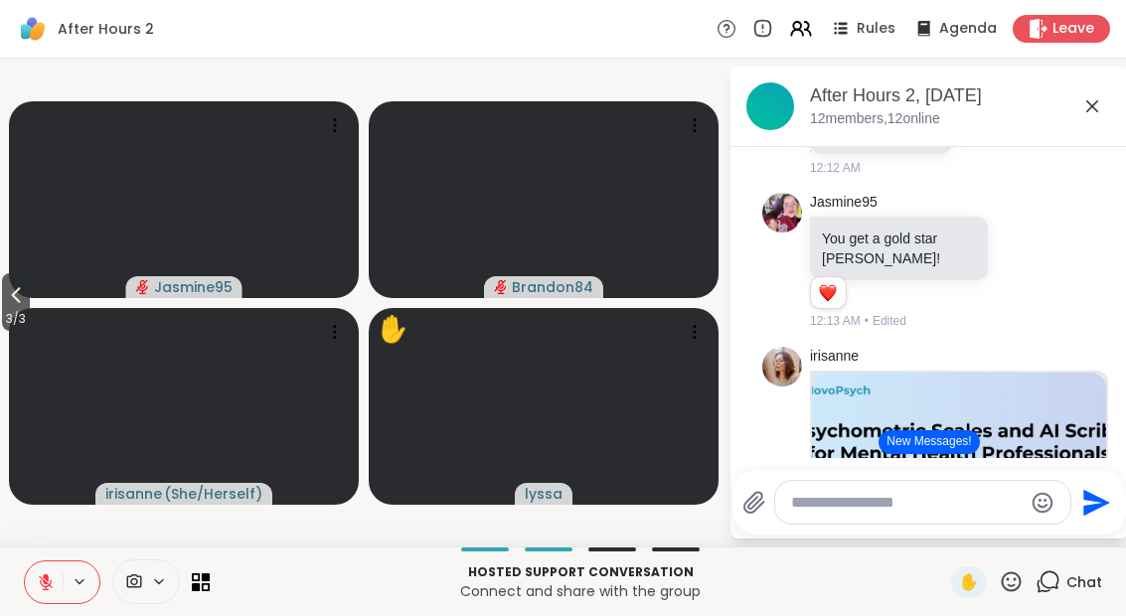
click at [1014, 573] on icon at bounding box center [1011, 581] width 20 height 20
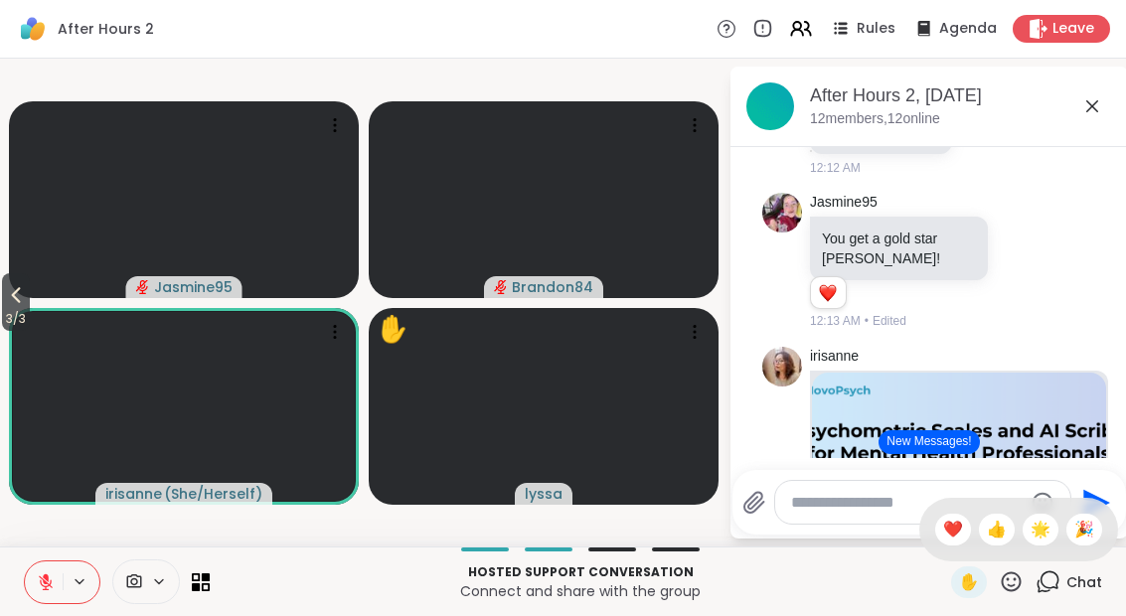
click at [1043, 524] on span "🌟" at bounding box center [1040, 530] width 20 height 24
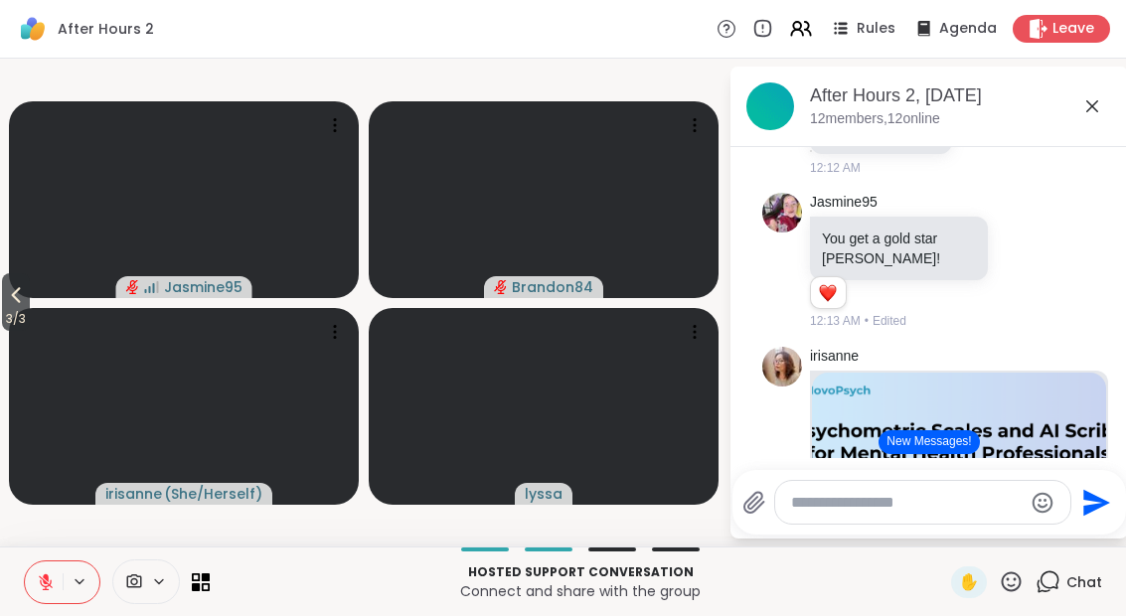
click at [15, 319] on span "3 / 3" at bounding box center [16, 319] width 28 height 24
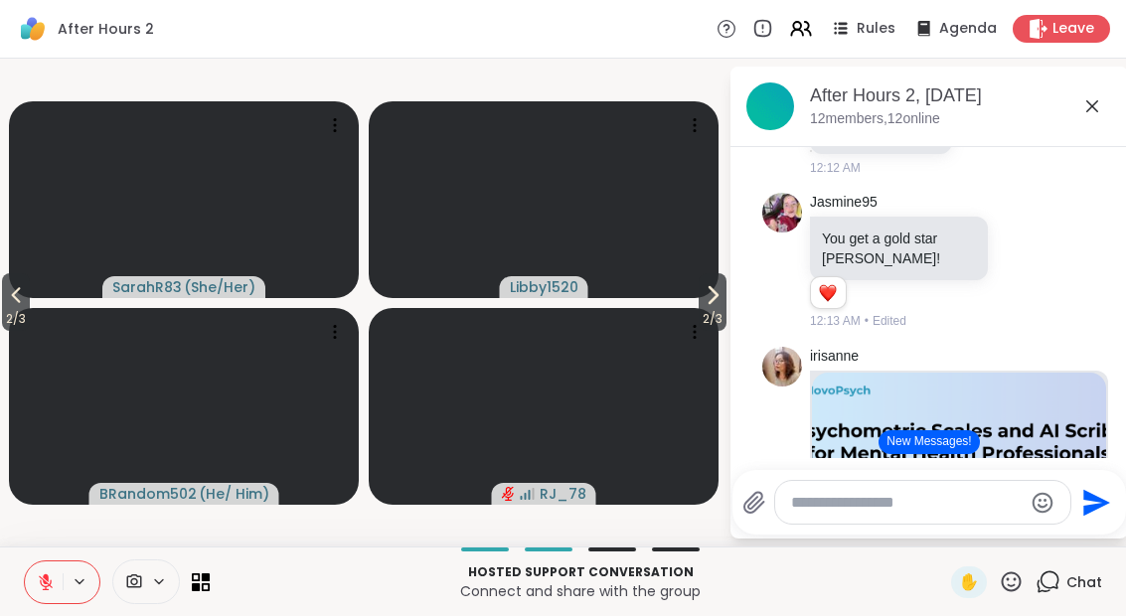
click at [5, 314] on span "2 / 3" at bounding box center [16, 319] width 28 height 24
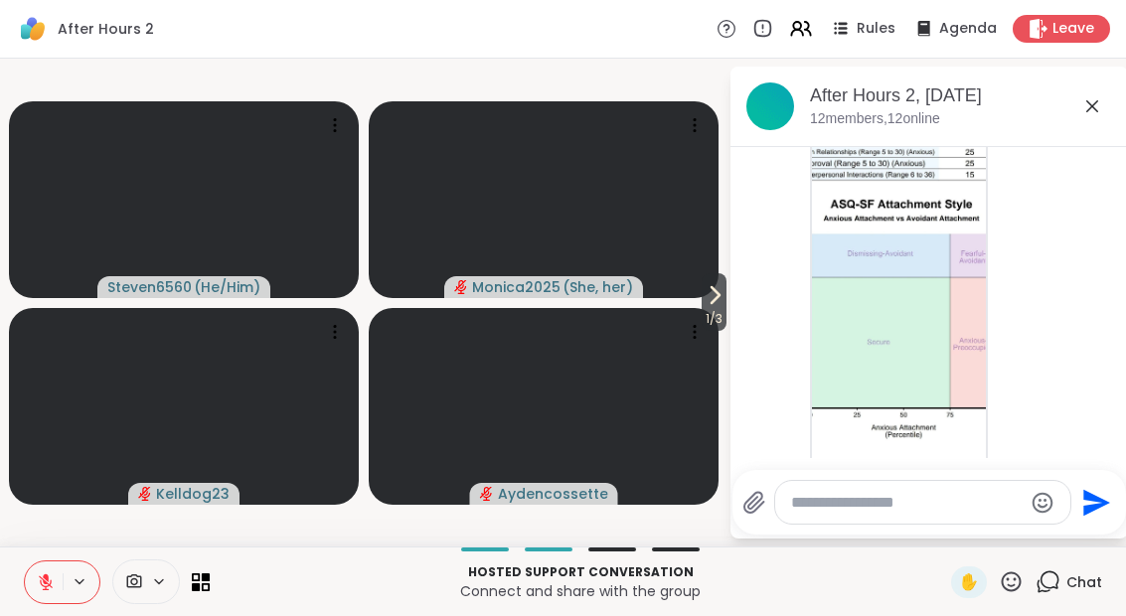
scroll to position [2136, 0]
click at [933, 346] on img at bounding box center [899, 297] width 174 height 473
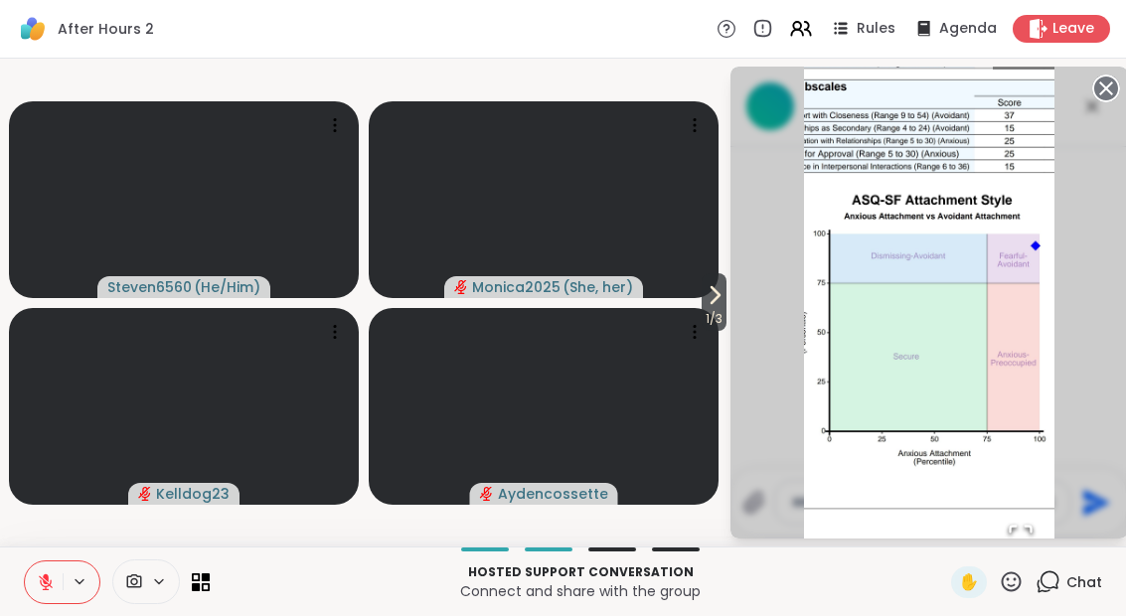
click at [1065, 594] on div "Chat" at bounding box center [1068, 582] width 67 height 32
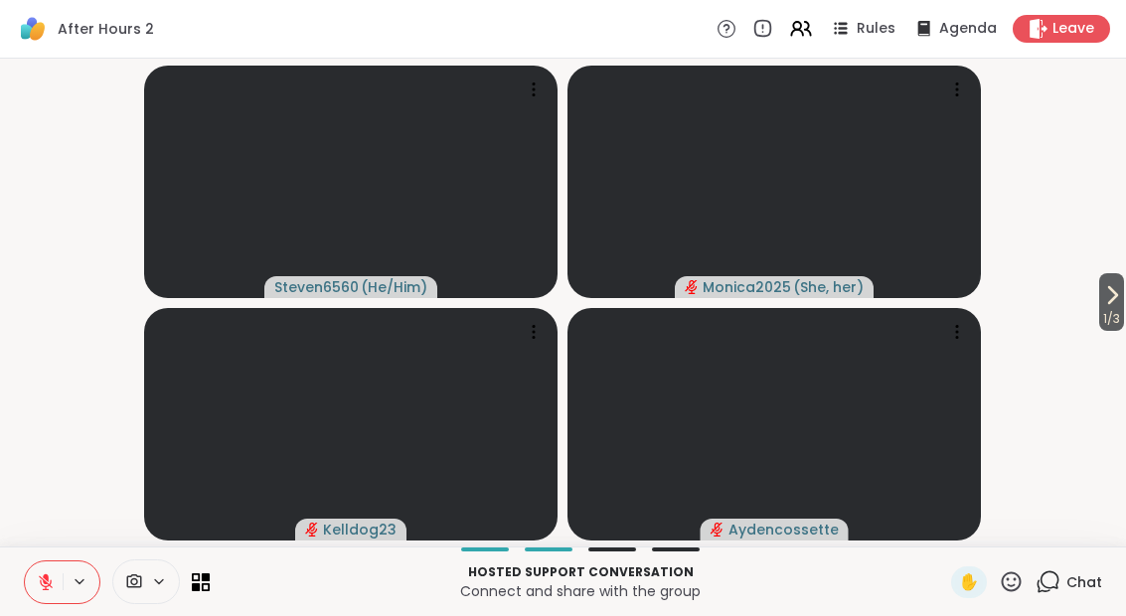
click at [1063, 595] on div "Chat" at bounding box center [1068, 582] width 67 height 32
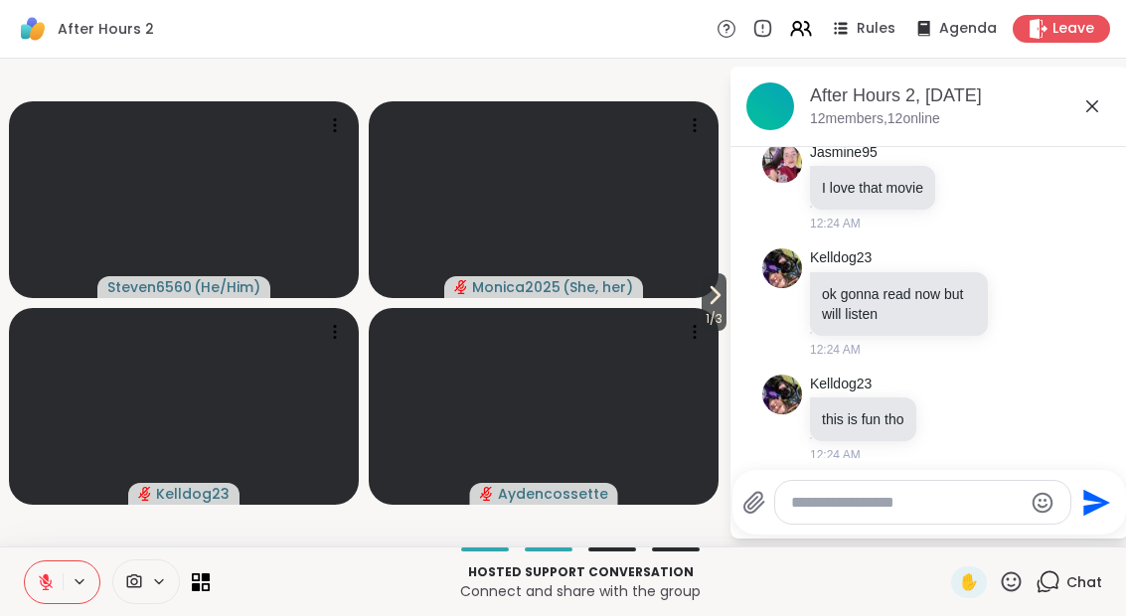
scroll to position [2984, 0]
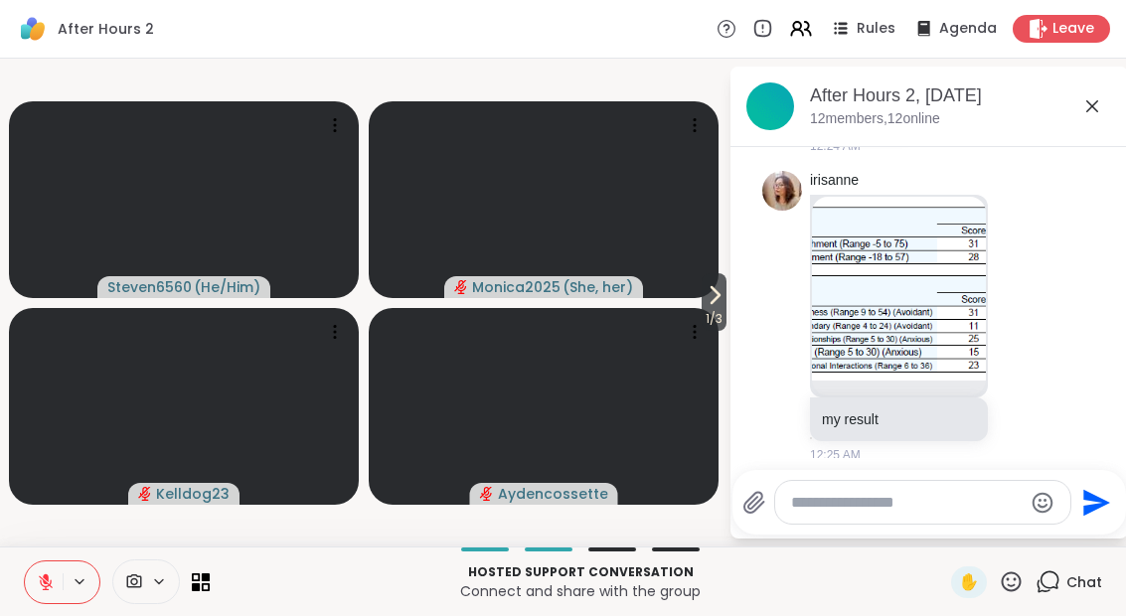
click at [873, 287] on img at bounding box center [899, 289] width 174 height 184
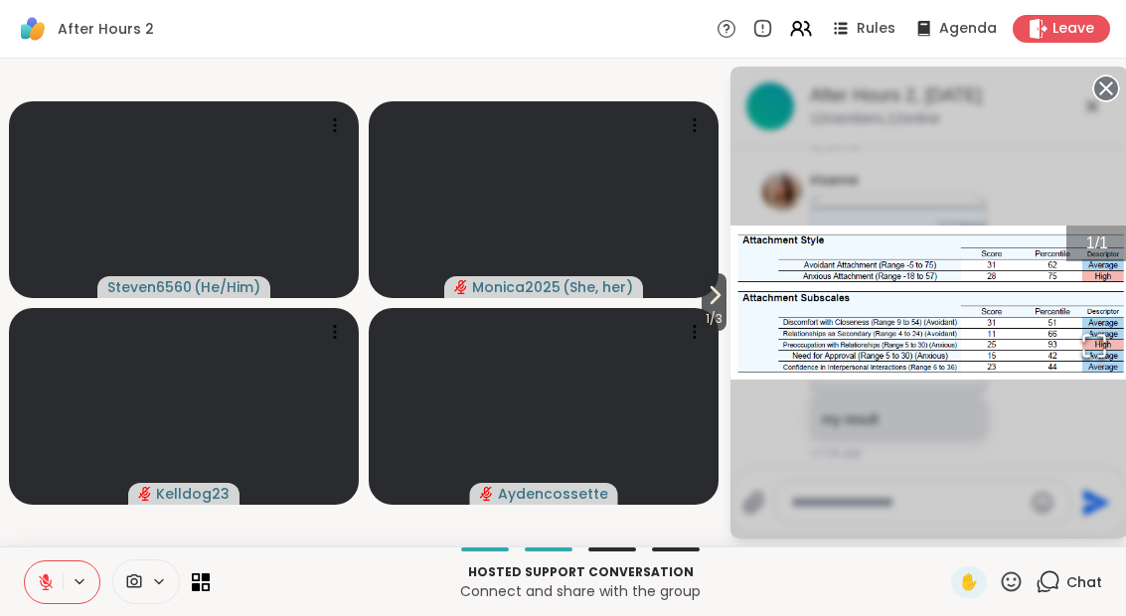
scroll to position [3404, 0]
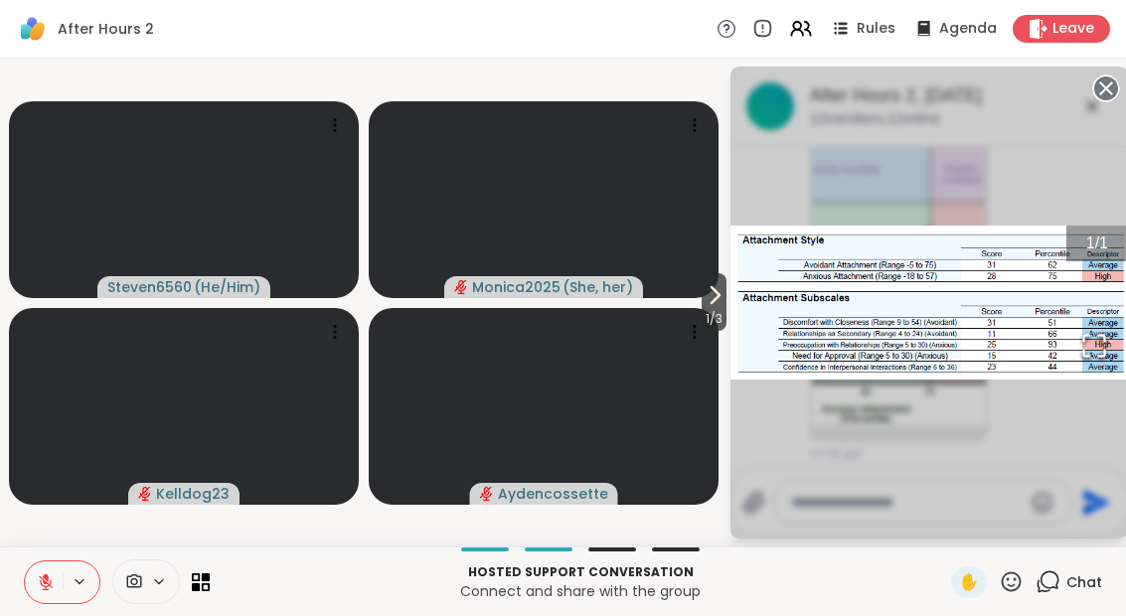
click at [1093, 93] on icon at bounding box center [1106, 89] width 28 height 28
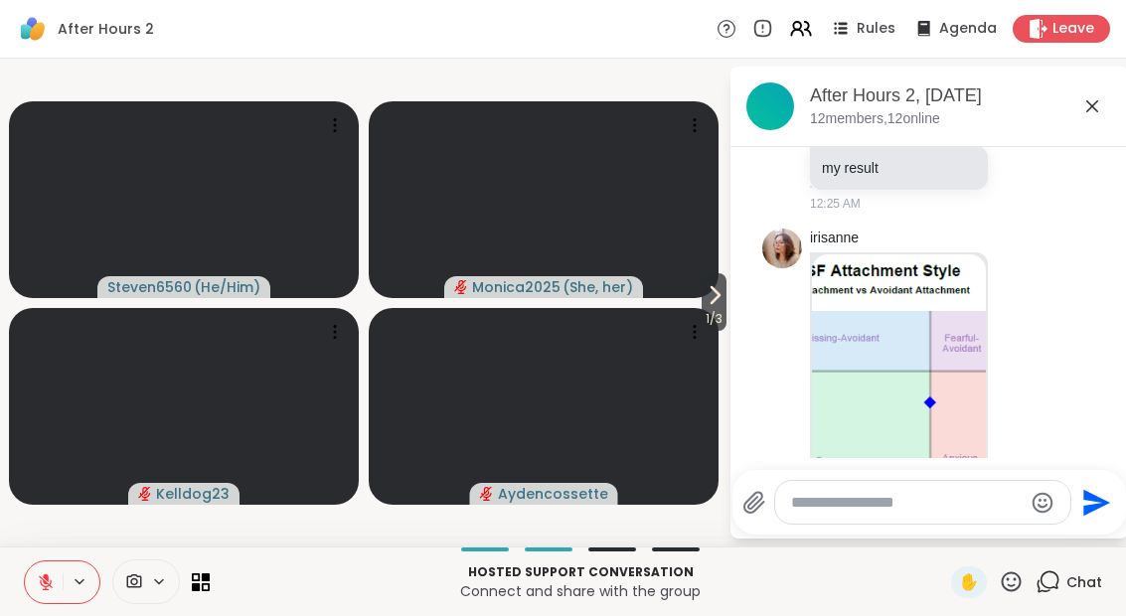
scroll to position [3195, 0]
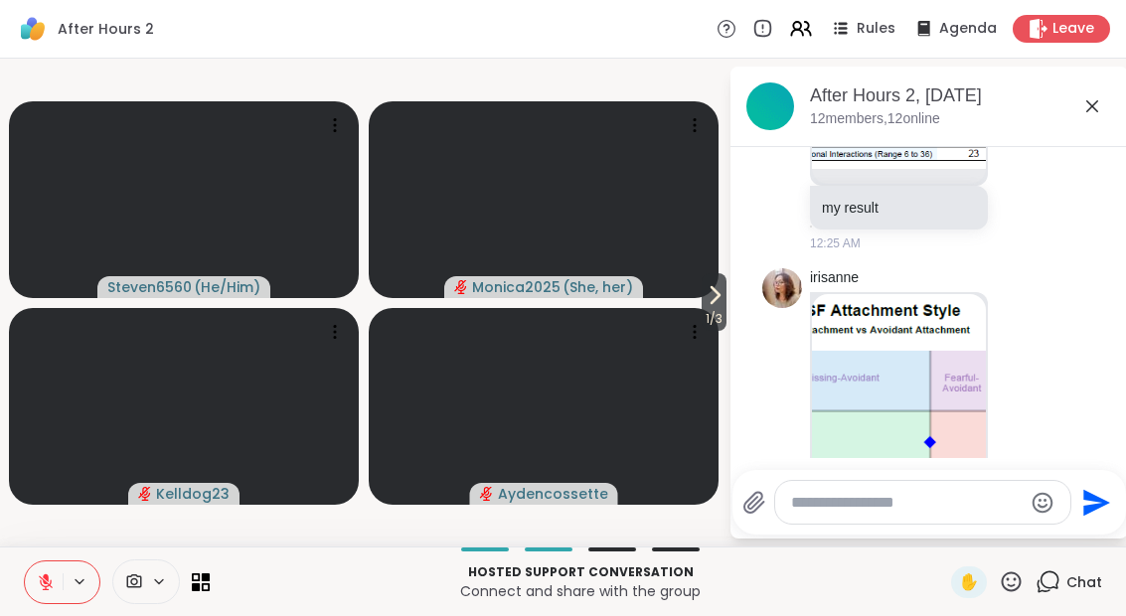
click at [932, 395] on img at bounding box center [899, 464] width 174 height 340
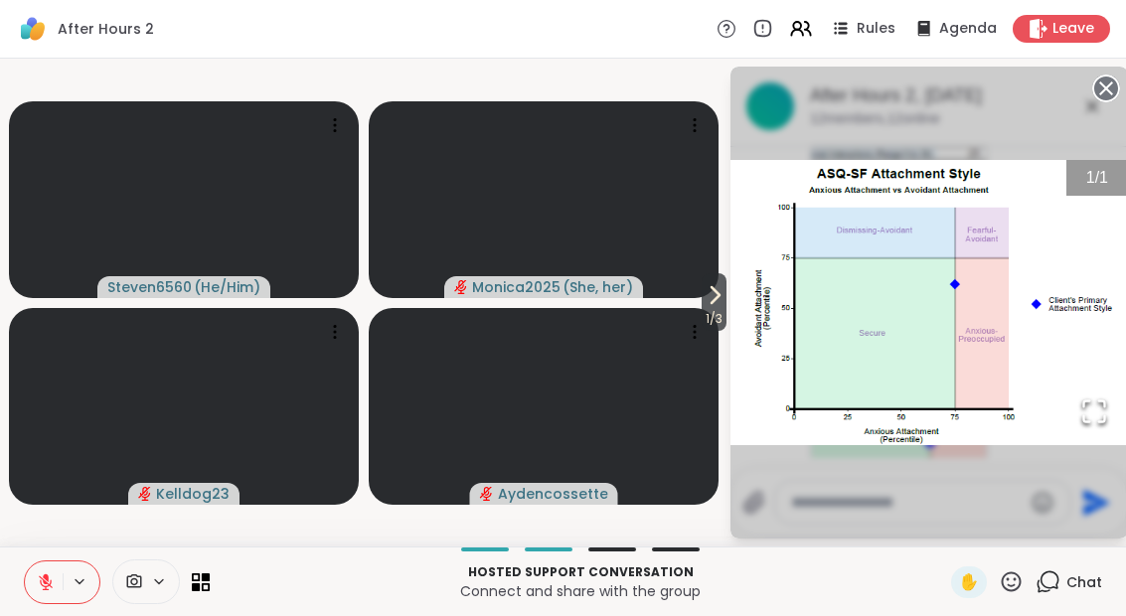
click at [1107, 98] on circle at bounding box center [1106, 89] width 24 height 24
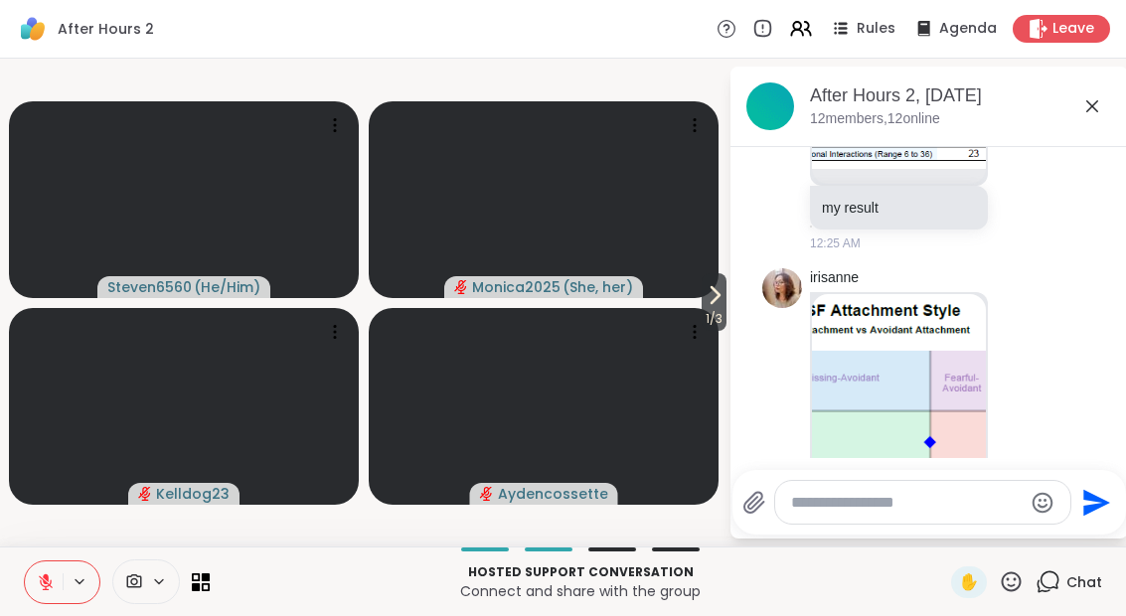
click at [718, 308] on span "1 / 3" at bounding box center [713, 319] width 25 height 24
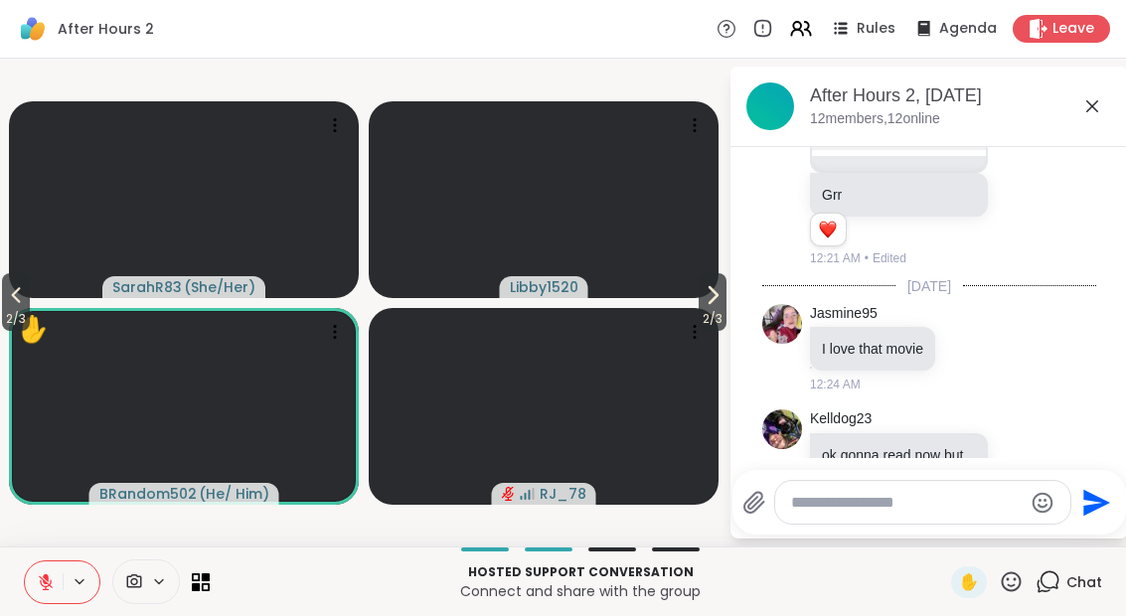
scroll to position [2512, 0]
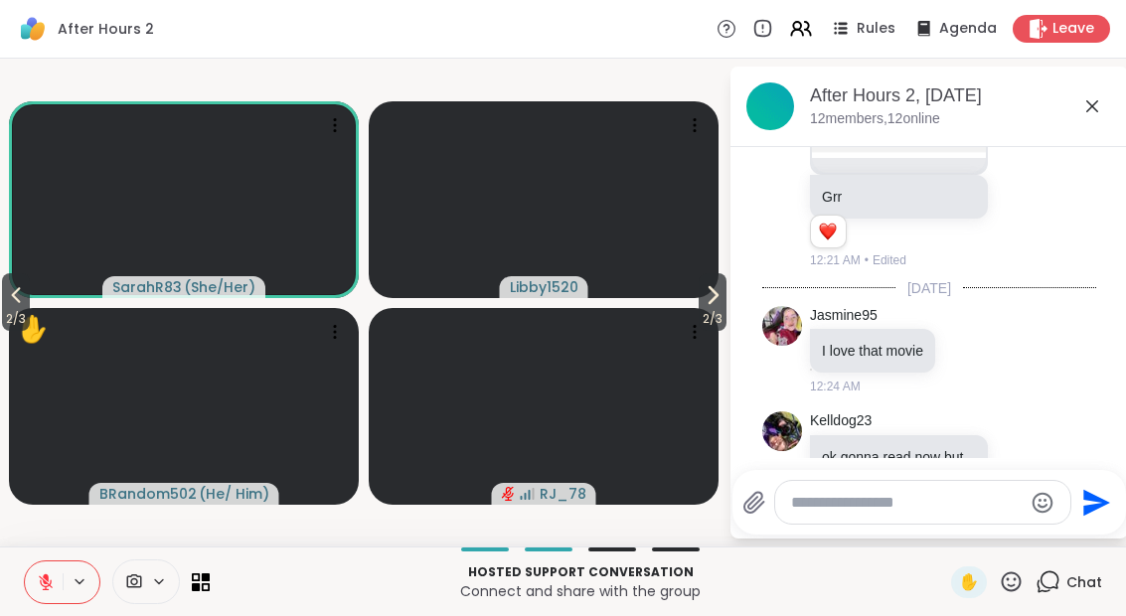
click at [724, 301] on button "2 / 3" at bounding box center [712, 302] width 28 height 58
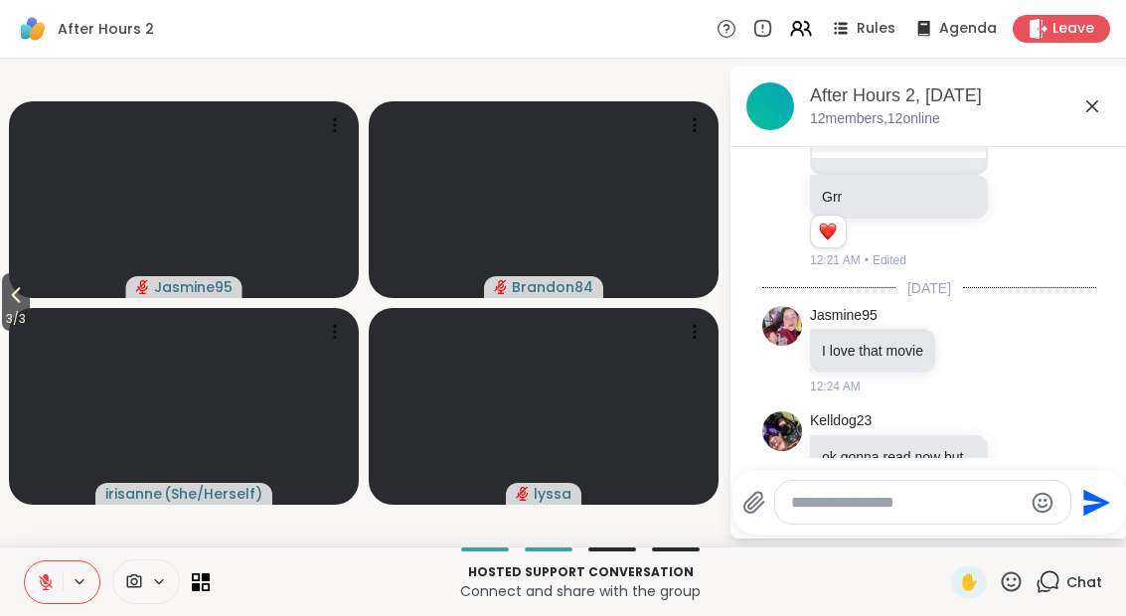
click at [18, 318] on span "3 / 3" at bounding box center [16, 319] width 28 height 24
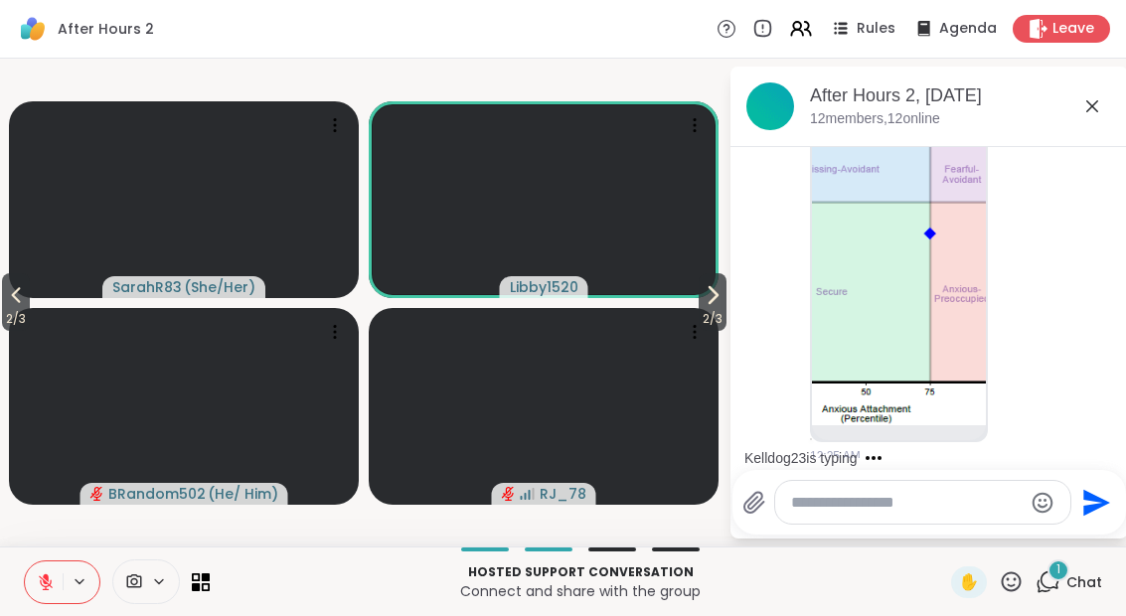
scroll to position [3529, 0]
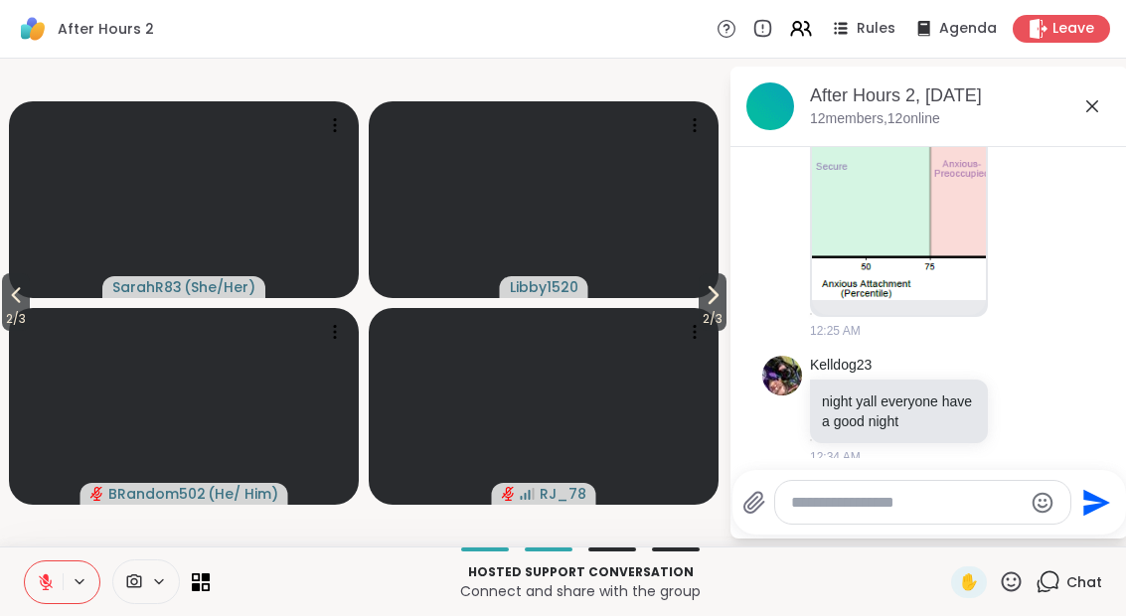
click at [43, 596] on button at bounding box center [44, 582] width 38 height 42
click at [42, 574] on icon at bounding box center [46, 582] width 18 height 18
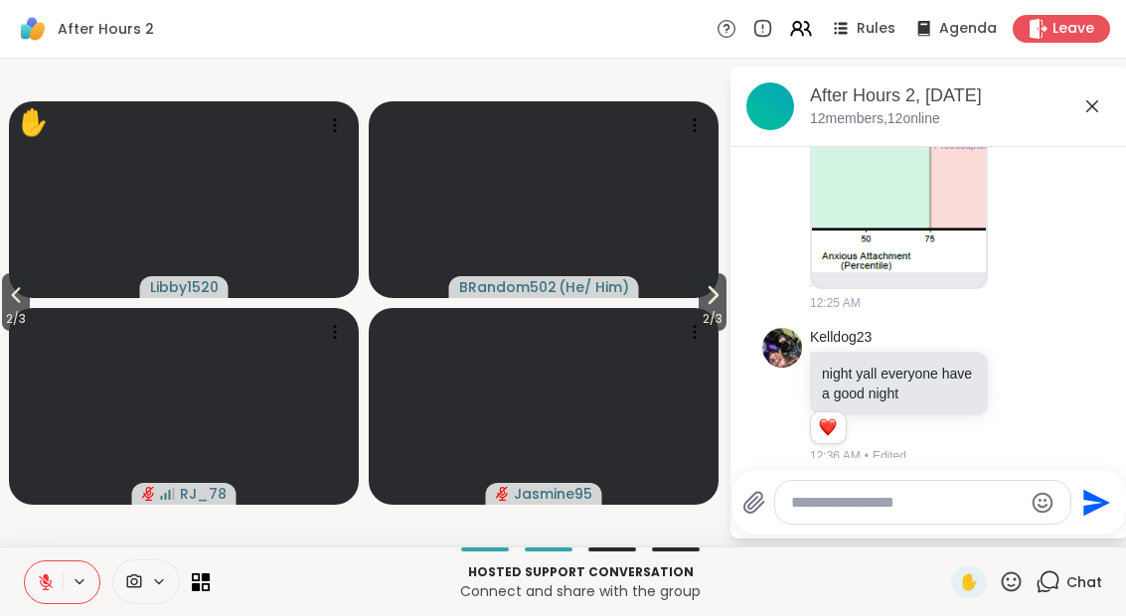
click at [717, 297] on icon at bounding box center [712, 295] width 24 height 24
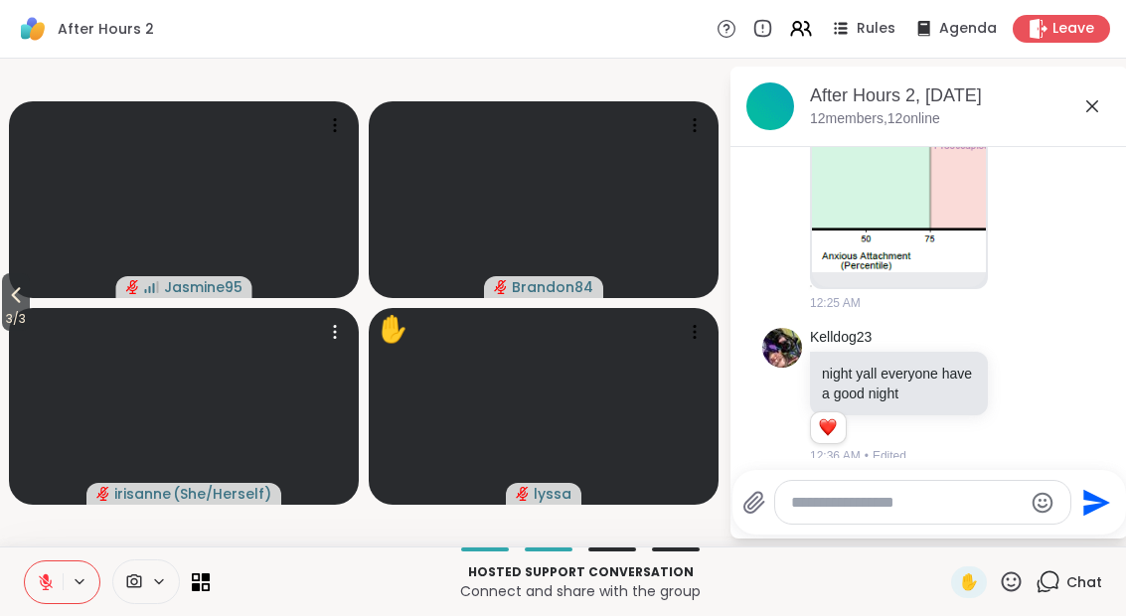
click at [51, 317] on video at bounding box center [184, 406] width 350 height 197
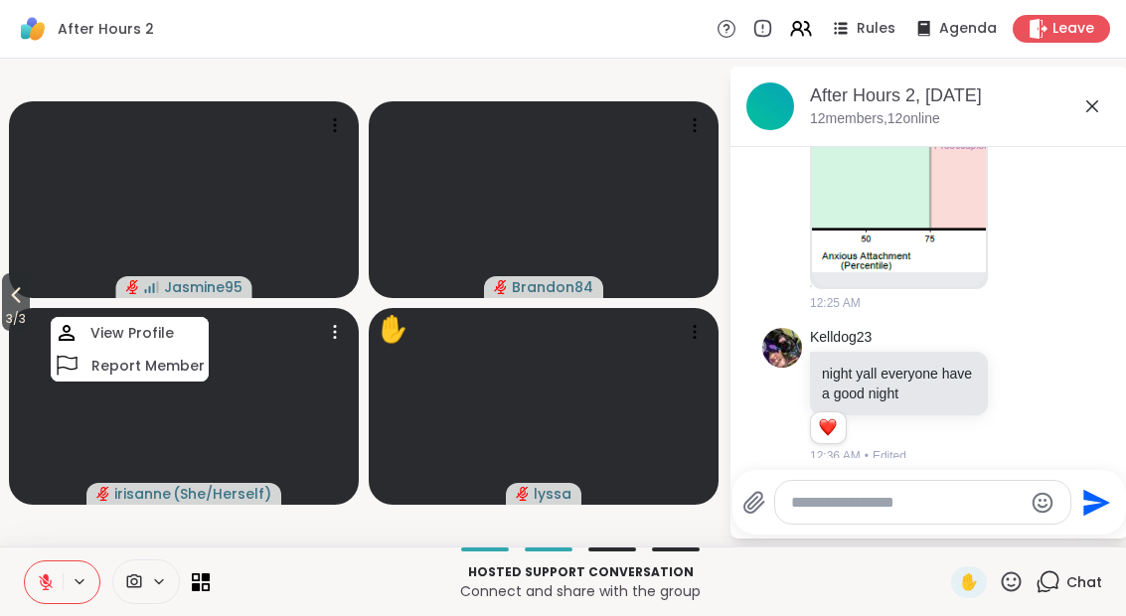
click at [51, 317] on video at bounding box center [184, 406] width 350 height 197
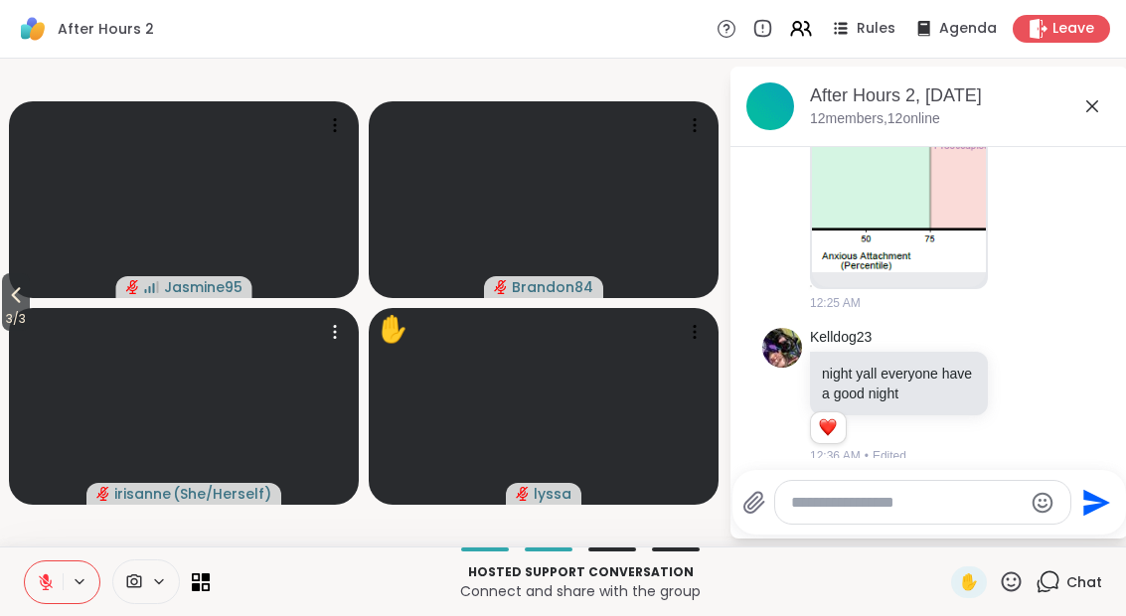
click at [30, 280] on button "3 / 3" at bounding box center [16, 302] width 28 height 58
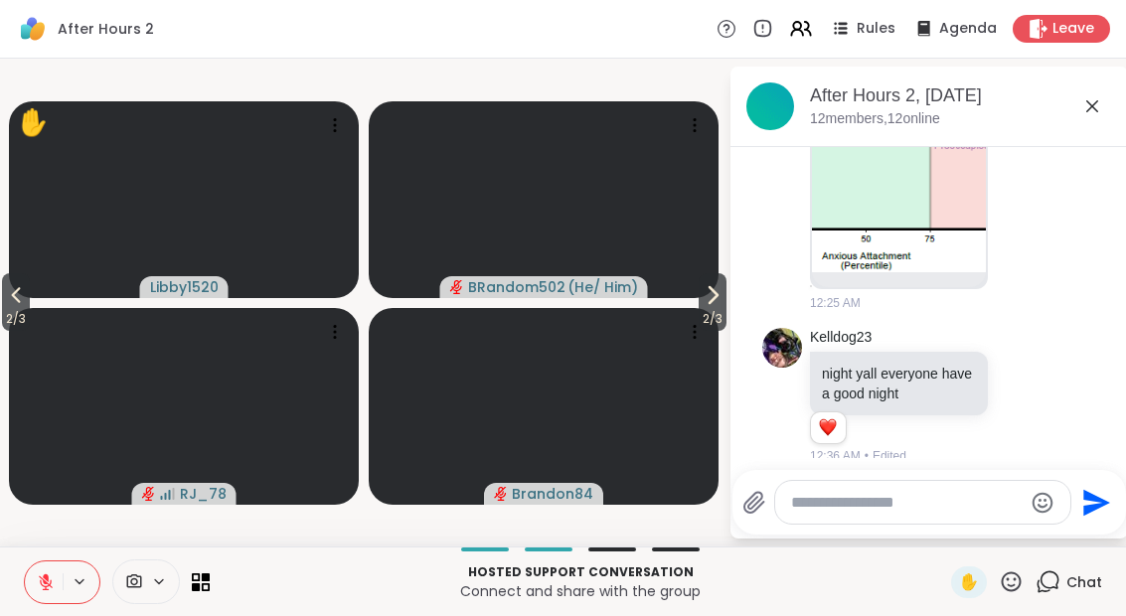
click at [28, 301] on icon at bounding box center [16, 295] width 24 height 24
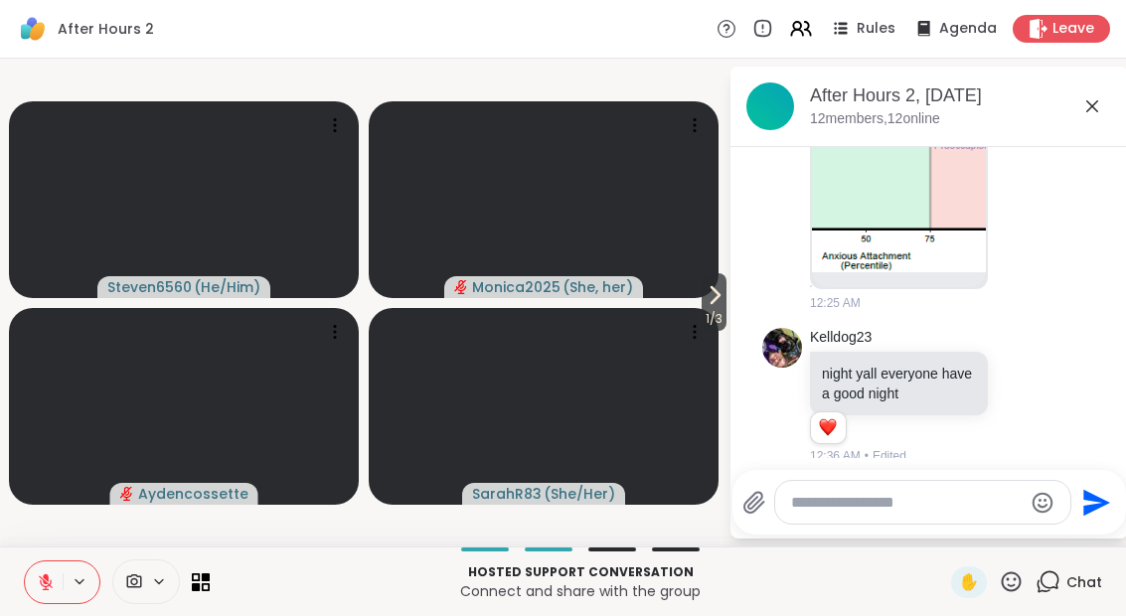
click at [711, 287] on icon at bounding box center [715, 295] width 8 height 16
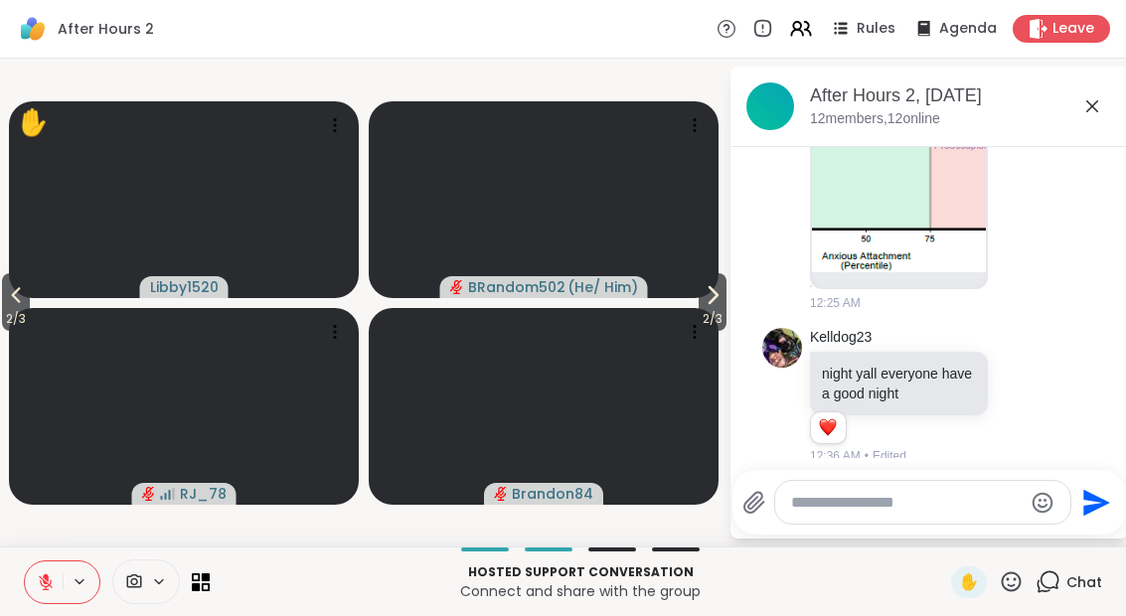
click at [700, 288] on icon at bounding box center [712, 295] width 24 height 24
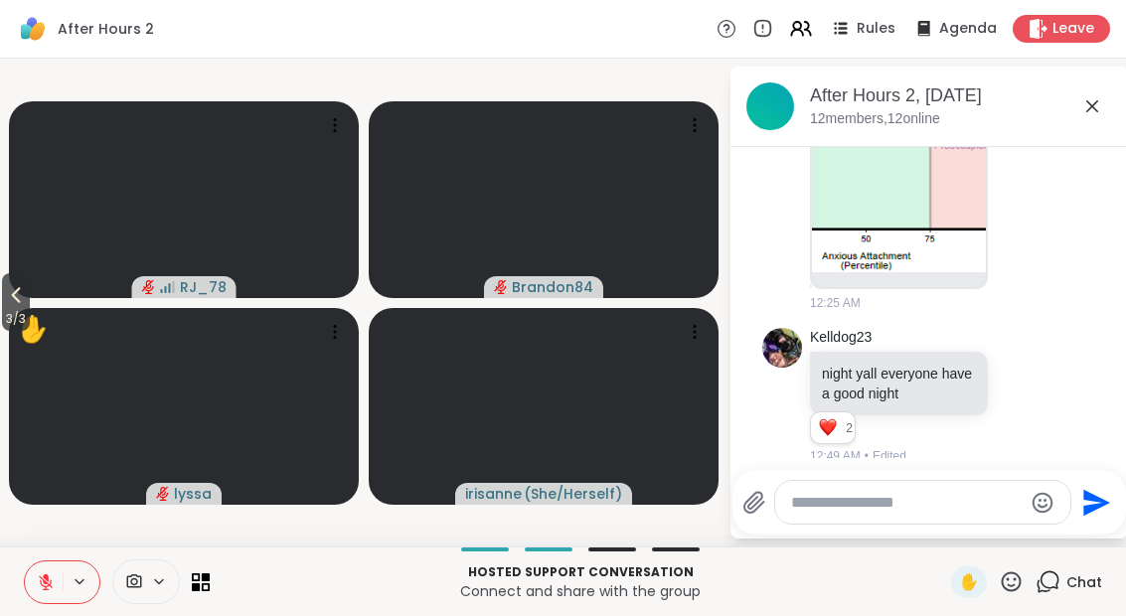
click at [19, 303] on icon at bounding box center [16, 295] width 24 height 24
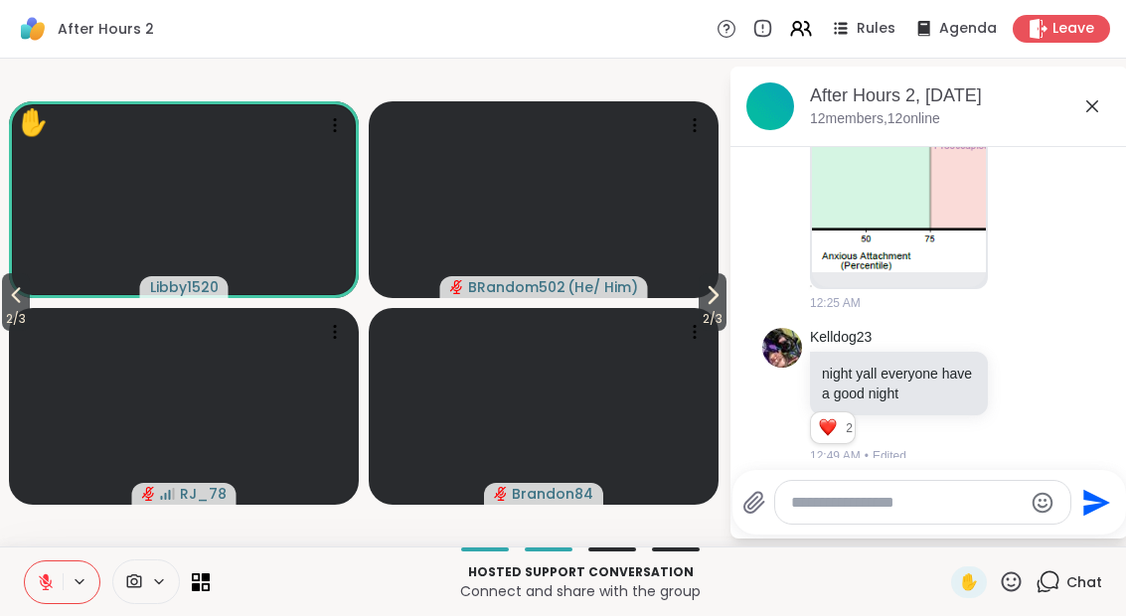
click at [20, 315] on span "2 / 3" at bounding box center [16, 319] width 28 height 24
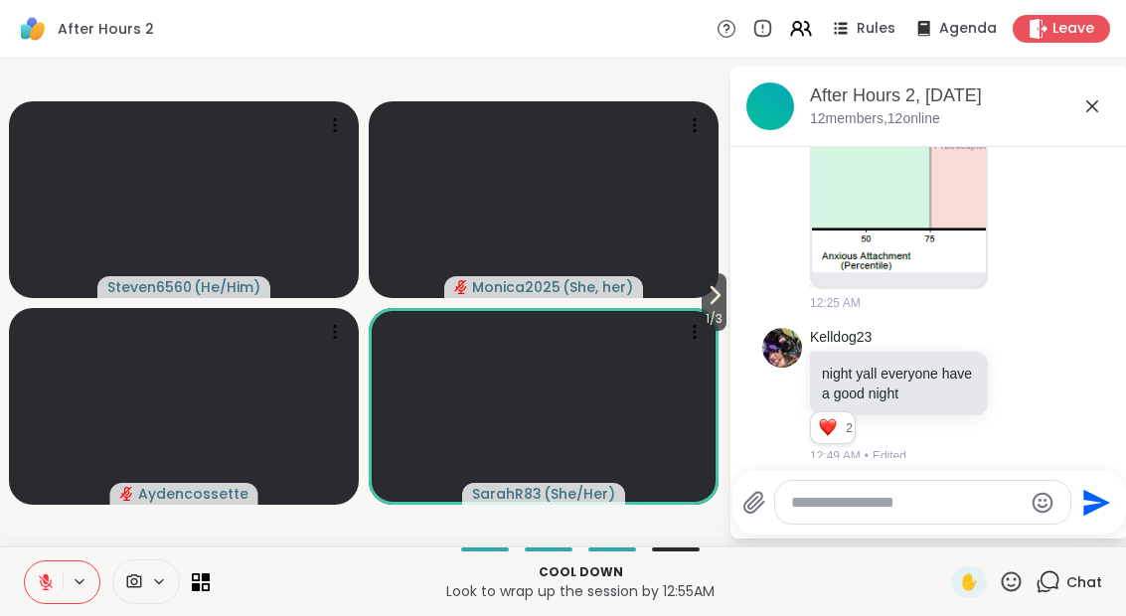
click at [45, 569] on button at bounding box center [44, 582] width 38 height 42
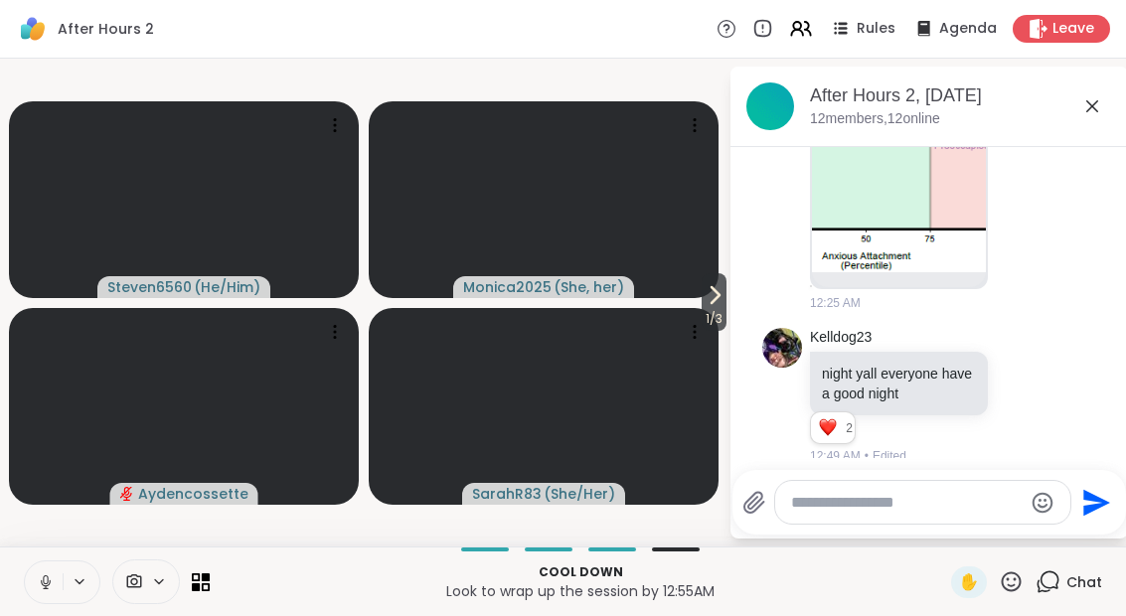
click at [53, 595] on button at bounding box center [44, 582] width 38 height 42
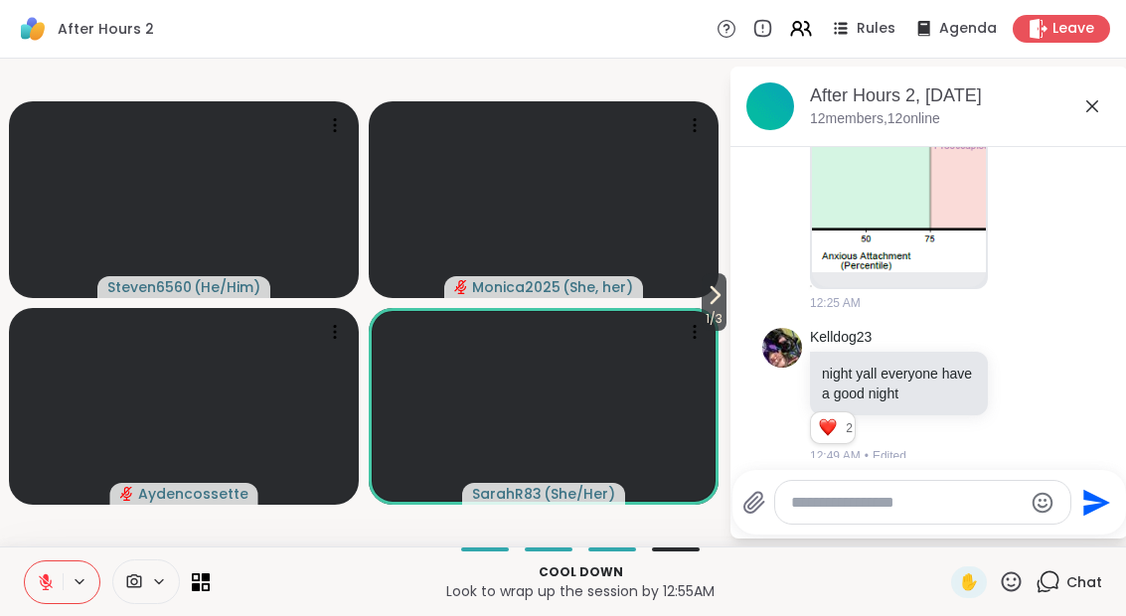
click at [55, 565] on button at bounding box center [44, 582] width 38 height 42
click at [41, 569] on button at bounding box center [44, 582] width 38 height 42
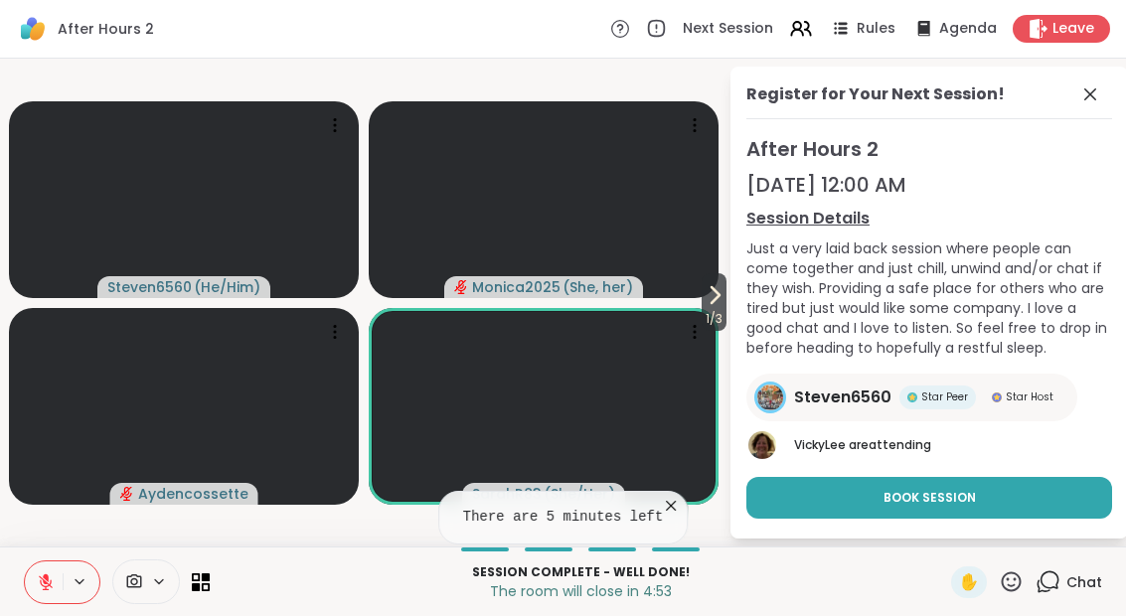
click at [1104, 74] on div "Register for Your Next Session! After Hours [DATE] 12:00 AM Session Details Jus…" at bounding box center [928, 303] width 397 height 472
click at [1097, 93] on icon at bounding box center [1090, 94] width 24 height 24
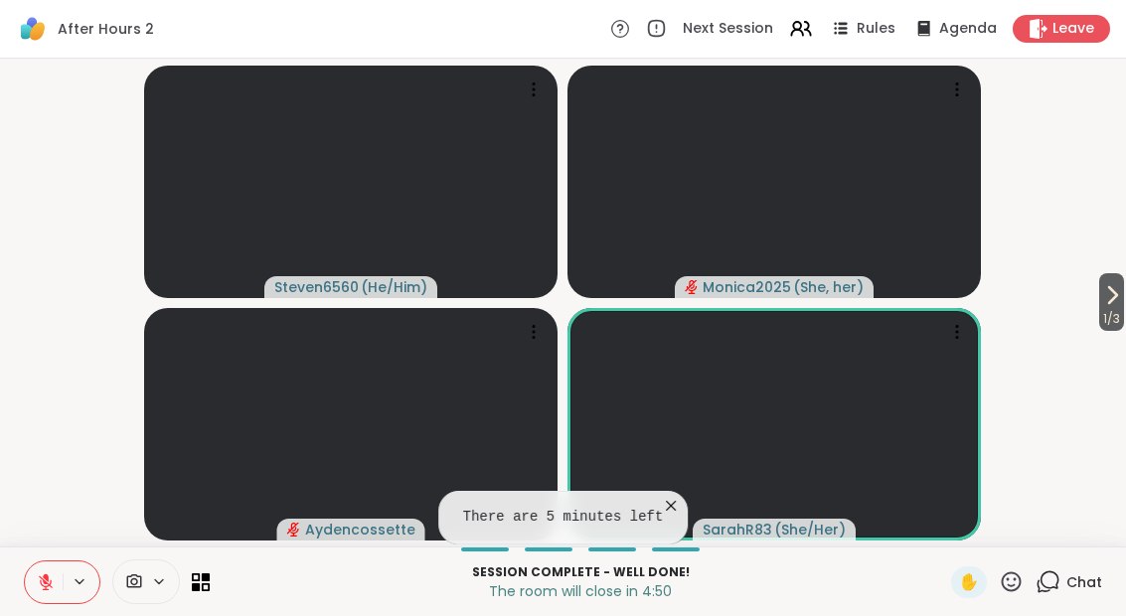
click at [1122, 290] on button "1 / 3" at bounding box center [1111, 302] width 25 height 58
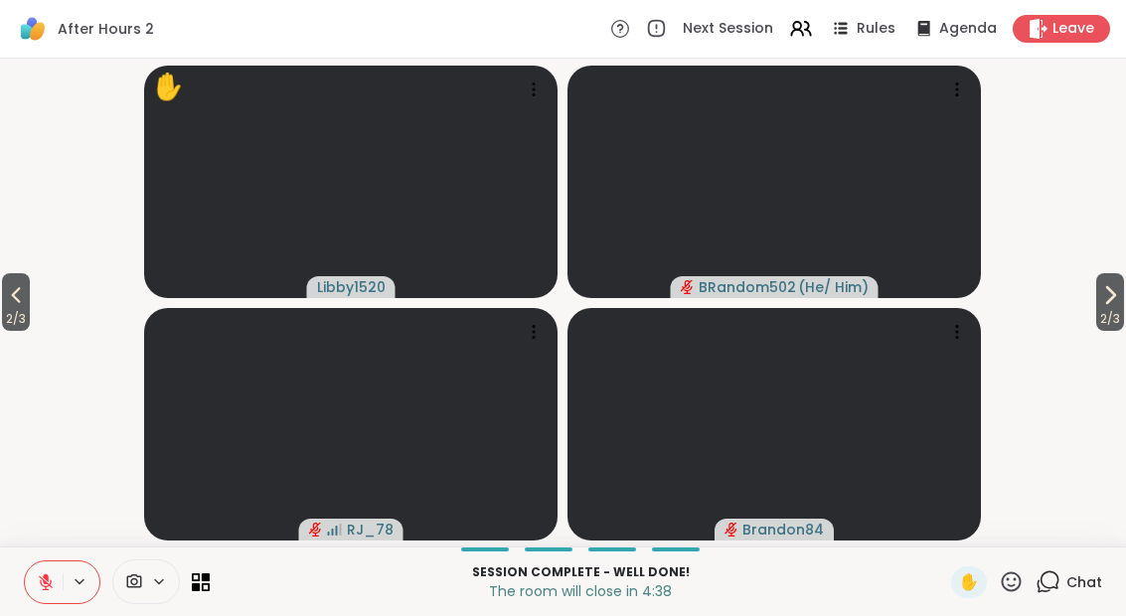
click at [1122, 271] on div "2 / 3 2 / 3 ✋ Libby1520 BRandom502 ( He/ Him ) RJ_78 Brandon84" at bounding box center [563, 303] width 1126 height 488
click at [1116, 289] on icon at bounding box center [1110, 295] width 24 height 24
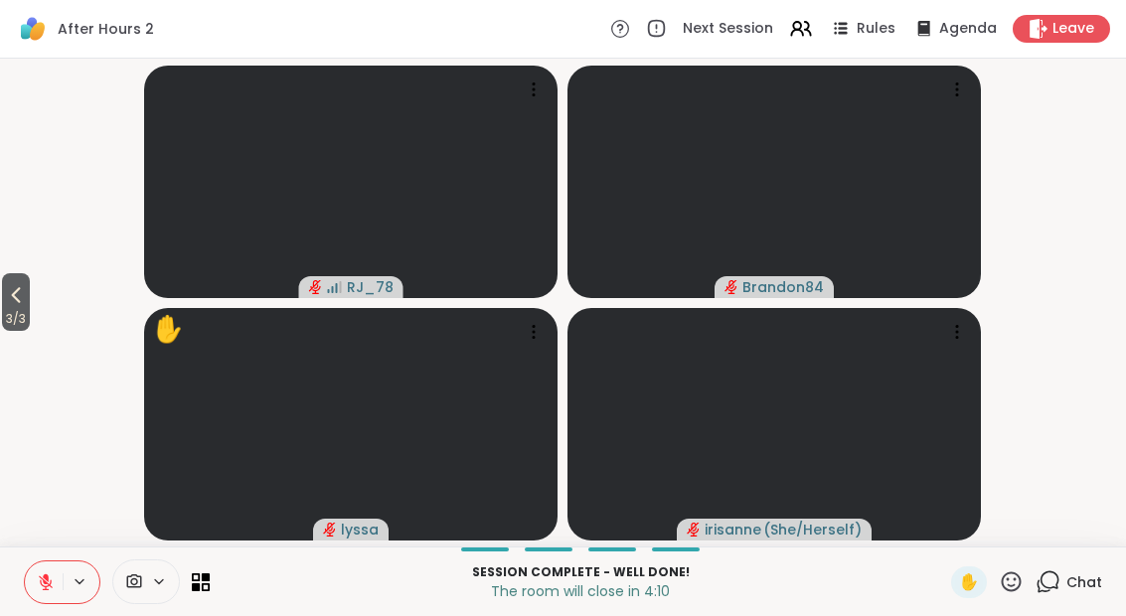
click at [4, 299] on button "3 / 3" at bounding box center [16, 302] width 28 height 58
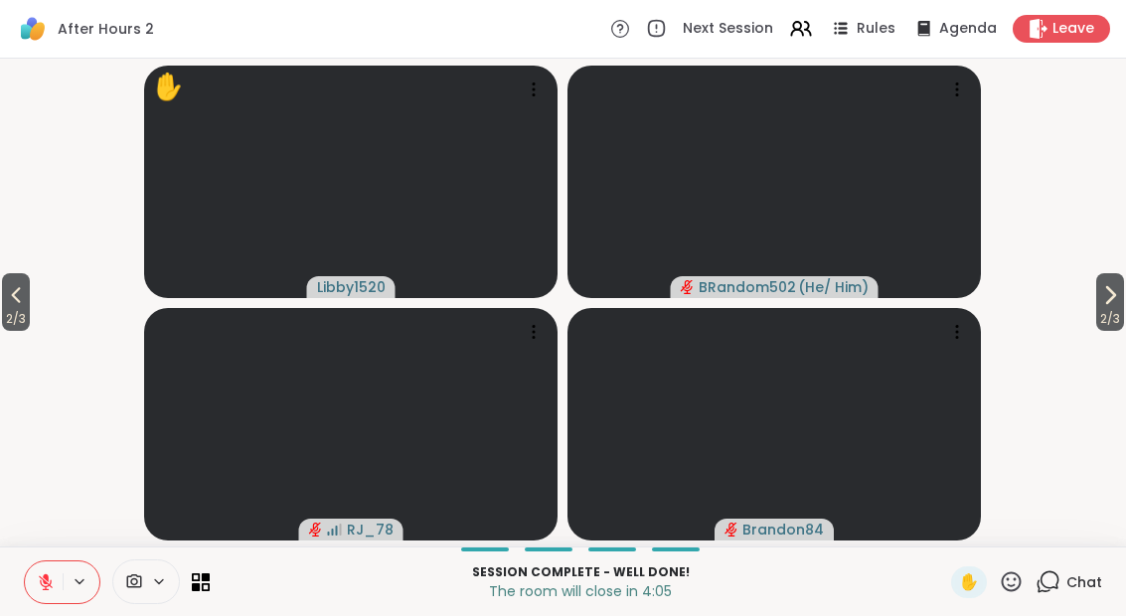
click at [30, 302] on button "2 / 3" at bounding box center [16, 302] width 28 height 58
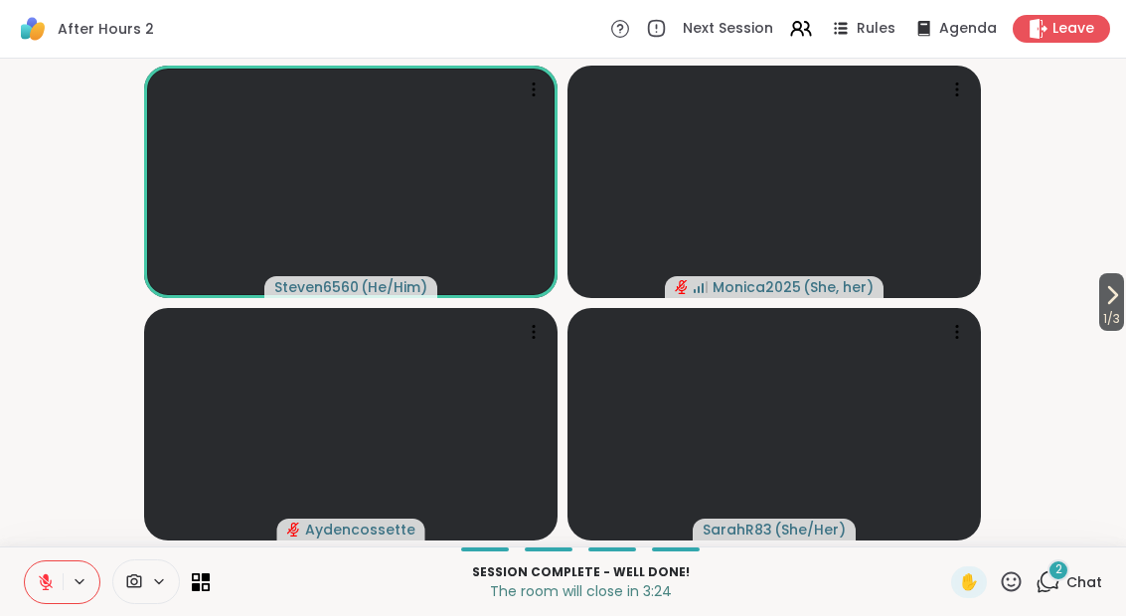
click at [1075, 582] on span "Chat" at bounding box center [1084, 582] width 36 height 20
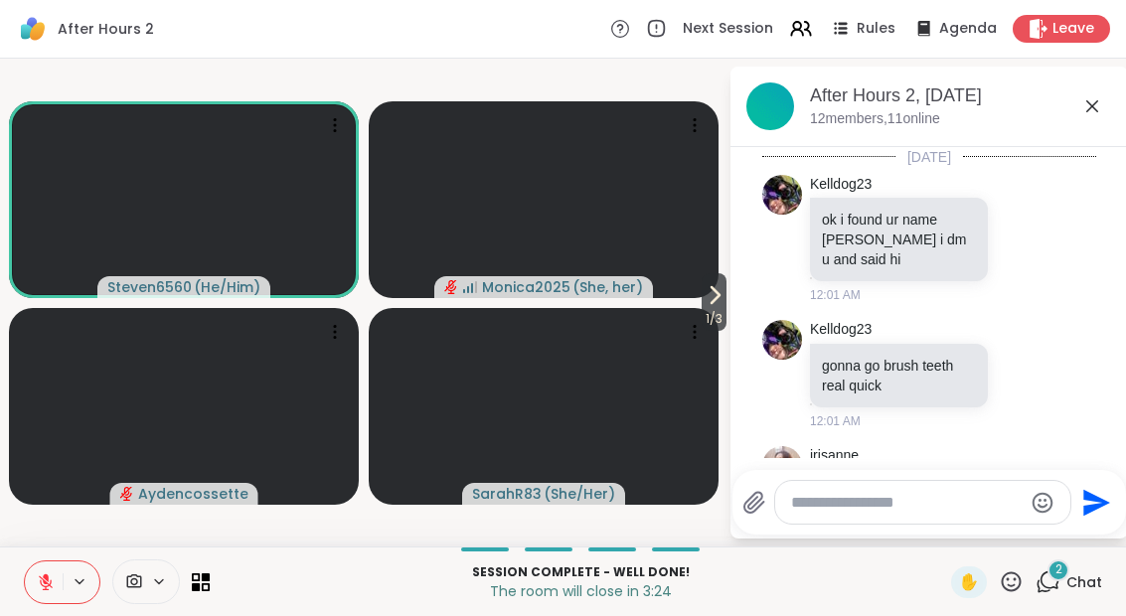
scroll to position [3874, 0]
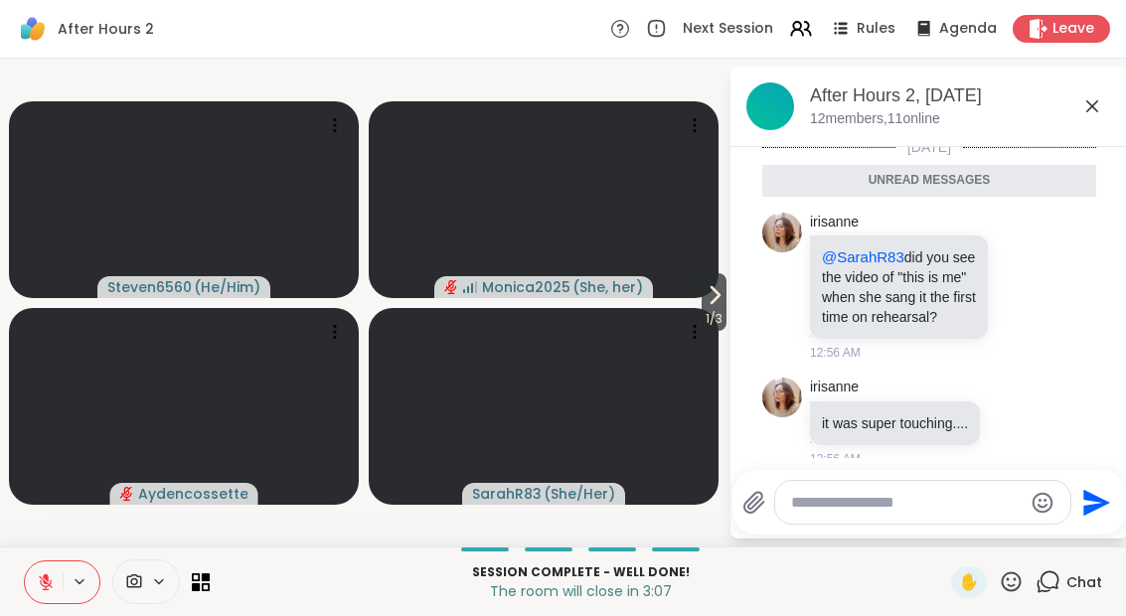
click at [1045, 274] on icon at bounding box center [1044, 286] width 18 height 24
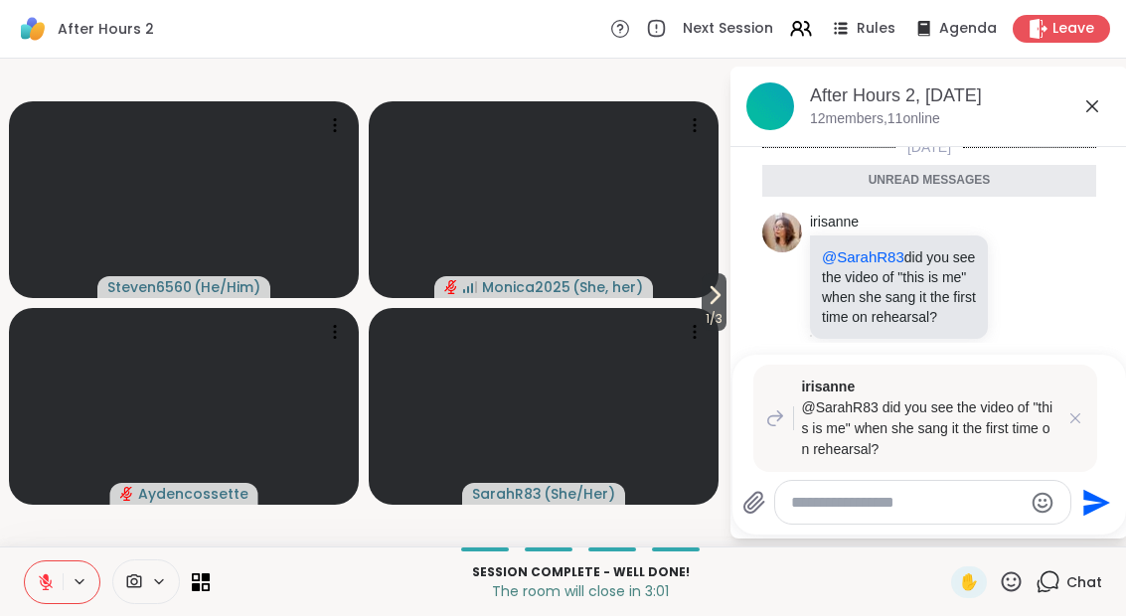
click at [1083, 418] on icon at bounding box center [1075, 418] width 20 height 20
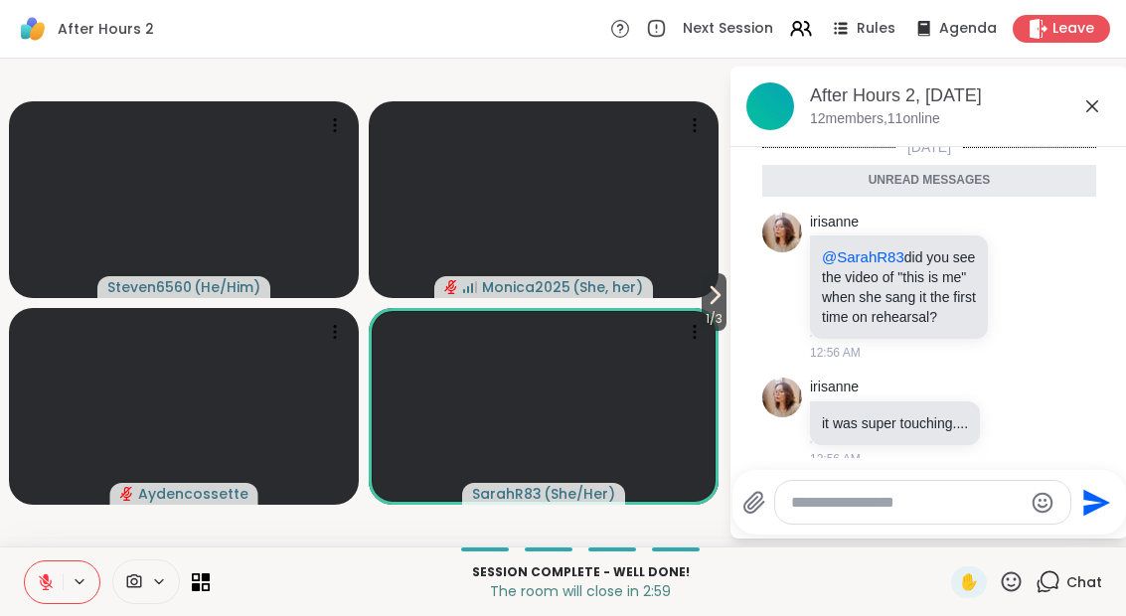
click at [1019, 414] on icon at bounding box center [1014, 421] width 15 height 15
click at [861, 382] on div "Select Reaction: Heart" at bounding box center [856, 391] width 18 height 18
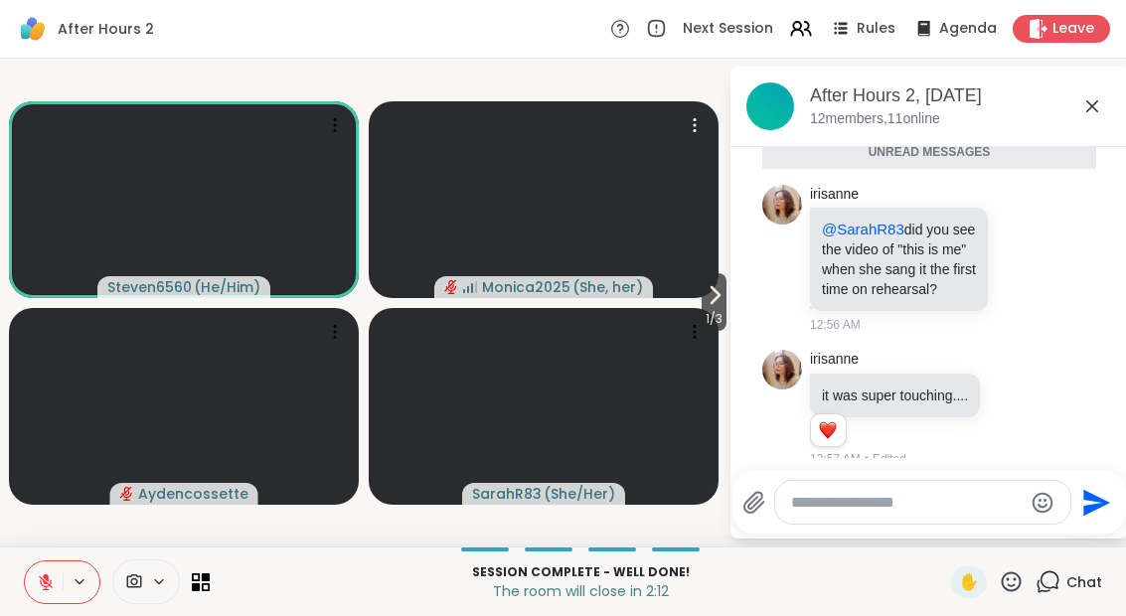
click at [708, 270] on video at bounding box center [544, 199] width 350 height 197
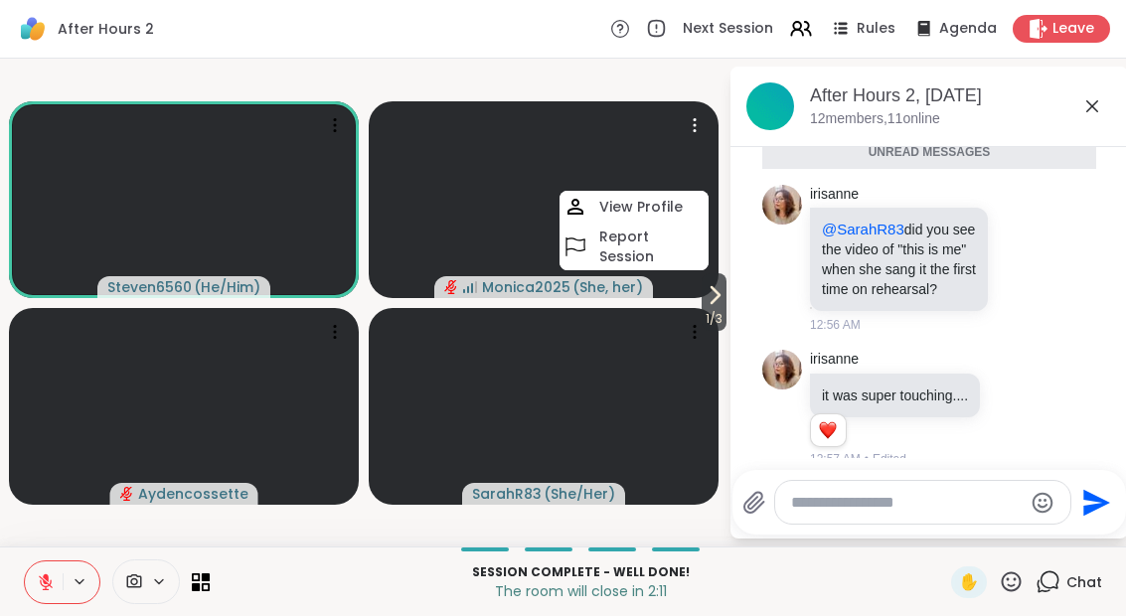
click at [715, 329] on span "1 / 3" at bounding box center [713, 319] width 25 height 24
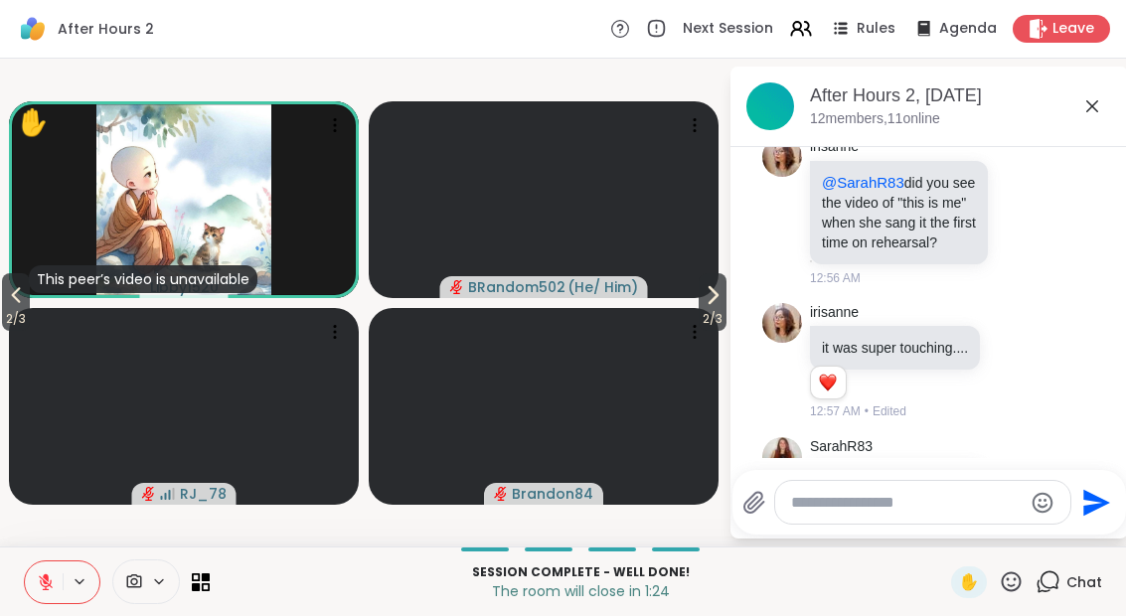
scroll to position [4000, 0]
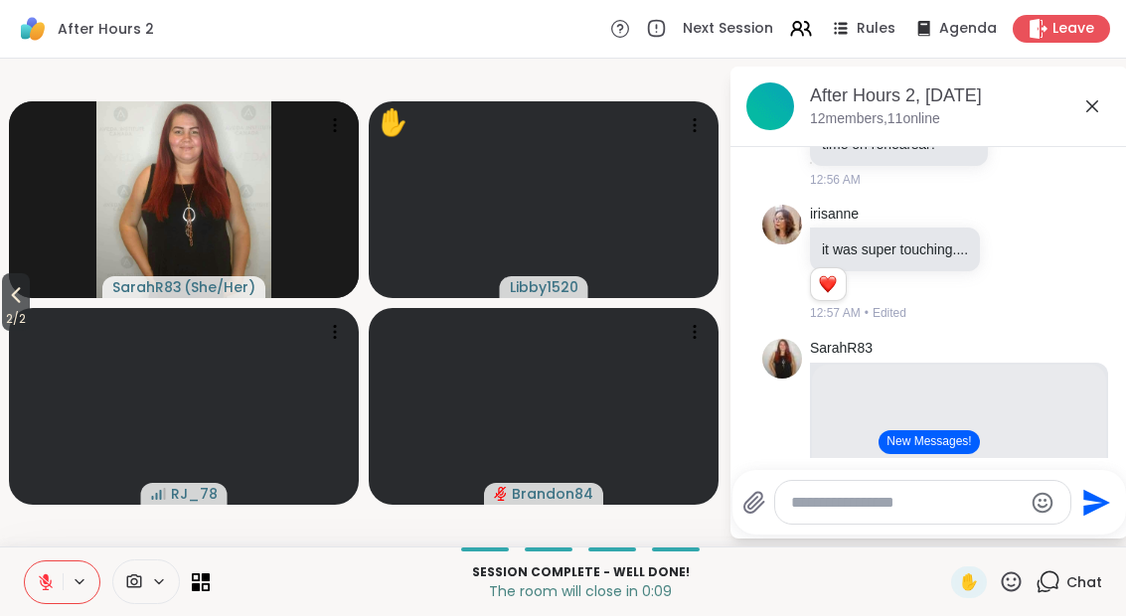
click at [1067, 15] on div "Leave" at bounding box center [1060, 29] width 97 height 28
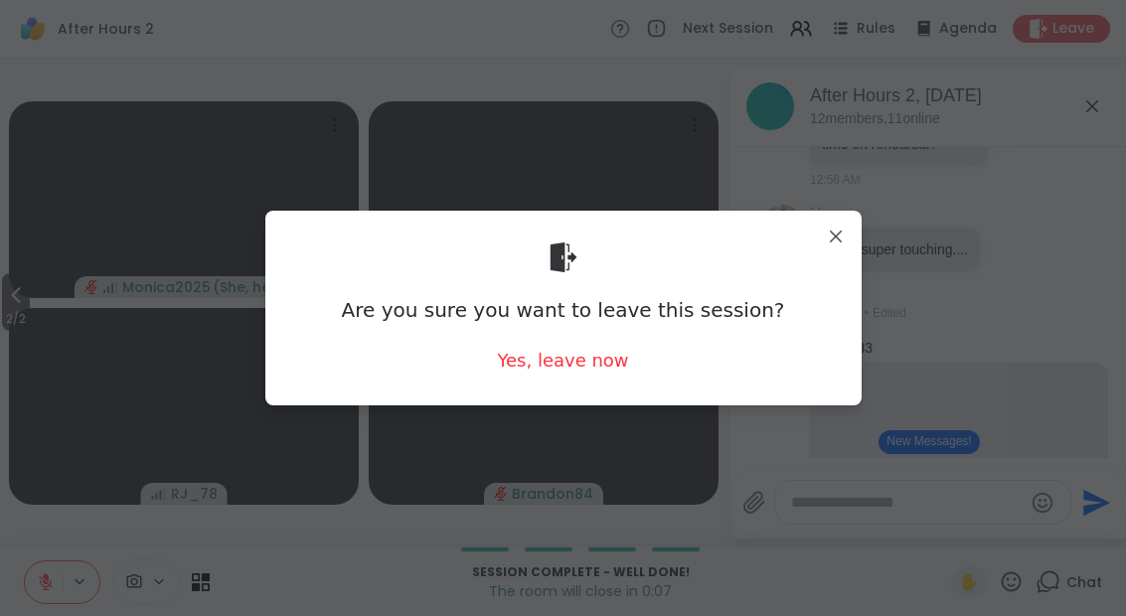
click at [588, 370] on div "Yes, leave now" at bounding box center [562, 360] width 131 height 25
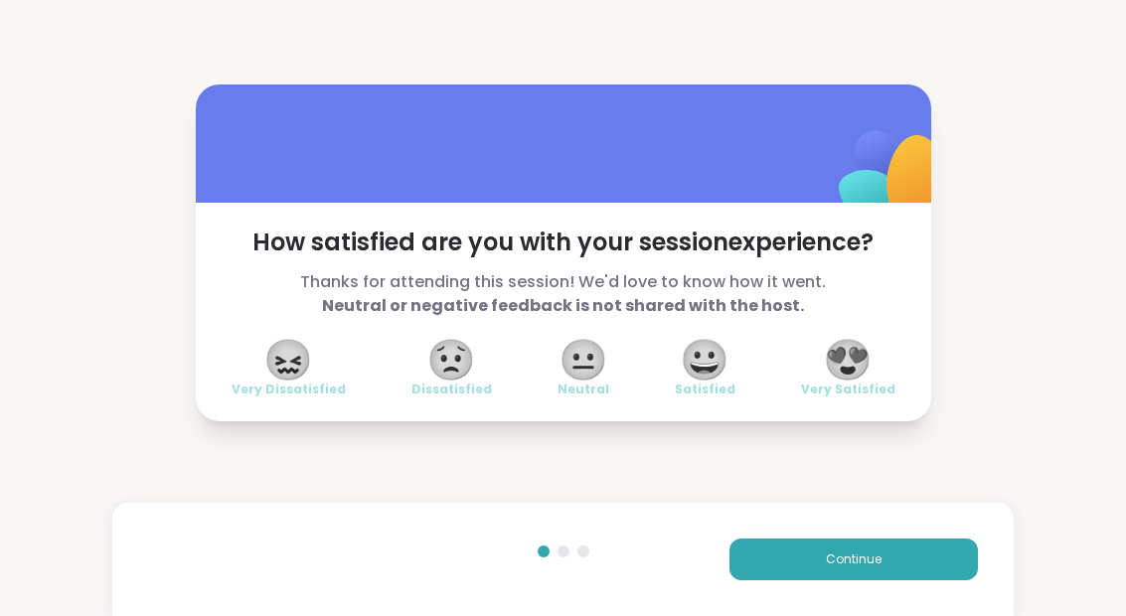
click at [728, 364] on div "😀 Satisfied" at bounding box center [705, 370] width 61 height 56
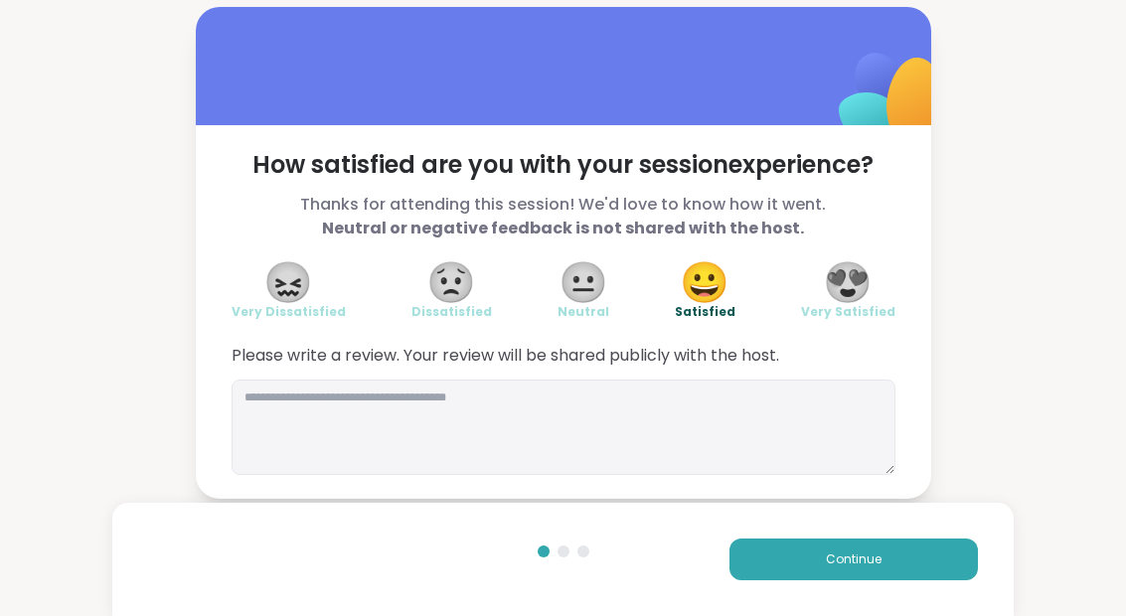
click at [943, 556] on button "Continue" at bounding box center [853, 559] width 248 height 42
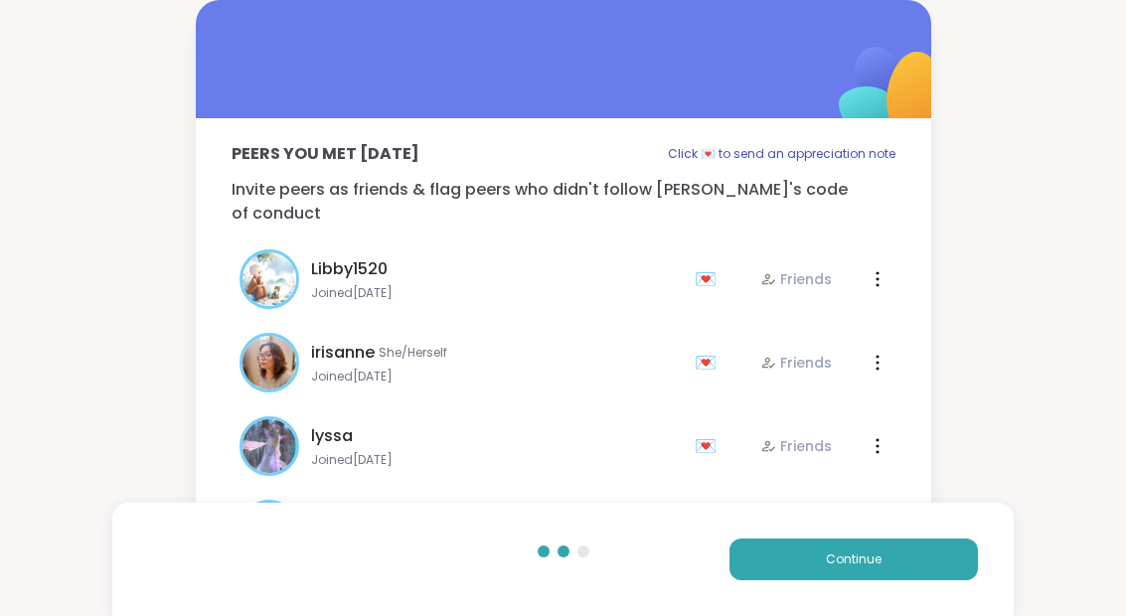
click at [949, 558] on button "Continue" at bounding box center [853, 559] width 248 height 42
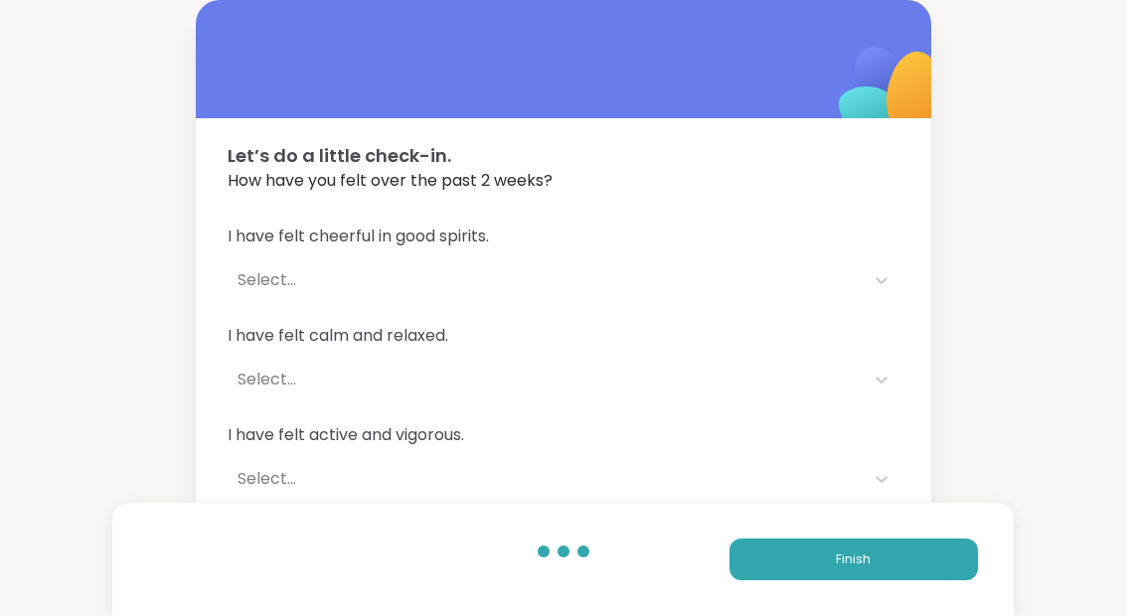
click at [933, 557] on button "Finish" at bounding box center [853, 559] width 248 height 42
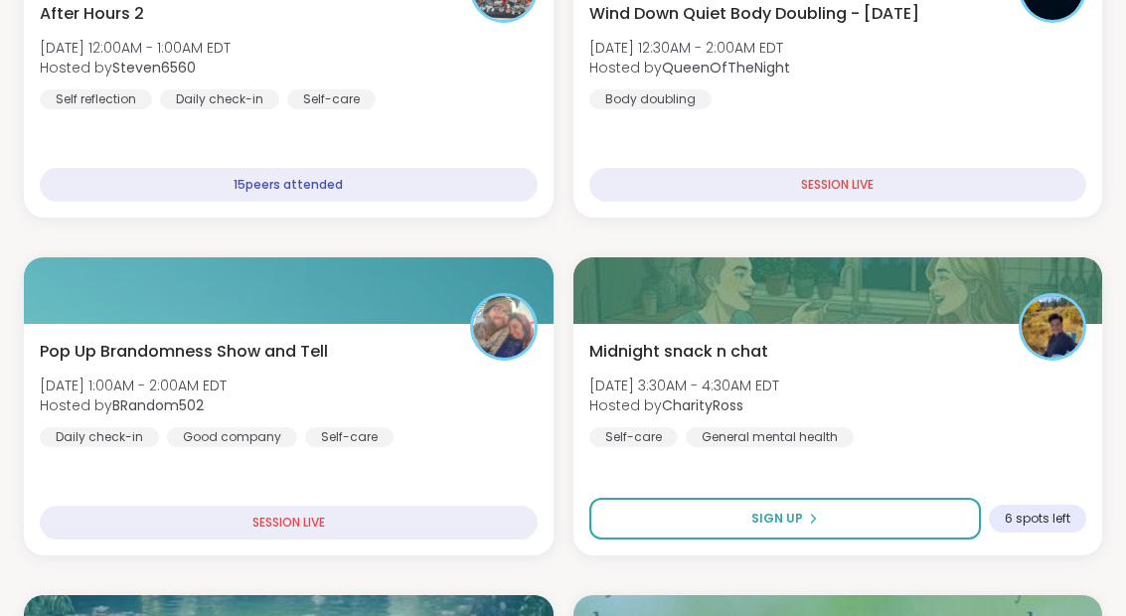
scroll to position [551, 0]
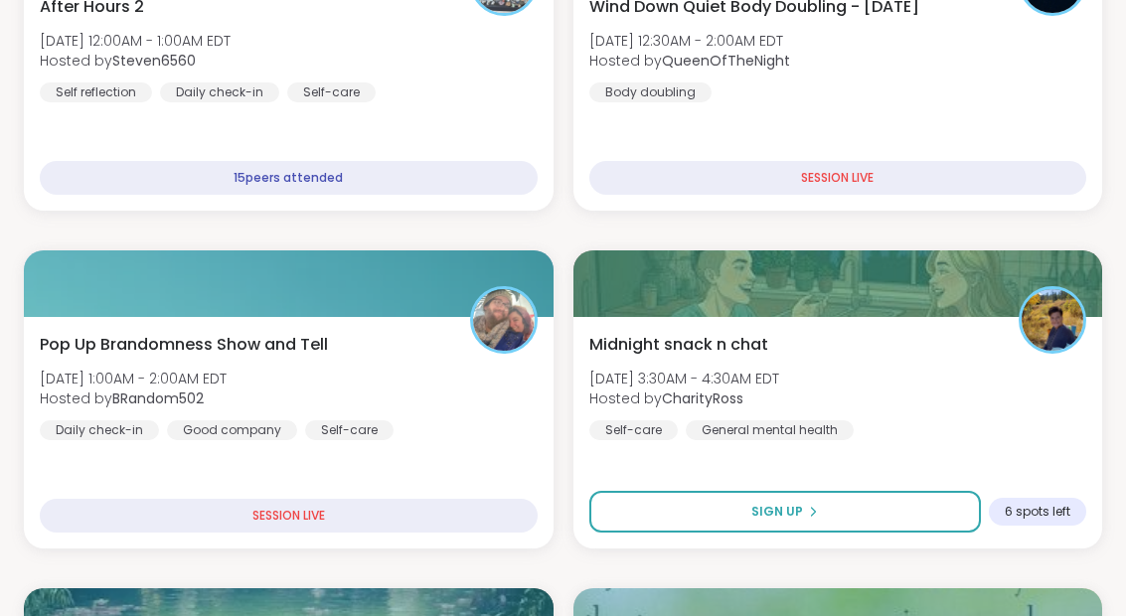
click at [374, 381] on div "Pop Up Brandomness Show and Tell [DATE] 1:00AM - 2:00AM EDT Hosted by BRandom50…" at bounding box center [289, 386] width 498 height 107
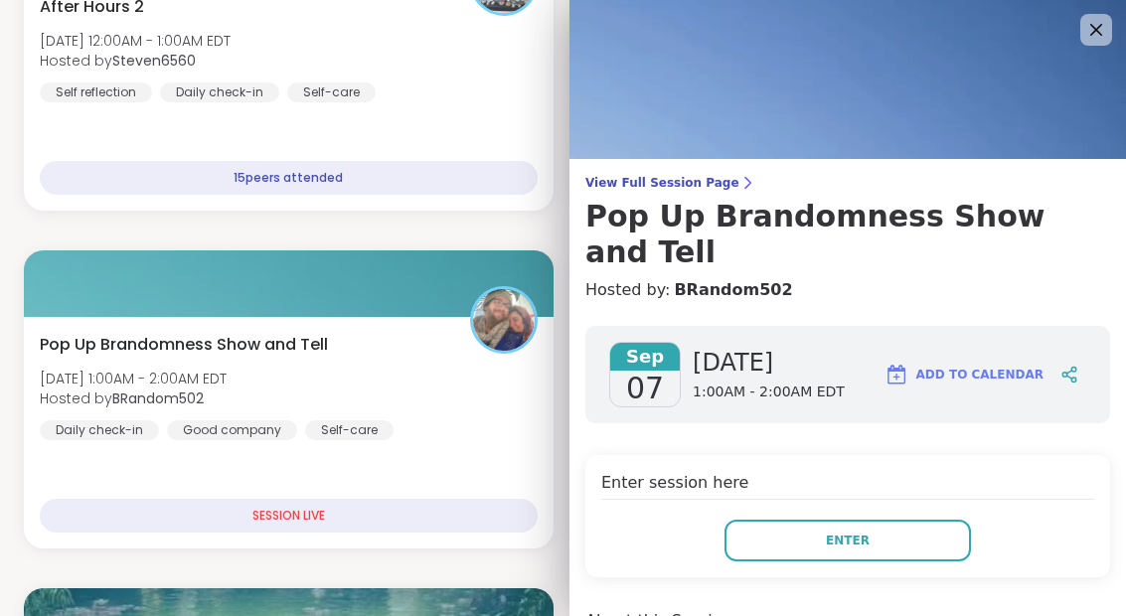
click at [953, 520] on button "Enter" at bounding box center [847, 541] width 246 height 42
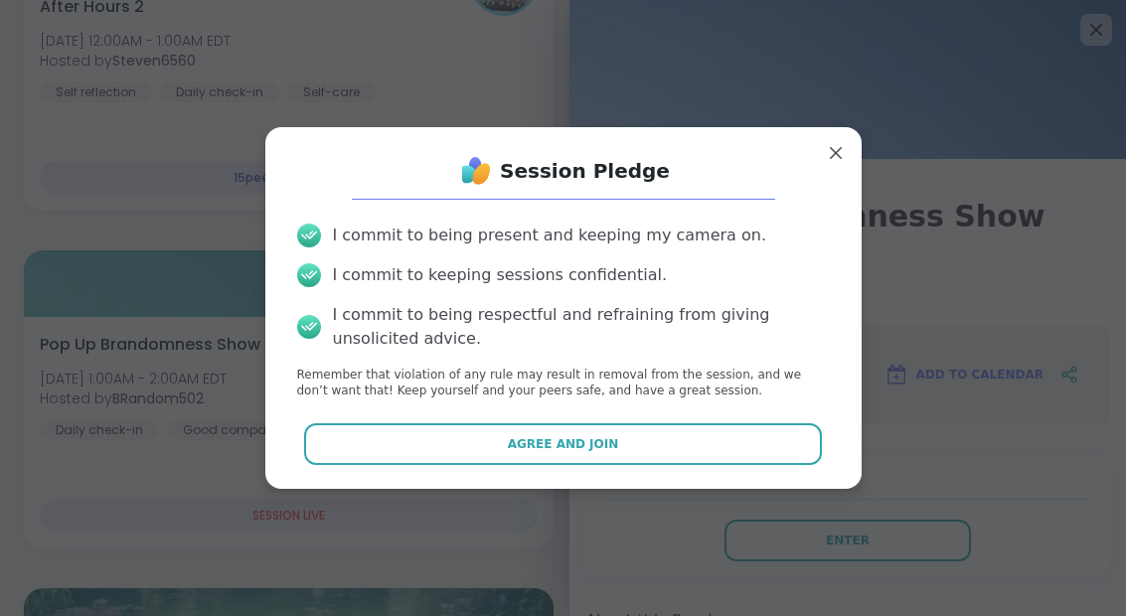
click at [740, 464] on button "Agree and Join" at bounding box center [563, 444] width 518 height 42
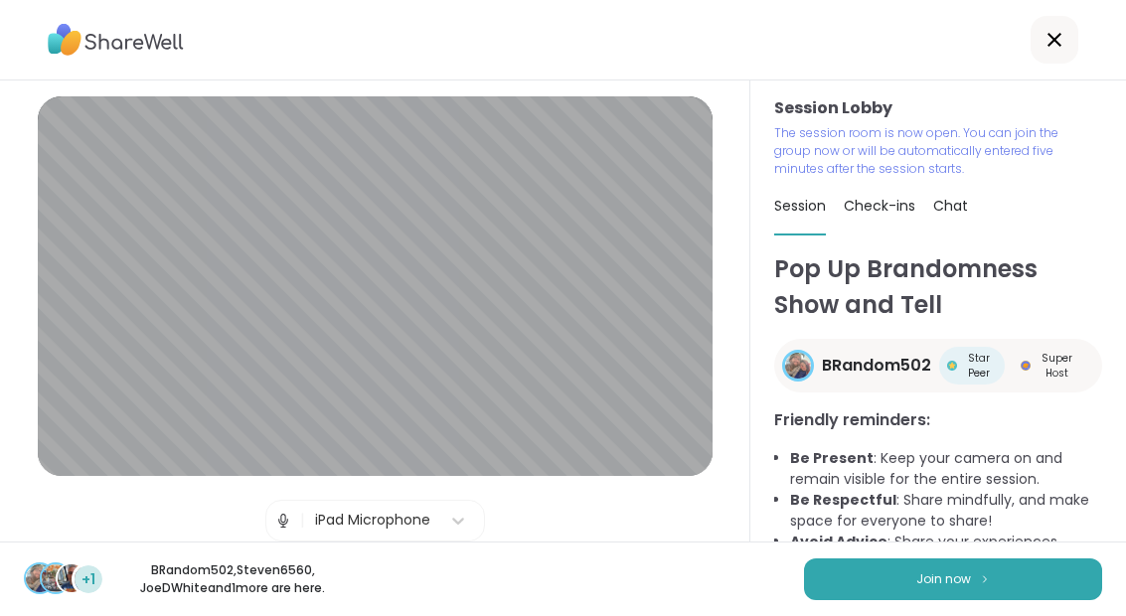
click at [995, 564] on button "Join now" at bounding box center [953, 579] width 298 height 42
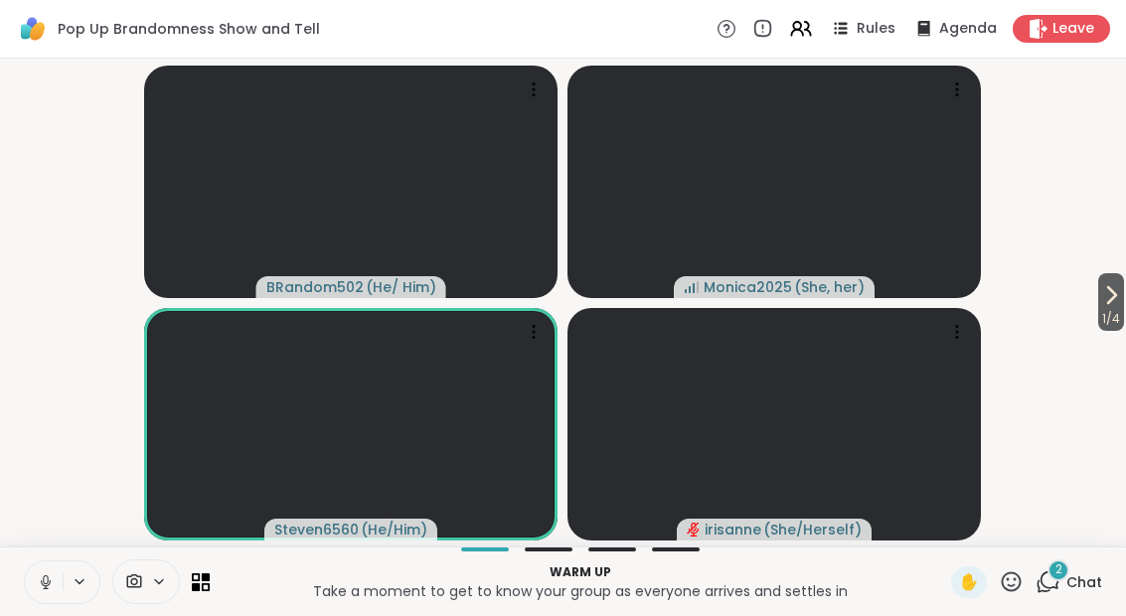
click at [1069, 566] on div "2" at bounding box center [1058, 570] width 22 height 22
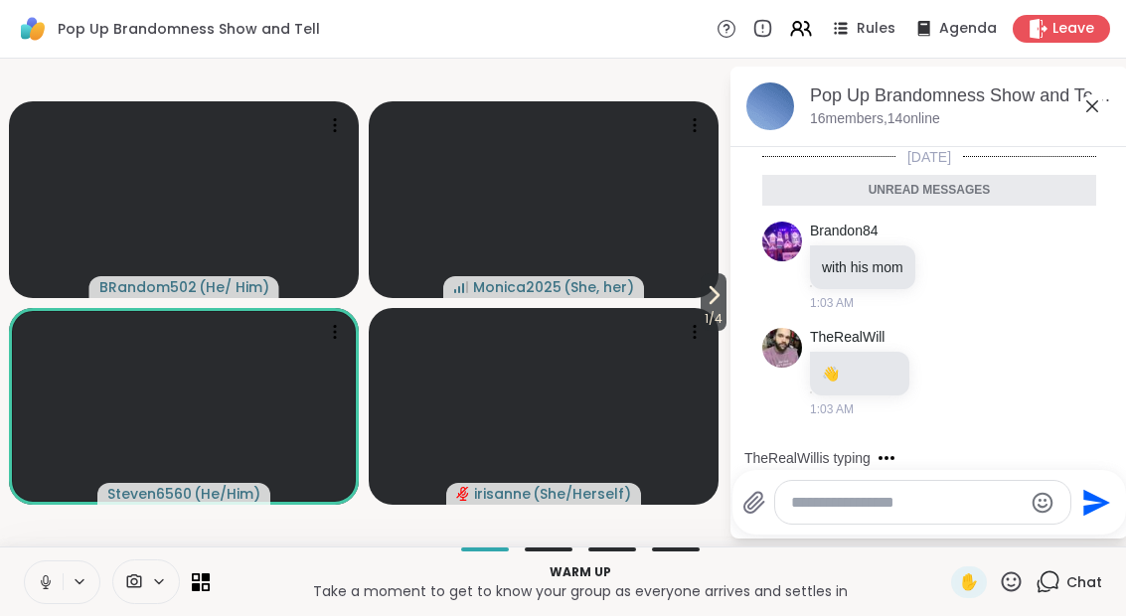
click at [691, 324] on icon at bounding box center [695, 332] width 20 height 20
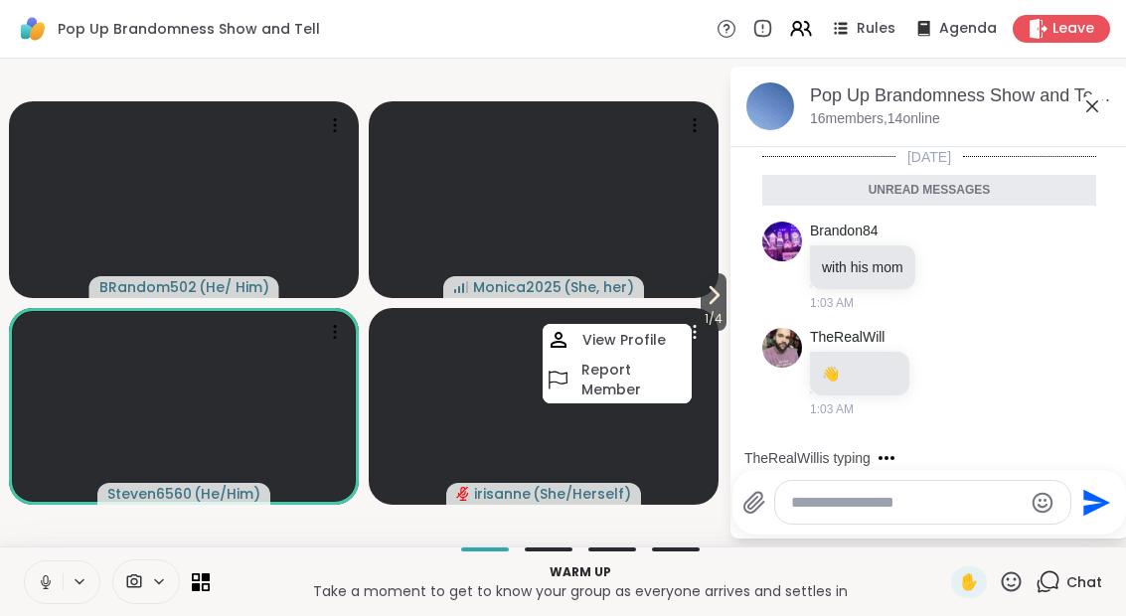
click at [691, 323] on icon at bounding box center [695, 332] width 20 height 20
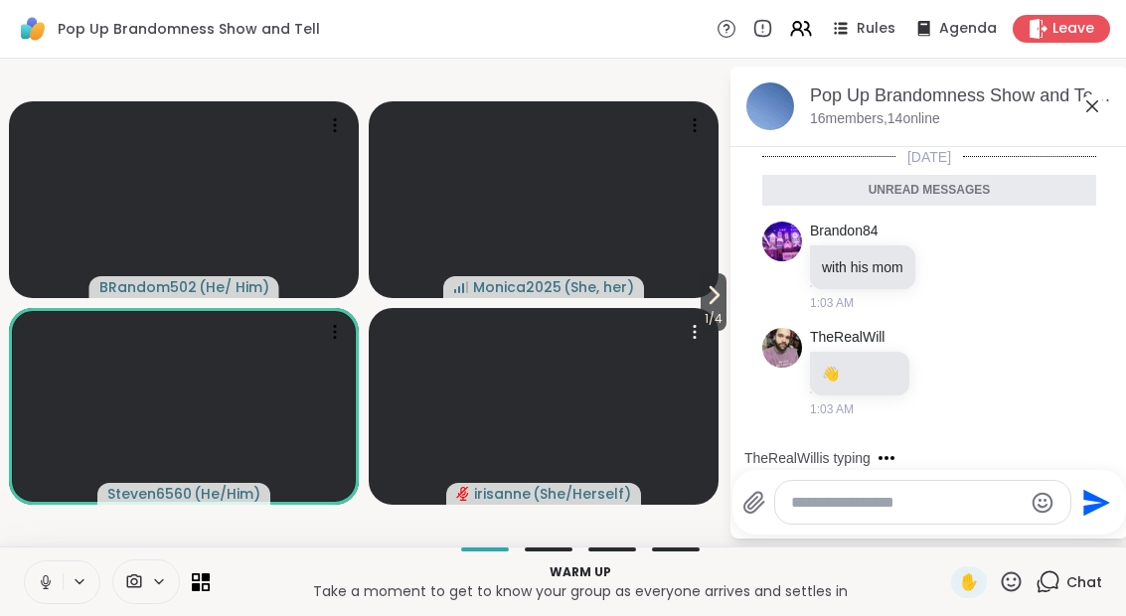
click at [718, 277] on button "1 / 4" at bounding box center [713, 302] width 26 height 58
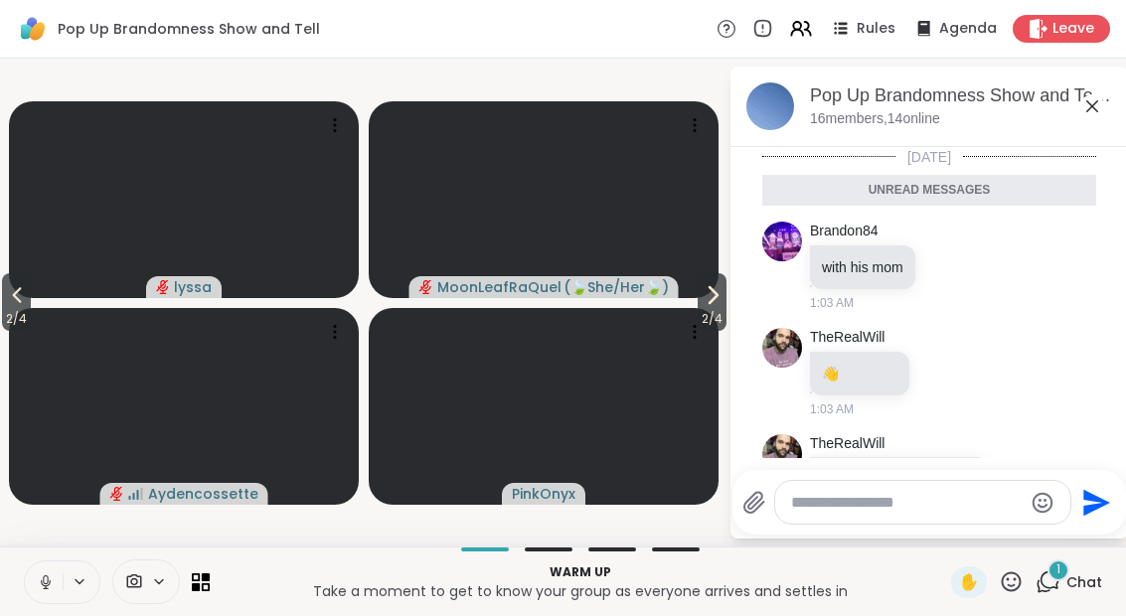
scroll to position [45, 0]
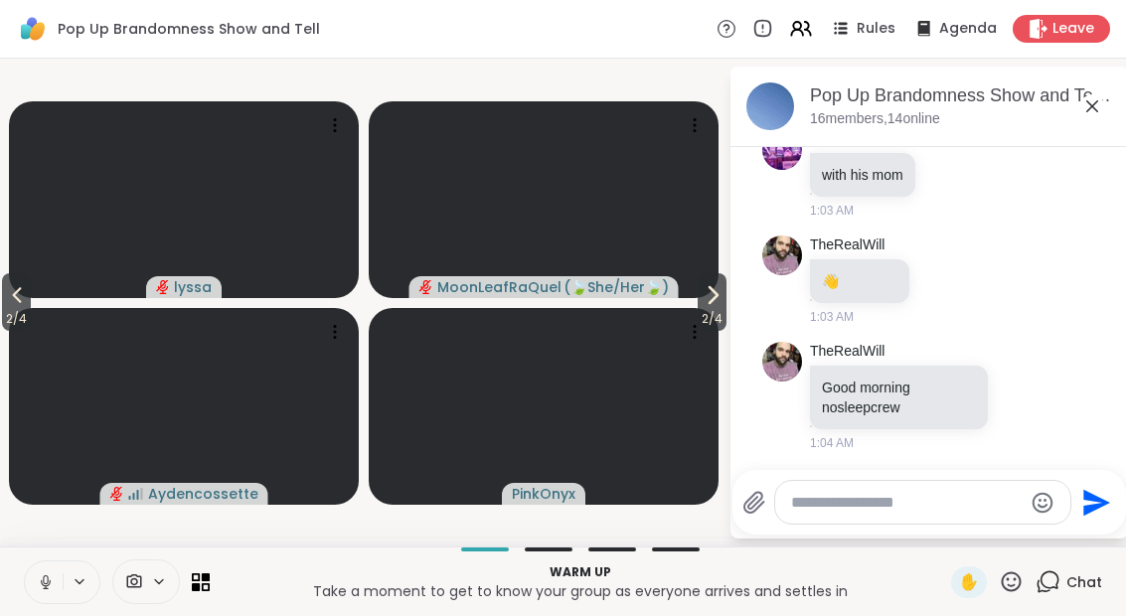
click at [700, 282] on button "2 / 4" at bounding box center [711, 302] width 29 height 58
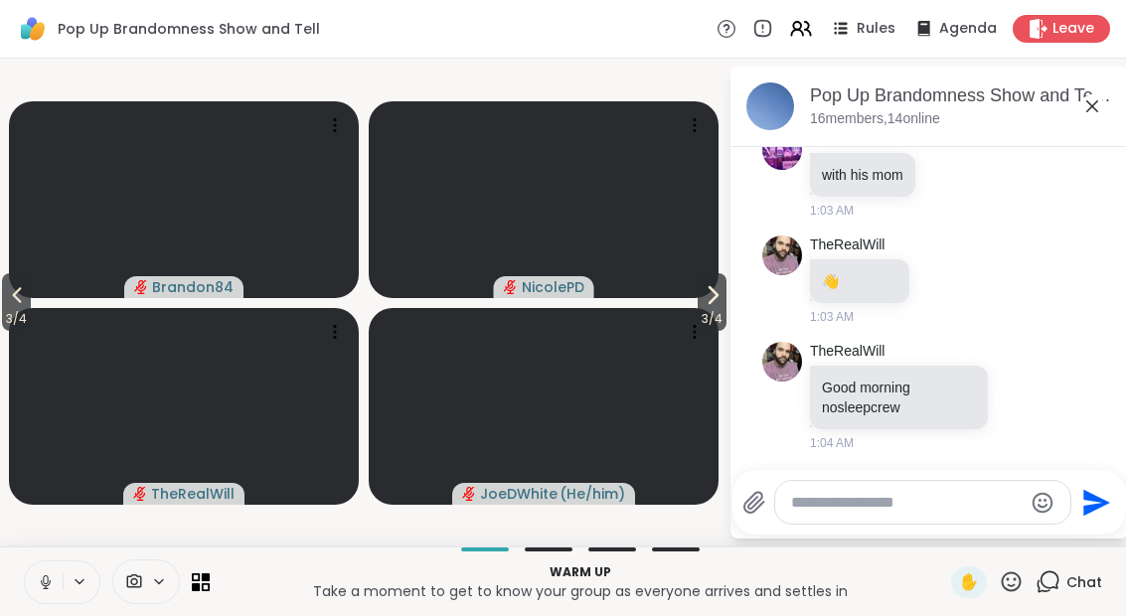
click at [713, 288] on icon at bounding box center [712, 295] width 24 height 24
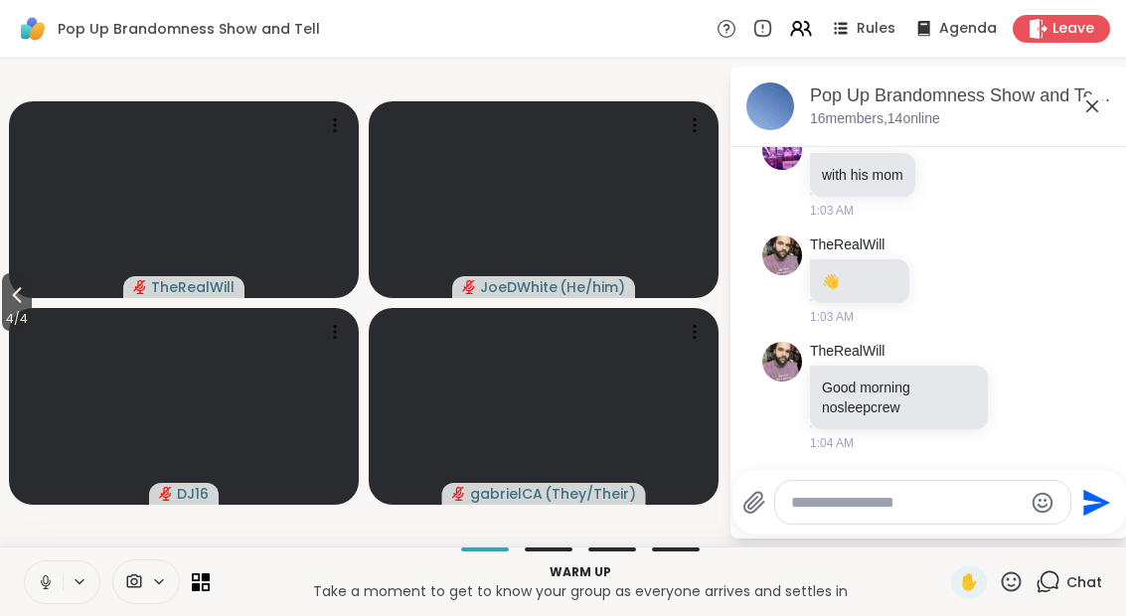
click at [20, 304] on icon at bounding box center [17, 295] width 24 height 24
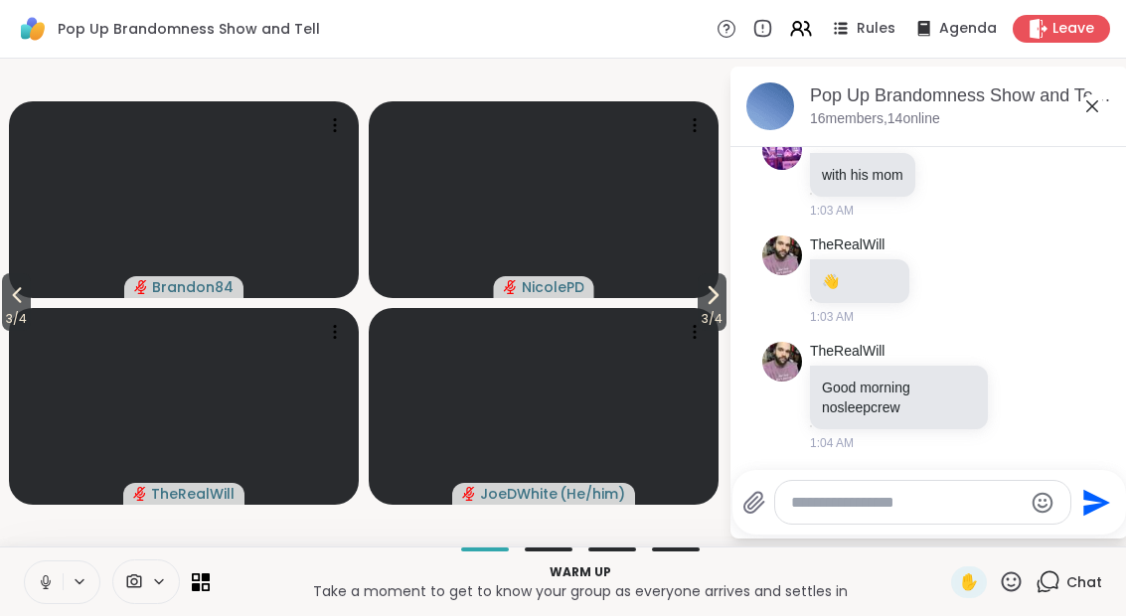
click at [4, 300] on button "3 / 4" at bounding box center [16, 302] width 29 height 58
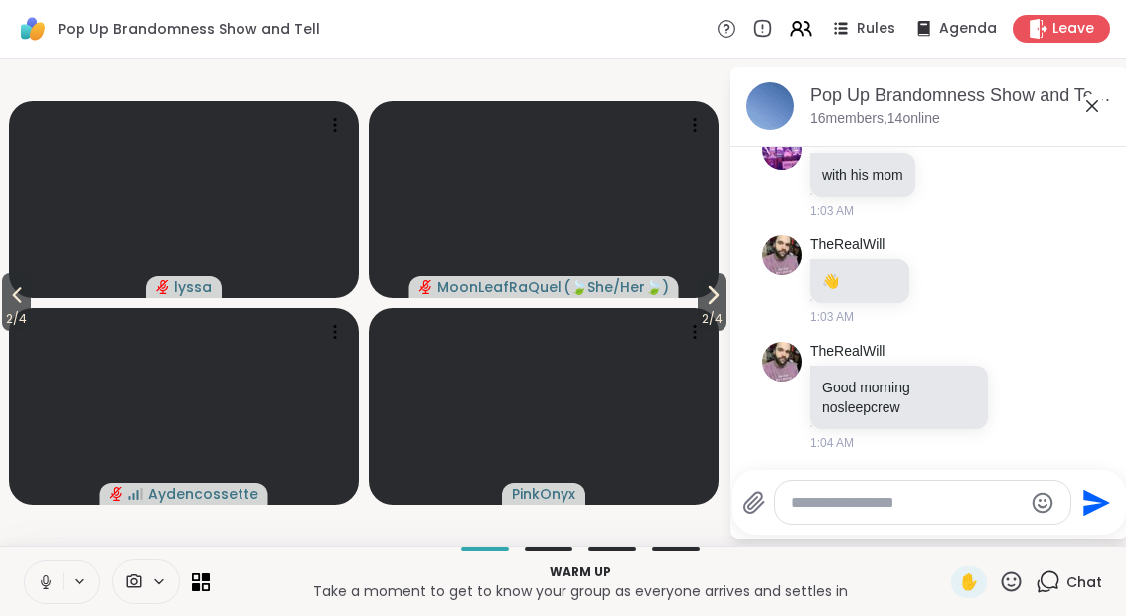
click at [5, 305] on button "2 / 4" at bounding box center [16, 302] width 29 height 58
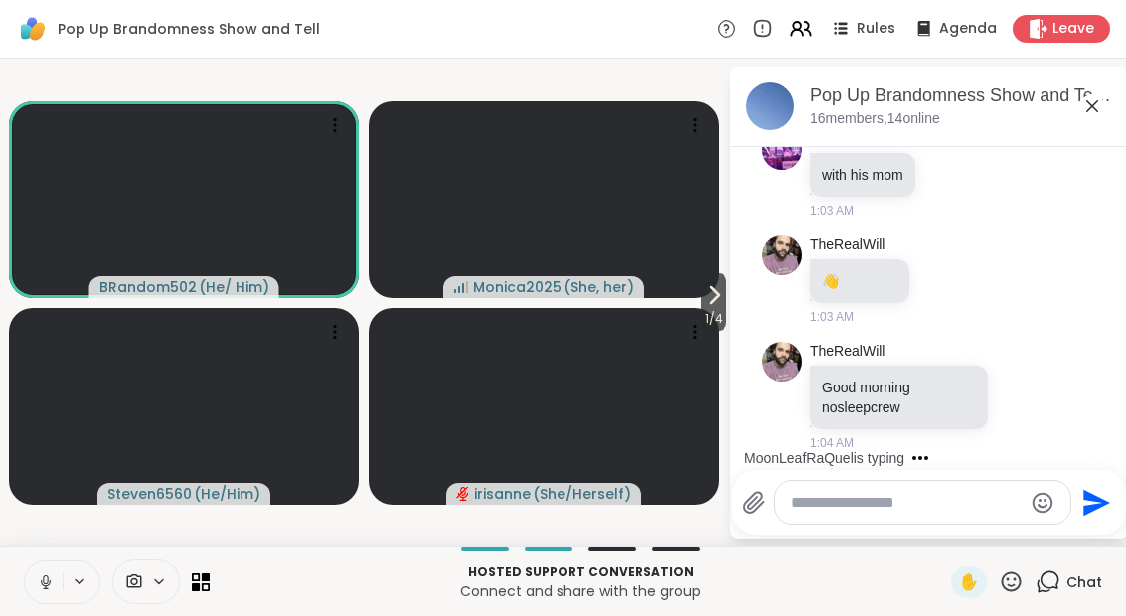
click at [45, 576] on icon at bounding box center [46, 582] width 18 height 18
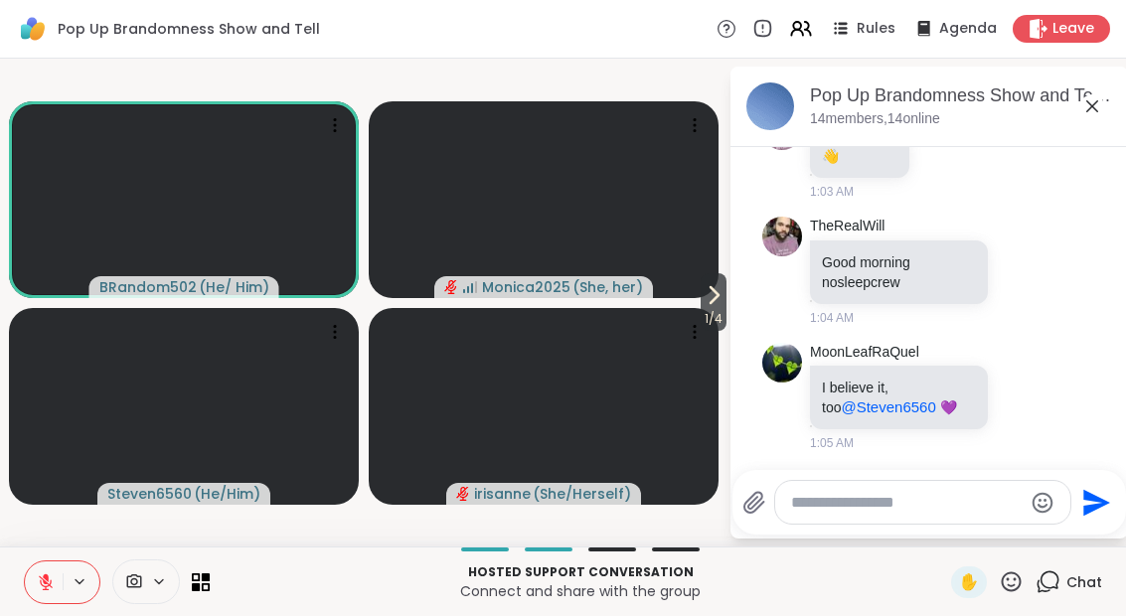
click at [55, 577] on button at bounding box center [44, 582] width 38 height 42
click at [38, 568] on button at bounding box center [44, 582] width 38 height 42
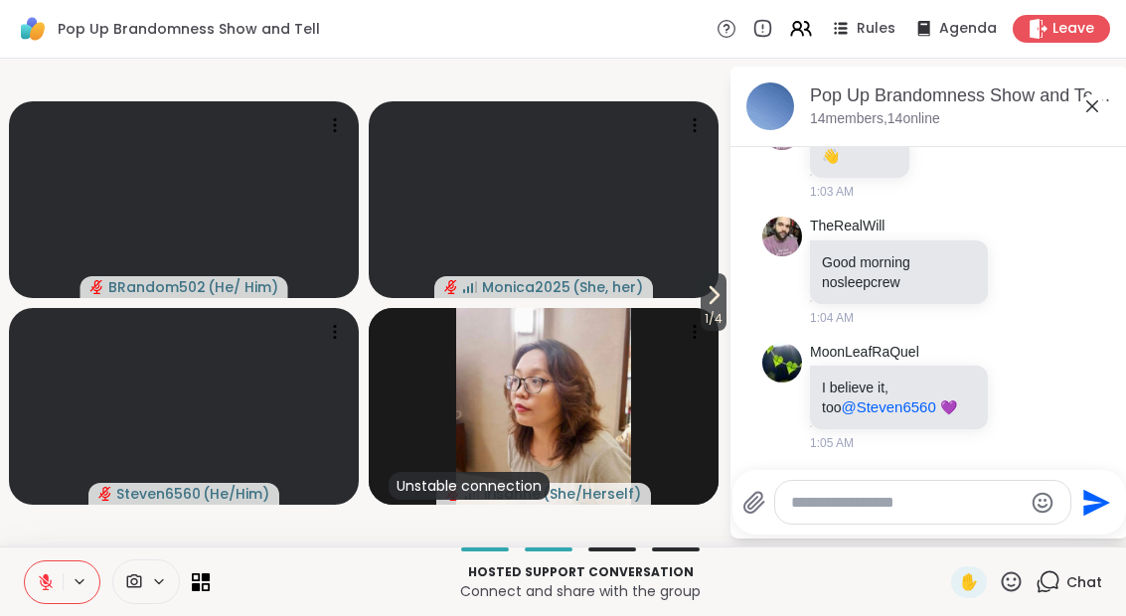
click at [712, 301] on icon at bounding box center [713, 295] width 24 height 24
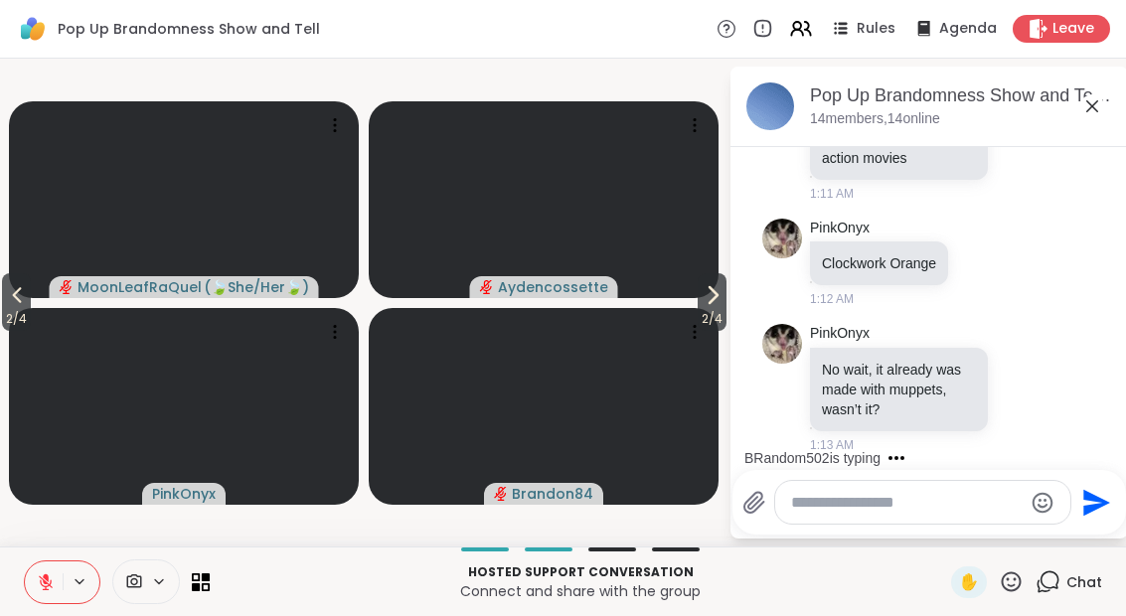
scroll to position [826, 0]
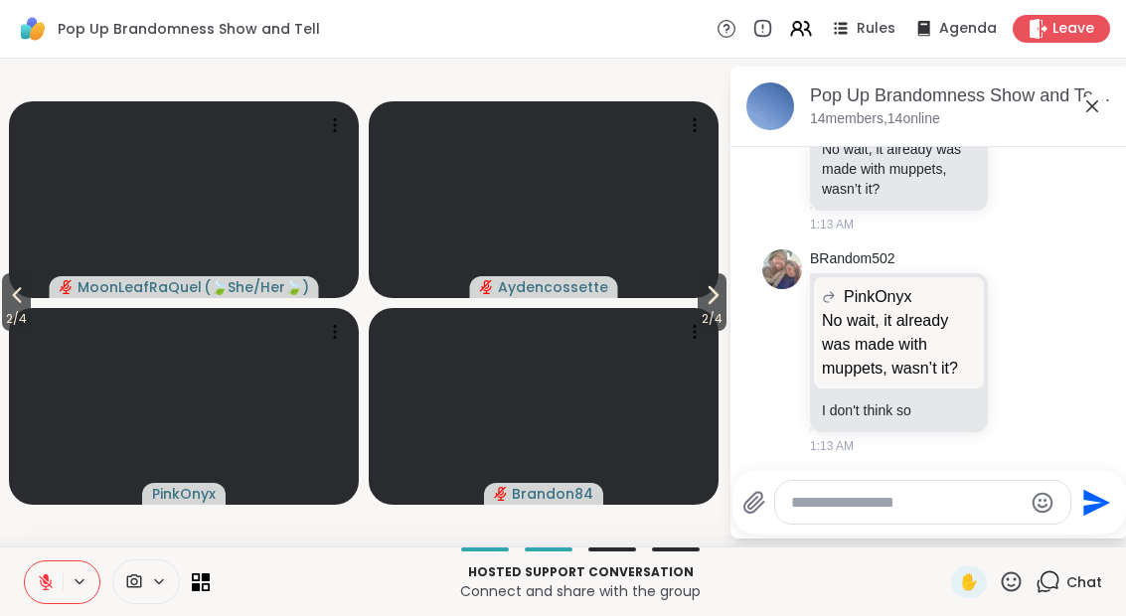
click at [209, 580] on icon at bounding box center [206, 577] width 8 height 8
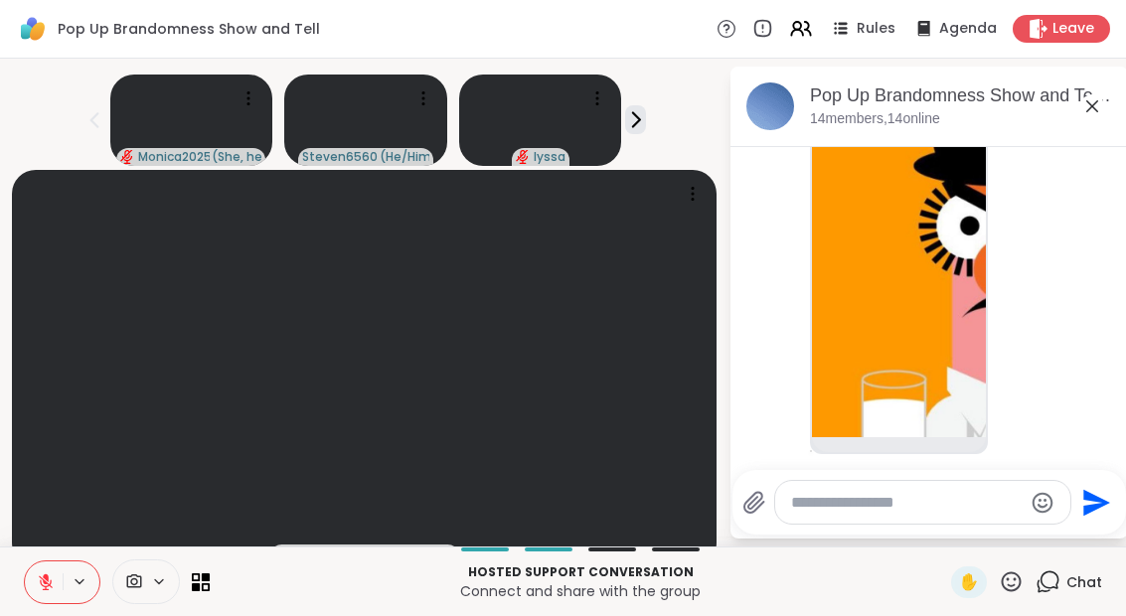
scroll to position [1622, 0]
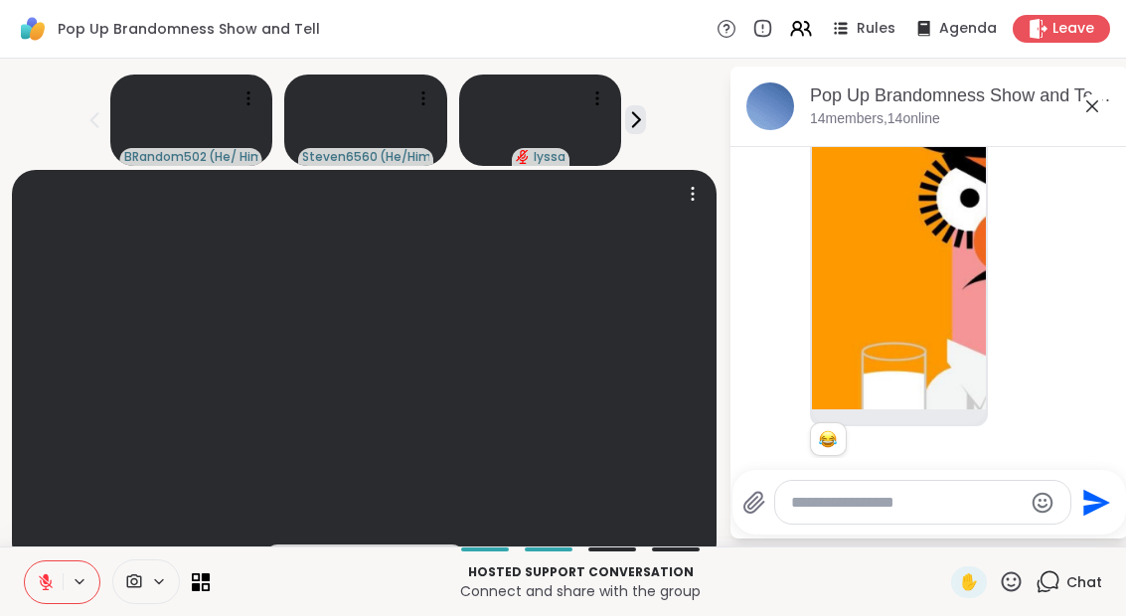
click at [576, 361] on video at bounding box center [364, 368] width 704 height 396
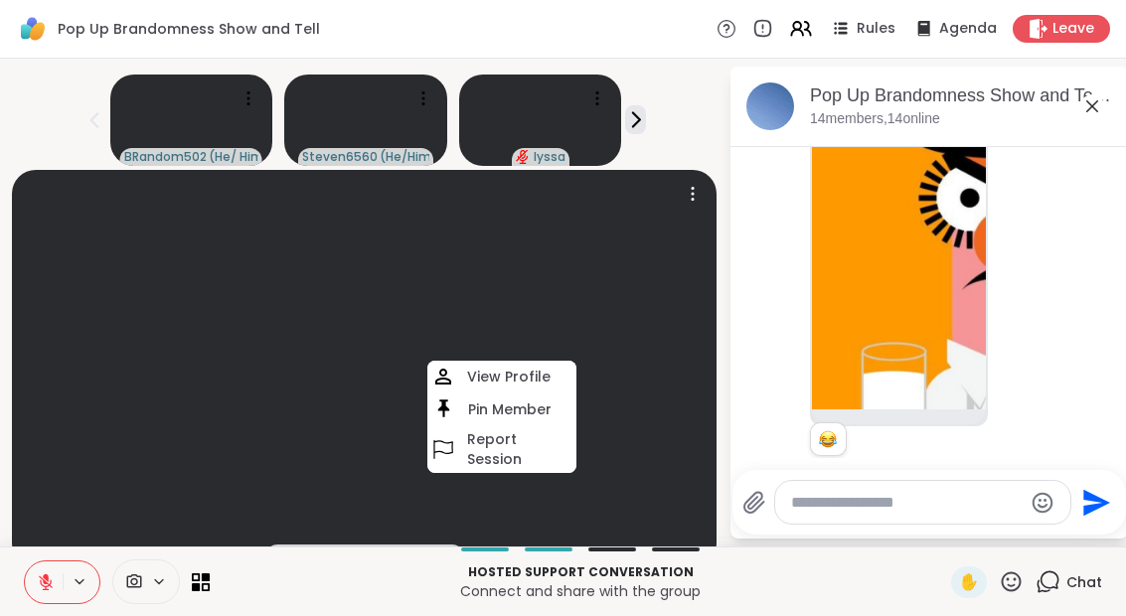
click at [348, 488] on video at bounding box center [364, 368] width 704 height 396
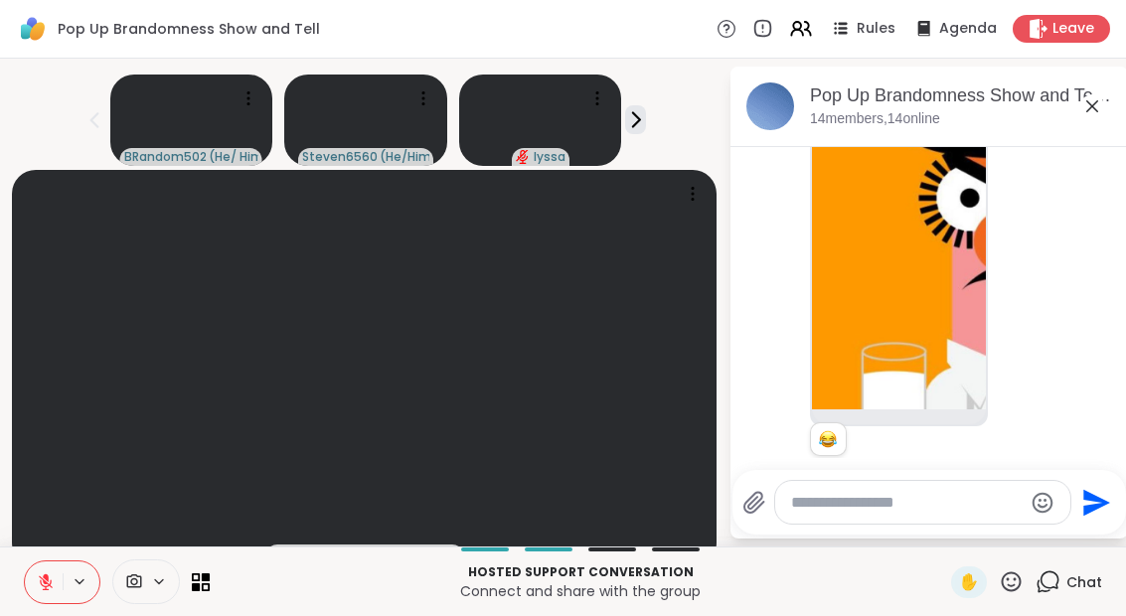
click at [202, 587] on icon at bounding box center [206, 586] width 8 height 8
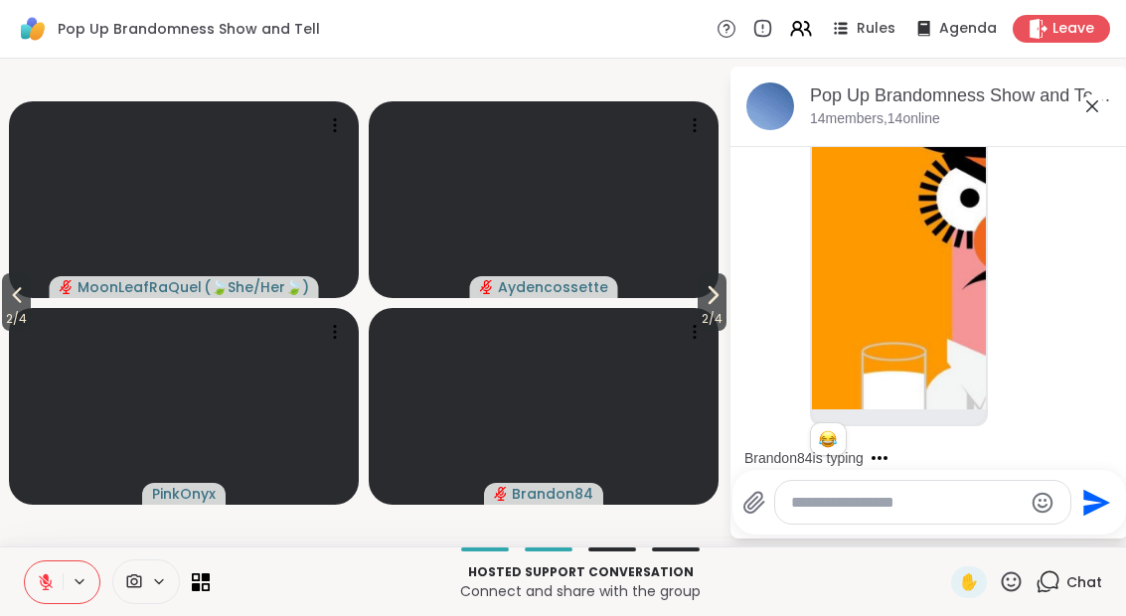
scroll to position [1728, 0]
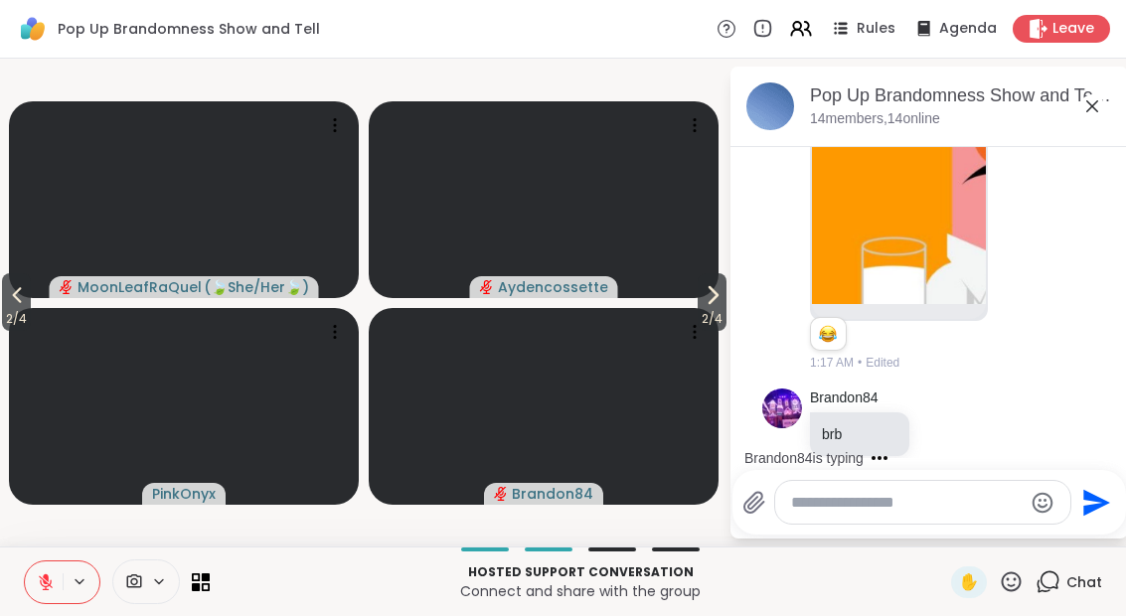
click at [4, 279] on button "2 / 4" at bounding box center [16, 302] width 29 height 58
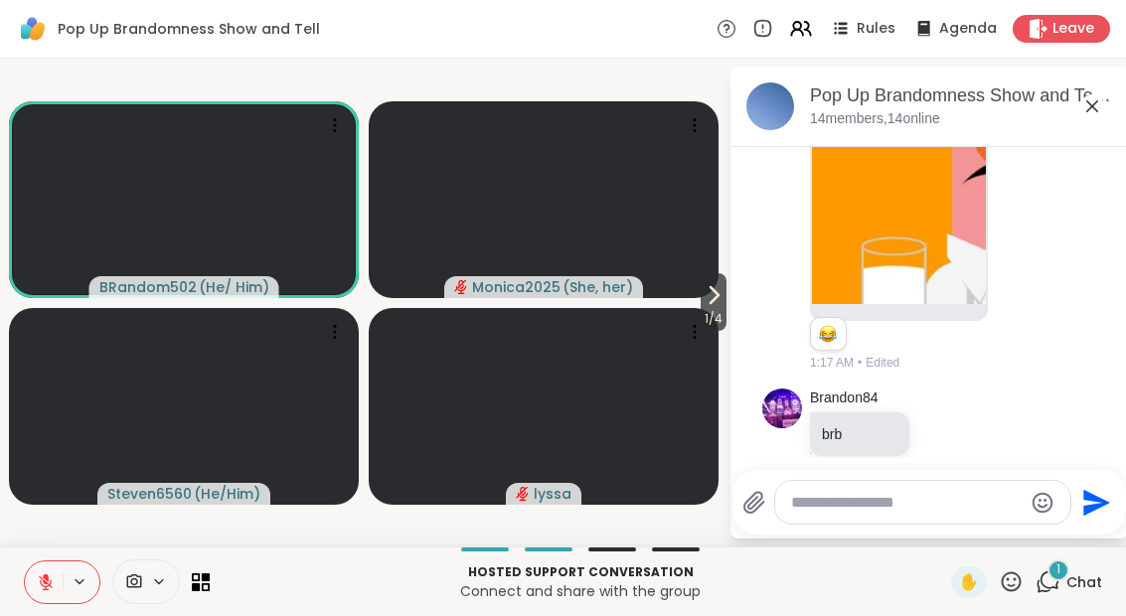
scroll to position [1853, 0]
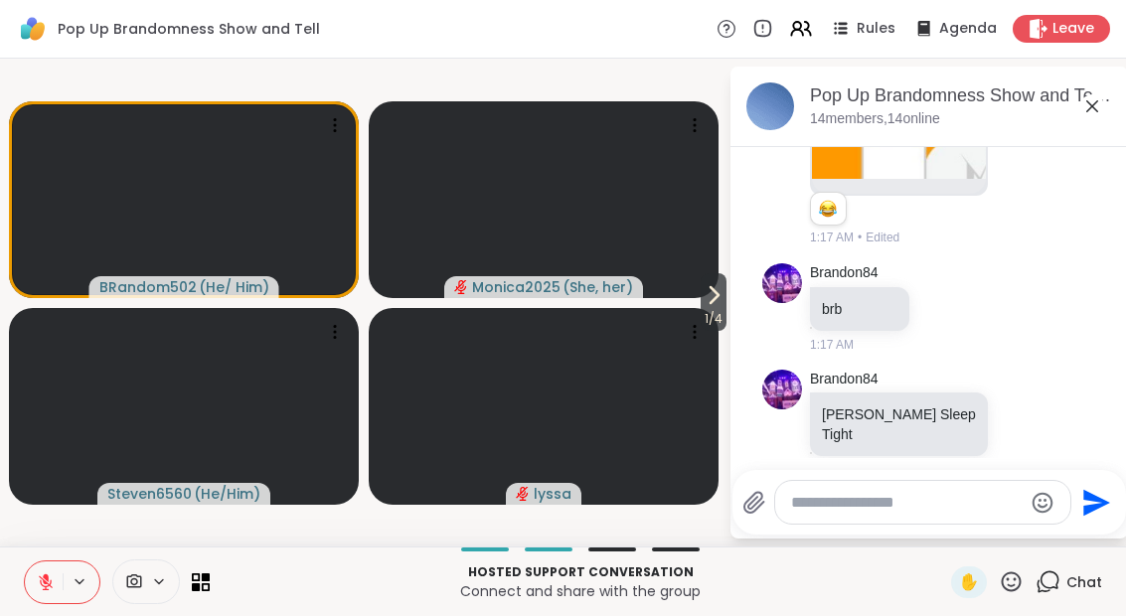
click at [719, 295] on icon at bounding box center [713, 295] width 24 height 24
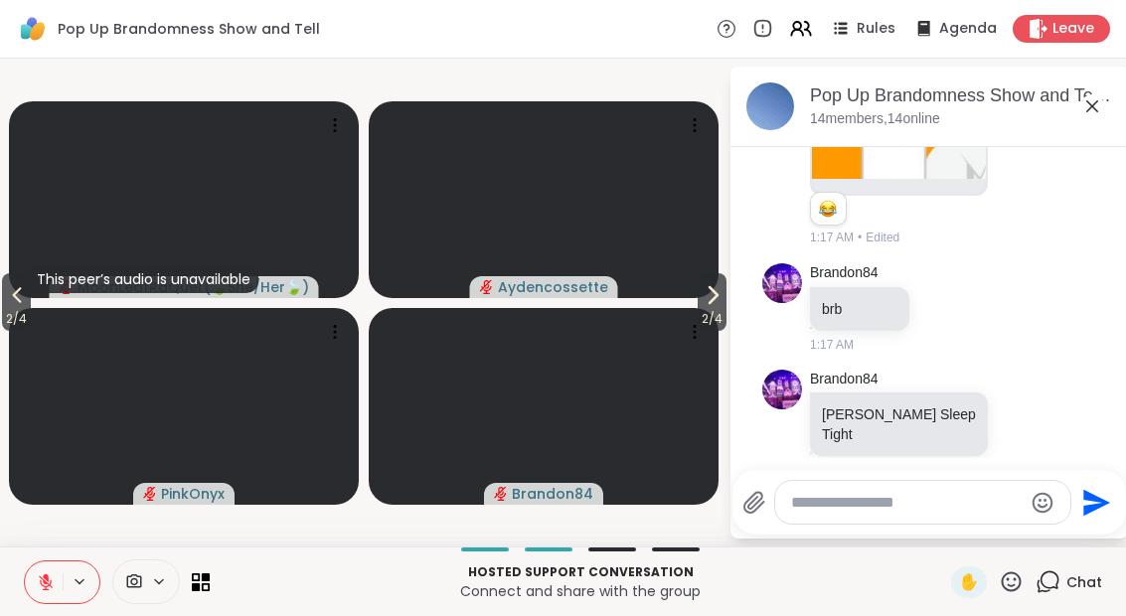
click at [697, 296] on button "2 / 4" at bounding box center [711, 302] width 29 height 58
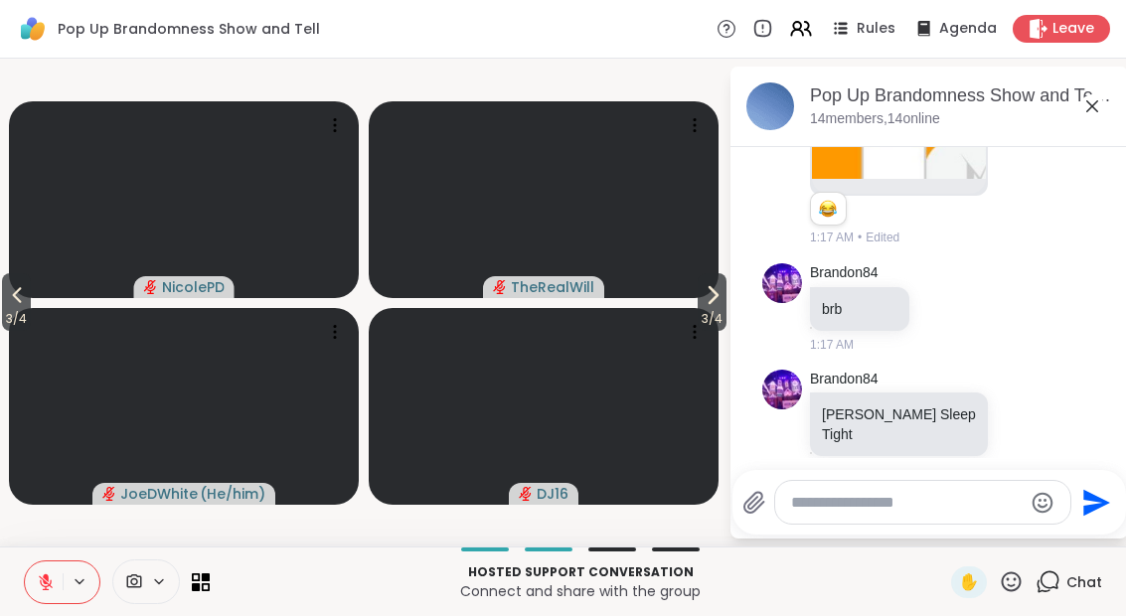
click at [709, 297] on icon at bounding box center [712, 295] width 24 height 24
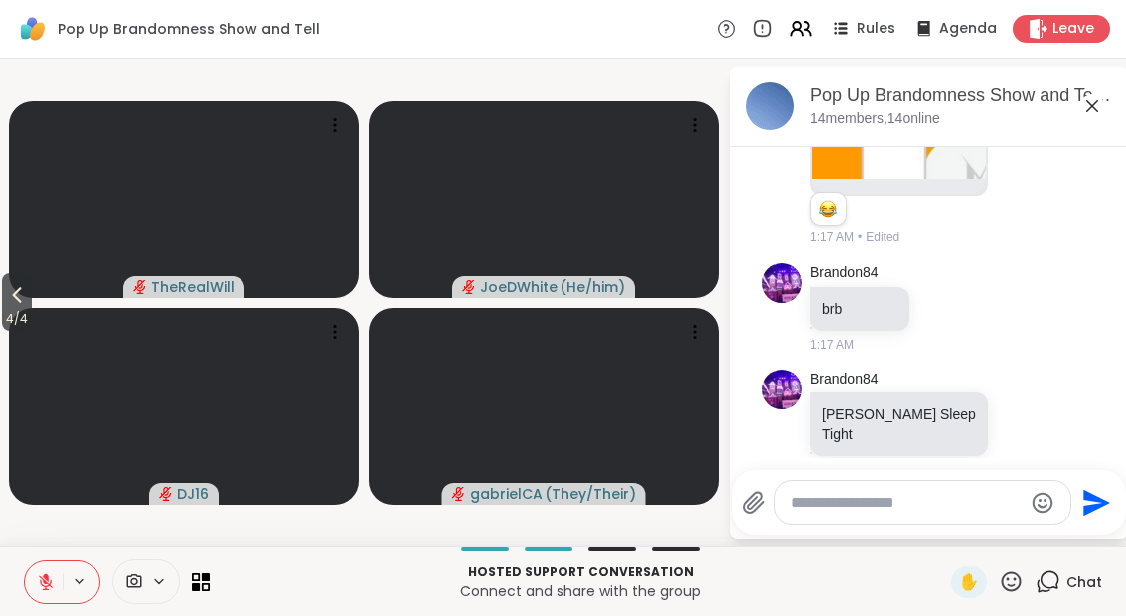
click at [29, 306] on icon at bounding box center [17, 295] width 24 height 24
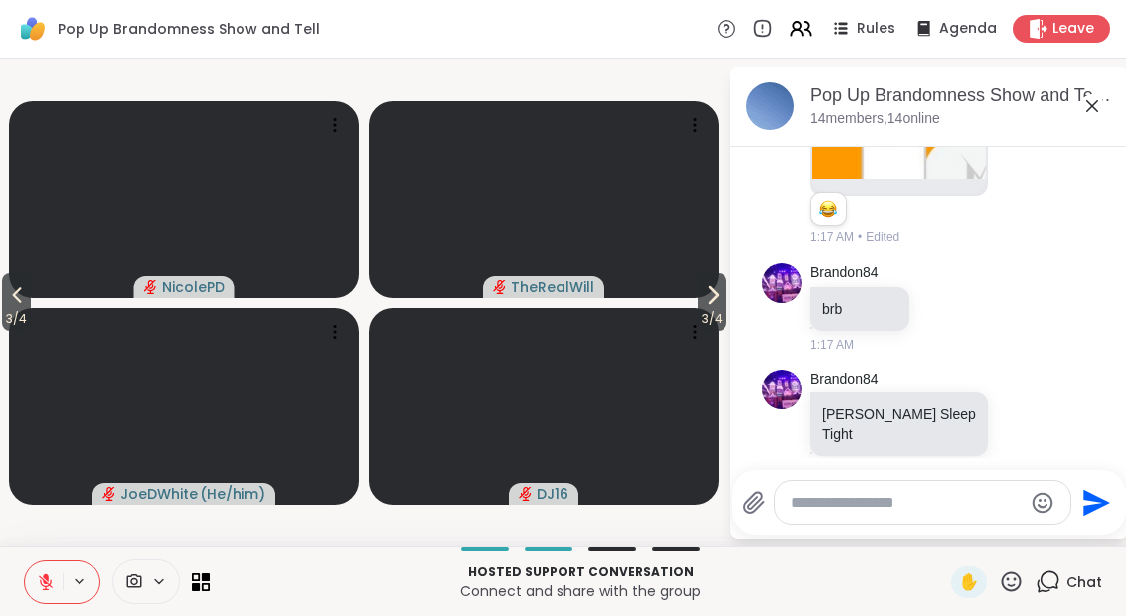
click at [15, 297] on icon at bounding box center [17, 295] width 24 height 24
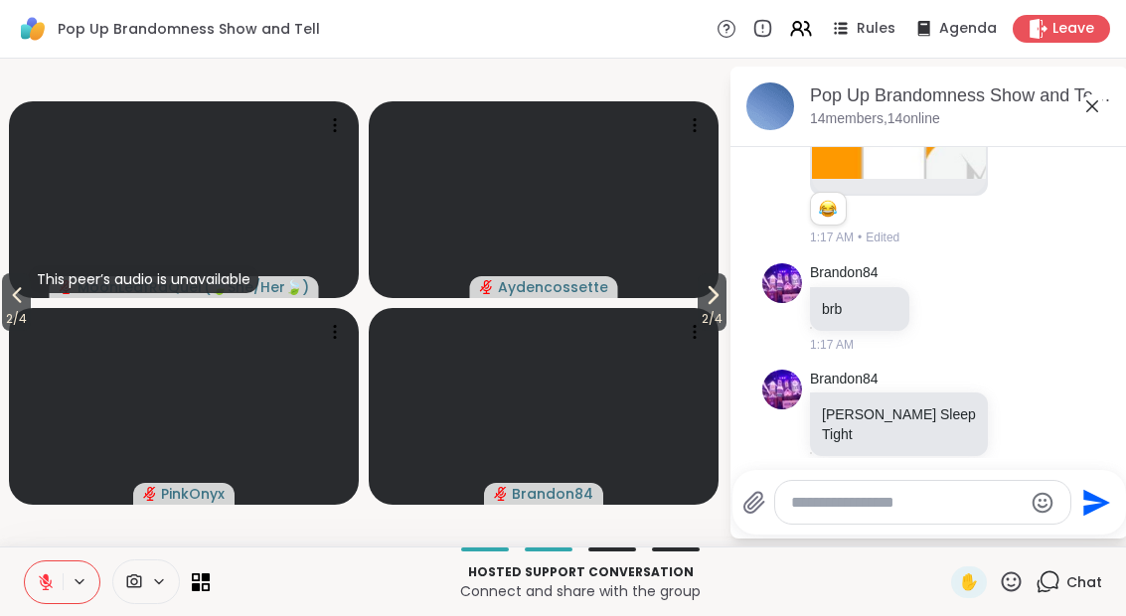
click at [19, 314] on span "2 / 4" at bounding box center [16, 319] width 29 height 24
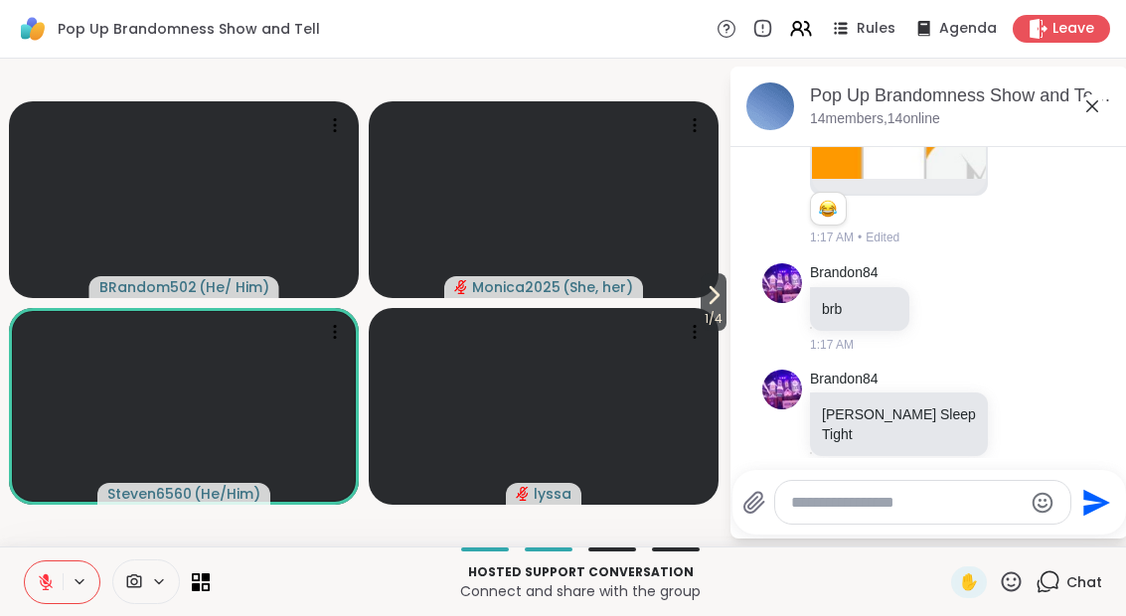
click at [67, 584] on button at bounding box center [81, 581] width 37 height 17
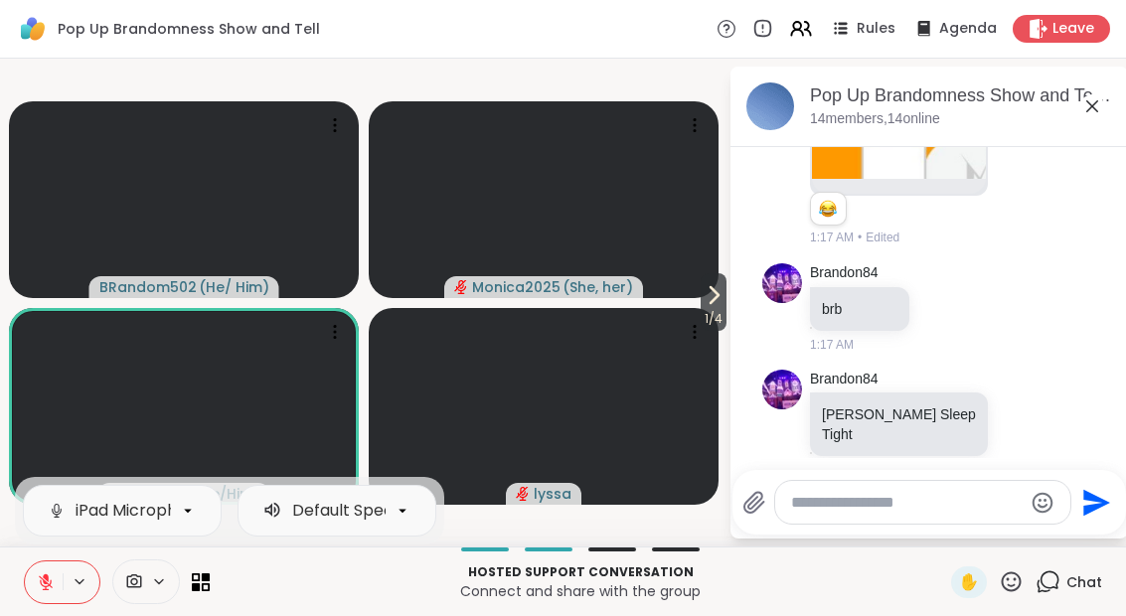
click at [51, 593] on button at bounding box center [44, 582] width 38 height 42
click at [716, 310] on span "1 / 4" at bounding box center [713, 319] width 26 height 24
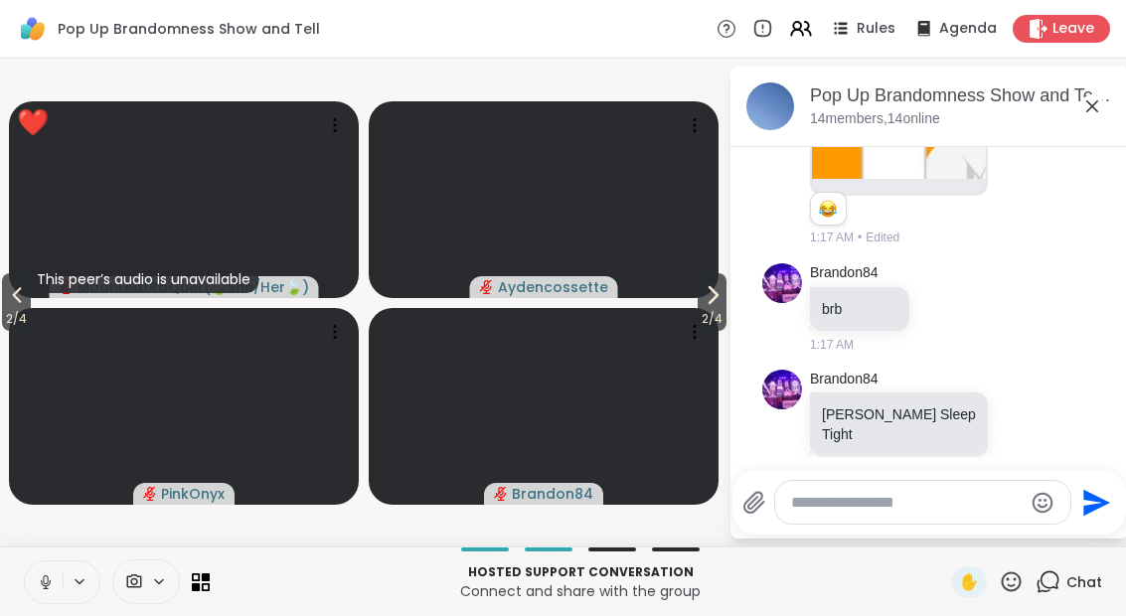
click at [710, 313] on span "2 / 4" at bounding box center [711, 319] width 29 height 24
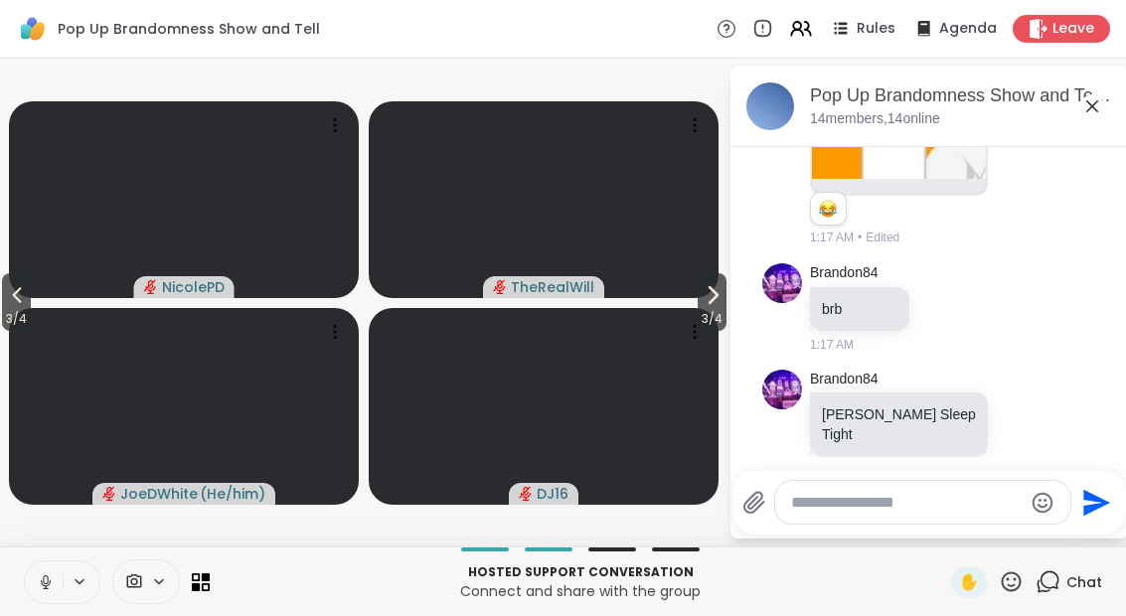
click at [721, 290] on icon at bounding box center [712, 295] width 24 height 24
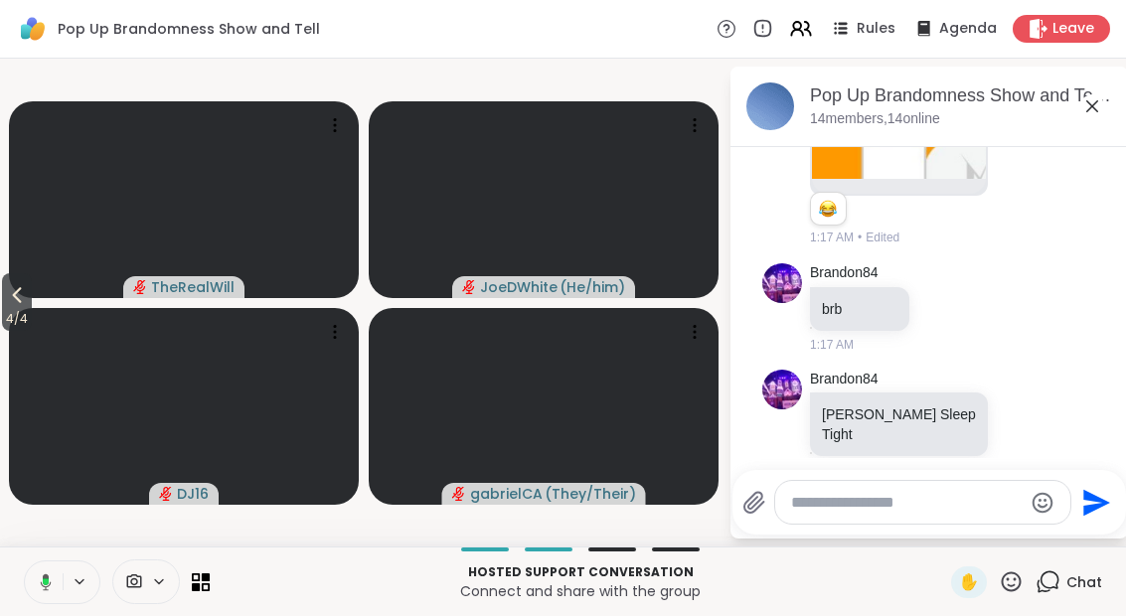
click at [15, 277] on button "4 / 4" at bounding box center [17, 302] width 30 height 58
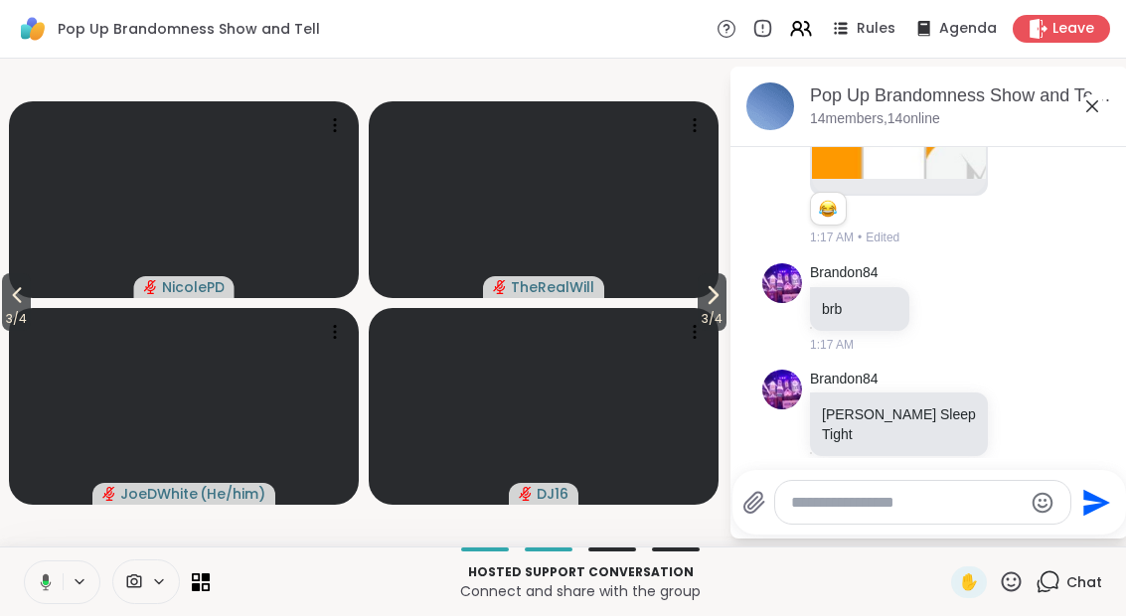
click at [10, 290] on icon at bounding box center [17, 295] width 24 height 24
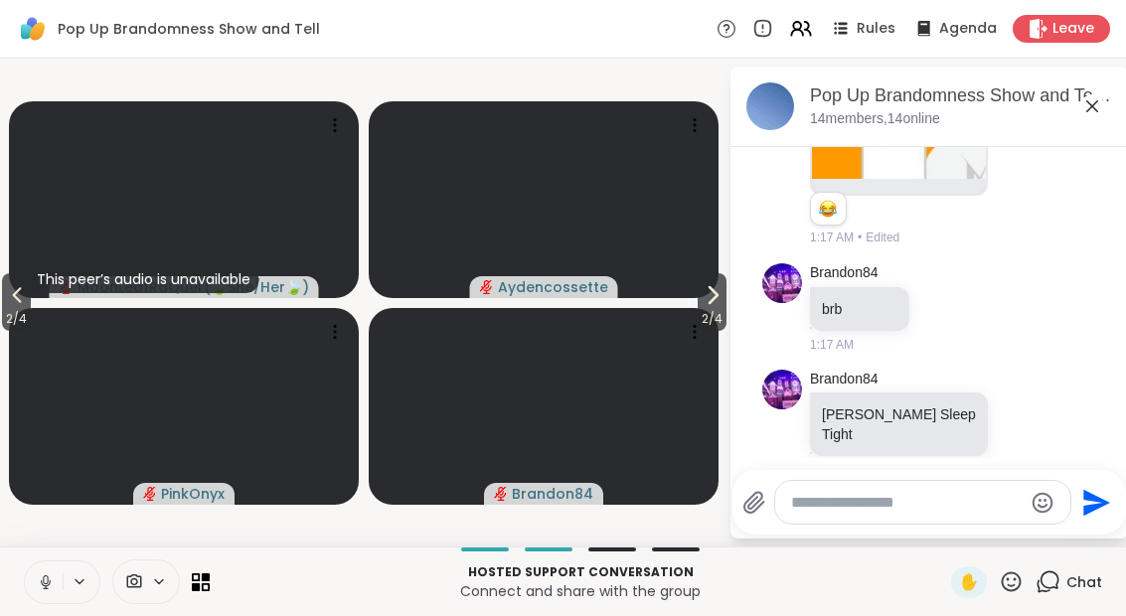
click at [15, 279] on button "2 / 4" at bounding box center [16, 302] width 29 height 58
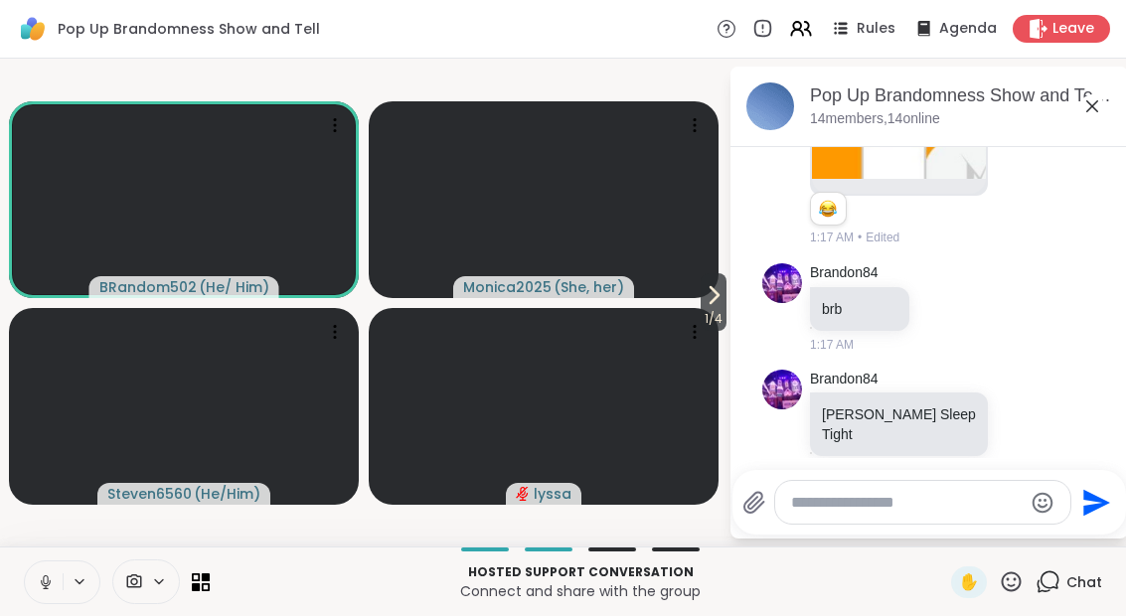
click at [713, 304] on icon at bounding box center [713, 295] width 24 height 24
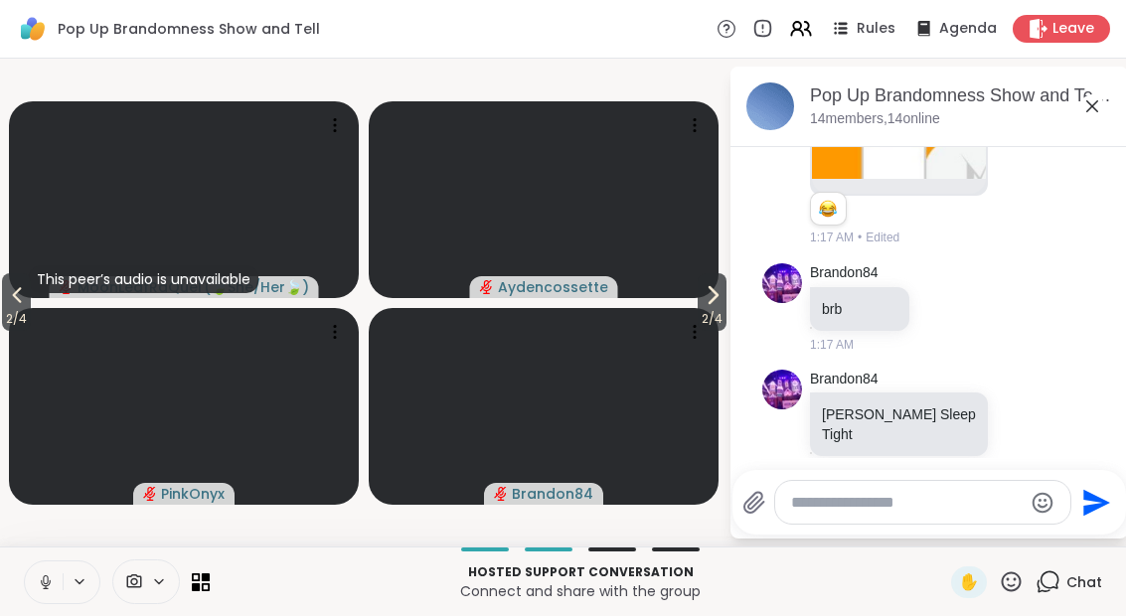
click at [714, 308] on span "2 / 4" at bounding box center [711, 319] width 29 height 24
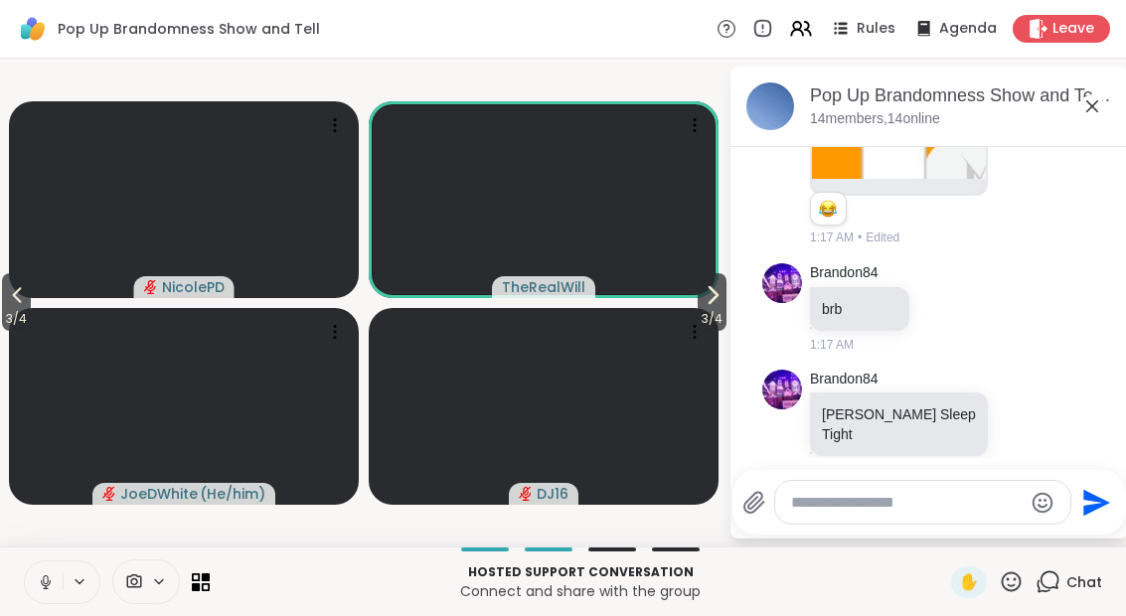
click at [725, 307] on button "3 / 4" at bounding box center [711, 302] width 29 height 58
click at [725, 307] on div "4 / 4 [PERSON_NAME] TheRealWill JoeDWhite ( He/him ) DJ16 Pop Up Brandomness Sh…" at bounding box center [563, 303] width 1126 height 488
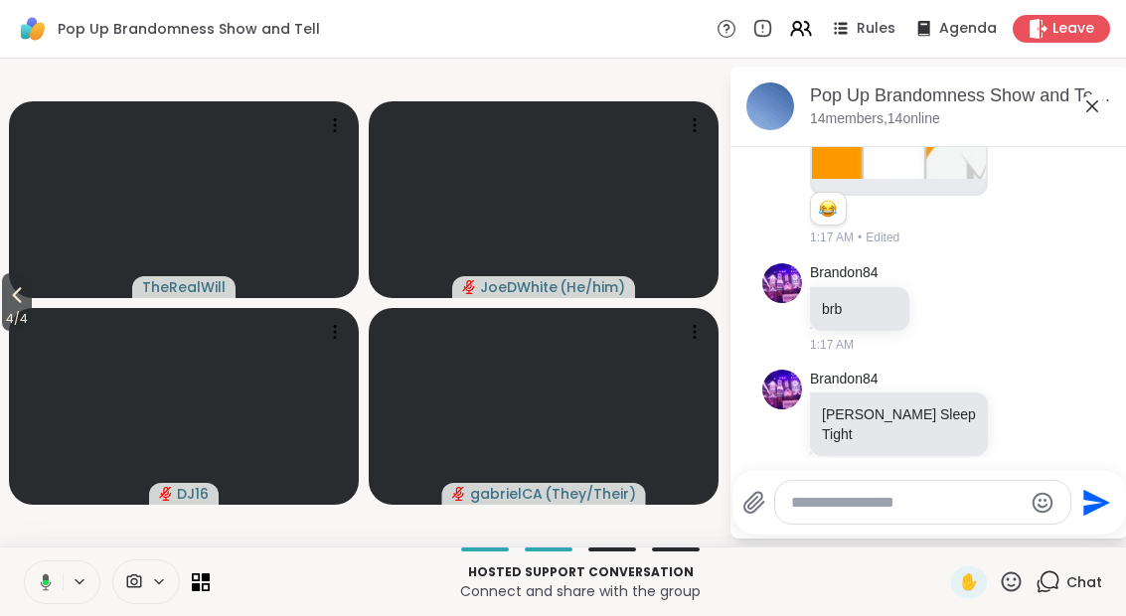
click at [29, 310] on span "4 / 4" at bounding box center [17, 319] width 30 height 24
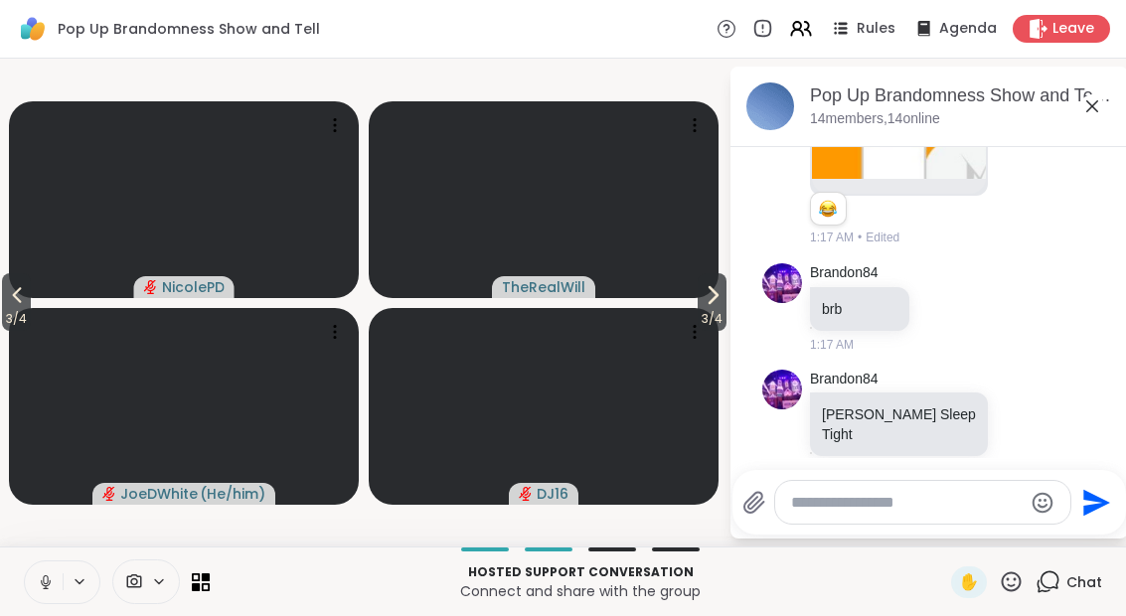
click at [31, 294] on button "3 / 4" at bounding box center [16, 302] width 29 height 58
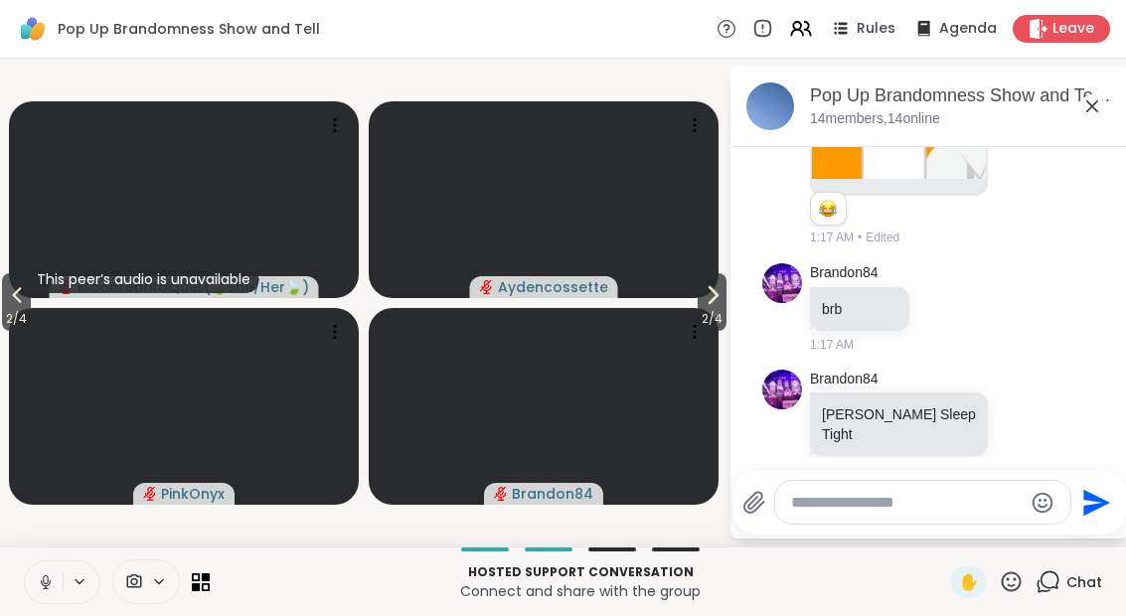
click at [15, 298] on icon at bounding box center [17, 295] width 24 height 24
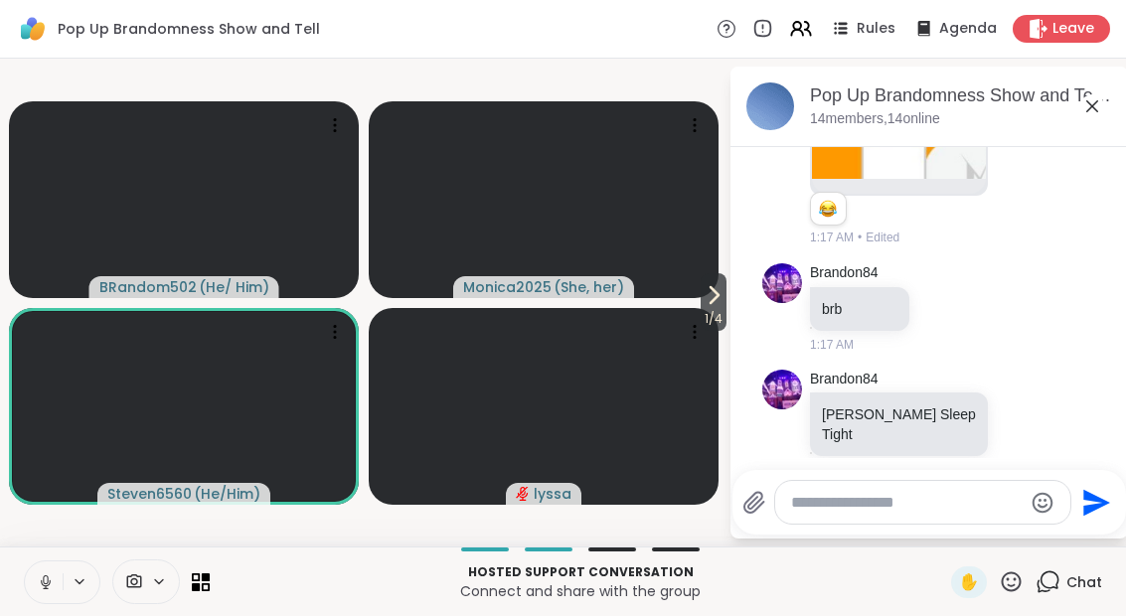
click at [54, 591] on button at bounding box center [44, 582] width 38 height 42
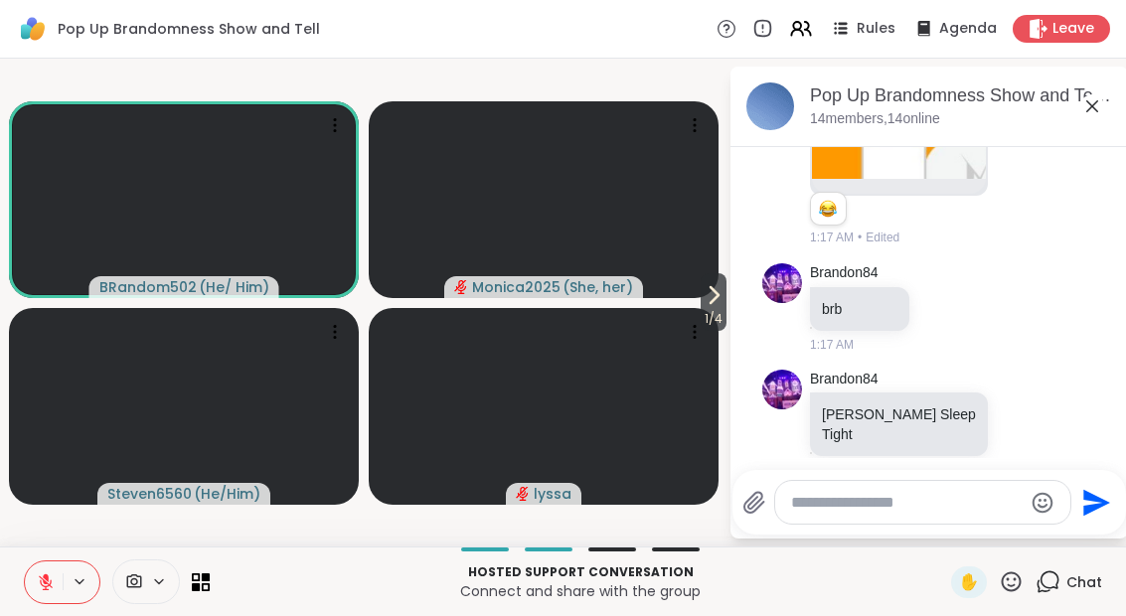
click at [717, 311] on span "1 / 4" at bounding box center [713, 319] width 26 height 24
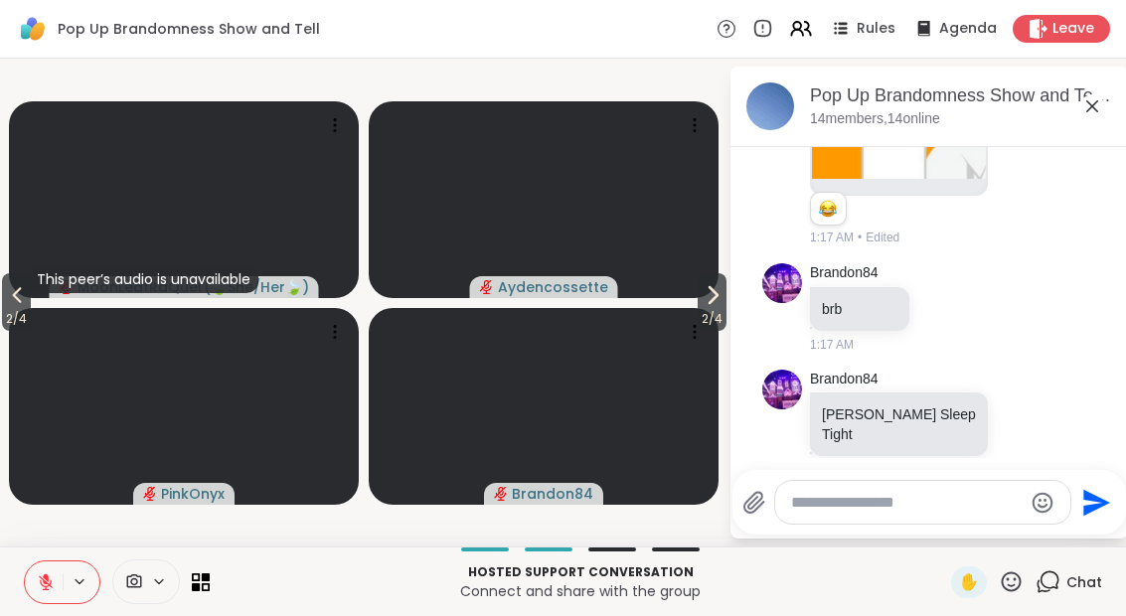
click at [715, 292] on icon at bounding box center [712, 295] width 24 height 24
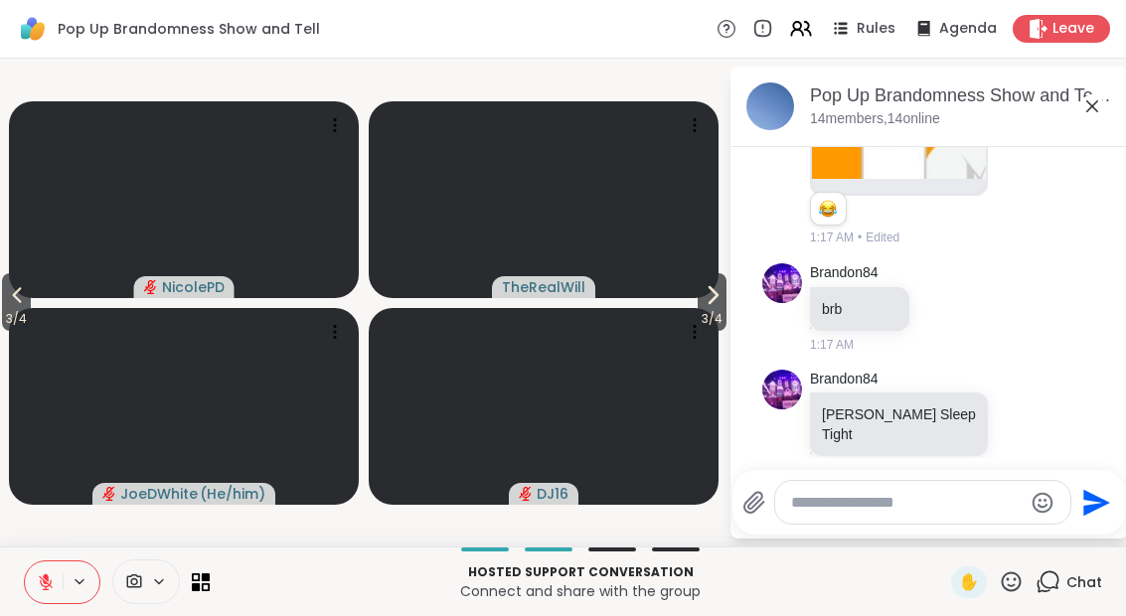
click at [721, 295] on icon at bounding box center [712, 295] width 24 height 24
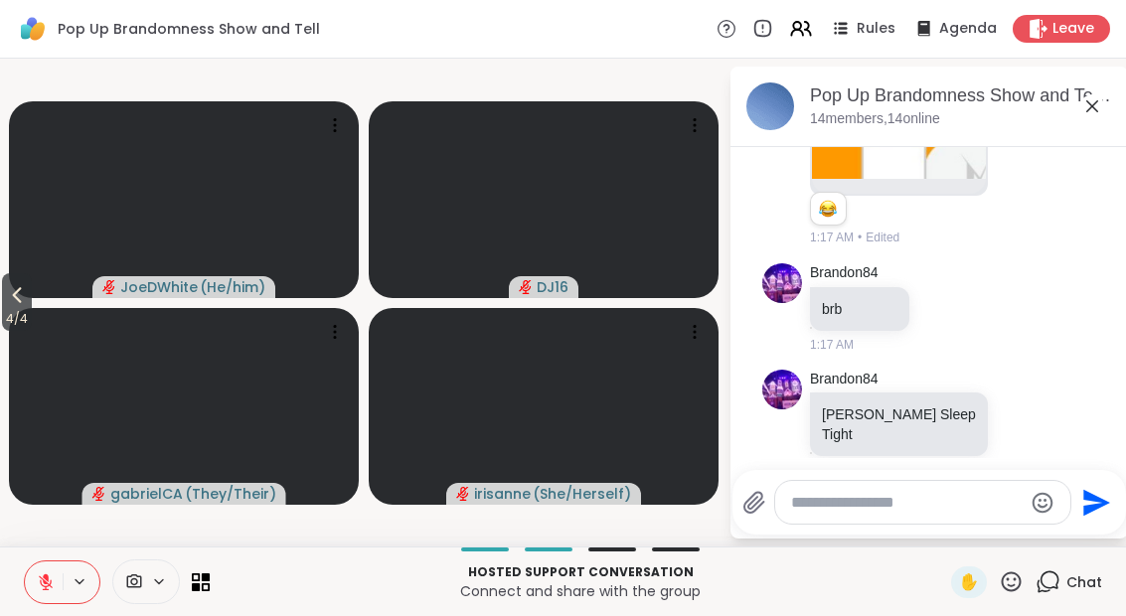
click at [42, 308] on video at bounding box center [184, 406] width 350 height 197
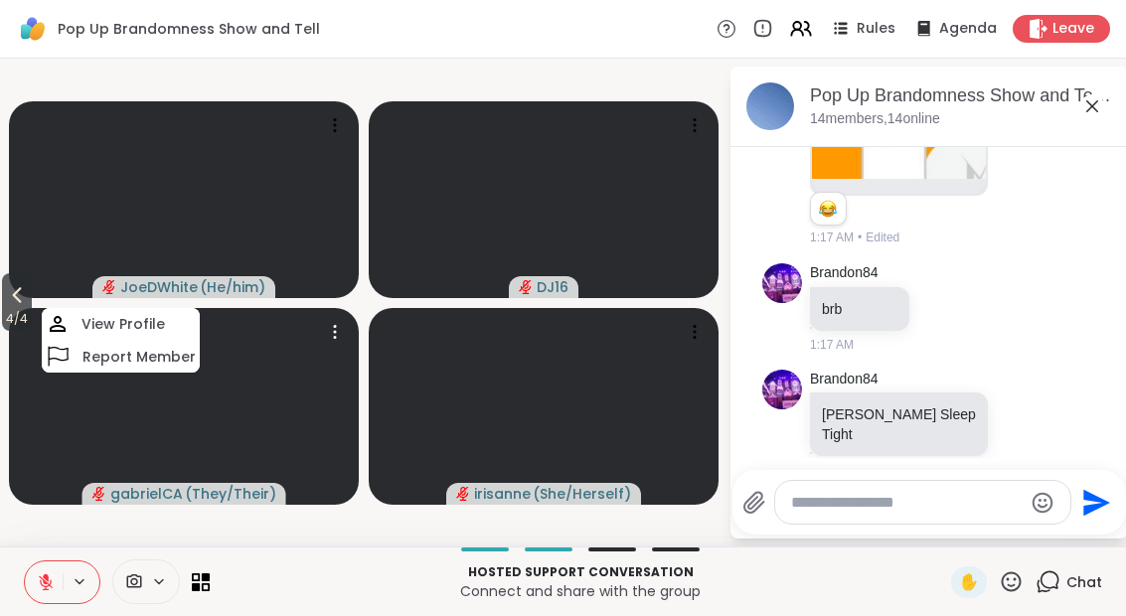
click at [4, 305] on button "4 / 4" at bounding box center [17, 302] width 30 height 58
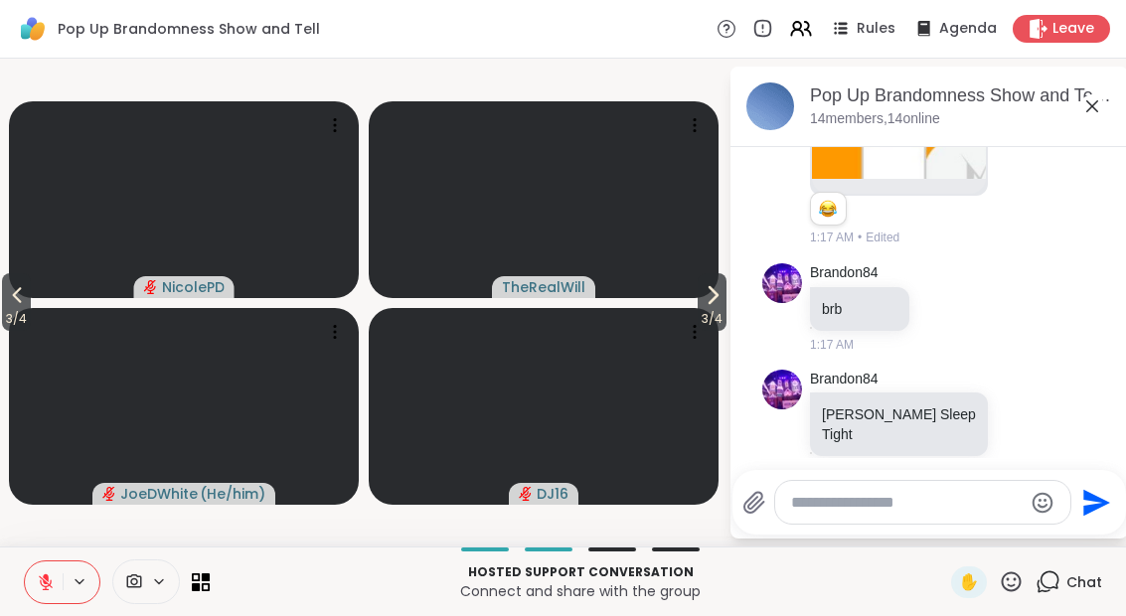
click at [3, 287] on button "3 / 4" at bounding box center [16, 302] width 29 height 58
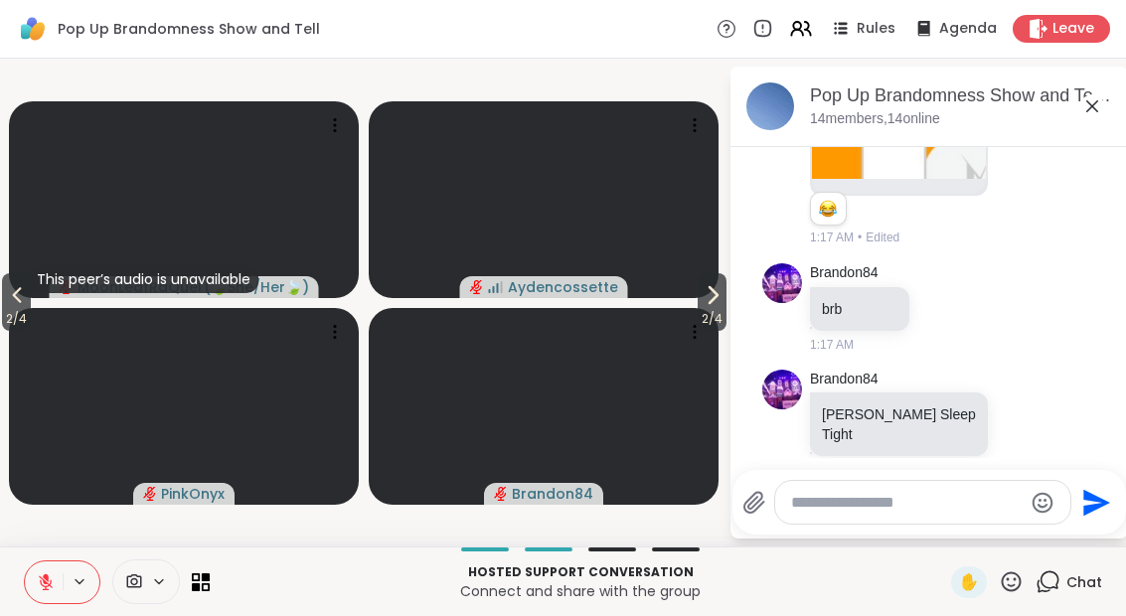
click at [2, 299] on button "2 / 4" at bounding box center [16, 302] width 29 height 58
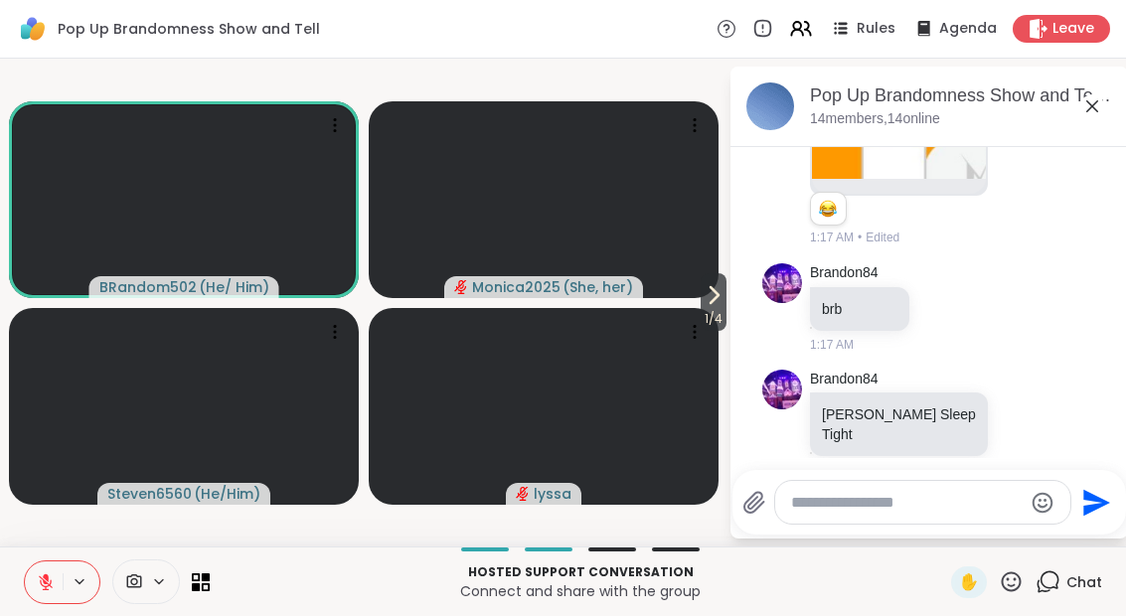
click at [707, 286] on icon at bounding box center [713, 295] width 24 height 24
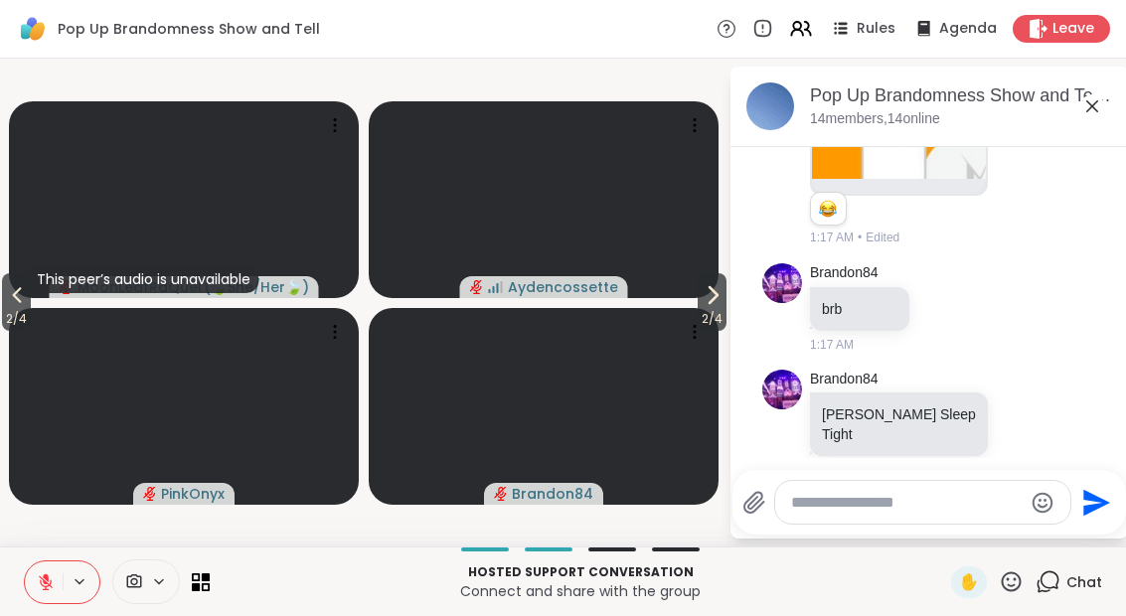
click at [722, 315] on span "2 / 4" at bounding box center [711, 319] width 29 height 24
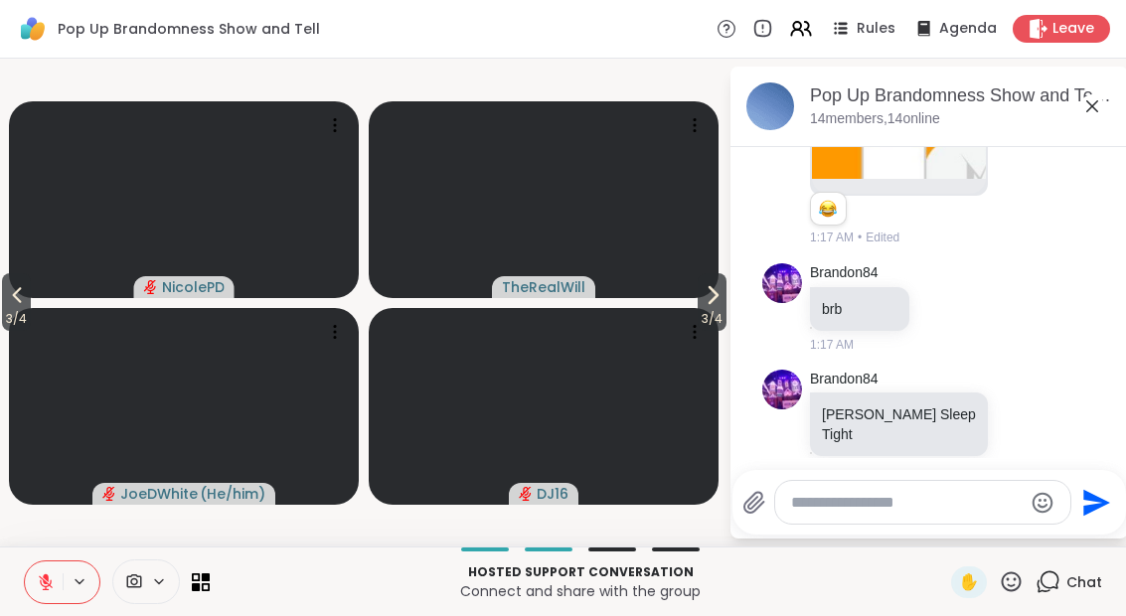
click at [723, 314] on span "3 / 4" at bounding box center [711, 319] width 29 height 24
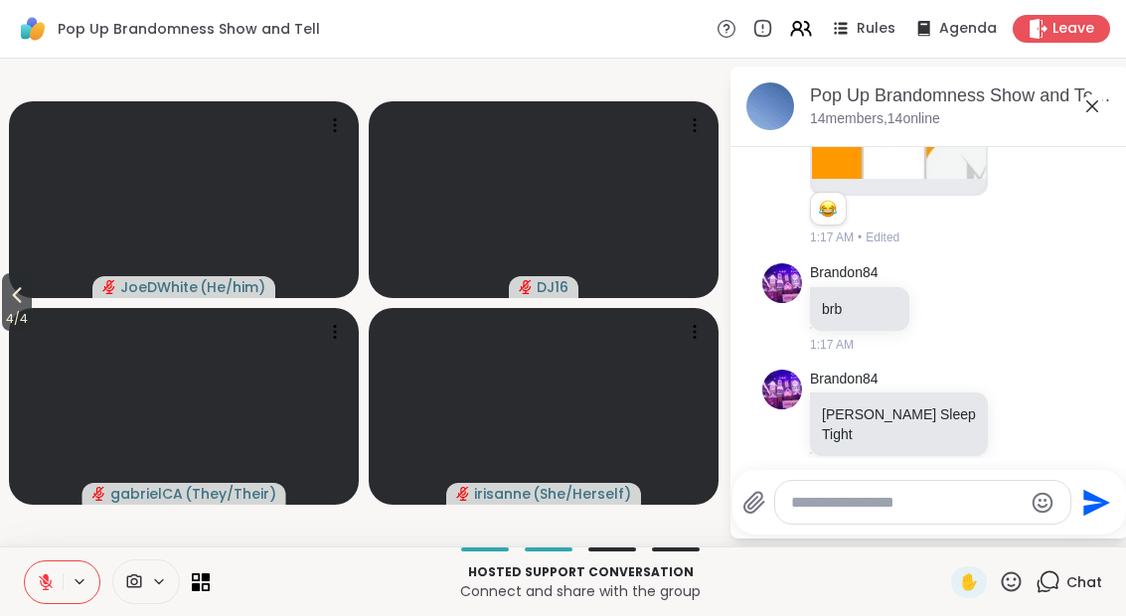
click at [4, 304] on button "4 / 4" at bounding box center [17, 302] width 30 height 58
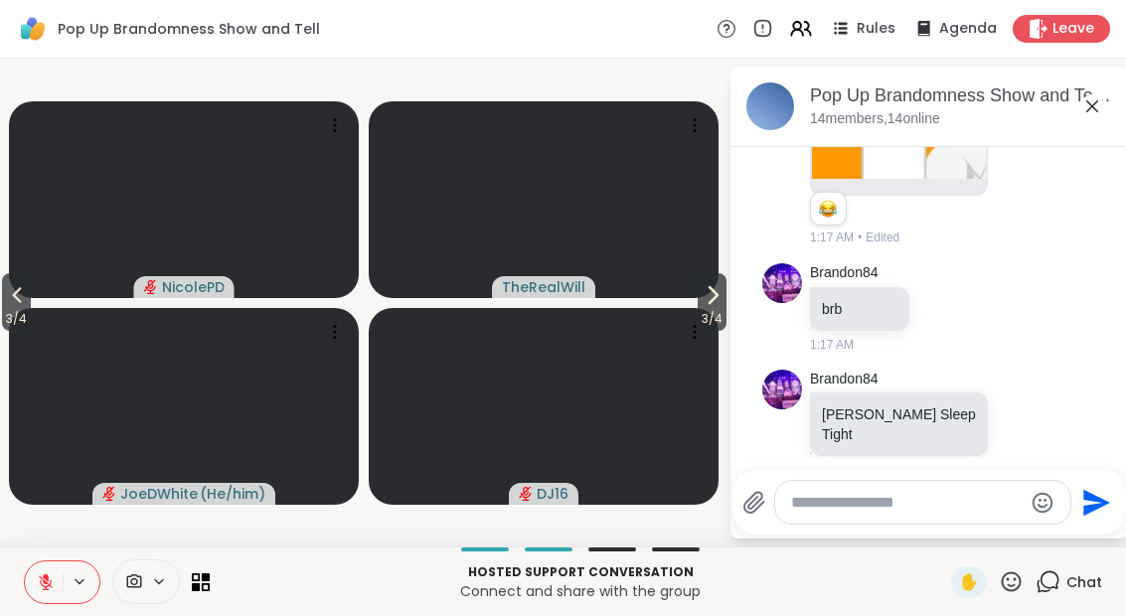
click at [4, 306] on button "3 / 4" at bounding box center [16, 302] width 29 height 58
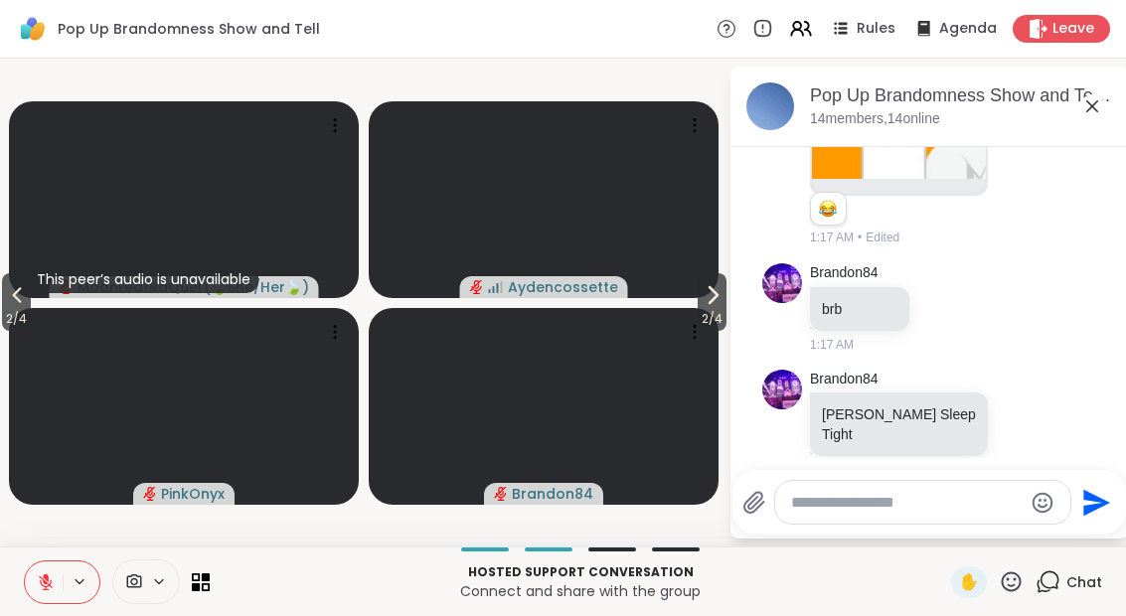
click at [6, 300] on button "2 / 4" at bounding box center [16, 302] width 29 height 58
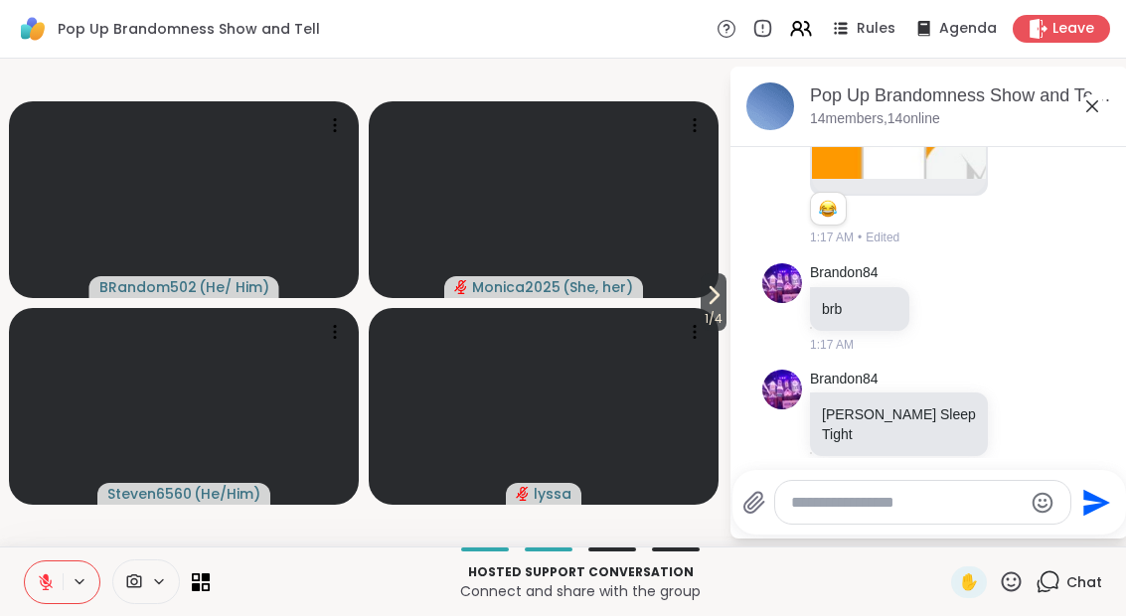
click at [710, 285] on icon at bounding box center [713, 295] width 24 height 24
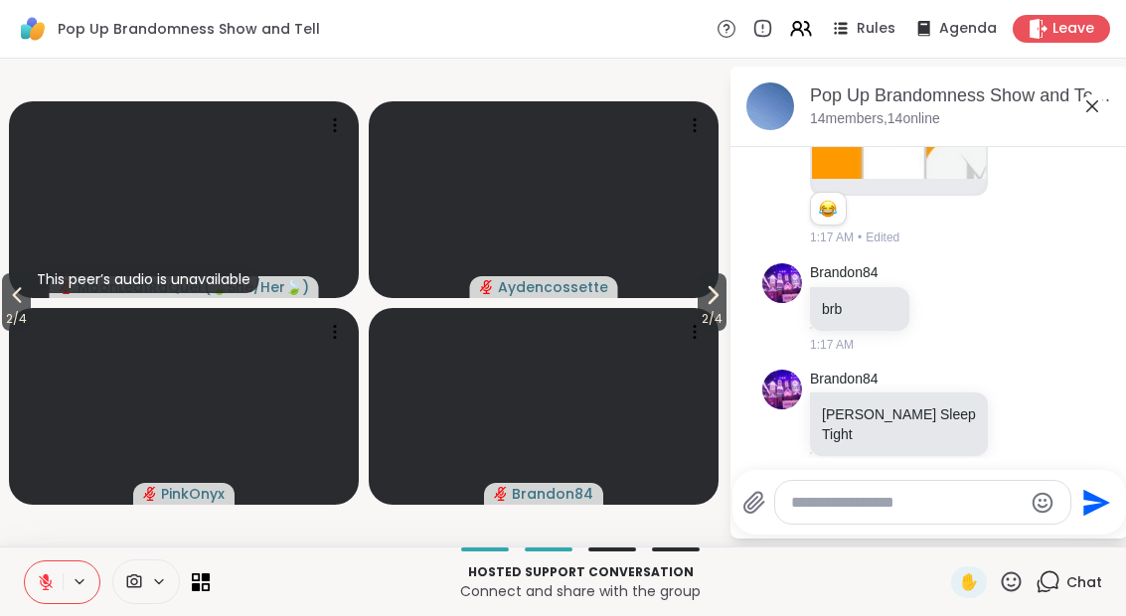
click at [719, 304] on icon at bounding box center [712, 295] width 24 height 24
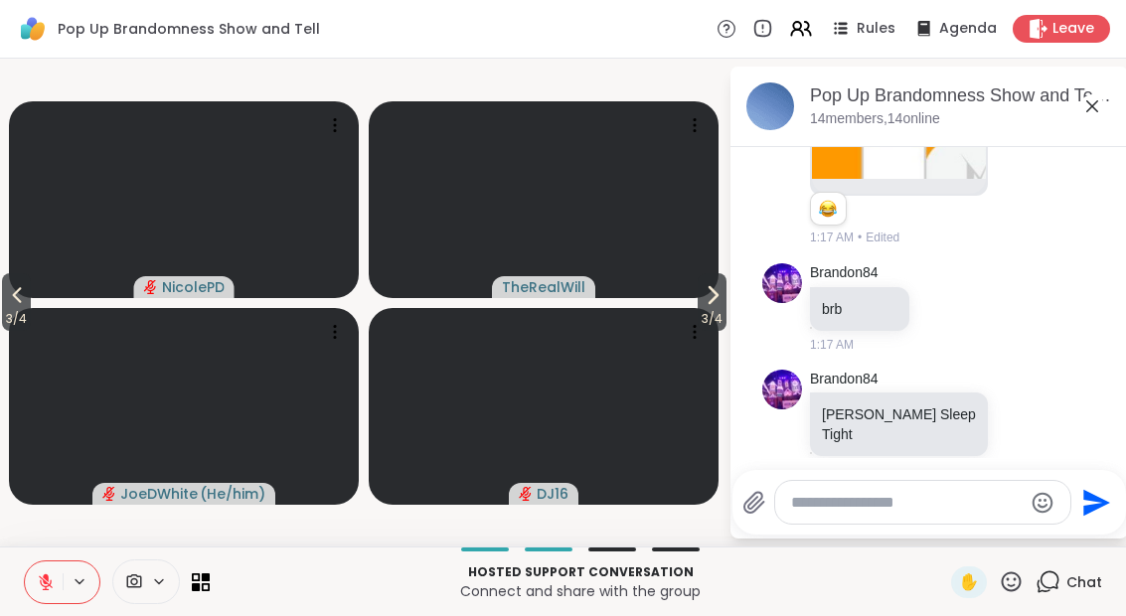
click at [714, 313] on span "3 / 4" at bounding box center [711, 319] width 29 height 24
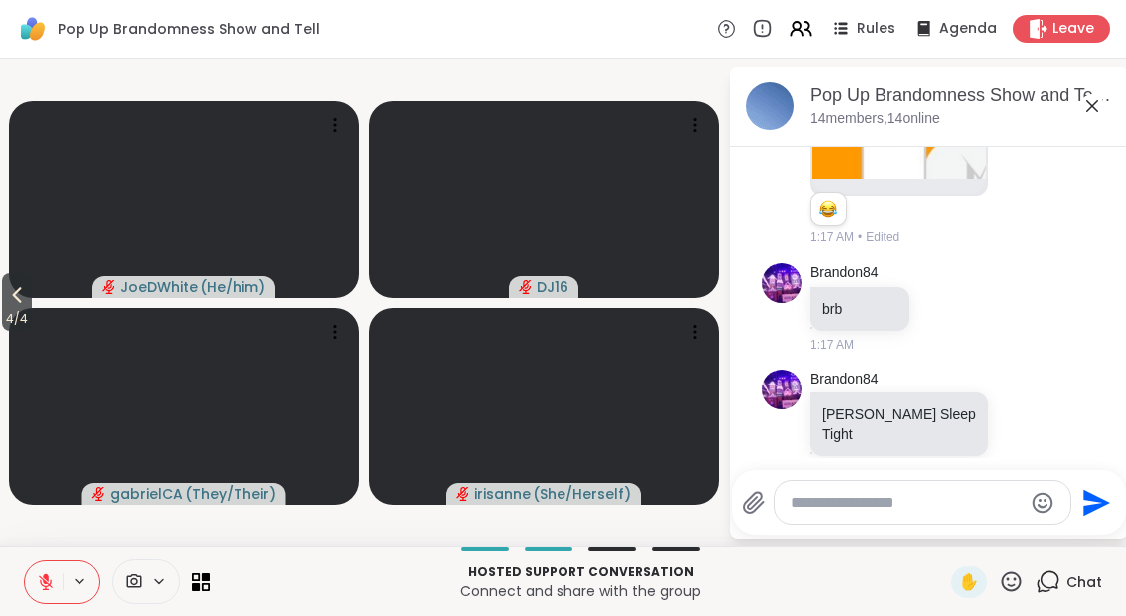
click at [17, 297] on icon at bounding box center [17, 296] width 9 height 16
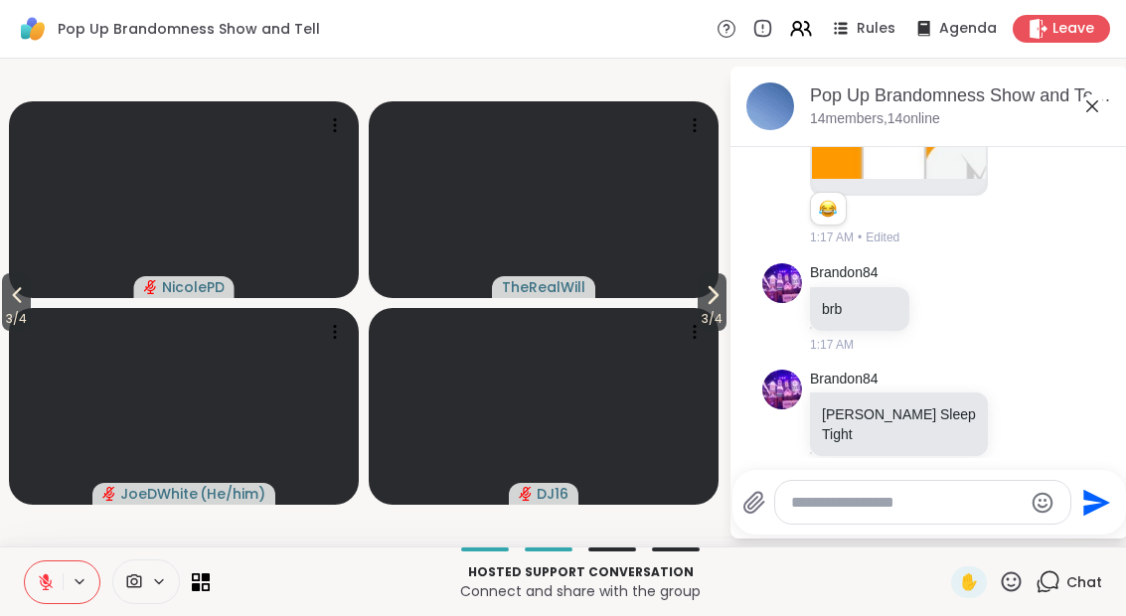
click at [15, 300] on icon at bounding box center [17, 295] width 24 height 24
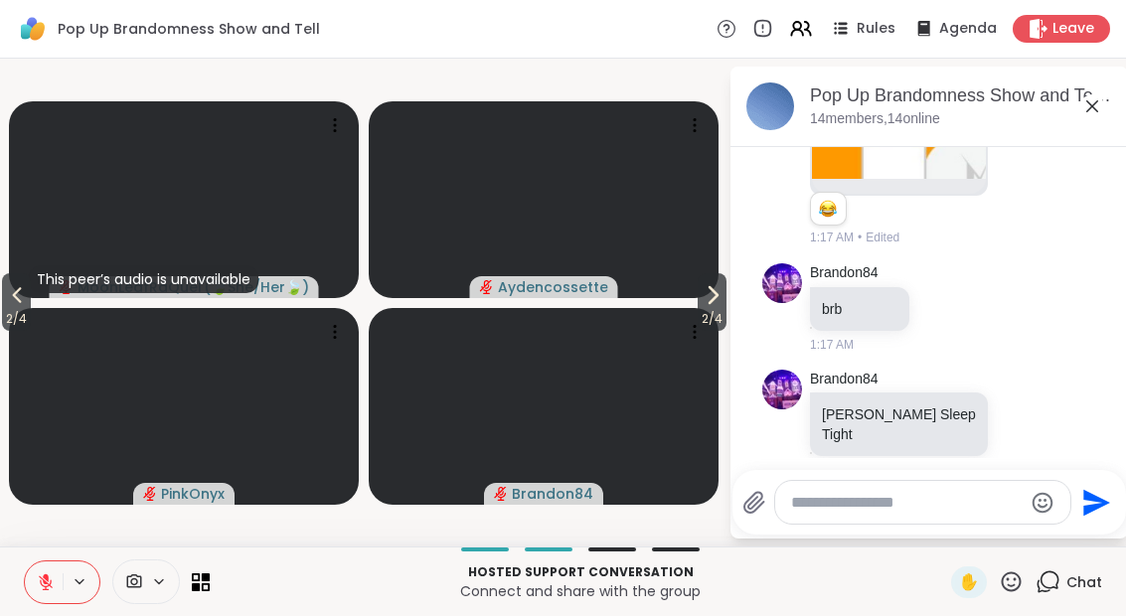
click at [14, 297] on icon at bounding box center [17, 295] width 24 height 24
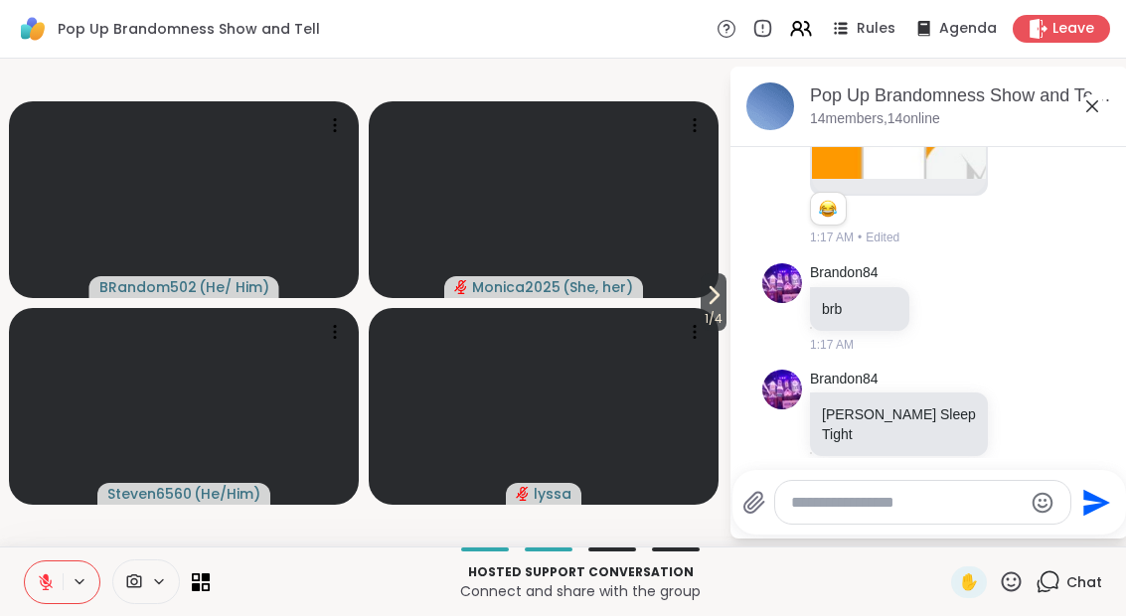
click at [53, 583] on icon at bounding box center [46, 582] width 18 height 18
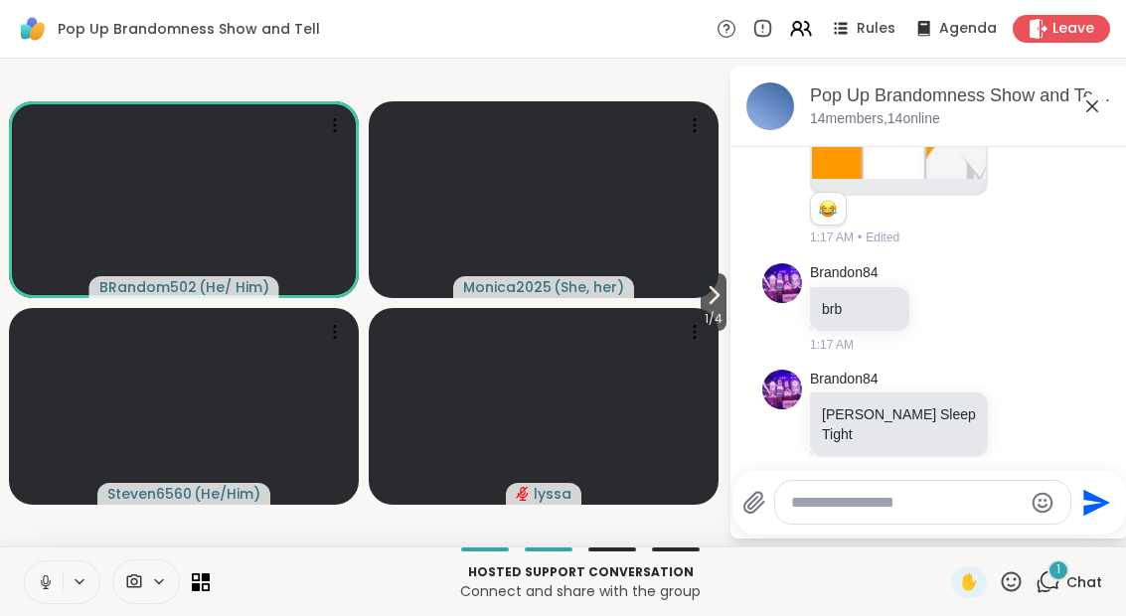
scroll to position [1978, 0]
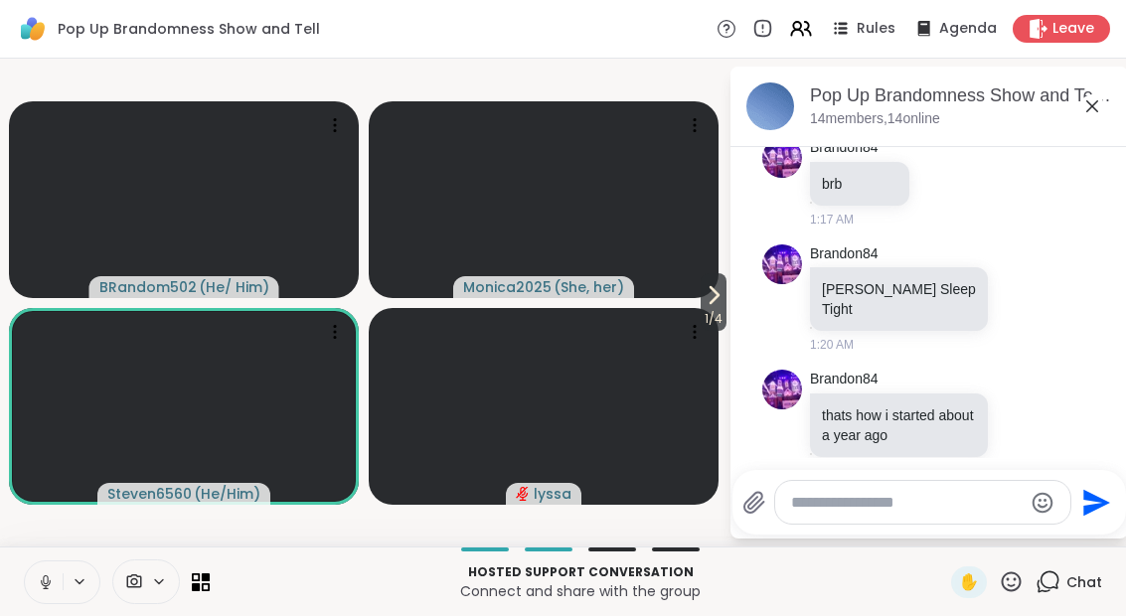
click at [726, 308] on span "1 / 4" at bounding box center [713, 319] width 26 height 24
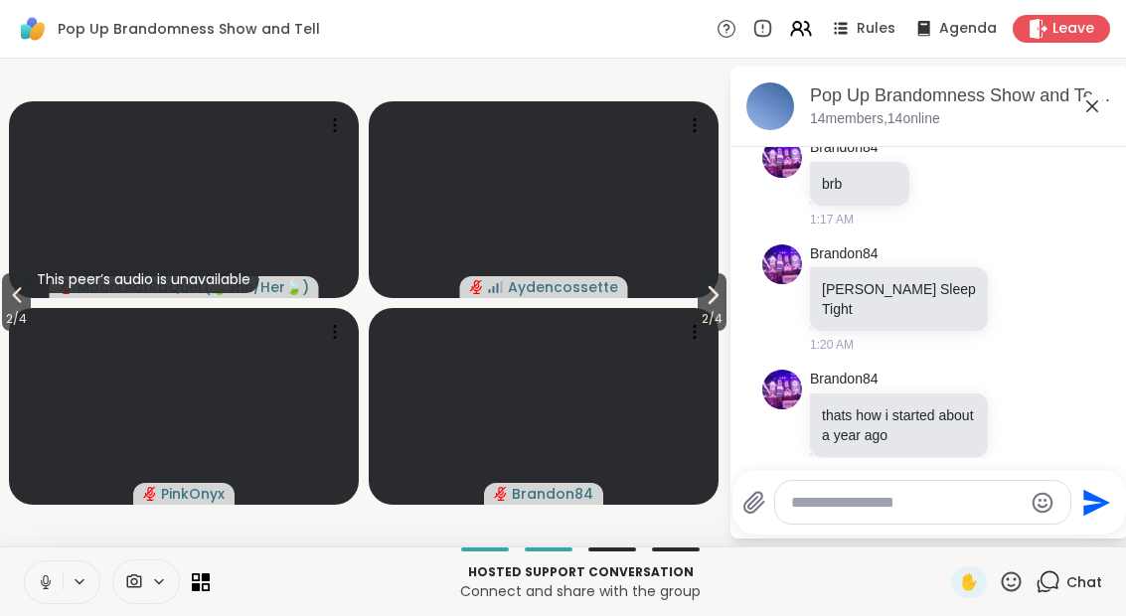
click at [725, 299] on button "2 / 4" at bounding box center [711, 302] width 29 height 58
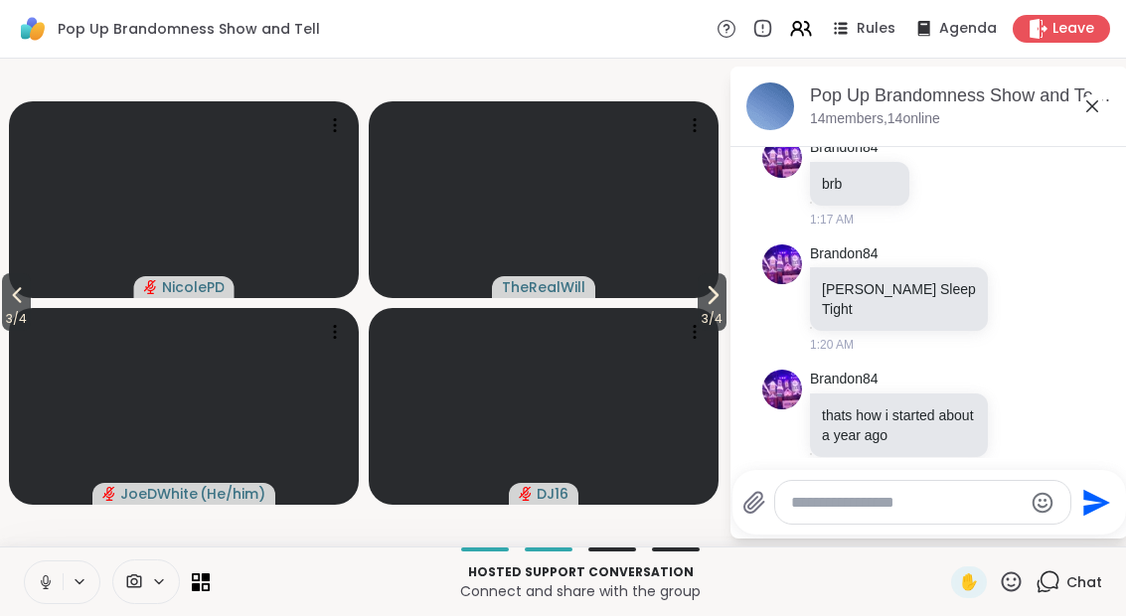
click at [702, 307] on icon at bounding box center [712, 295] width 24 height 24
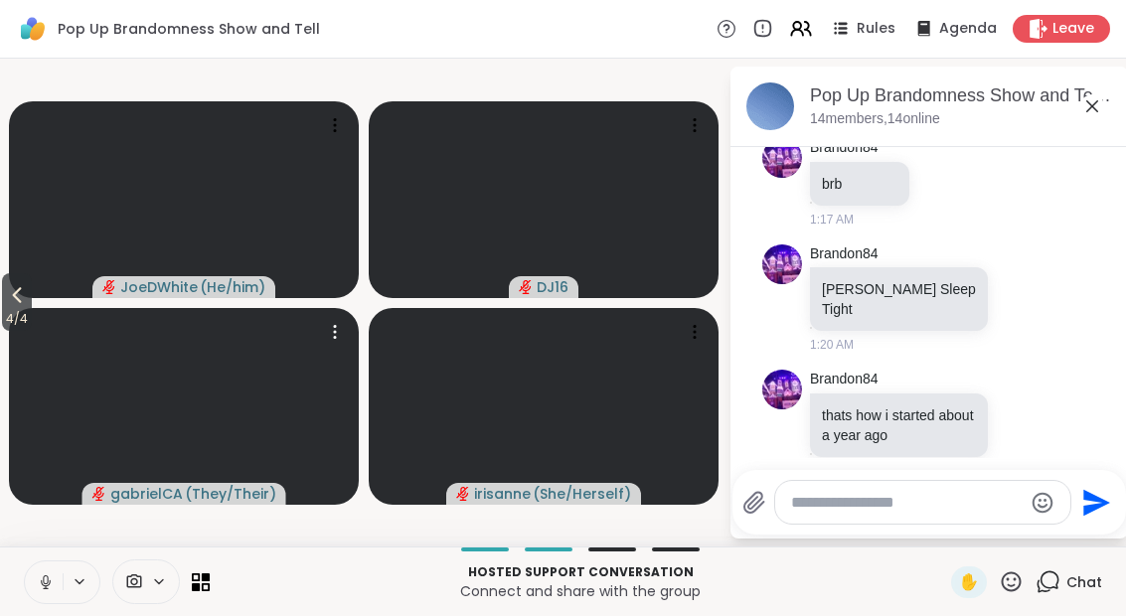
click at [40, 325] on video at bounding box center [184, 406] width 350 height 197
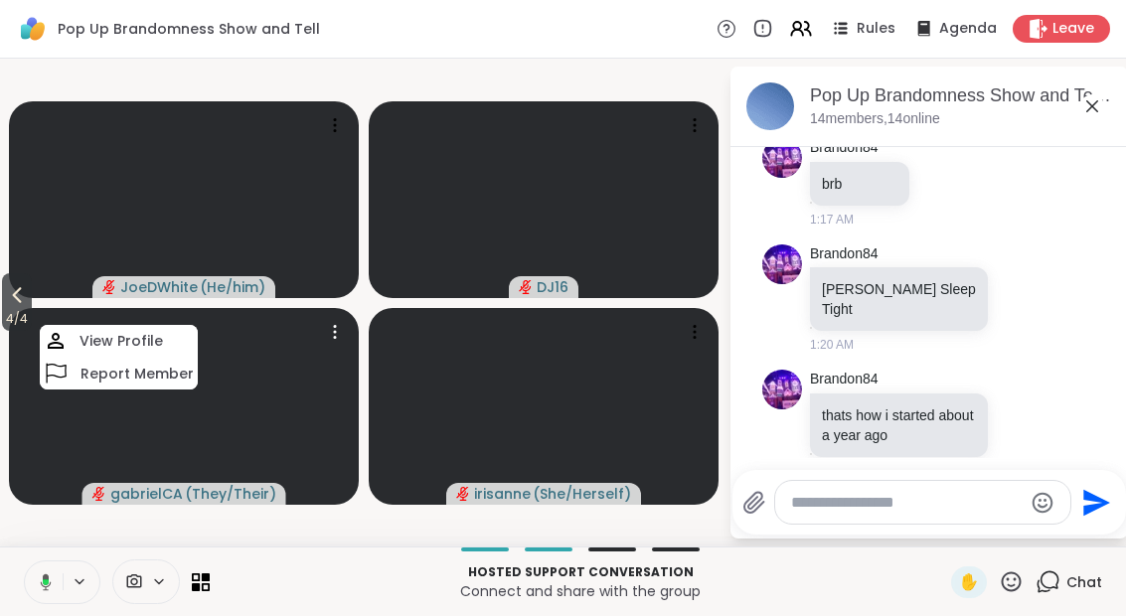
click at [4, 277] on button "4 / 4" at bounding box center [17, 302] width 30 height 58
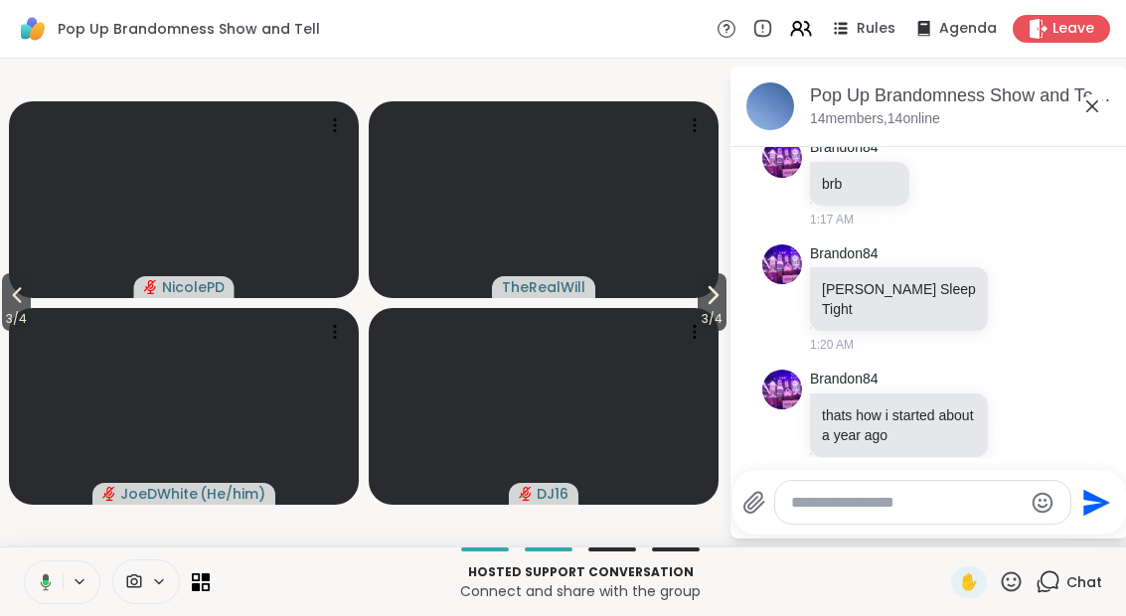
click at [4, 289] on button "3 / 4" at bounding box center [16, 302] width 29 height 58
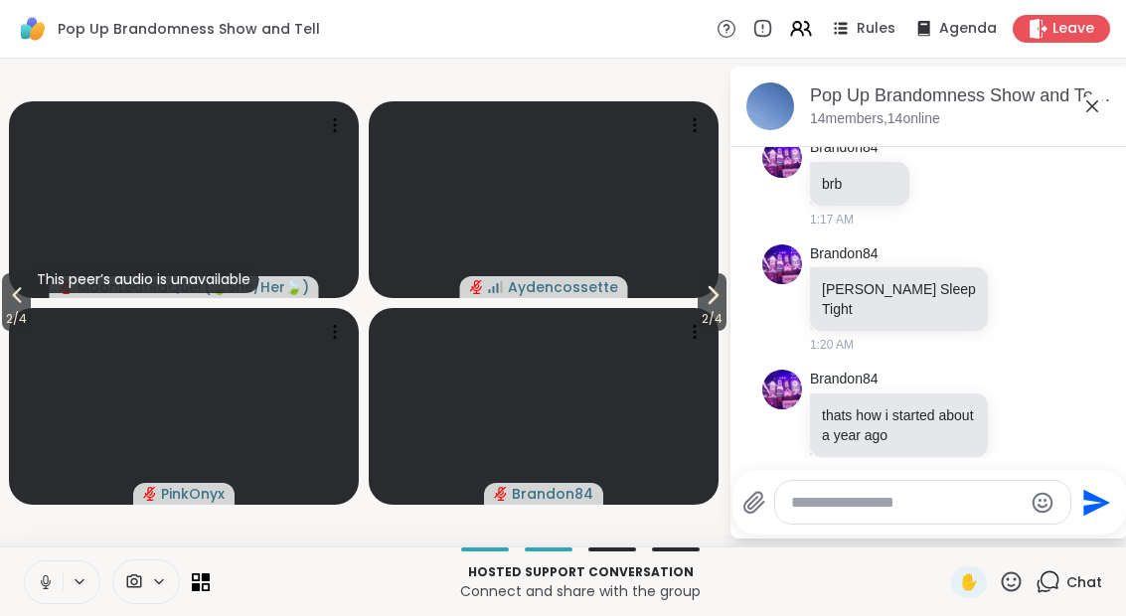
click at [4, 296] on button "2 / 4" at bounding box center [16, 302] width 29 height 58
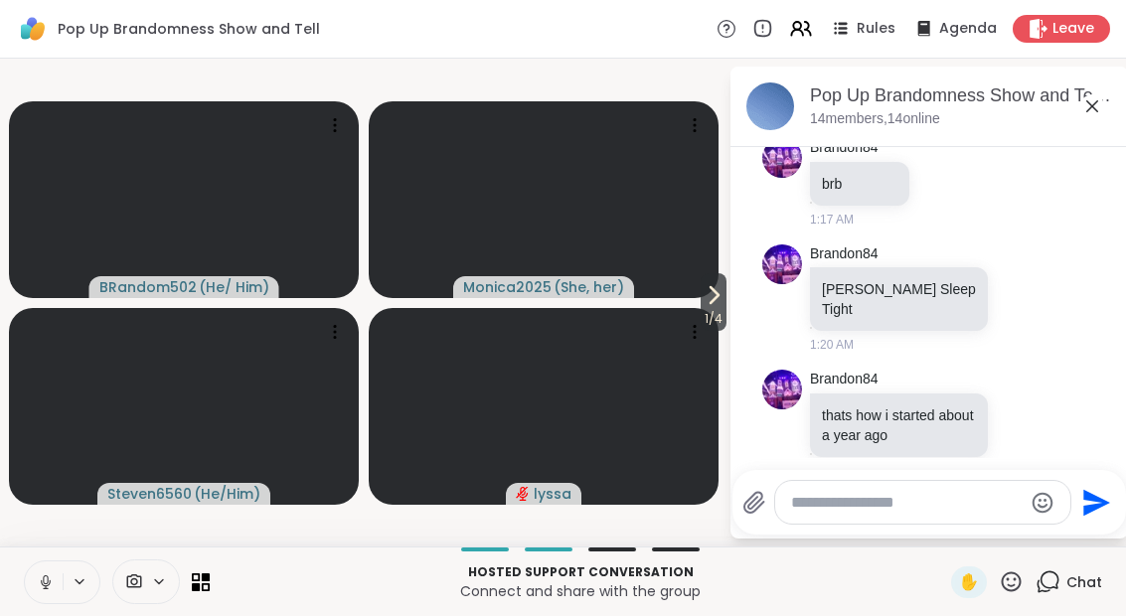
click at [206, 579] on icon at bounding box center [206, 577] width 8 height 8
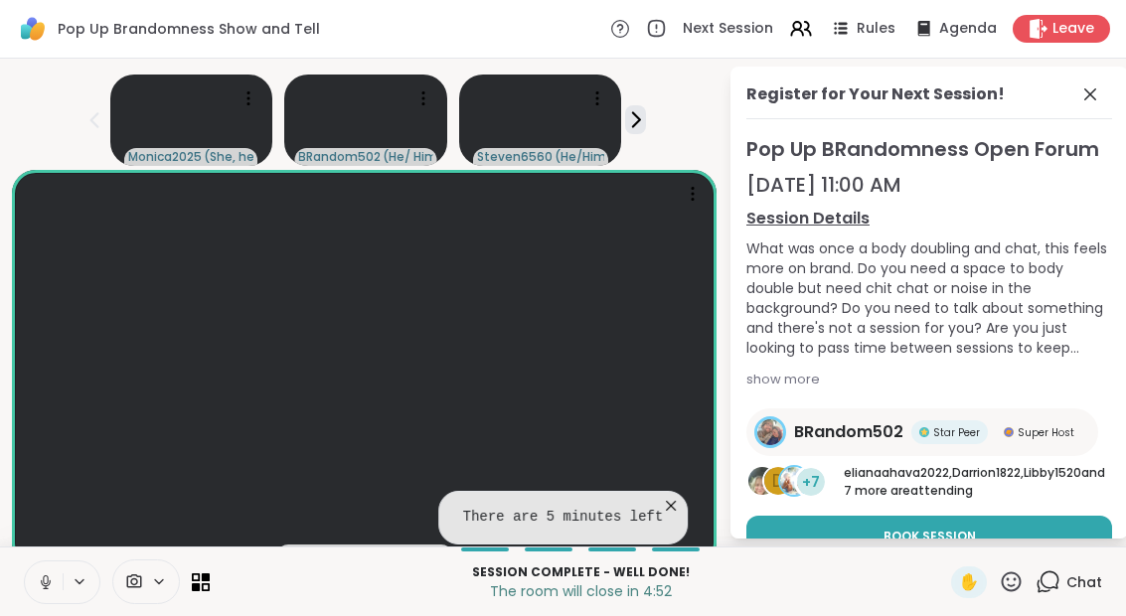
click at [1101, 85] on icon at bounding box center [1090, 94] width 24 height 24
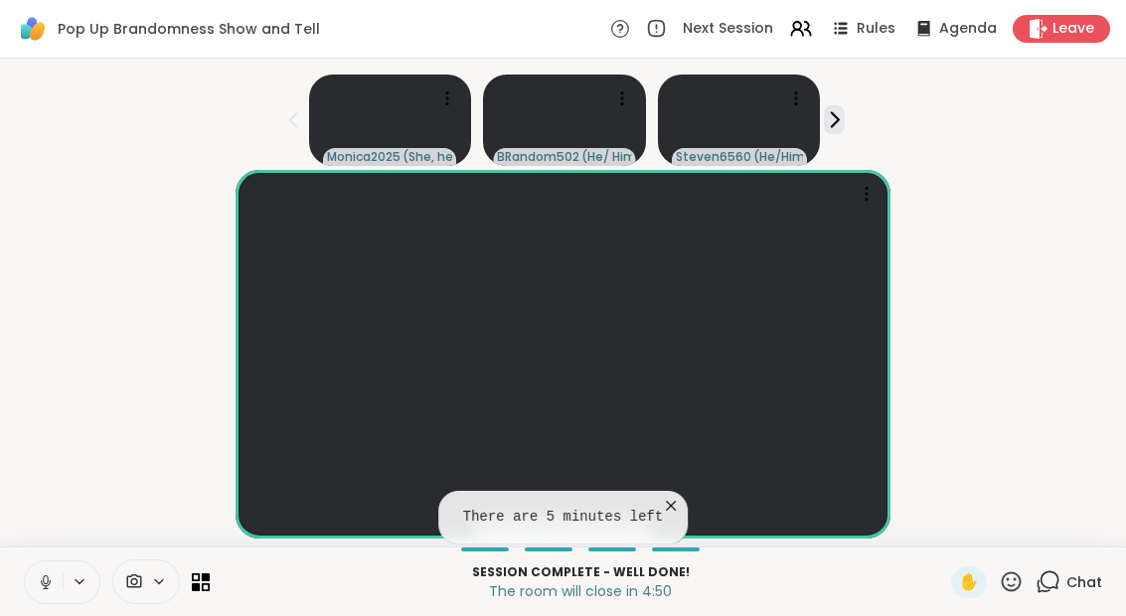
click at [1086, 572] on span "Chat" at bounding box center [1084, 582] width 36 height 20
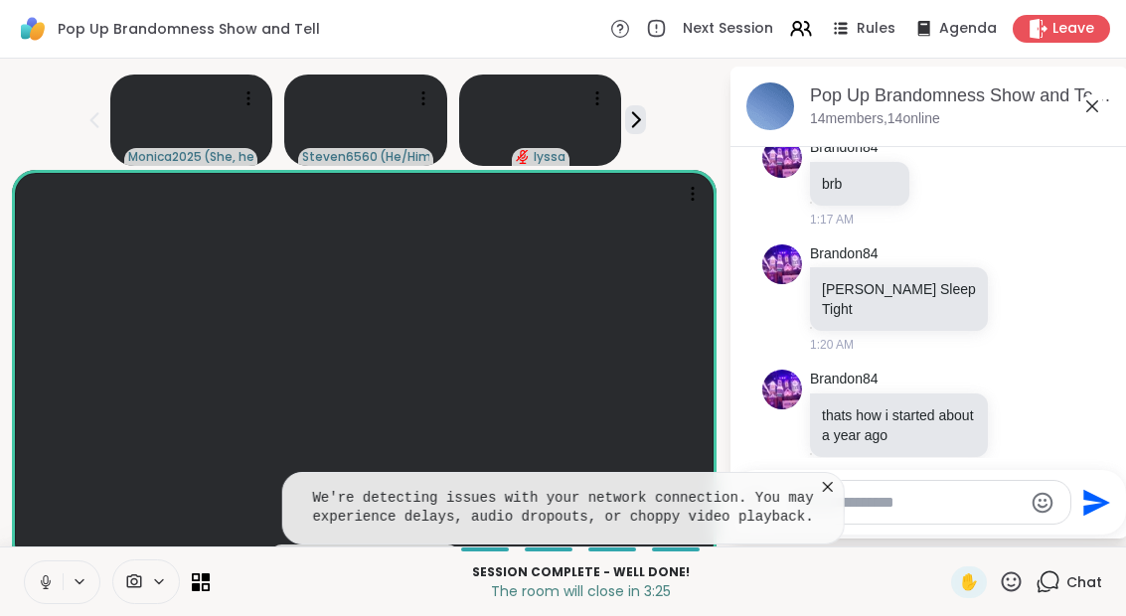
click at [832, 482] on icon at bounding box center [828, 487] width 10 height 10
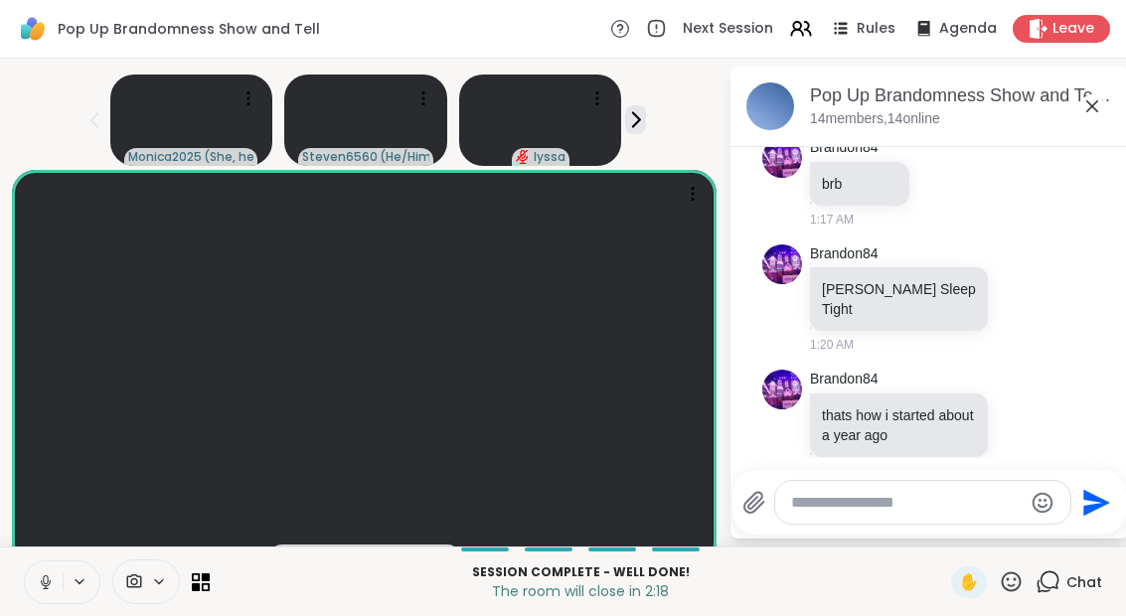
click at [1096, 104] on icon at bounding box center [1092, 106] width 24 height 24
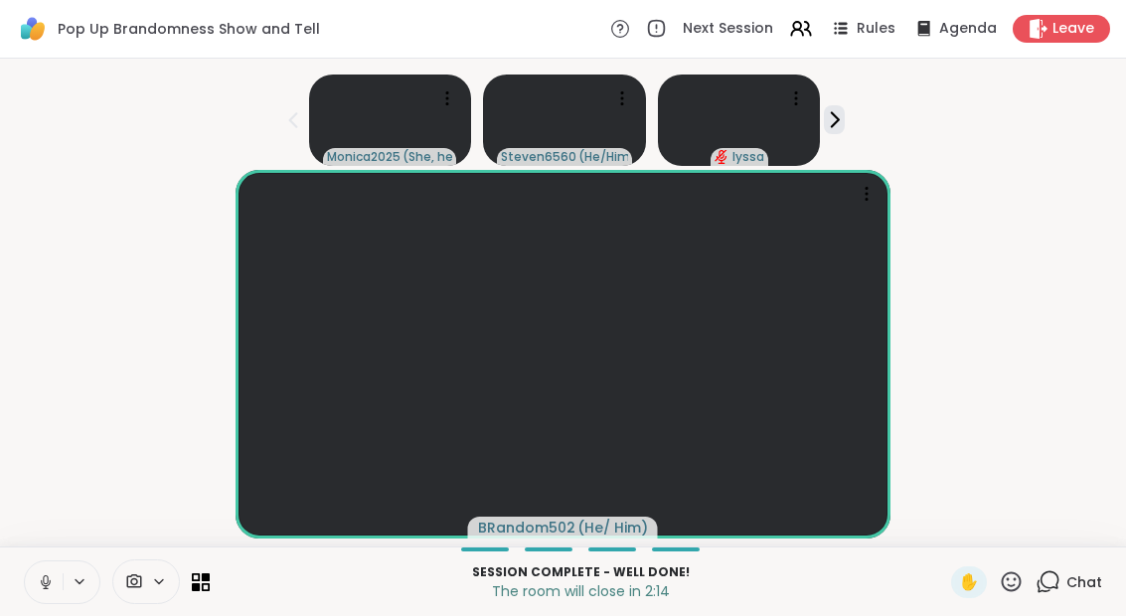
click at [201, 589] on icon at bounding box center [201, 582] width 18 height 18
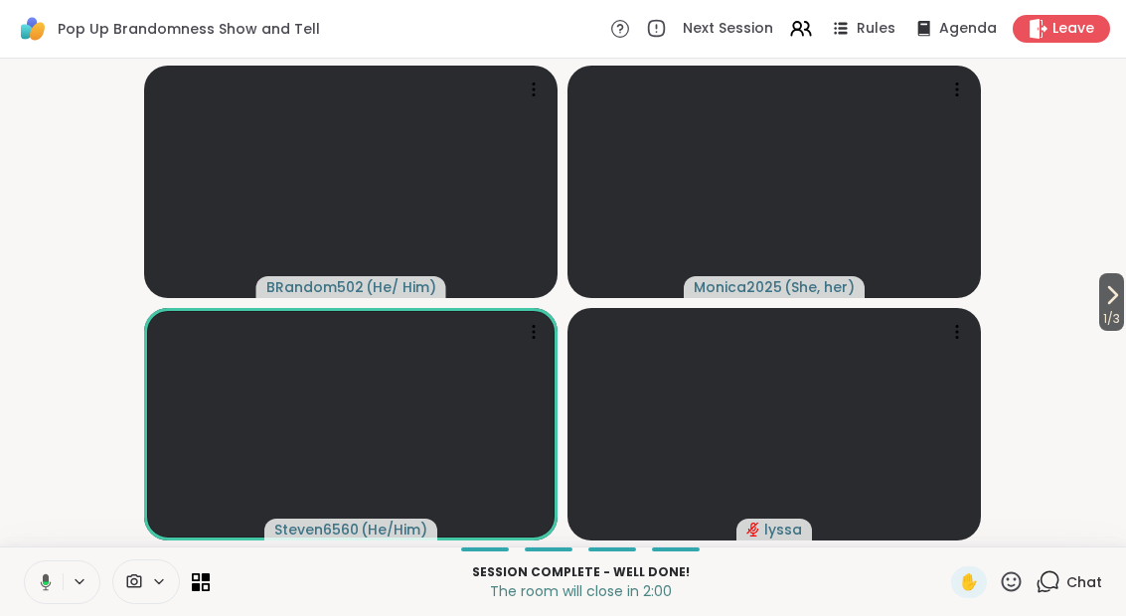
click at [1122, 290] on button "1 / 3" at bounding box center [1111, 302] width 25 height 58
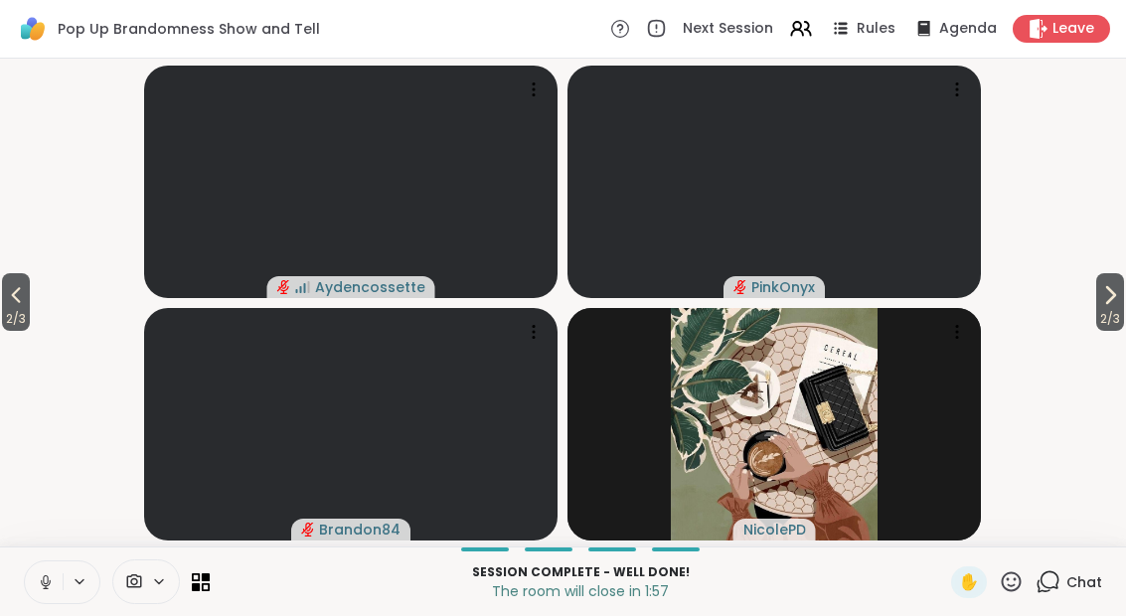
click at [1122, 303] on button "2 / 3" at bounding box center [1110, 302] width 28 height 58
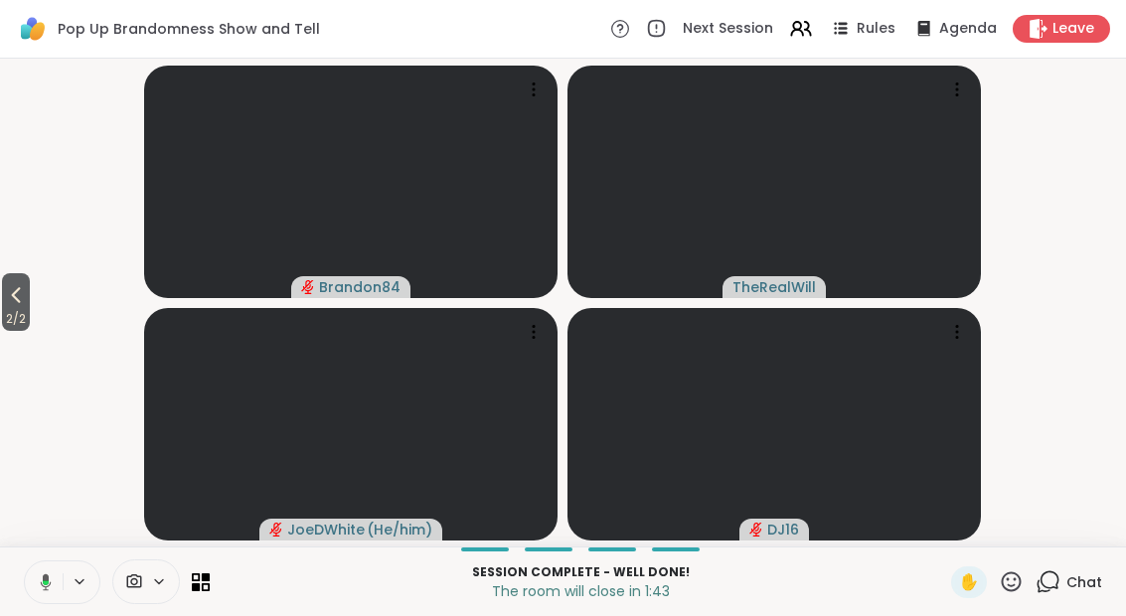
click at [4, 288] on button "2 / 2" at bounding box center [16, 302] width 28 height 58
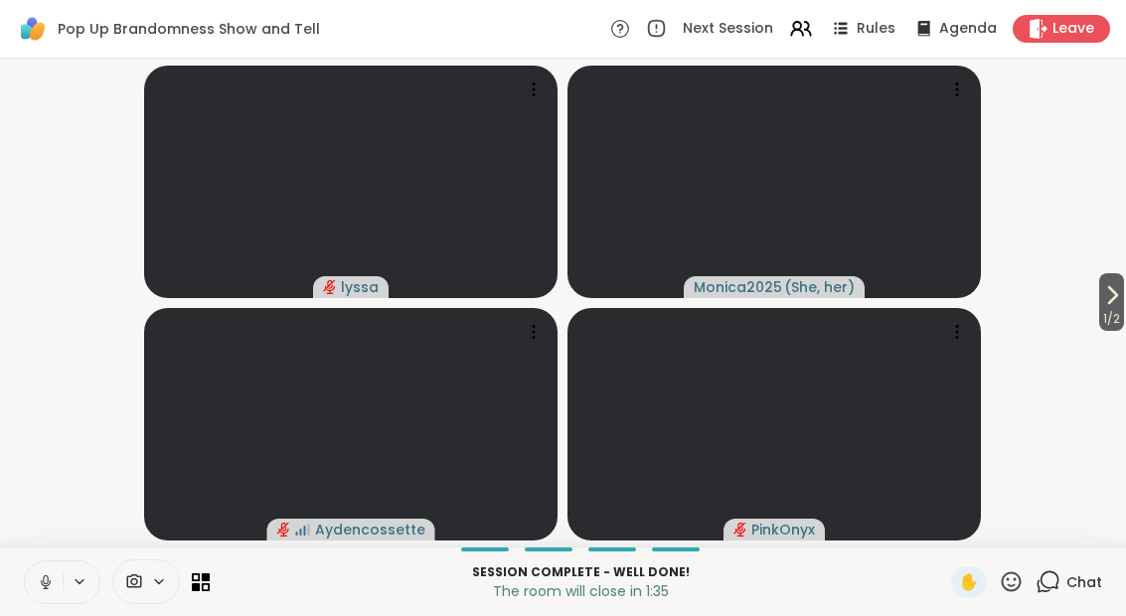
click at [1122, 309] on span "1 / 2" at bounding box center [1111, 319] width 25 height 24
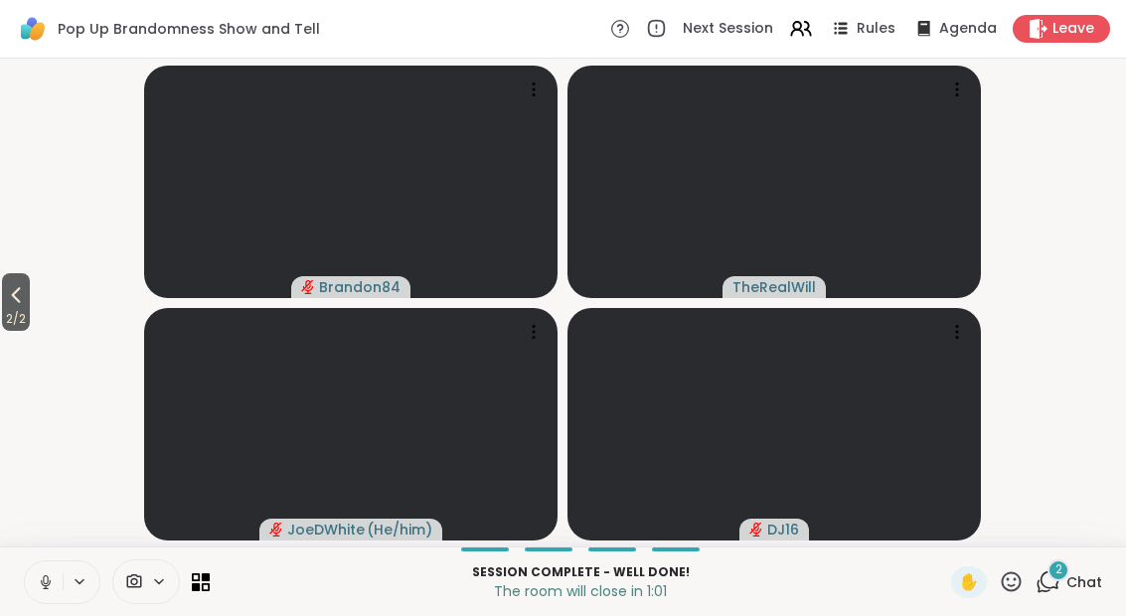
click at [1077, 588] on span "Chat" at bounding box center [1084, 582] width 36 height 20
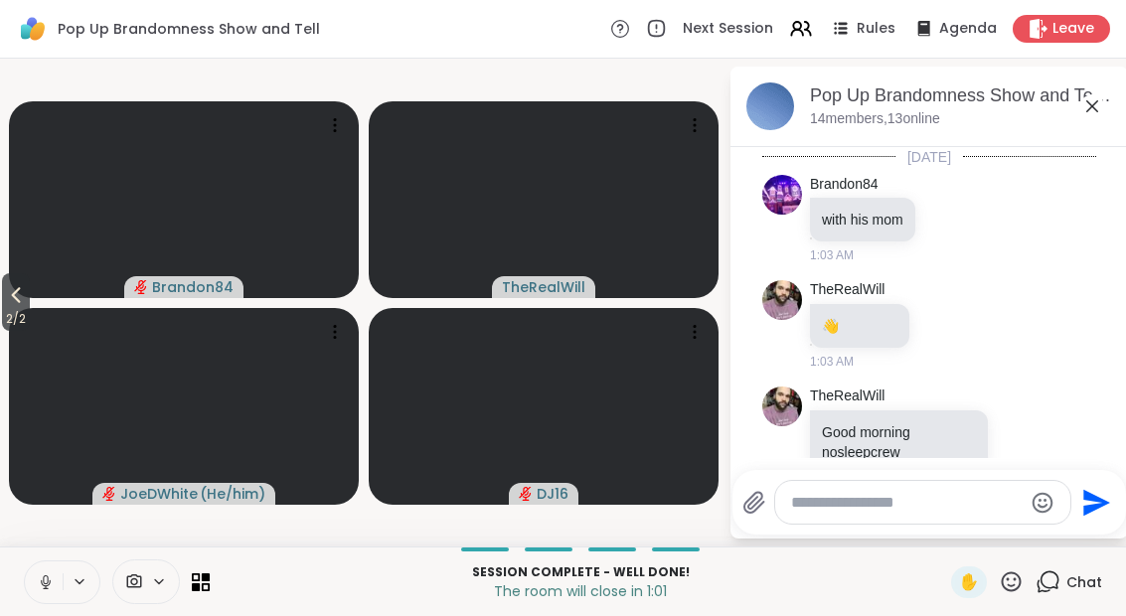
scroll to position [2275, 0]
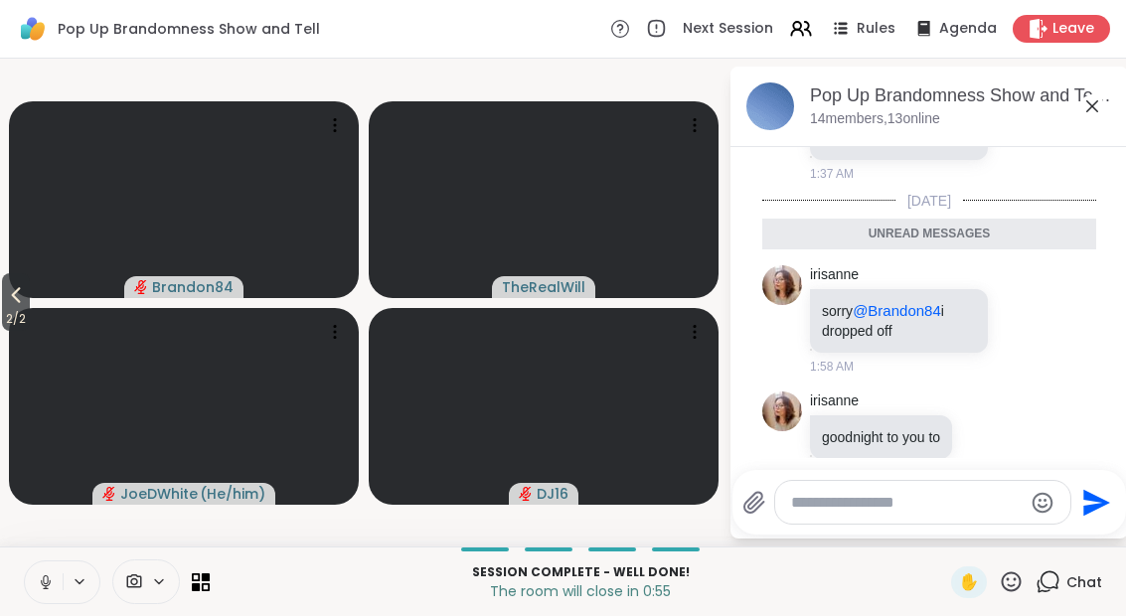
click at [1090, 100] on icon at bounding box center [1092, 106] width 24 height 24
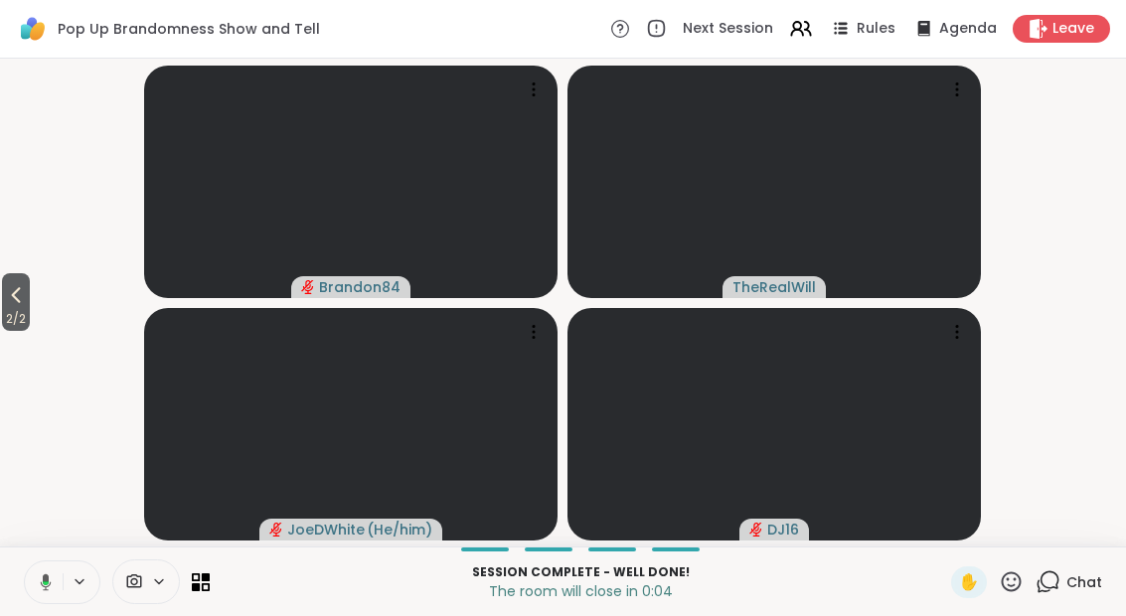
click at [1086, 23] on span "Leave" at bounding box center [1073, 29] width 42 height 20
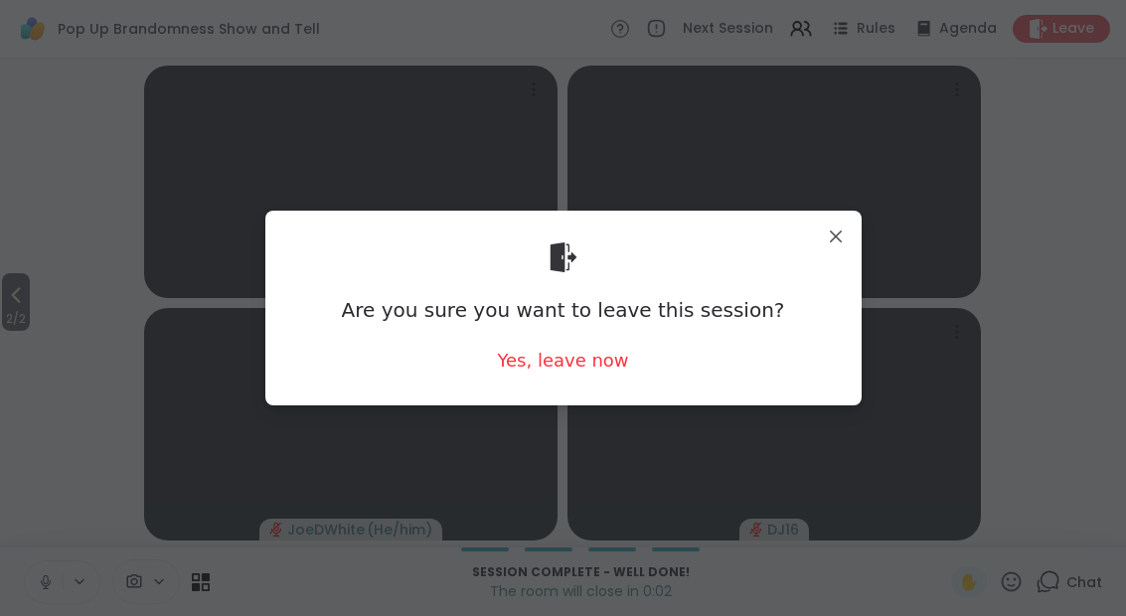
click at [603, 355] on div "Yes, leave now" at bounding box center [562, 360] width 131 height 25
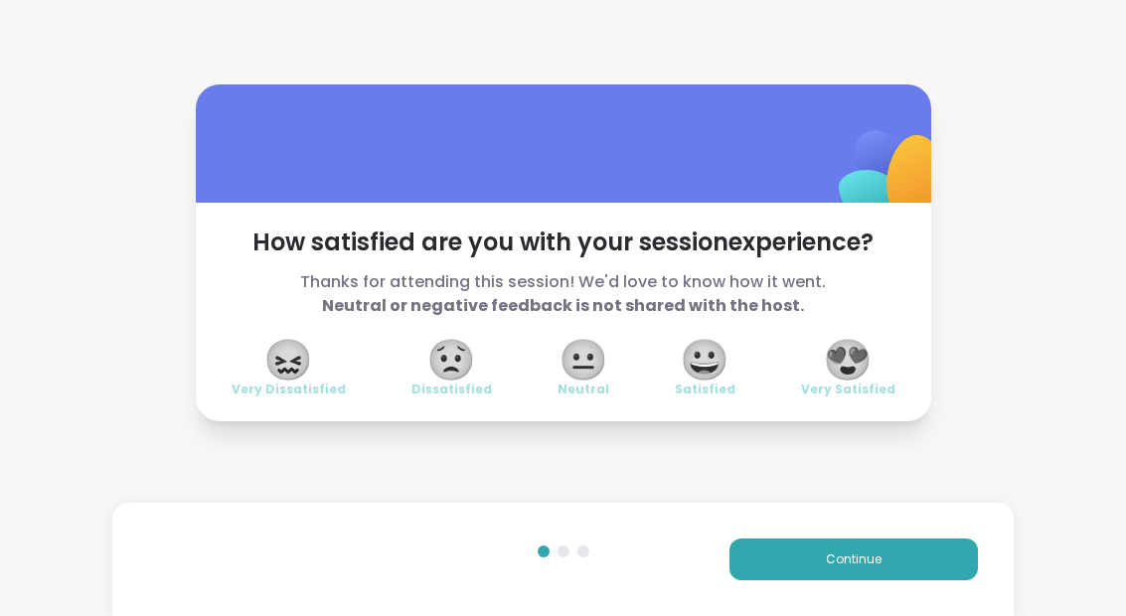
click at [731, 378] on div "😀 Satisfied" at bounding box center [705, 370] width 61 height 56
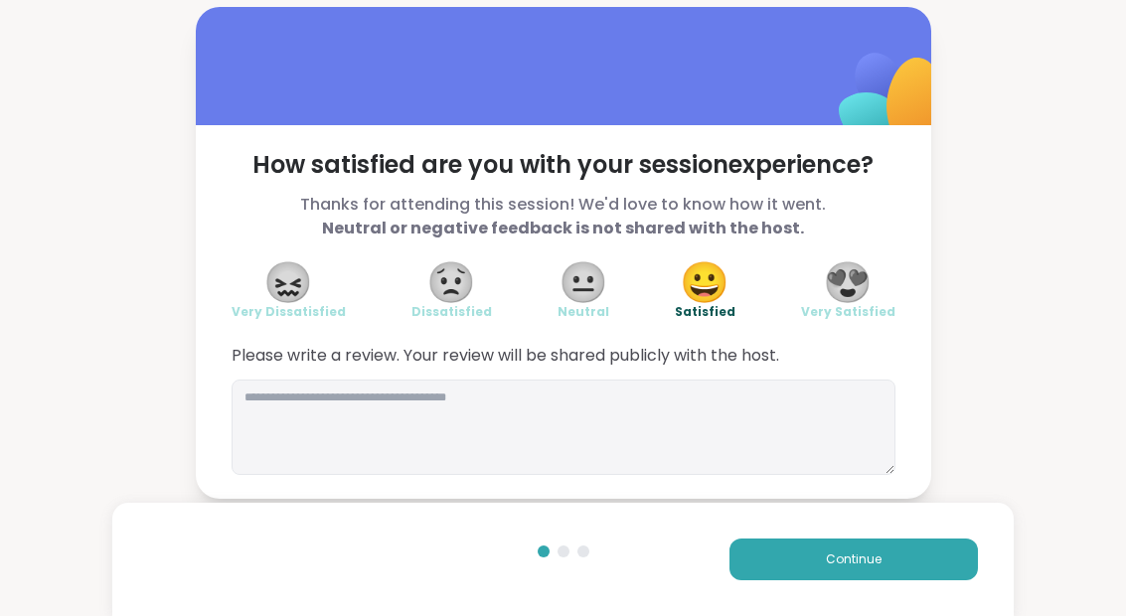
click at [929, 547] on button "Continue" at bounding box center [853, 559] width 248 height 42
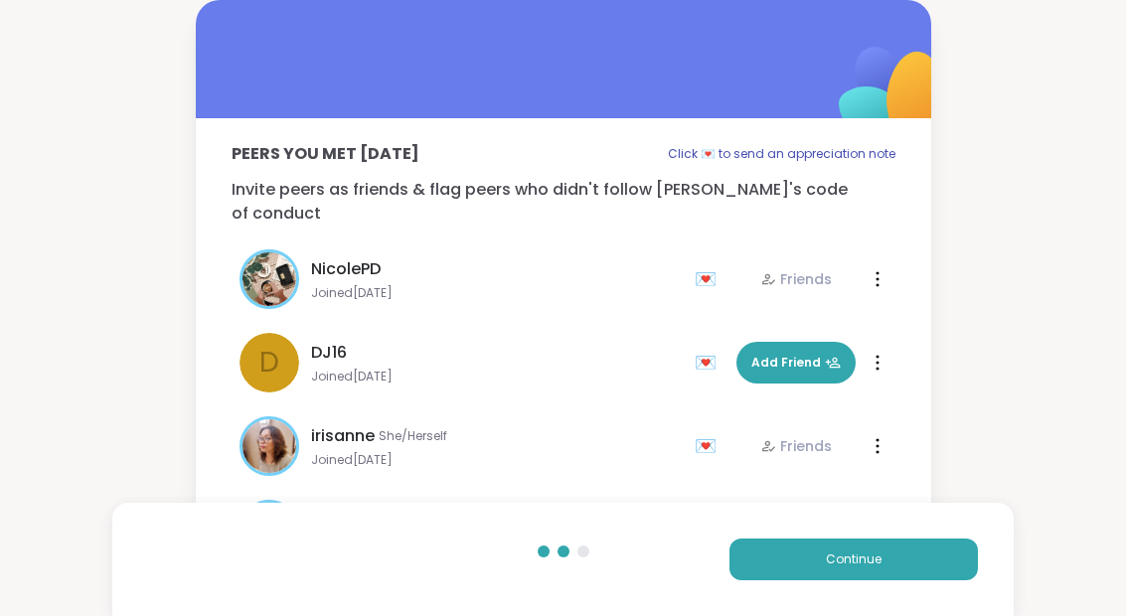
click at [936, 549] on button "Continue" at bounding box center [853, 559] width 248 height 42
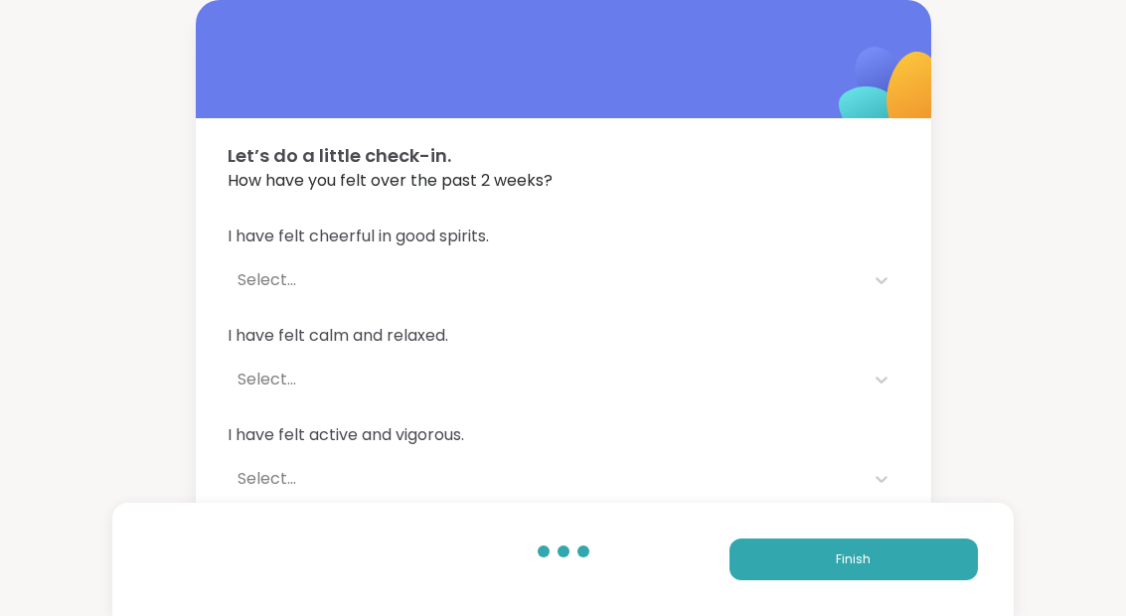
click at [924, 559] on button "Finish" at bounding box center [853, 559] width 248 height 42
